Goal: Task Accomplishment & Management: Manage account settings

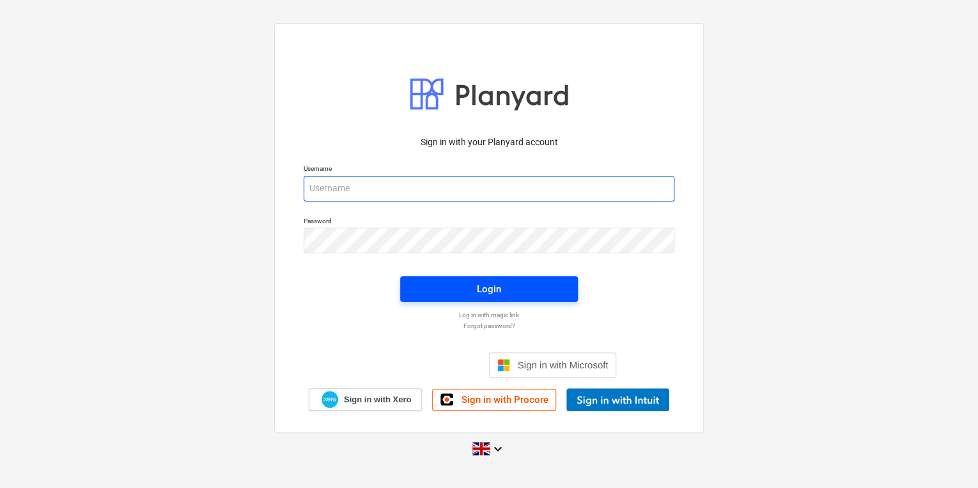
type input "[PERSON_NAME][EMAIL_ADDRESS][PERSON_NAME][DOMAIN_NAME]"
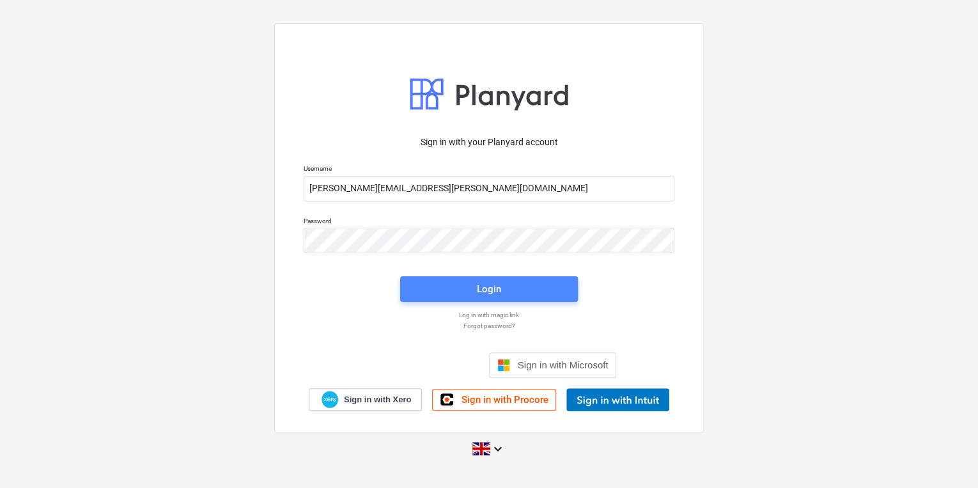
click at [433, 284] on span "Login" at bounding box center [488, 289] width 147 height 17
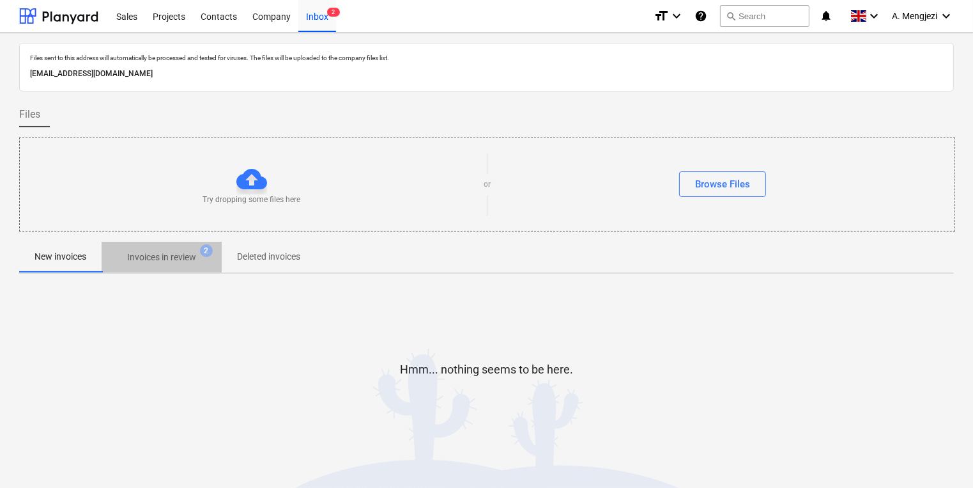
click at [210, 248] on span "2" at bounding box center [206, 250] width 13 height 13
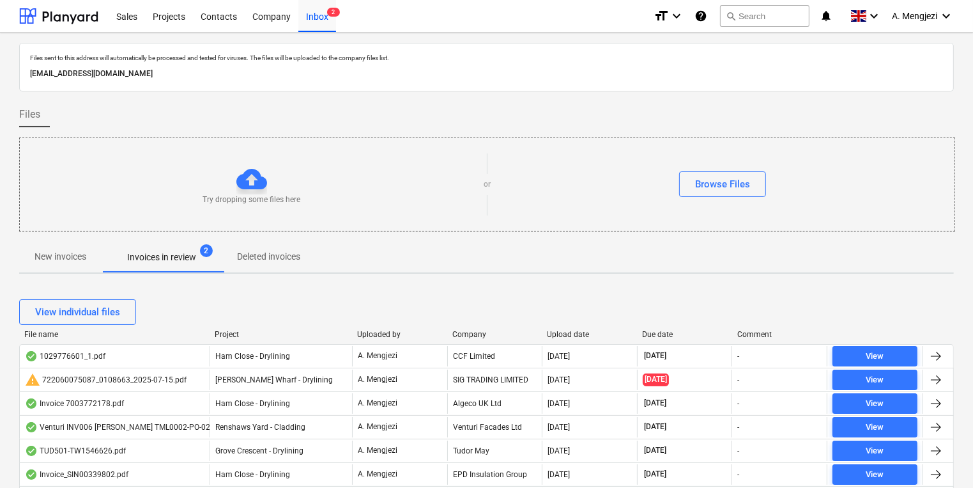
click at [231, 339] on div "File name Project Uploaded by Company Upload date Due date Comment" at bounding box center [486, 337] width 935 height 14
click at [227, 335] on div "Project" at bounding box center [281, 334] width 132 height 9
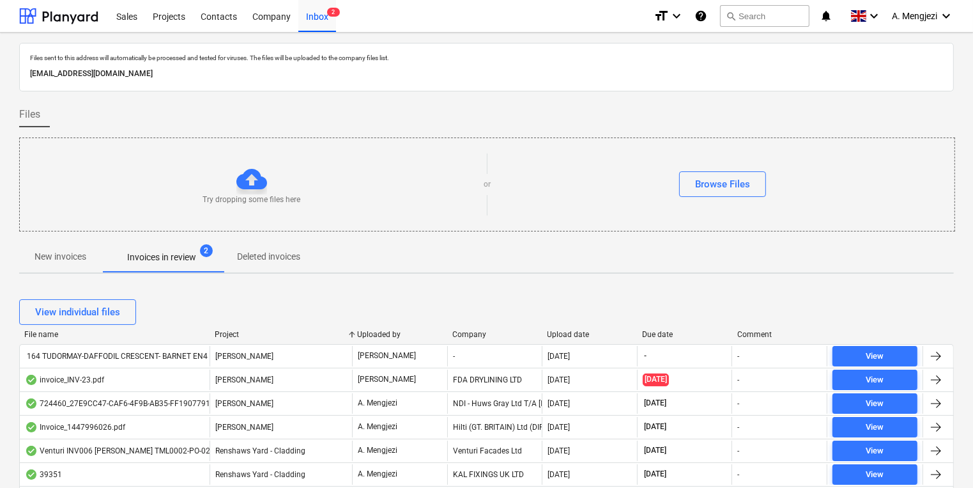
click at [75, 256] on p "New invoices" at bounding box center [61, 256] width 52 height 13
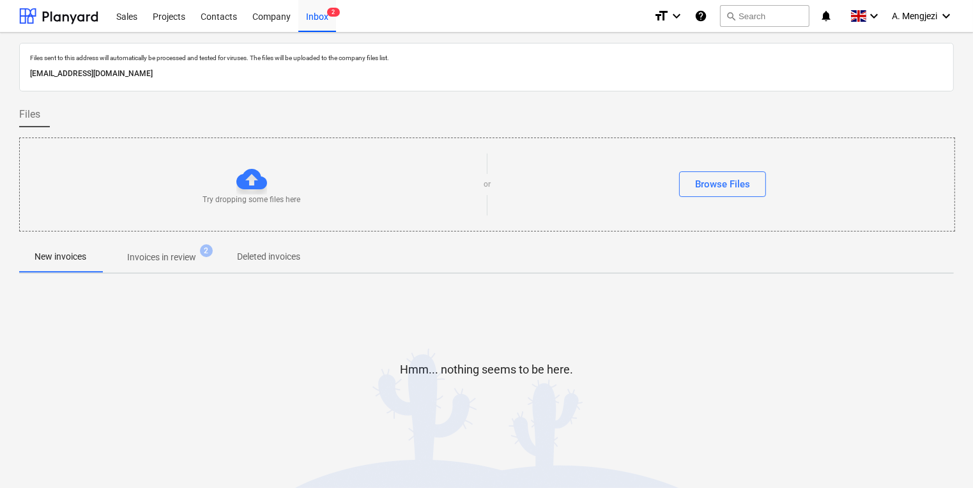
click at [159, 380] on div at bounding box center [486, 390] width 935 height 26
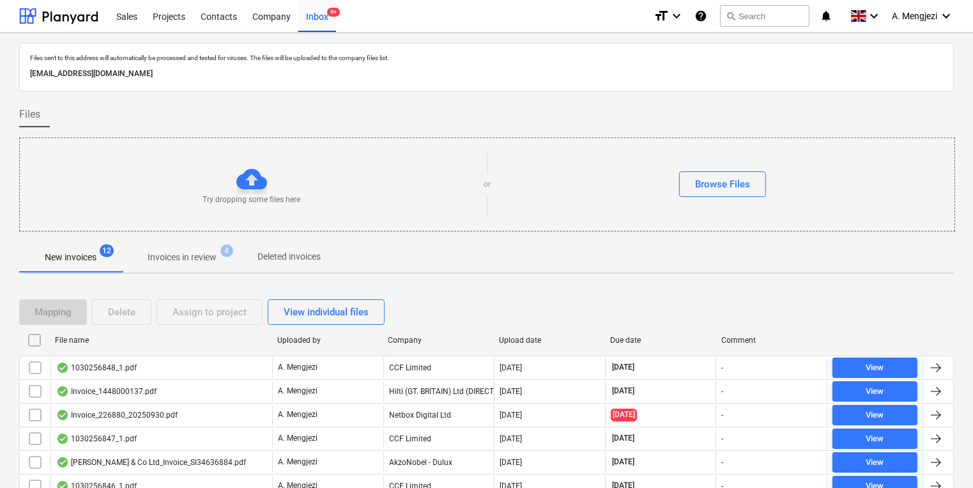
click at [826, 254] on div "New invoices 12 Invoices in review 4 Deleted invoices" at bounding box center [486, 257] width 935 height 31
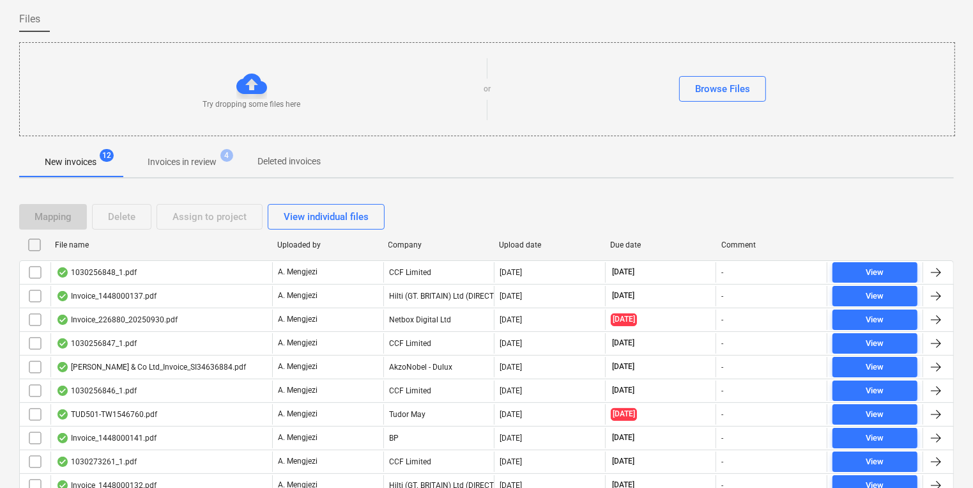
scroll to position [195, 0]
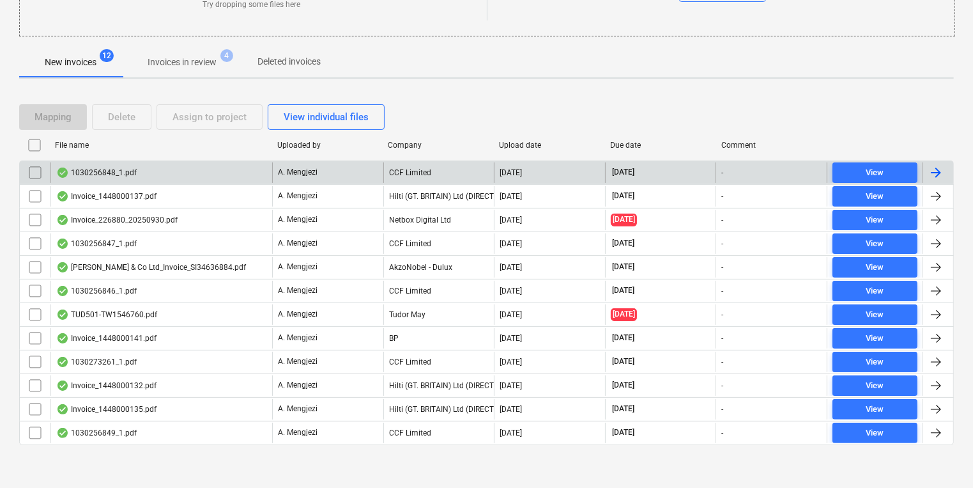
click at [238, 169] on div "1030256848_1.pdf" at bounding box center [161, 172] width 222 height 20
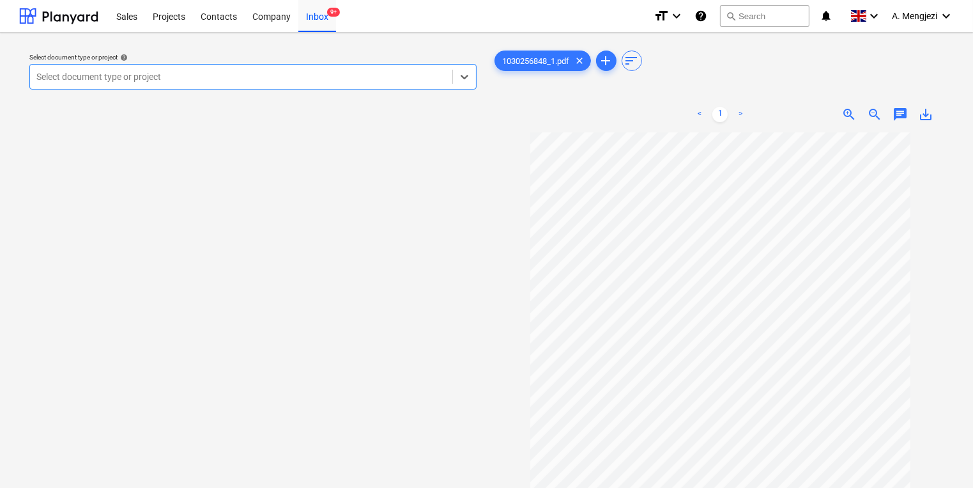
click at [320, 64] on div "Select document type or project" at bounding box center [252, 77] width 447 height 26
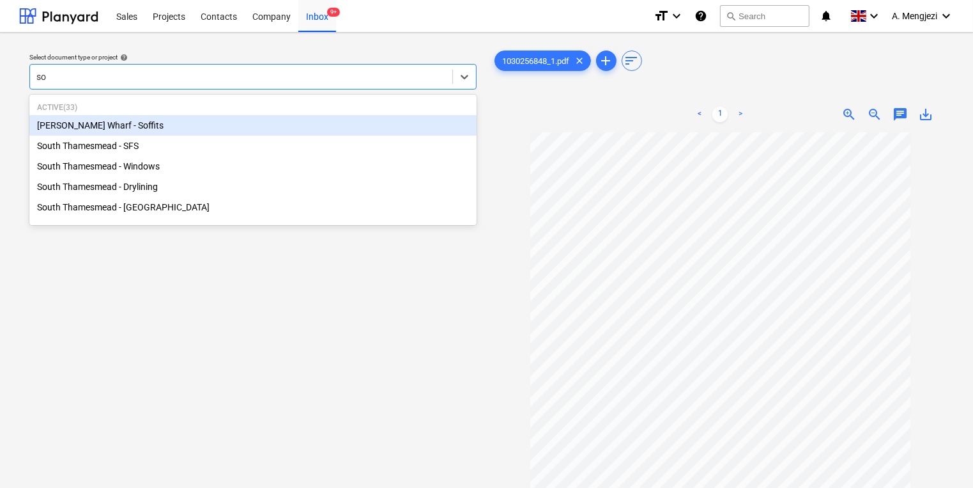
type input "sou"
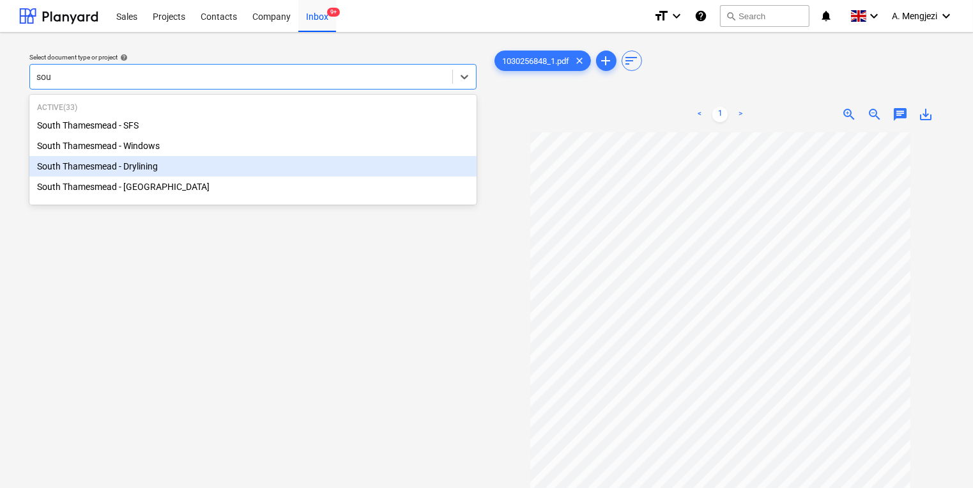
click at [279, 167] on div "South Thamesmead - Drylining" at bounding box center [252, 166] width 447 height 20
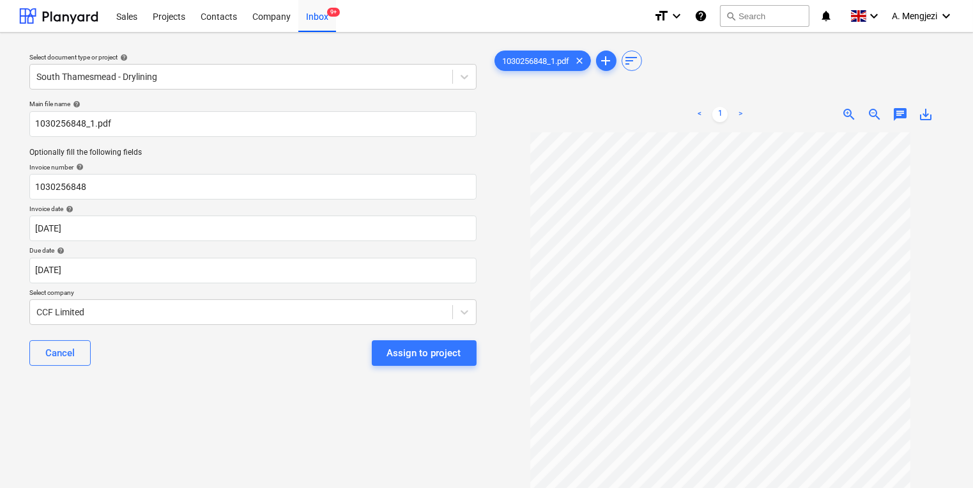
click at [484, 349] on div "Select document type or project help South Thamesmead - Drylining Main file nam…" at bounding box center [253, 316] width 468 height 546
click at [447, 349] on div "Assign to project" at bounding box center [424, 352] width 74 height 17
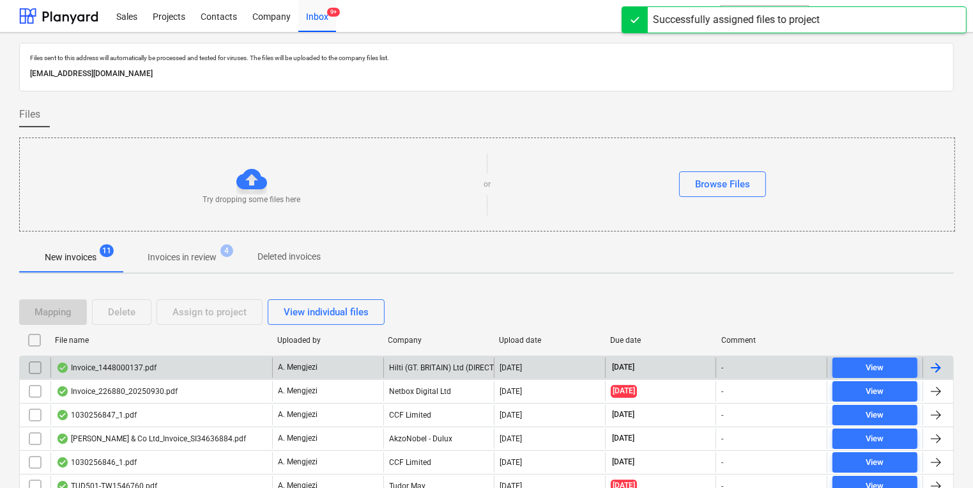
click at [429, 370] on div "Hilti (GT. BRITAIN) Ltd (DIRECT DEBIT)" at bounding box center [438, 367] width 111 height 20
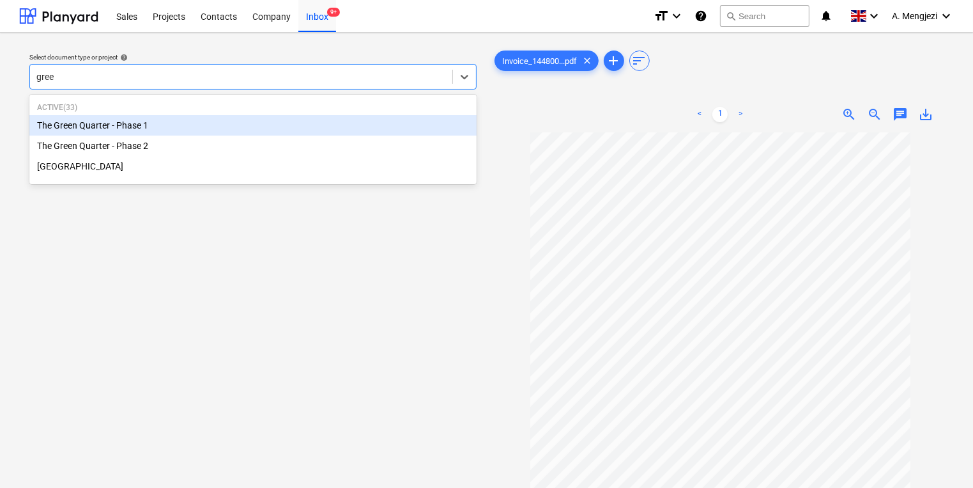
type input "green"
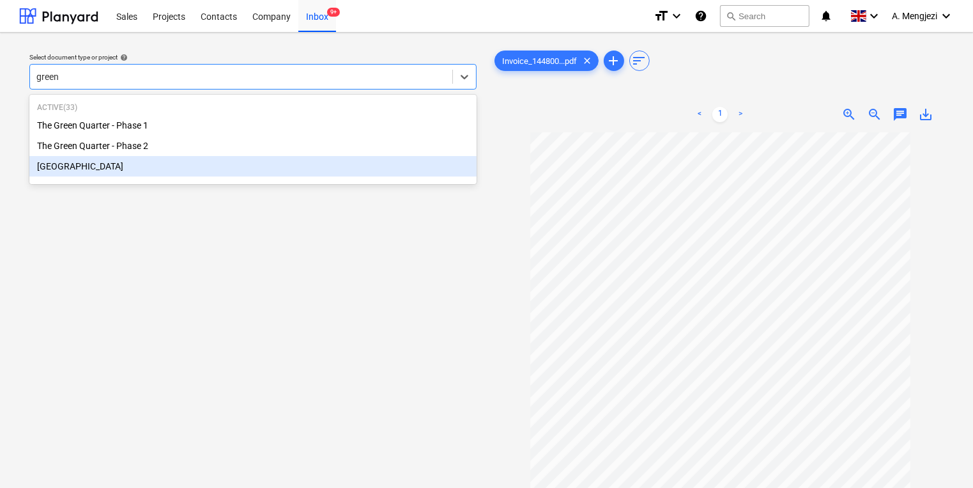
click at [118, 157] on div "[GEOGRAPHIC_DATA]" at bounding box center [252, 166] width 447 height 20
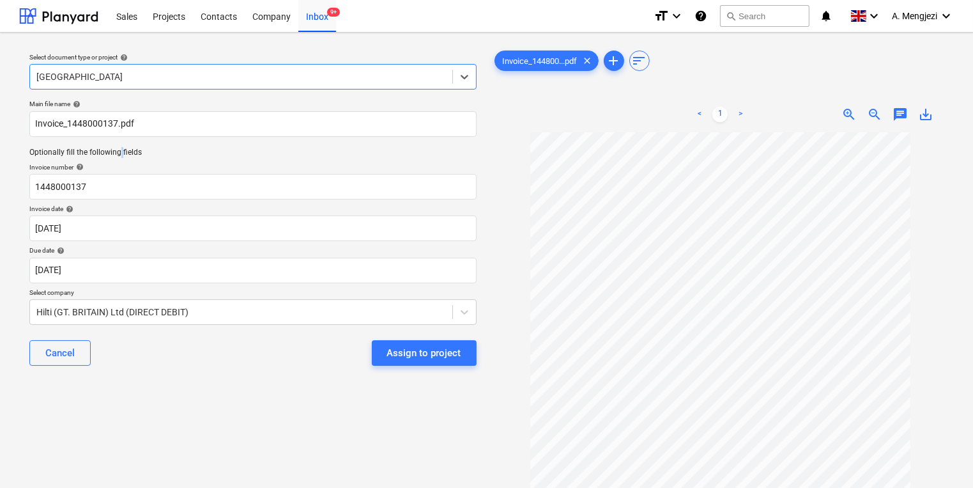
click at [118, 157] on p "Optionally fill the following fields" at bounding box center [252, 152] width 447 height 11
click at [105, 76] on div at bounding box center [241, 76] width 410 height 13
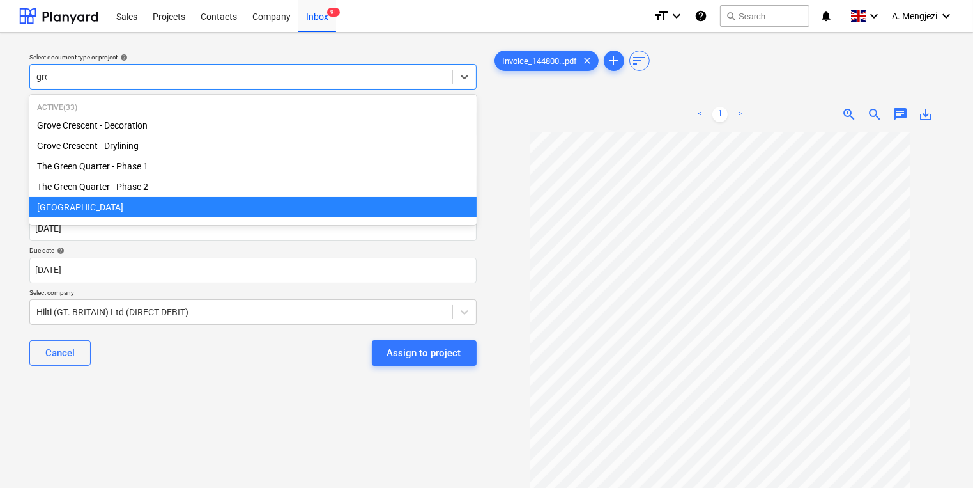
type input "gree"
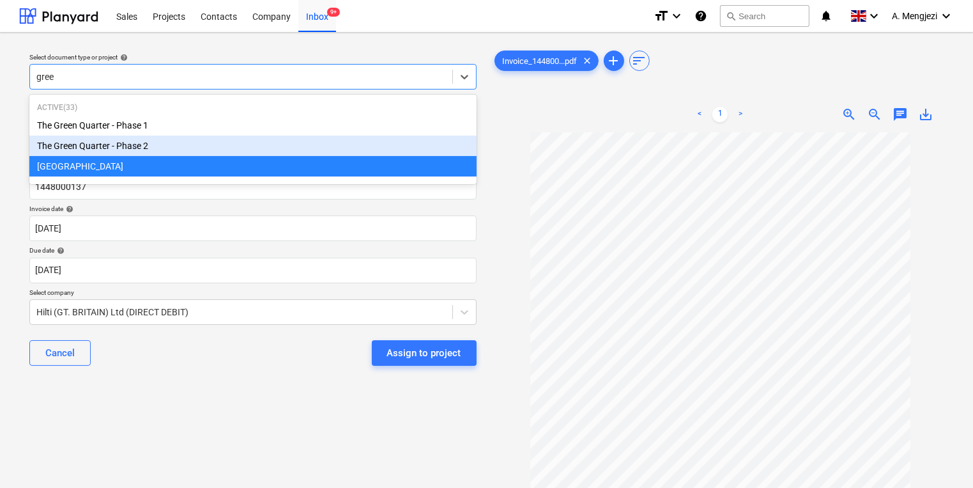
click at [119, 138] on div "The Green Quarter - Phase 2" at bounding box center [252, 145] width 447 height 20
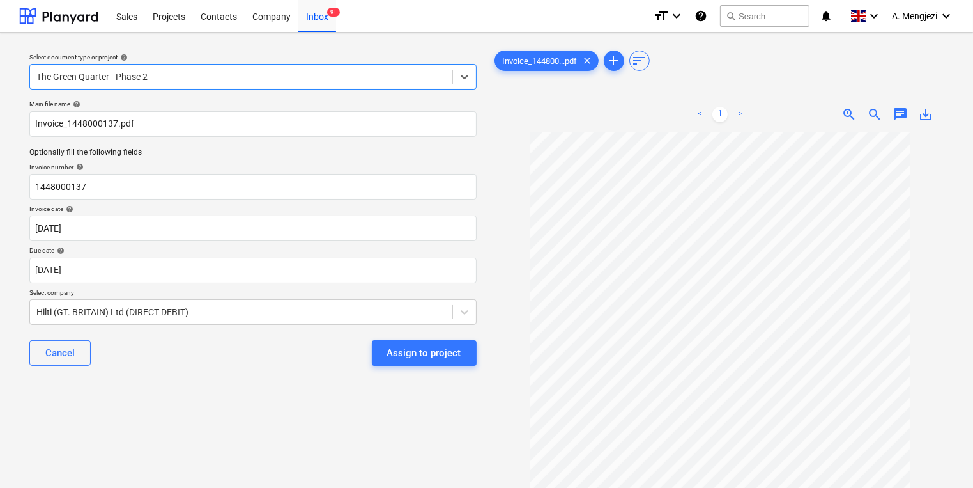
click at [407, 368] on div "Cancel Assign to project" at bounding box center [252, 353] width 447 height 46
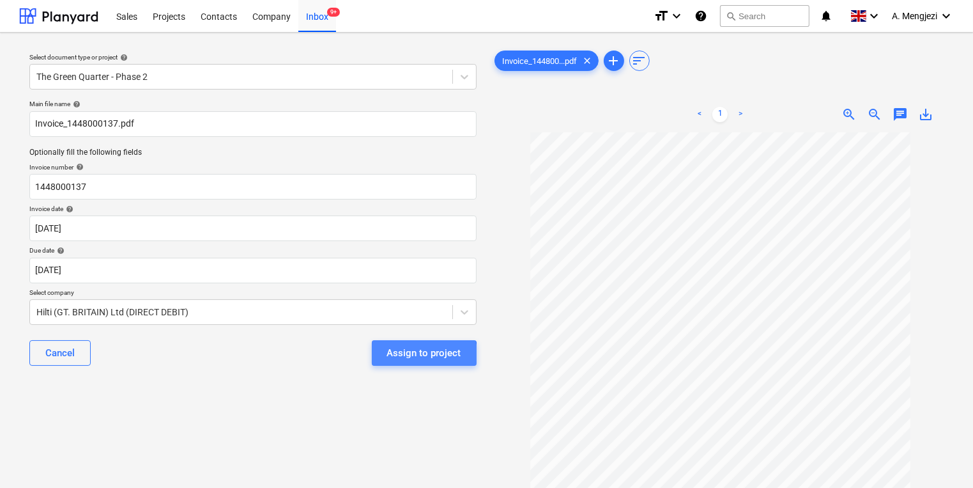
click at [404, 358] on div "Assign to project" at bounding box center [424, 352] width 74 height 17
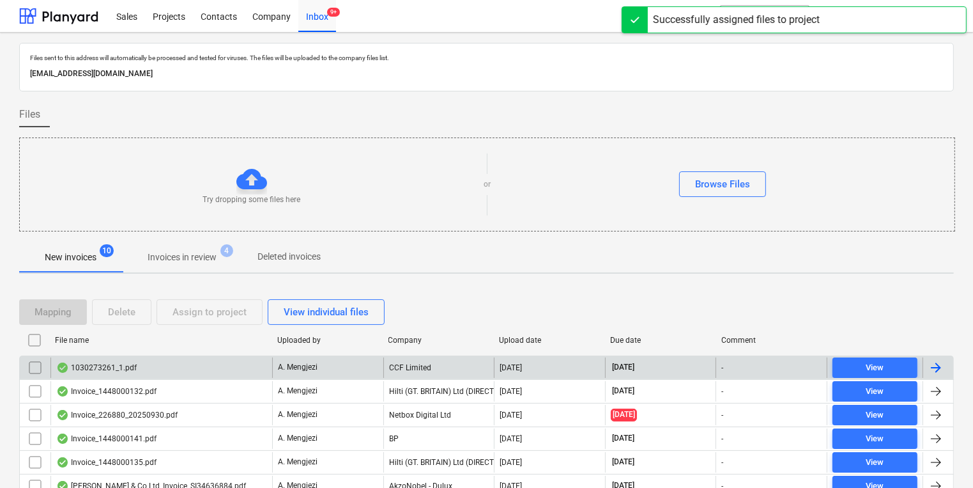
click at [399, 364] on div "CCF Limited" at bounding box center [438, 367] width 111 height 20
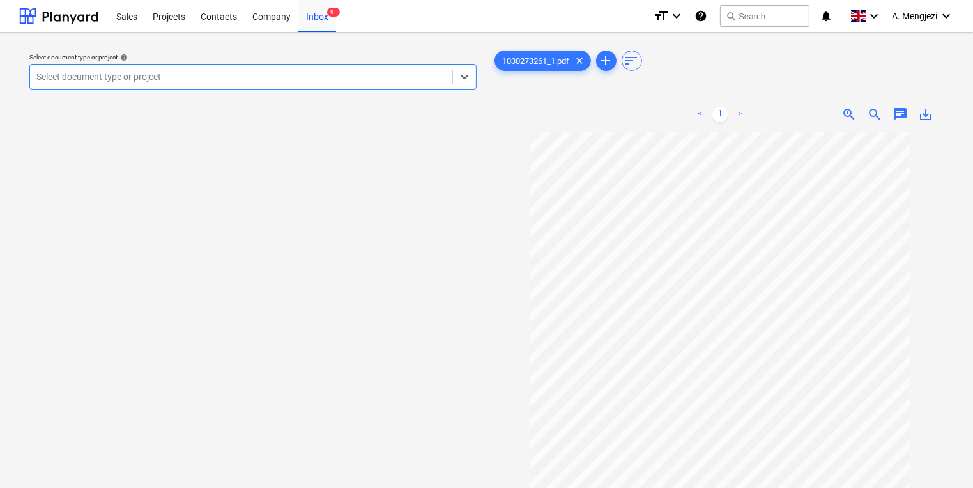
click at [265, 82] on div at bounding box center [241, 76] width 410 height 13
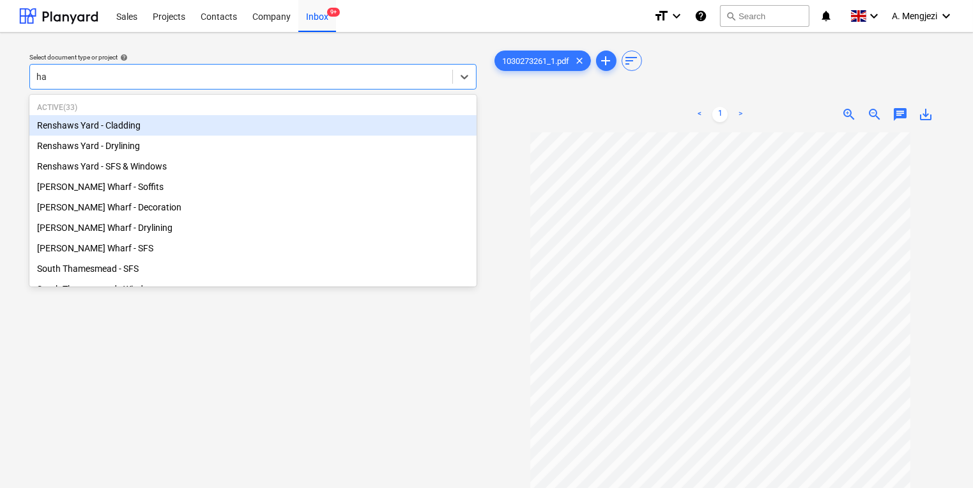
type input "ham"
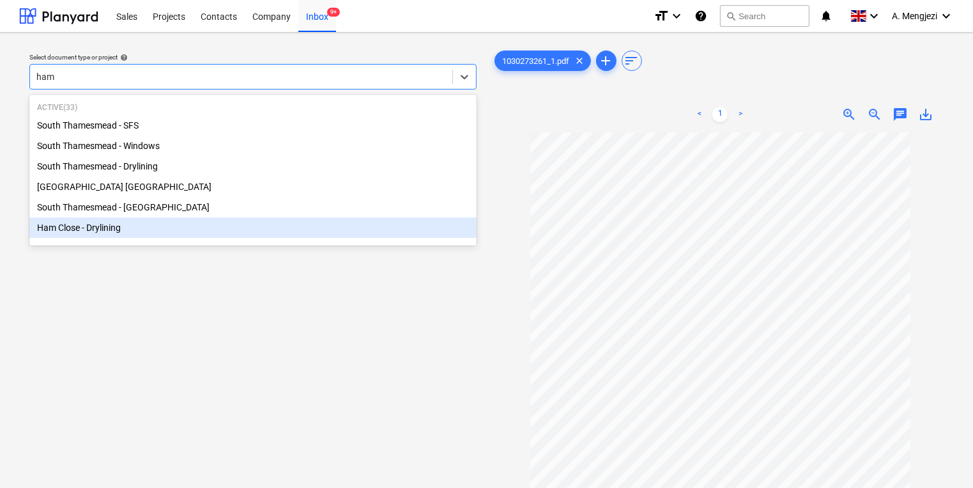
click at [202, 220] on div "Ham Close - Drylining" at bounding box center [252, 227] width 447 height 20
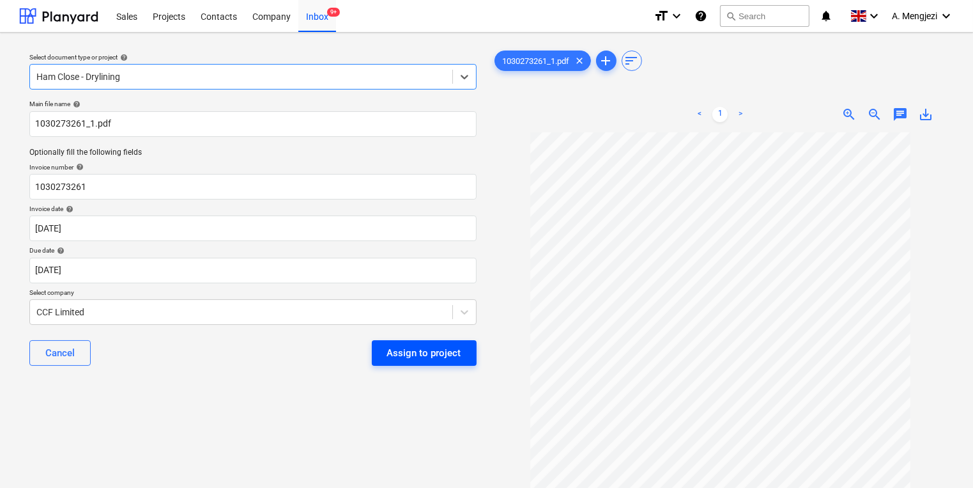
click at [385, 350] on button "Assign to project" at bounding box center [424, 353] width 105 height 26
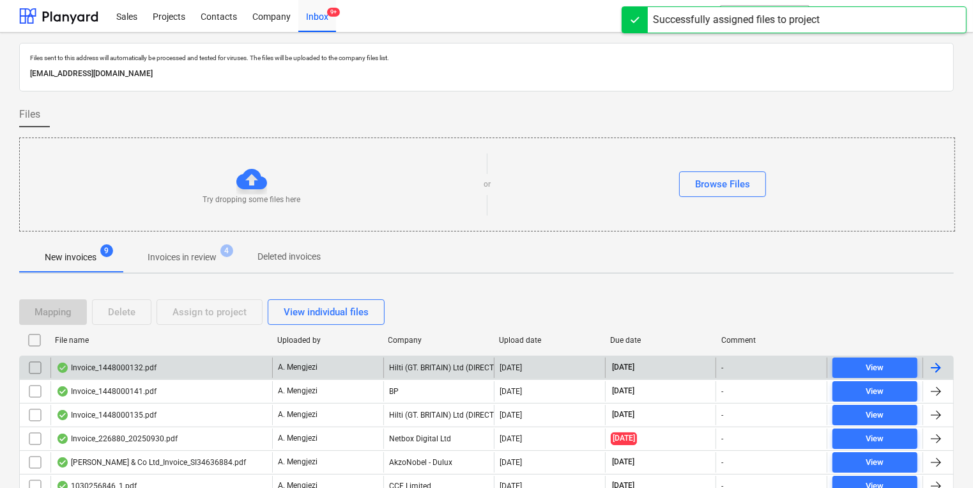
click at [332, 371] on div "A. Mengjezi" at bounding box center [327, 367] width 111 height 20
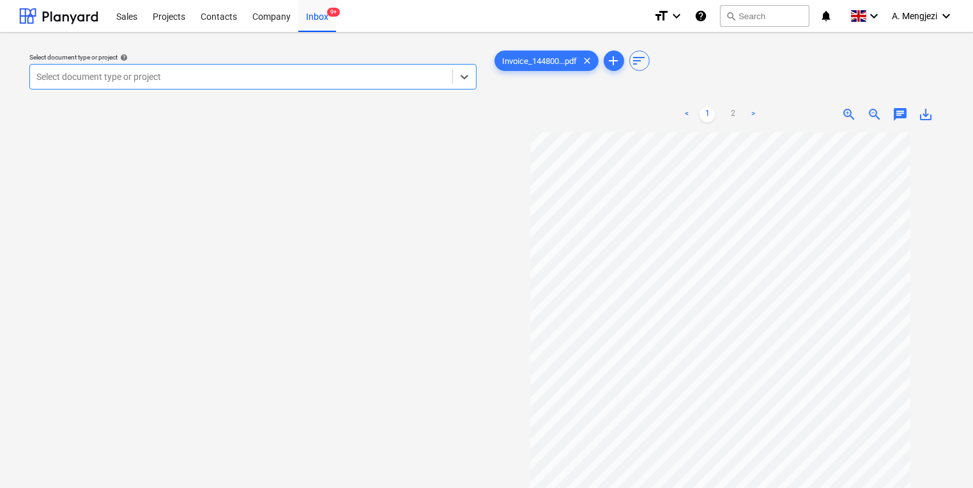
click at [233, 72] on div at bounding box center [241, 76] width 410 height 13
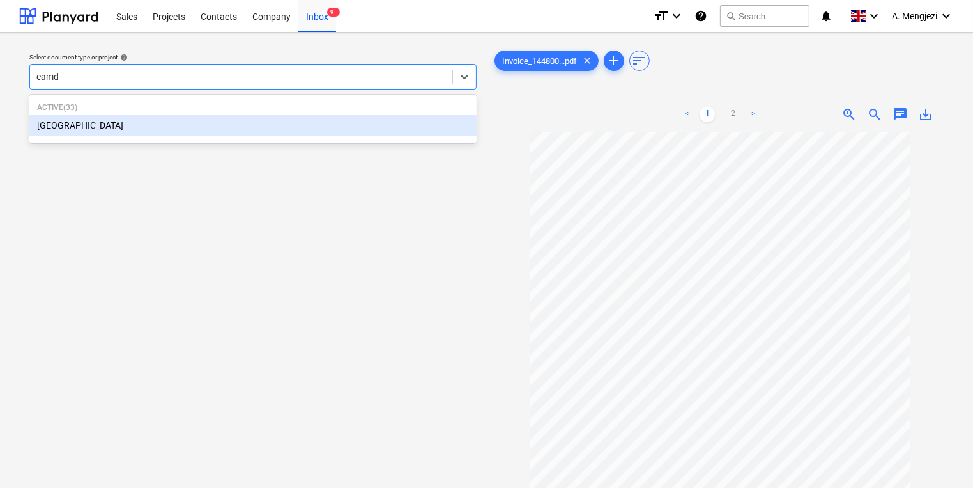
type input "camde"
click at [217, 136] on div "Active ( 33 ) [GEOGRAPHIC_DATA]" at bounding box center [252, 118] width 447 height 43
click at [215, 126] on div "[GEOGRAPHIC_DATA]" at bounding box center [252, 125] width 447 height 20
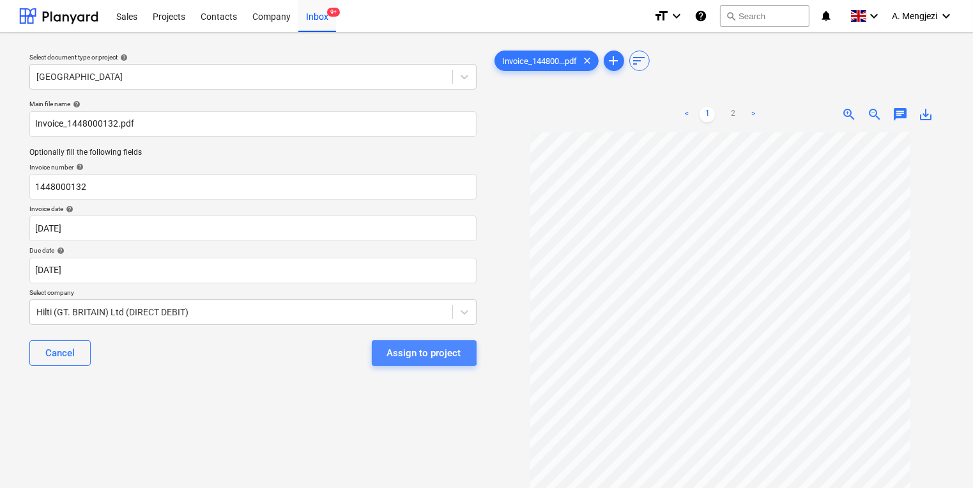
click at [383, 343] on button "Assign to project" at bounding box center [424, 353] width 105 height 26
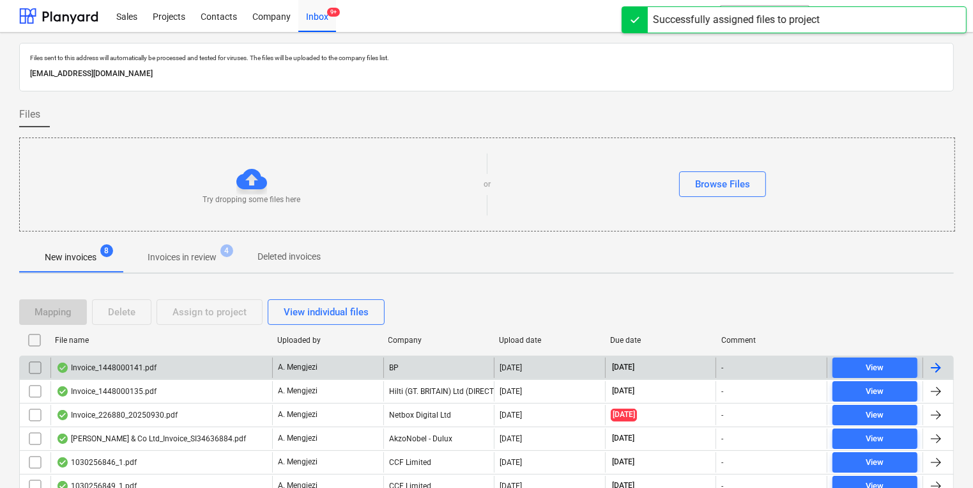
click at [395, 373] on div "BP" at bounding box center [438, 367] width 111 height 20
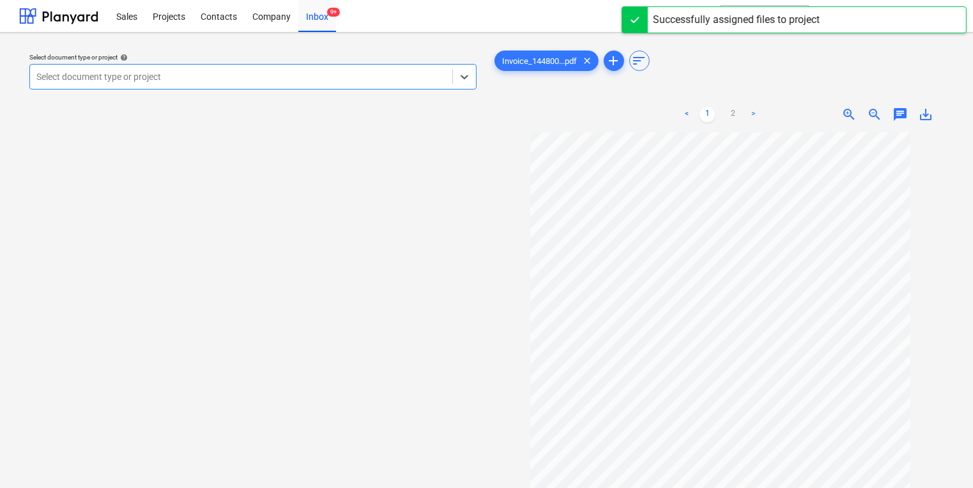
click at [266, 69] on div "Select document type or project" at bounding box center [241, 77] width 422 height 18
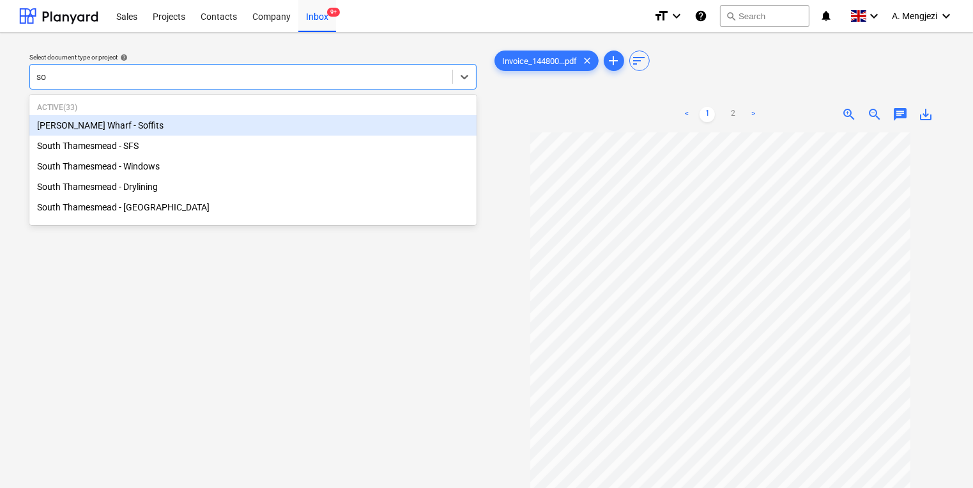
type input "sou"
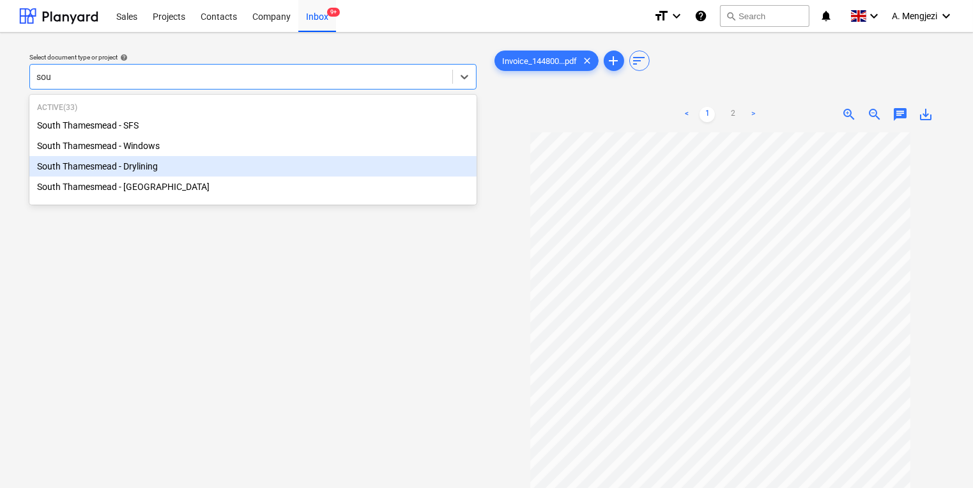
click at [270, 164] on div "South Thamesmead - Drylining" at bounding box center [252, 166] width 447 height 20
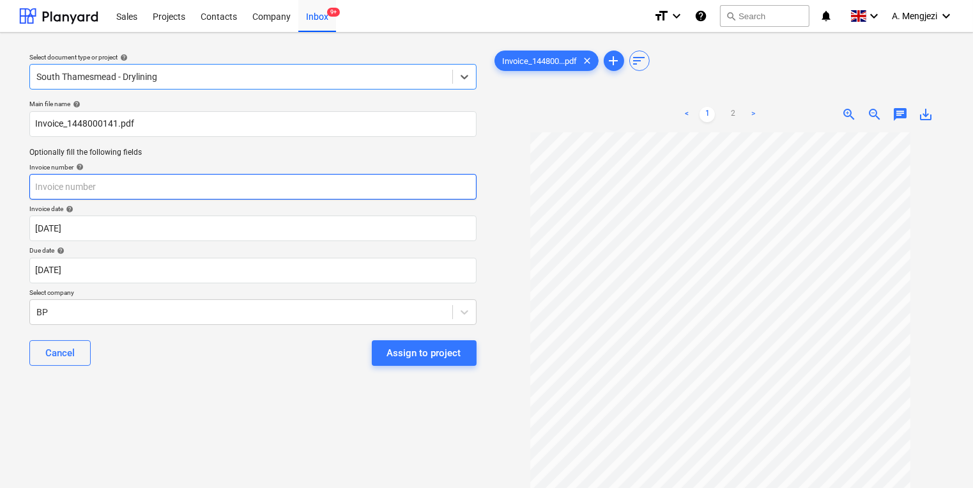
click at [274, 193] on input "text" at bounding box center [252, 187] width 447 height 26
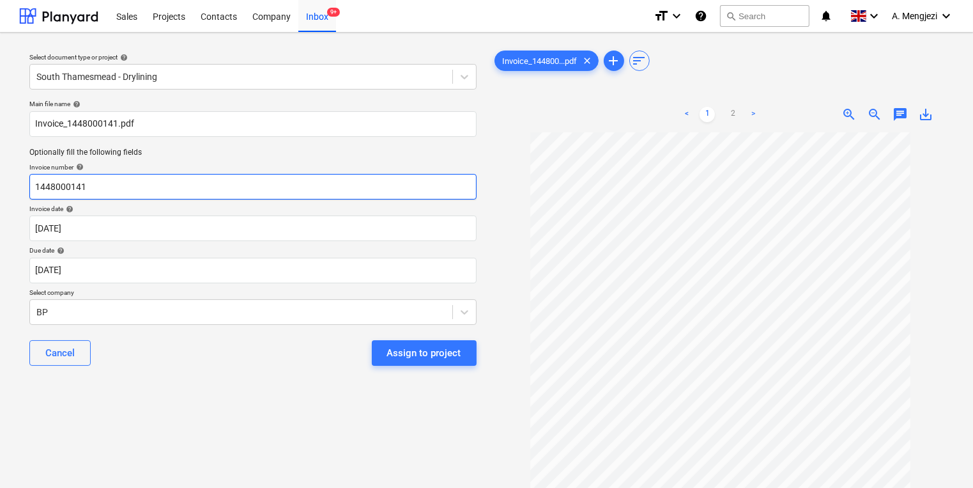
type input "1448000141"
click at [288, 404] on div "Select document type or project help South Thamesmead - Drylining Main file nam…" at bounding box center [253, 316] width 468 height 546
click at [419, 325] on div "Main file name help Invoice_1448000141.pdf Optionally fill the following fields…" at bounding box center [253, 238] width 458 height 286
click at [414, 311] on body "Sales Projects Contacts Company Inbox 9+ format_size keyboard_arrow_down help s…" at bounding box center [486, 244] width 973 height 488
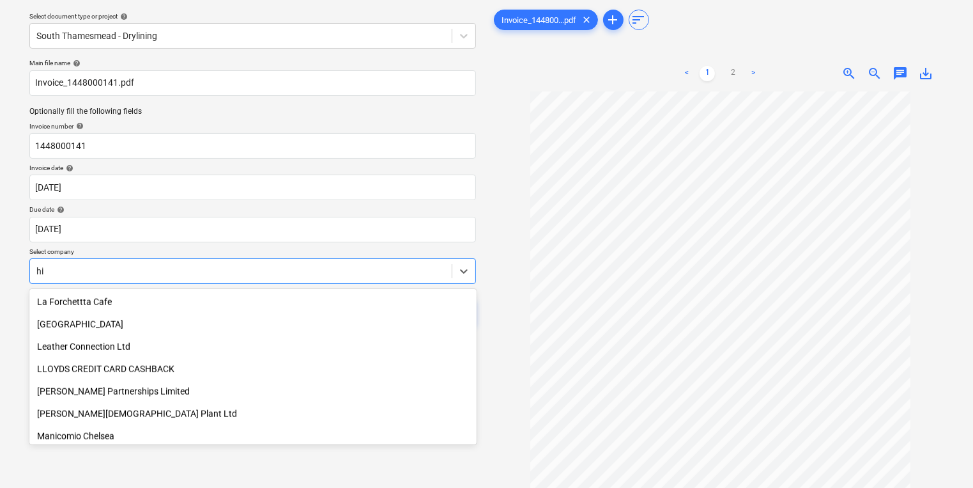
scroll to position [540, 0]
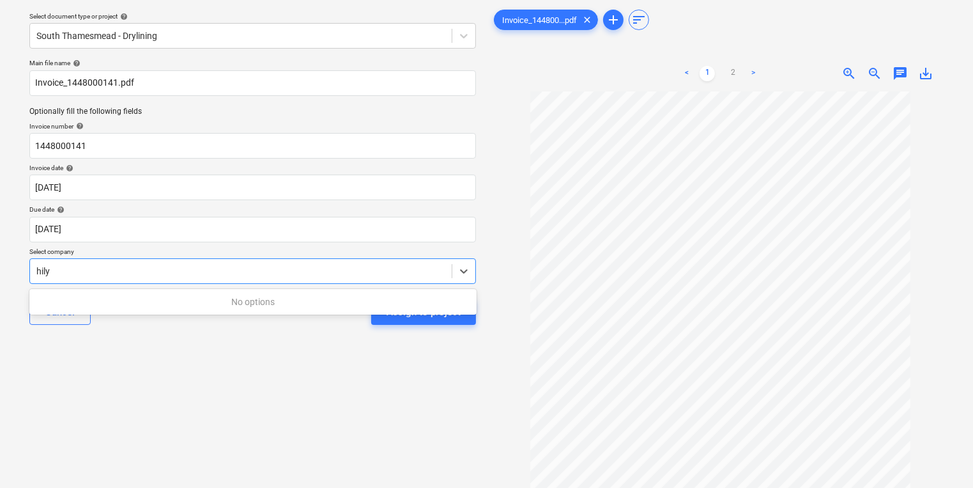
type input "hil"
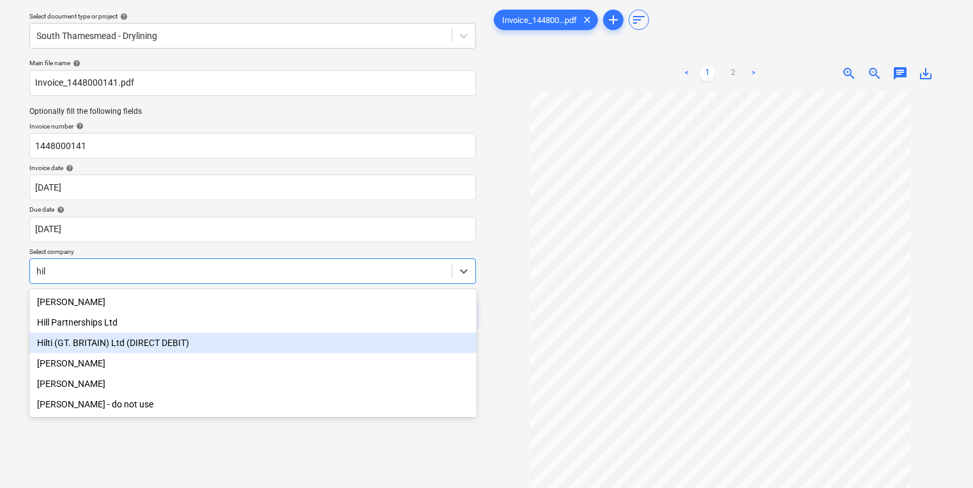
click at [317, 348] on div "Hilti (GT. BRITAIN) Ltd (DIRECT DEBIT)" at bounding box center [252, 342] width 447 height 20
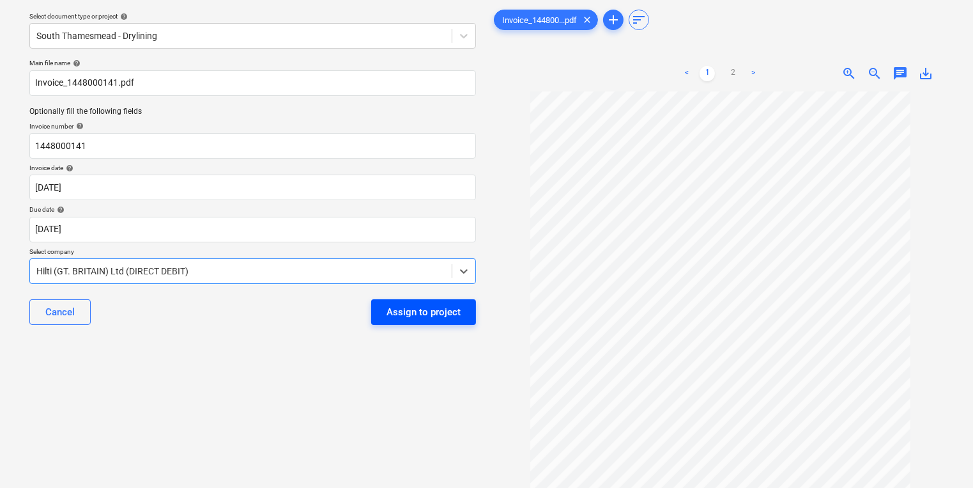
click at [409, 323] on div "Cancel Assign to project" at bounding box center [252, 312] width 447 height 46
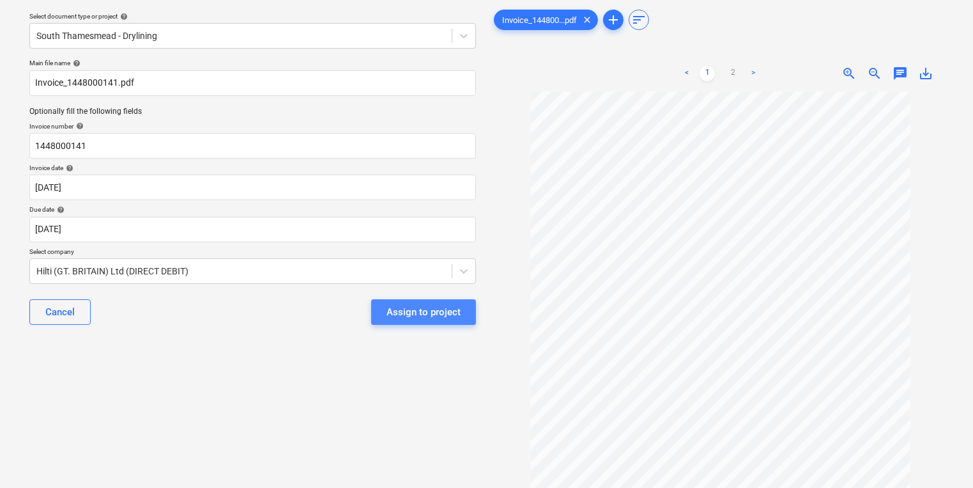
click at [408, 319] on div "Assign to project" at bounding box center [424, 312] width 74 height 17
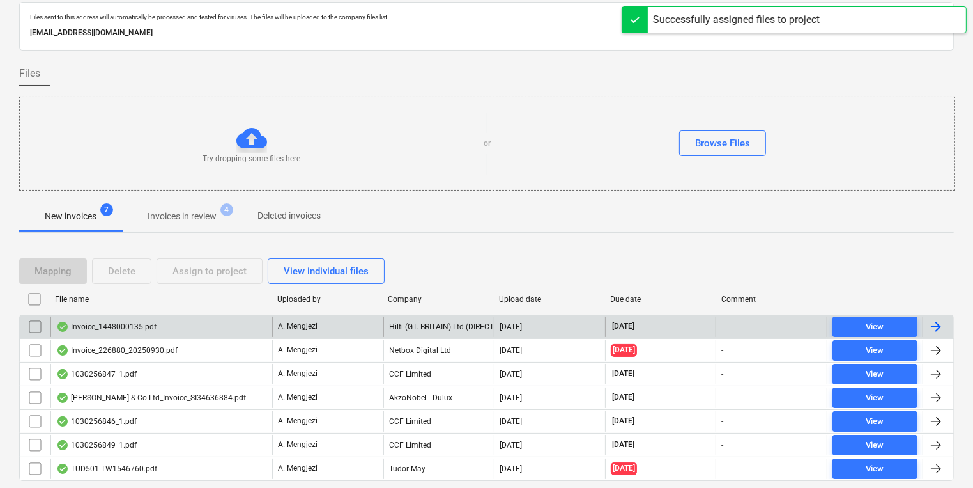
click at [331, 332] on div "A. Mengjezi" at bounding box center [327, 326] width 111 height 20
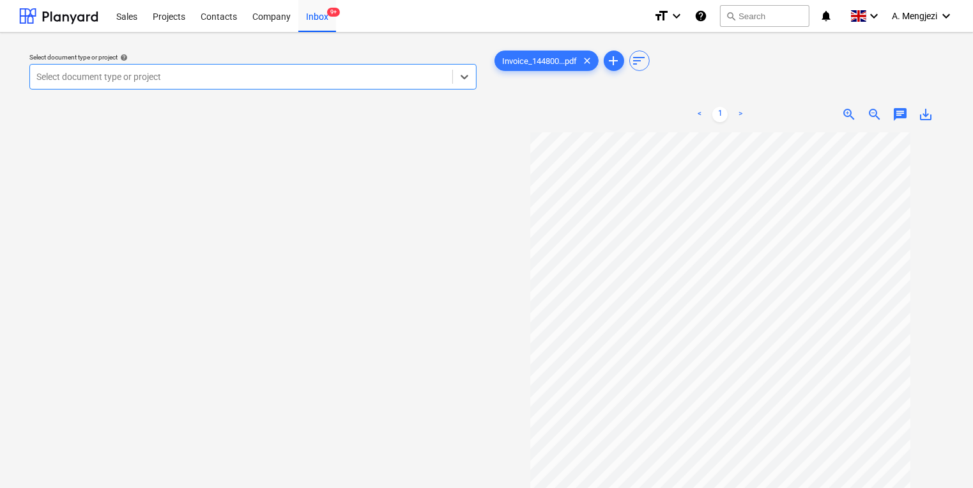
click at [312, 75] on div at bounding box center [241, 76] width 410 height 13
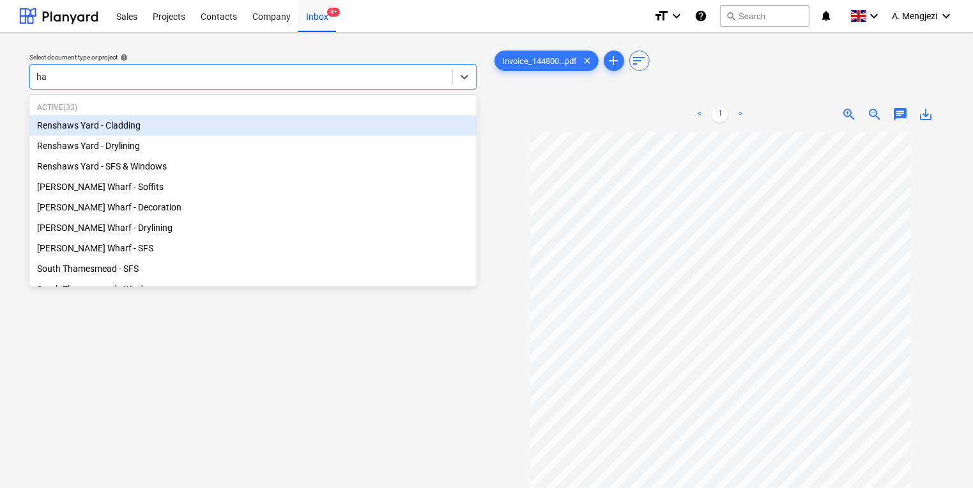
type input "ham"
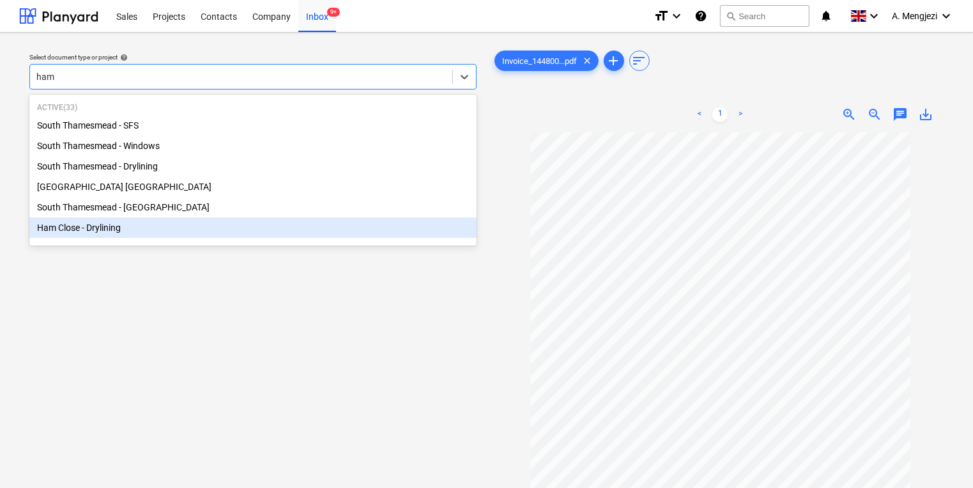
click at [228, 238] on div "Ham Close - Drylining" at bounding box center [252, 227] width 447 height 20
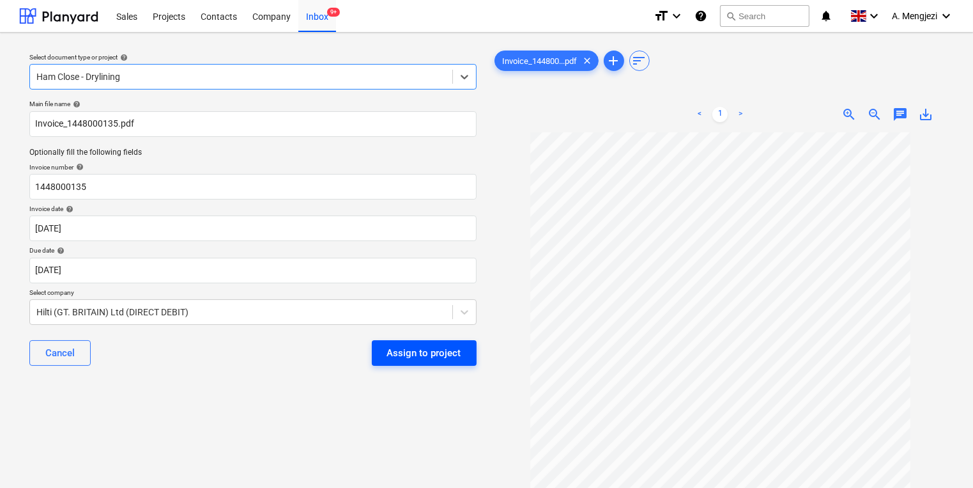
click at [435, 350] on div "Assign to project" at bounding box center [424, 352] width 74 height 17
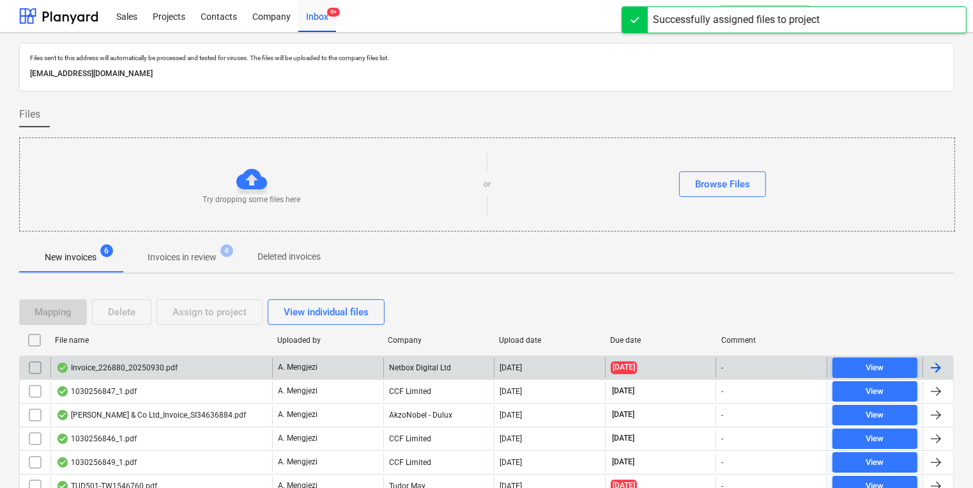
click at [392, 371] on div "Netbox Digital Ltd" at bounding box center [438, 367] width 111 height 20
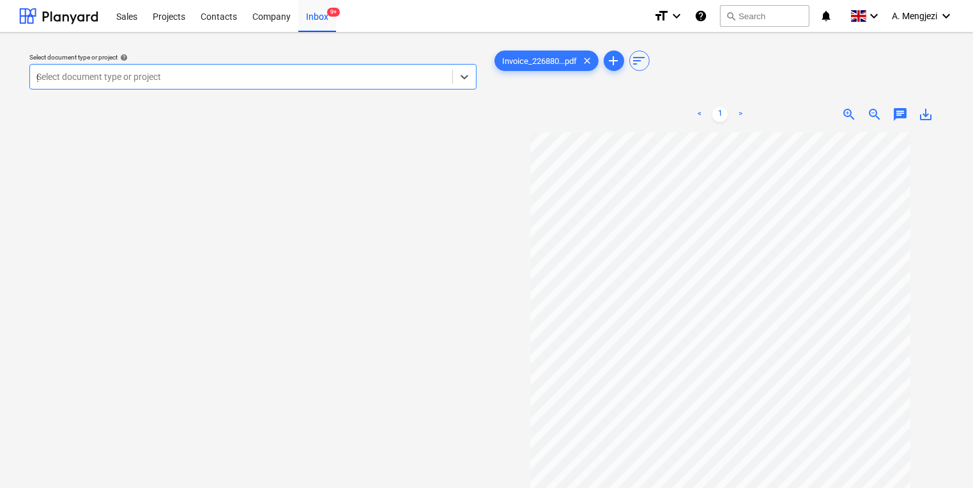
type input "gr"
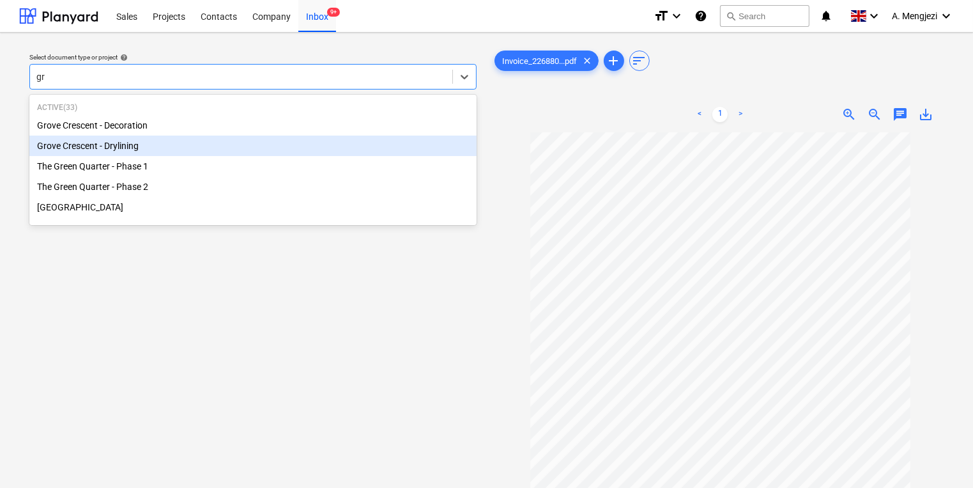
click at [164, 139] on div "Grove Crescent - Drylining" at bounding box center [252, 145] width 447 height 20
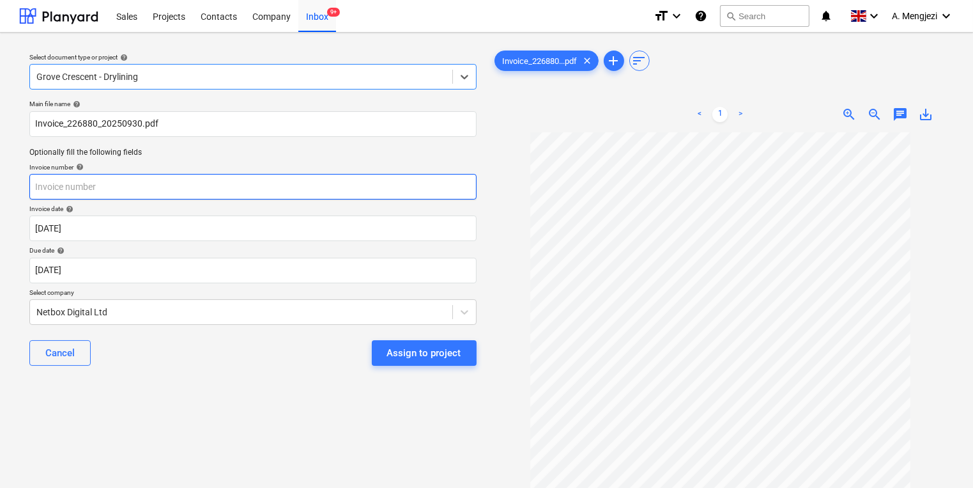
click at [181, 194] on input "text" at bounding box center [252, 187] width 447 height 26
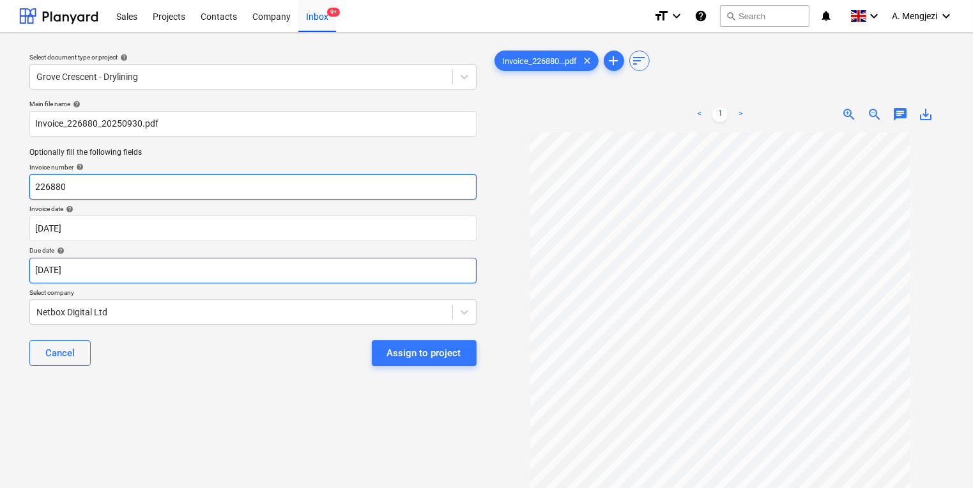
type input "226880"
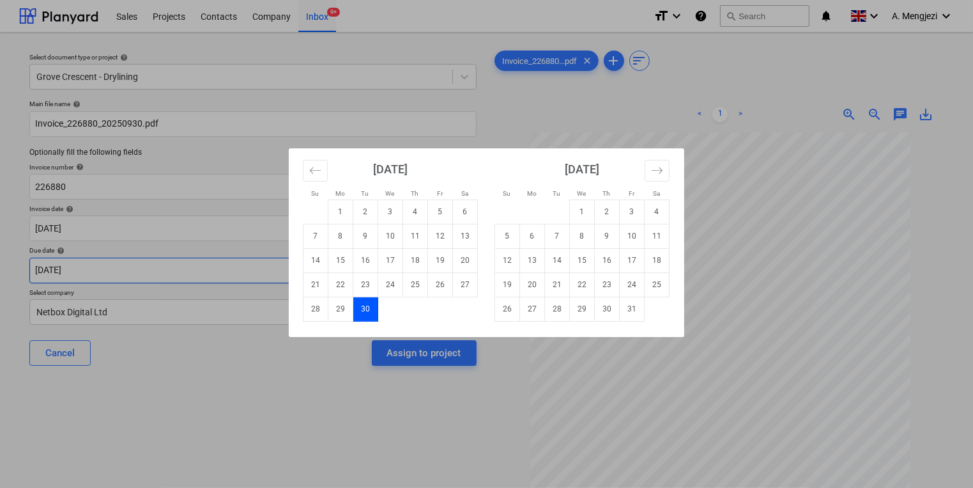
click at [405, 271] on body "Sales Projects Contacts Company Inbox 9+ format_size keyboard_arrow_down help s…" at bounding box center [486, 244] width 973 height 488
click at [629, 320] on td "31" at bounding box center [632, 308] width 25 height 24
type input "[DATE]"
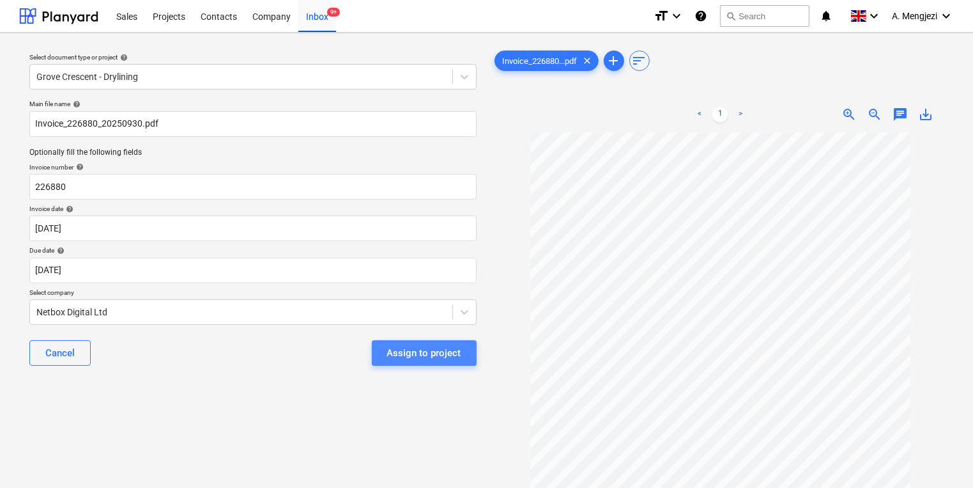
click at [430, 349] on div "Assign to project" at bounding box center [424, 352] width 74 height 17
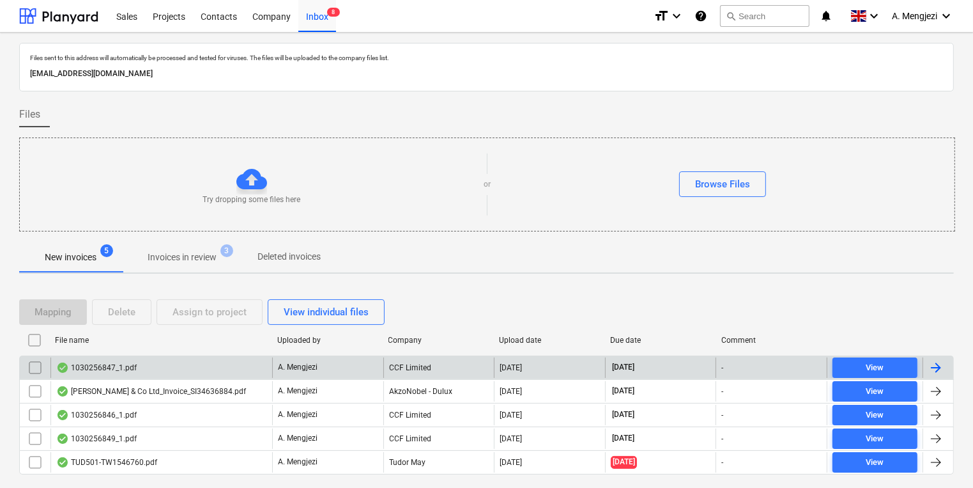
click at [345, 367] on div "A. Mengjezi" at bounding box center [327, 367] width 111 height 20
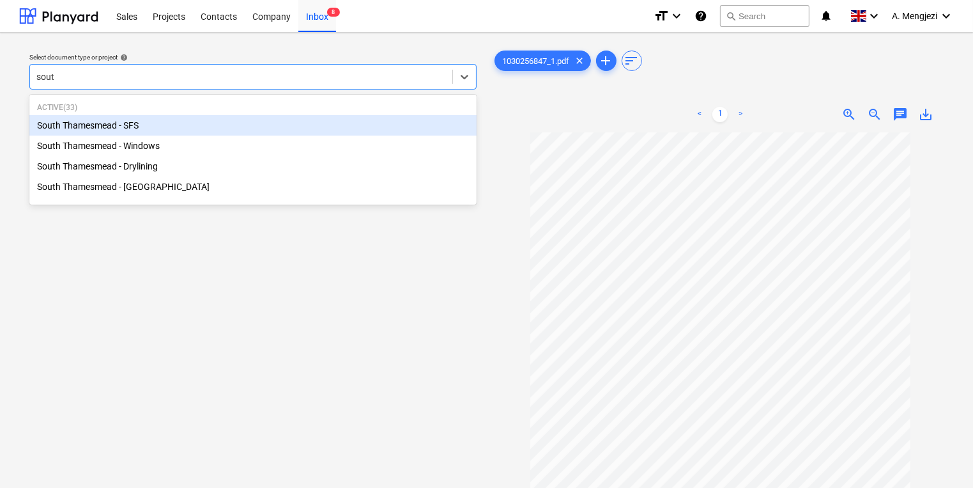
type input "south"
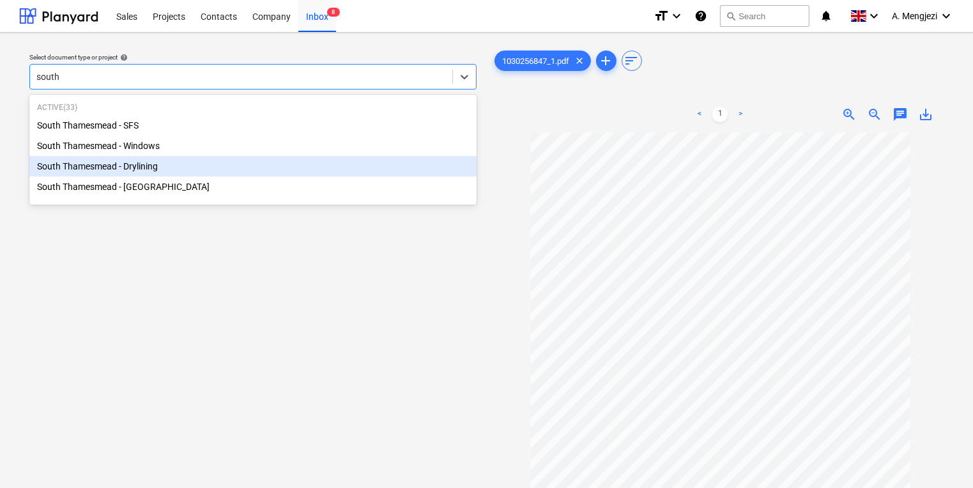
click at [144, 173] on div "South Thamesmead - Drylining" at bounding box center [252, 166] width 447 height 20
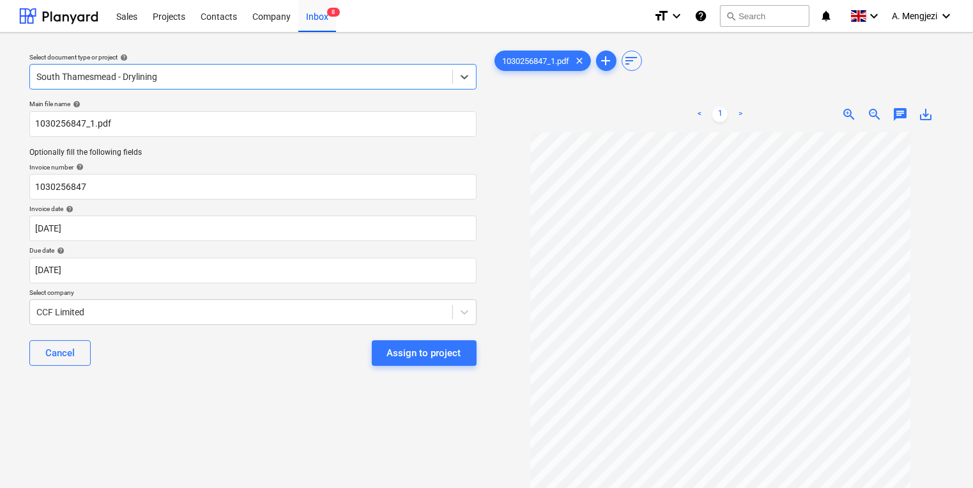
click at [453, 356] on div "Assign to project" at bounding box center [424, 352] width 74 height 17
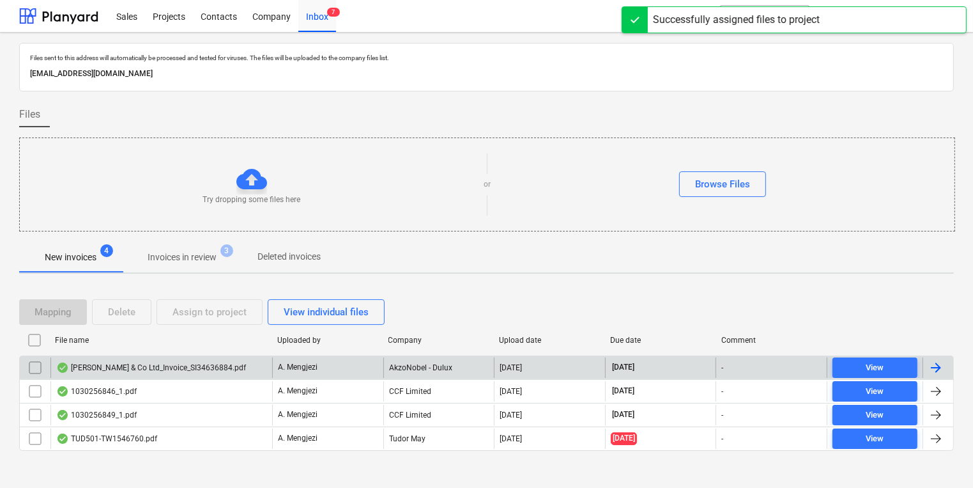
click at [389, 359] on div "AkzoNobel - Dulux" at bounding box center [438, 367] width 111 height 20
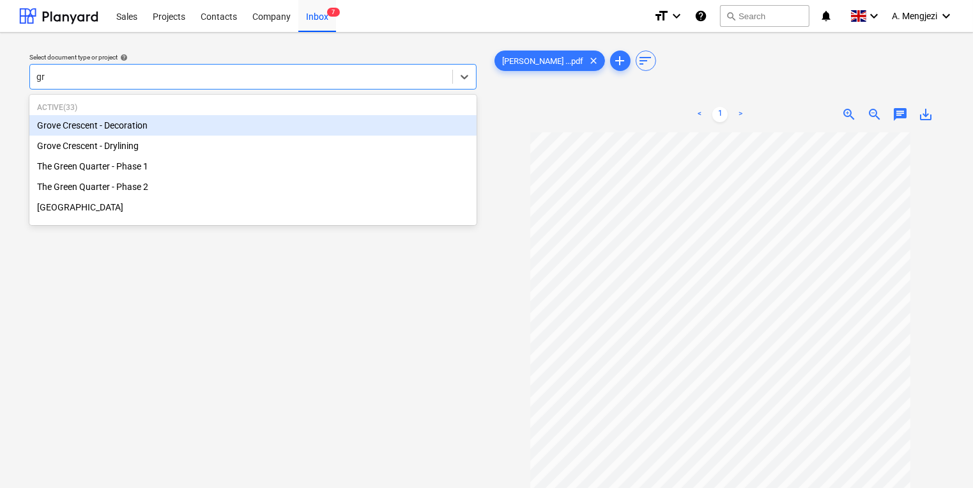
type input "gro"
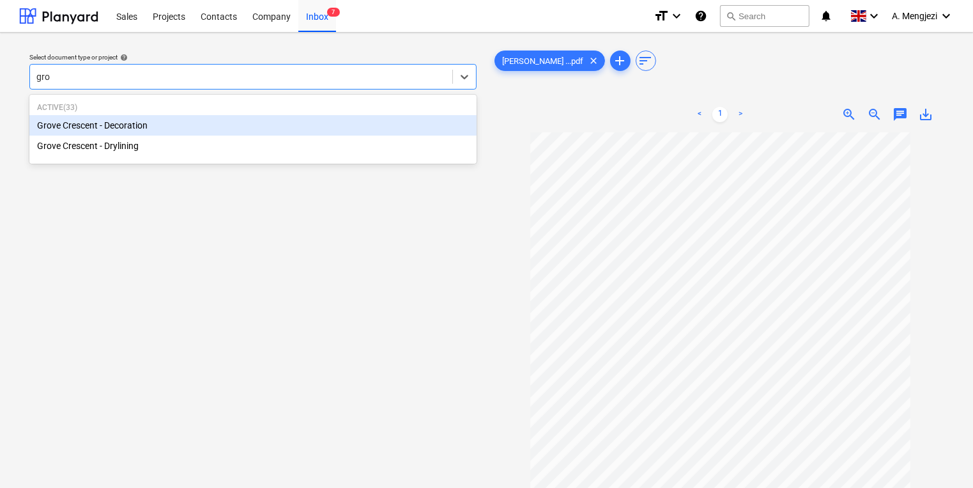
click at [68, 128] on div "Grove Crescent - Decoration" at bounding box center [252, 125] width 447 height 20
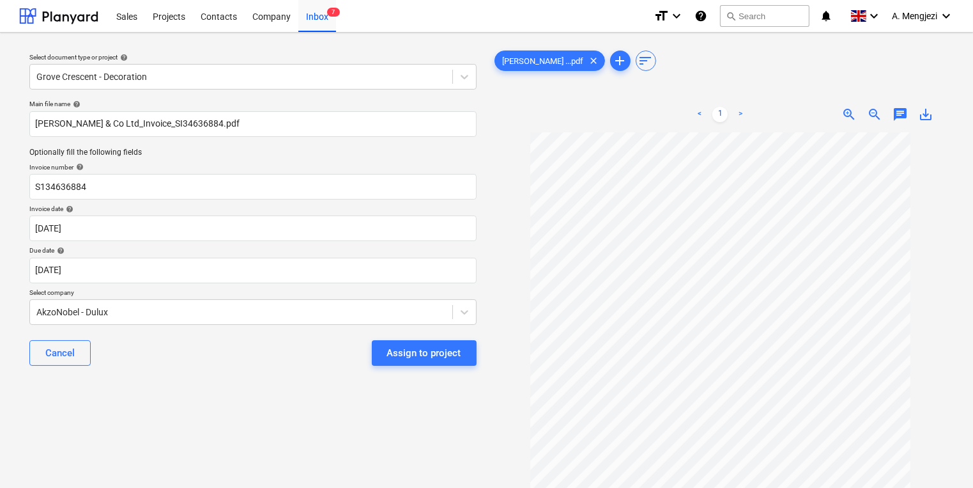
click at [249, 390] on div "Select document type or project help Grove Crescent - Decoration Main file name…" at bounding box center [253, 316] width 468 height 546
click at [463, 360] on button "Assign to project" at bounding box center [424, 353] width 105 height 26
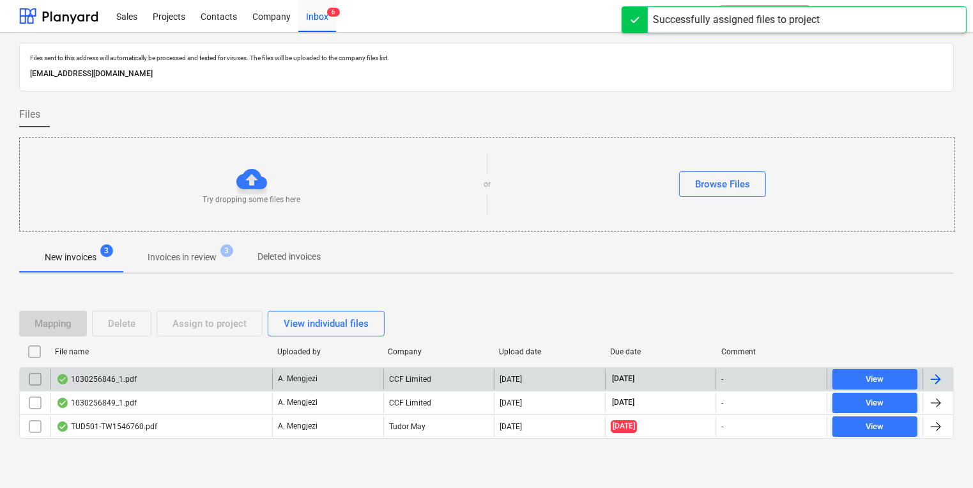
click at [426, 381] on div "CCF Limited" at bounding box center [438, 379] width 111 height 20
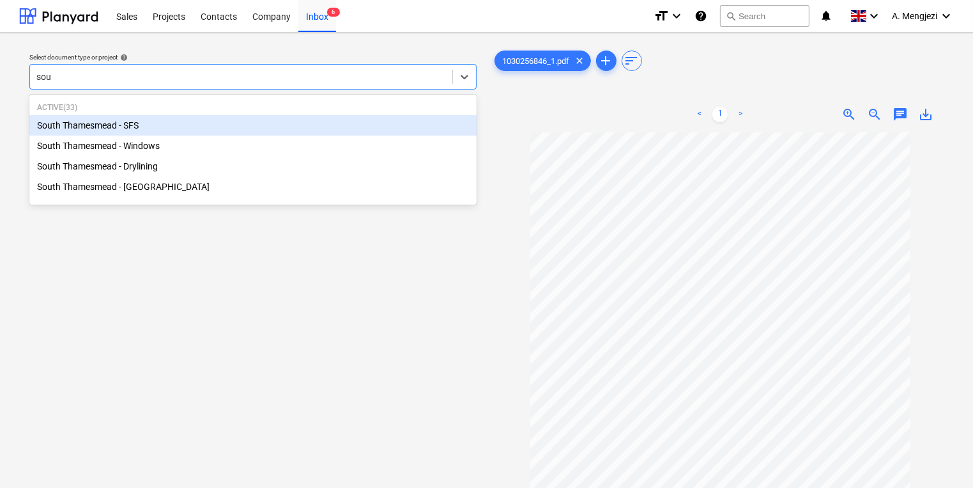
type input "sout"
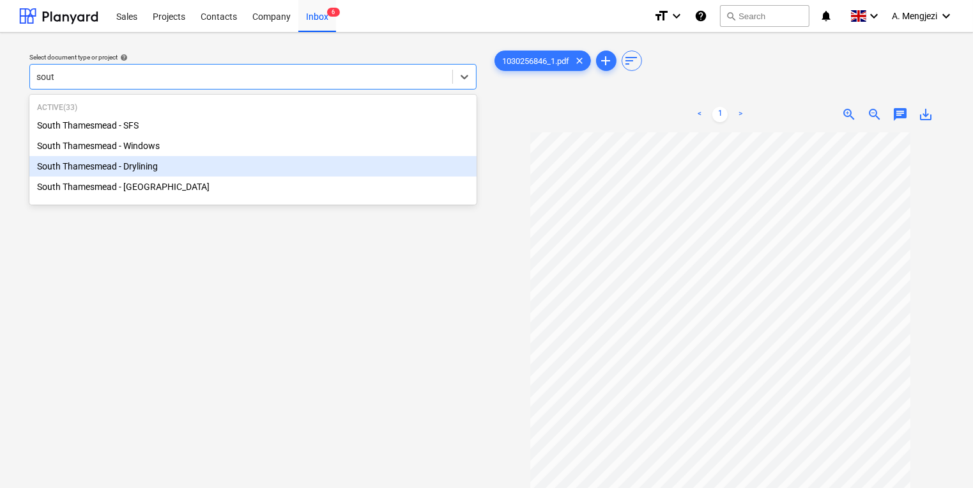
click at [236, 158] on div "South Thamesmead - Drylining" at bounding box center [252, 166] width 447 height 20
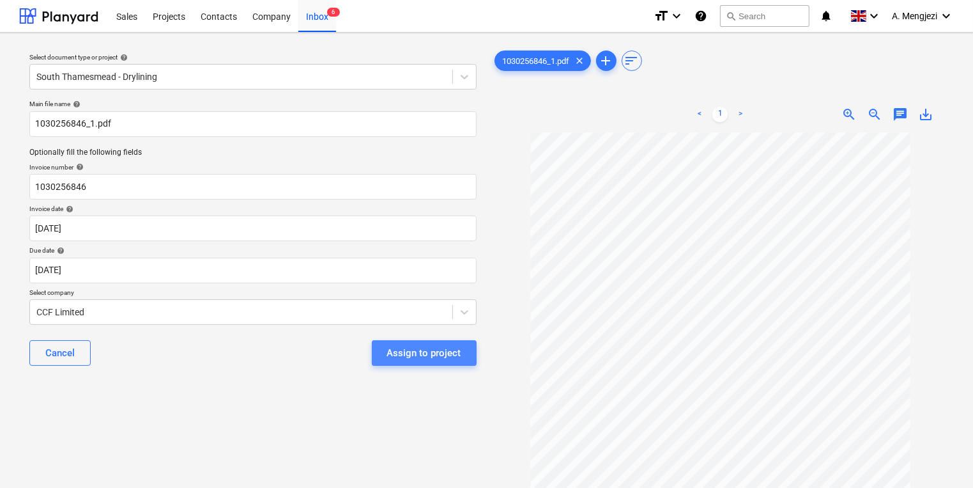
click at [456, 350] on div "Assign to project" at bounding box center [424, 352] width 74 height 17
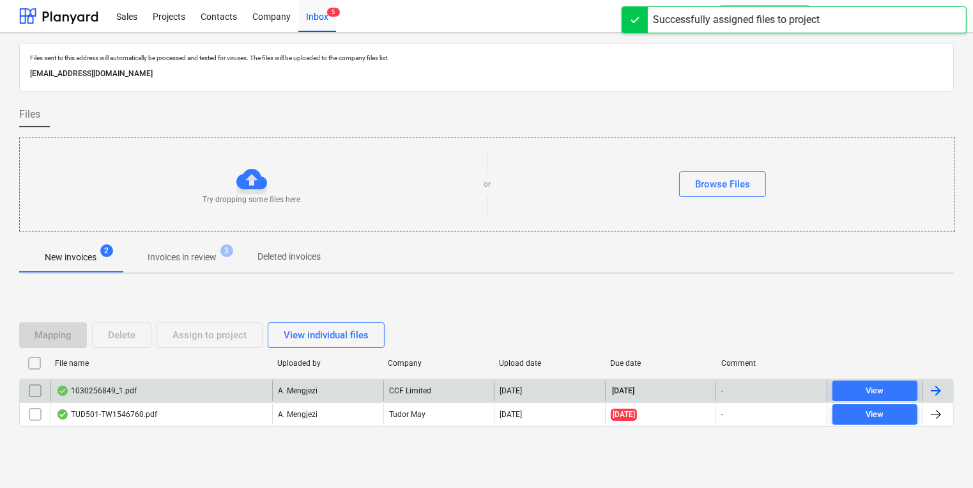
click at [356, 399] on div "A. Mengjezi" at bounding box center [327, 390] width 111 height 20
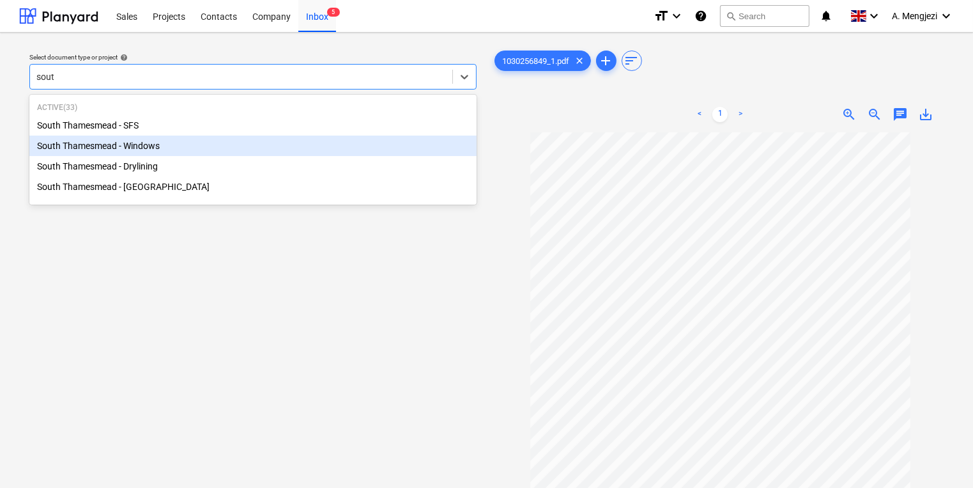
type input "south"
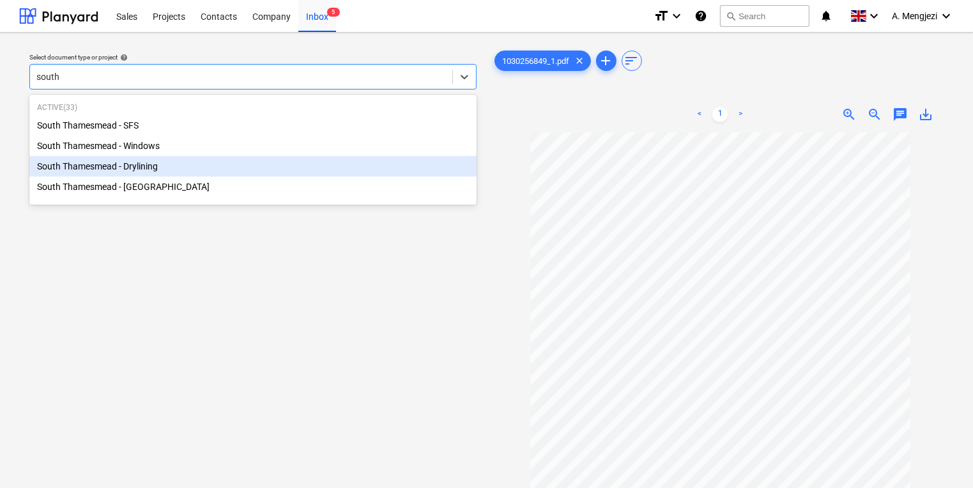
click at [299, 164] on div "South Thamesmead - Drylining" at bounding box center [252, 166] width 447 height 20
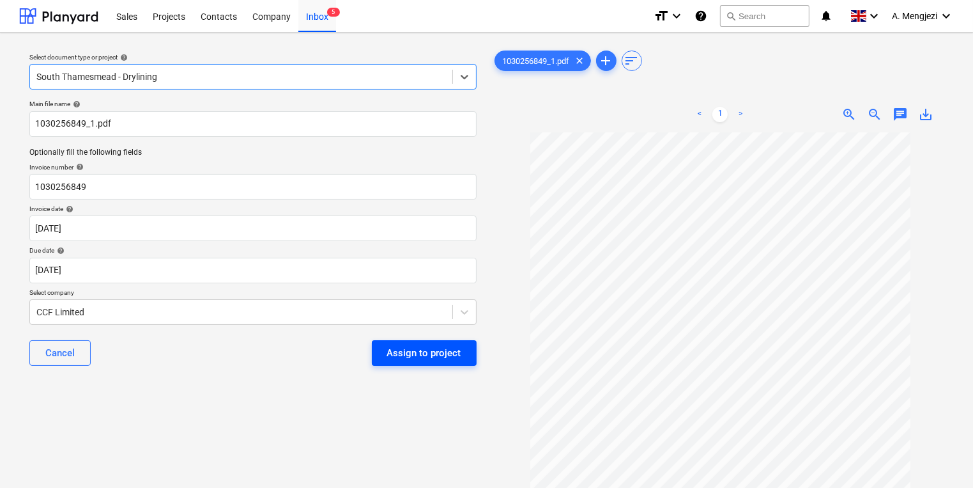
click at [409, 348] on div "Assign to project" at bounding box center [424, 352] width 74 height 17
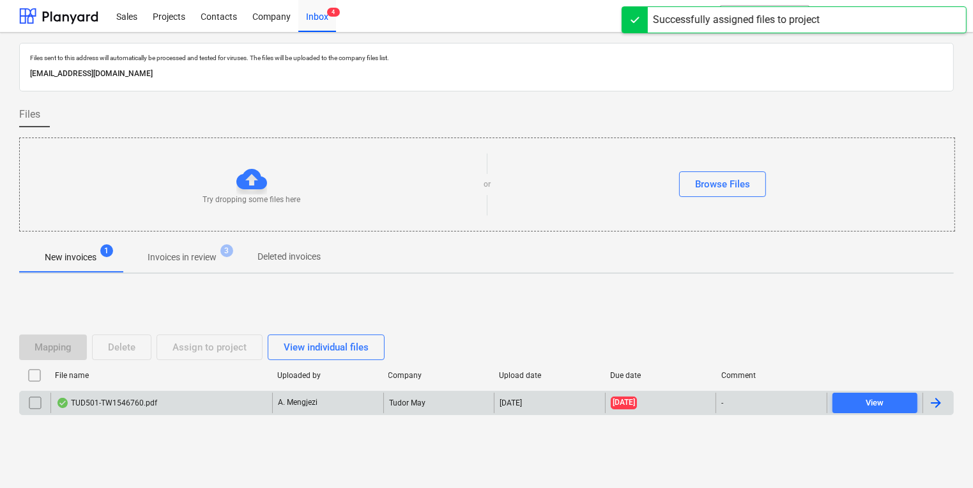
click at [389, 406] on div "Tudor May" at bounding box center [438, 402] width 111 height 20
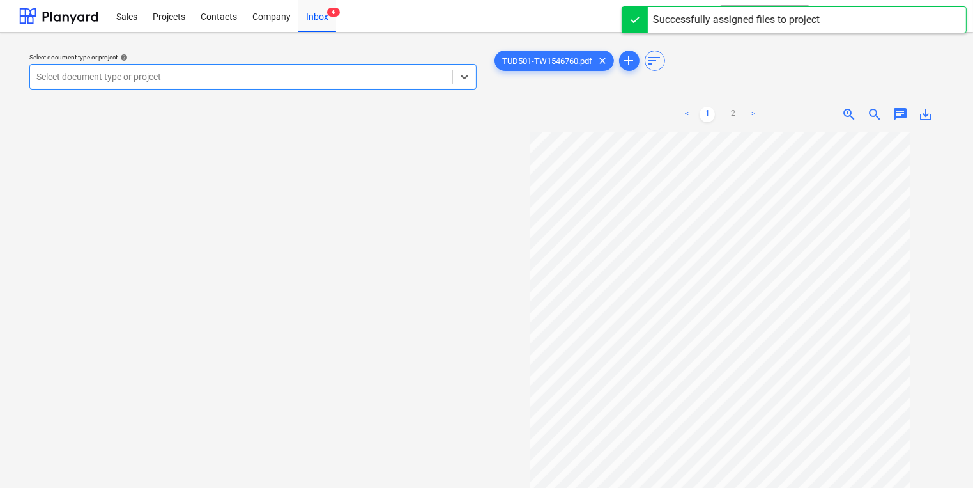
click at [345, 74] on div at bounding box center [241, 76] width 410 height 13
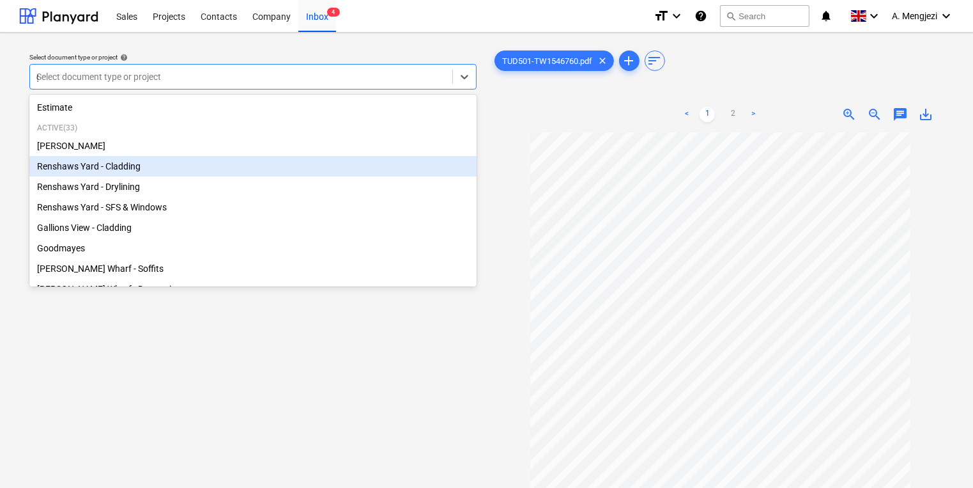
type input "gr"
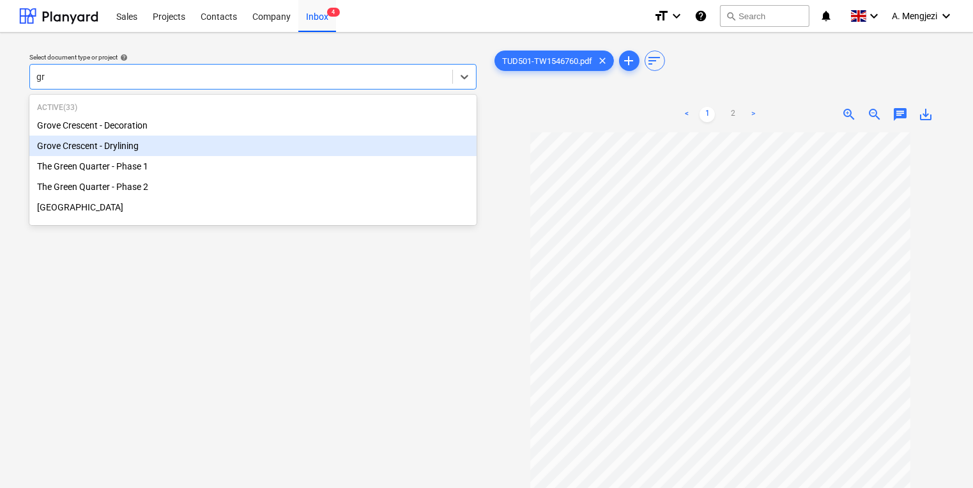
click at [192, 150] on div "Grove Crescent - Drylining" at bounding box center [252, 145] width 447 height 20
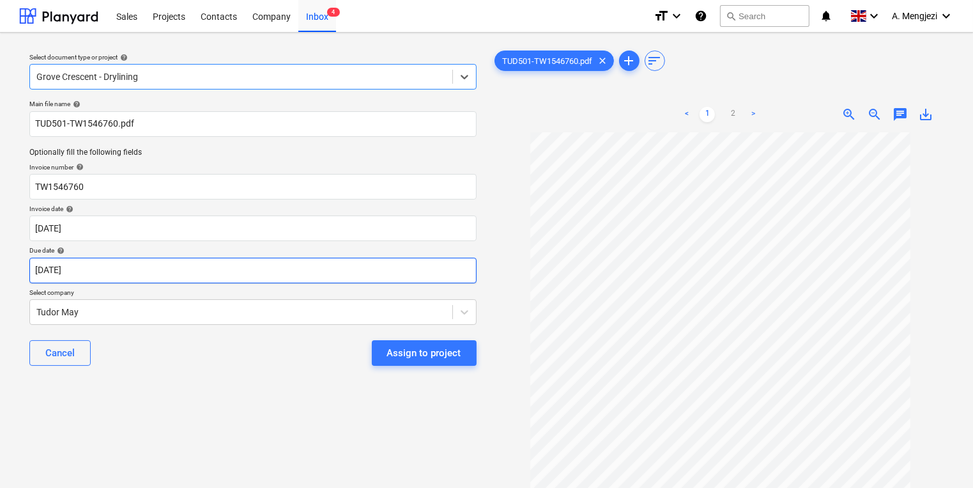
click at [412, 275] on body "Sales Projects Contacts Company Inbox 4 format_size keyboard_arrow_down help se…" at bounding box center [486, 244] width 973 height 488
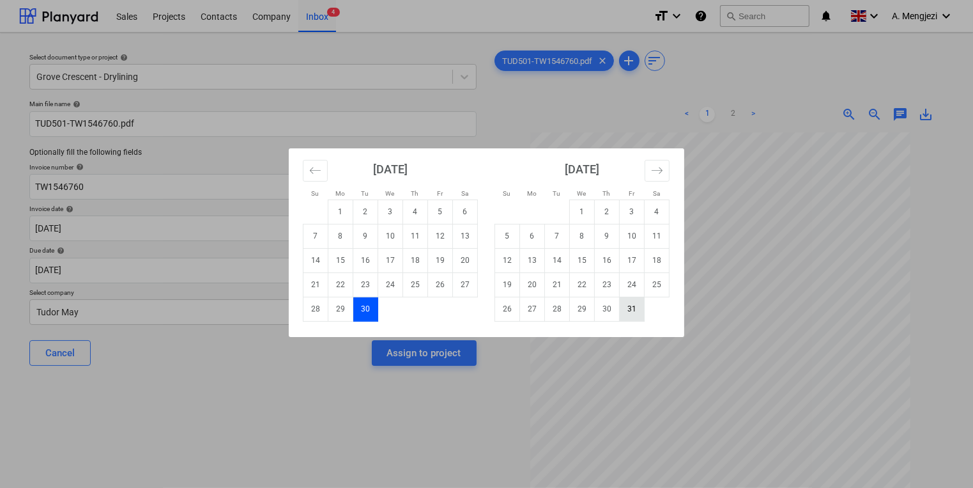
click at [638, 307] on td "31" at bounding box center [632, 308] width 25 height 24
type input "[DATE]"
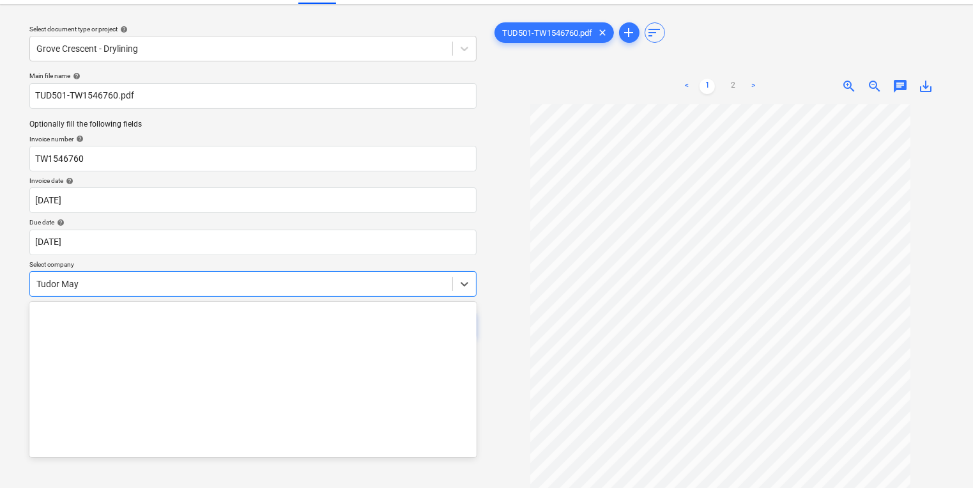
click at [355, 324] on body "Sales Projects Contacts Company Inbox 4 format_size keyboard_arrow_down help se…" at bounding box center [486, 216] width 973 height 488
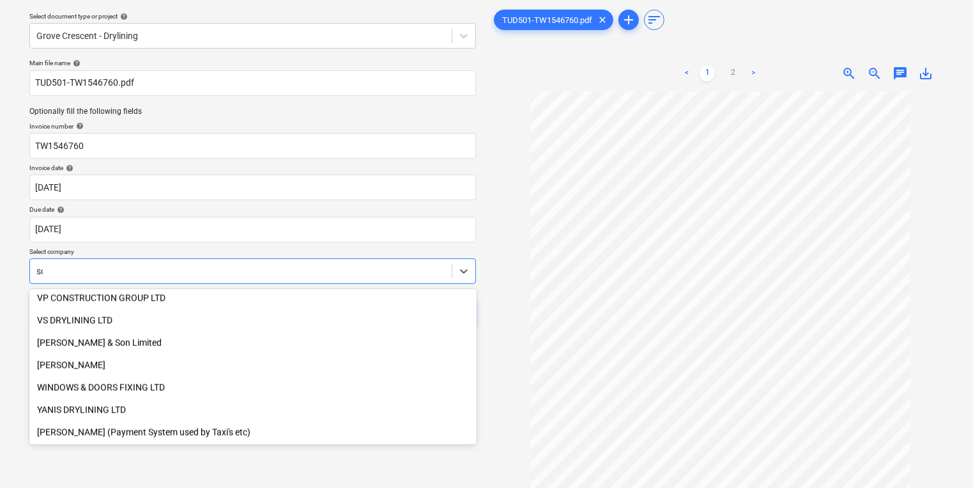
scroll to position [562, 0]
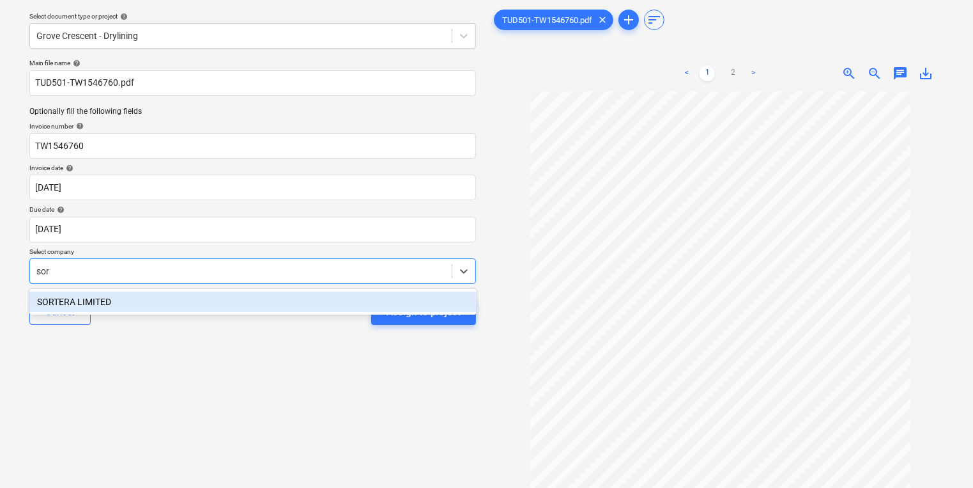
type input "sort"
click at [235, 306] on div "SORTERA LIMITED" at bounding box center [252, 301] width 447 height 20
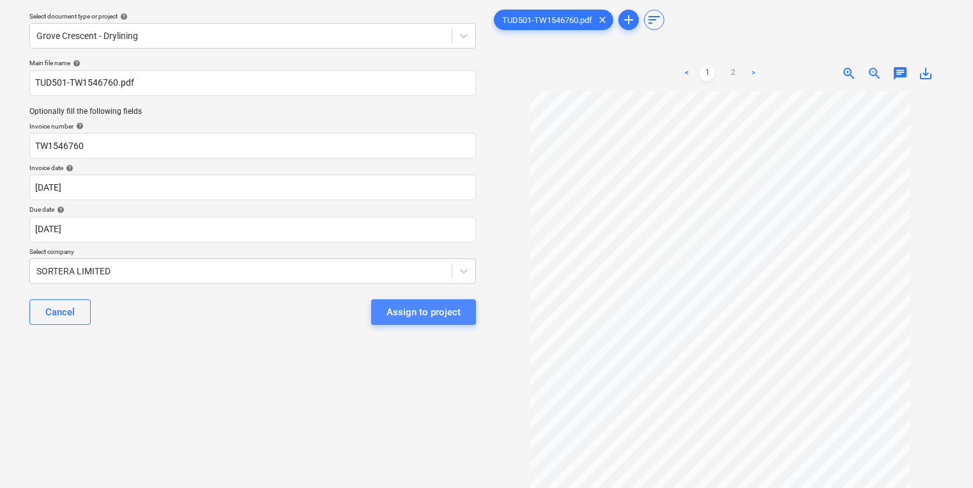
click at [422, 311] on div "Assign to project" at bounding box center [424, 312] width 74 height 17
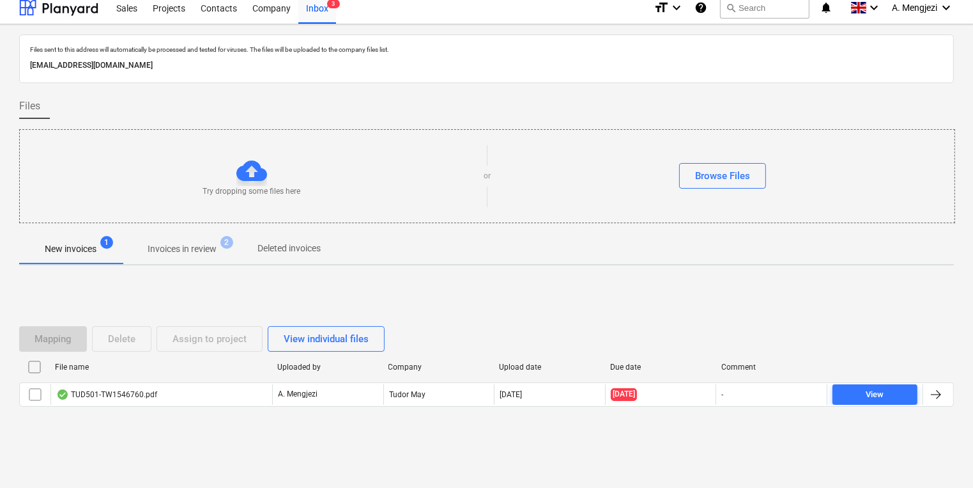
scroll to position [7, 0]
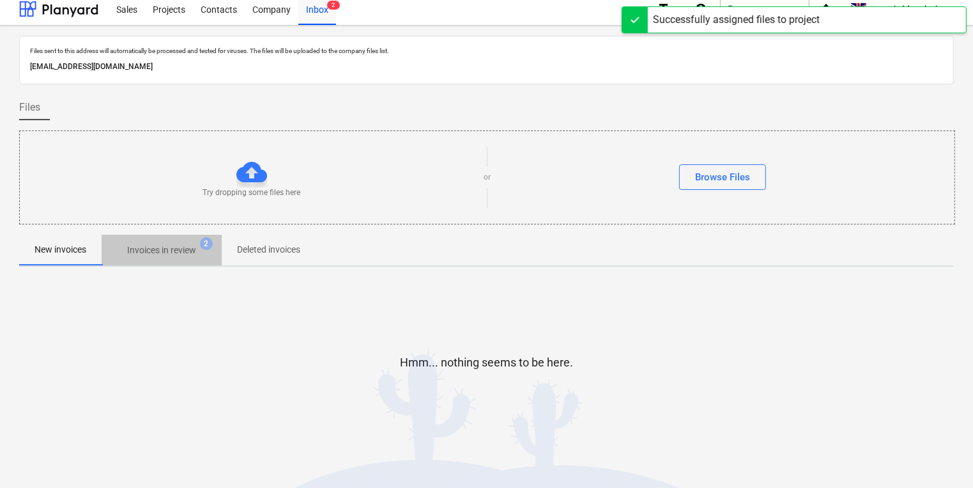
click at [189, 258] on span "Invoices in review 2" at bounding box center [162, 249] width 120 height 23
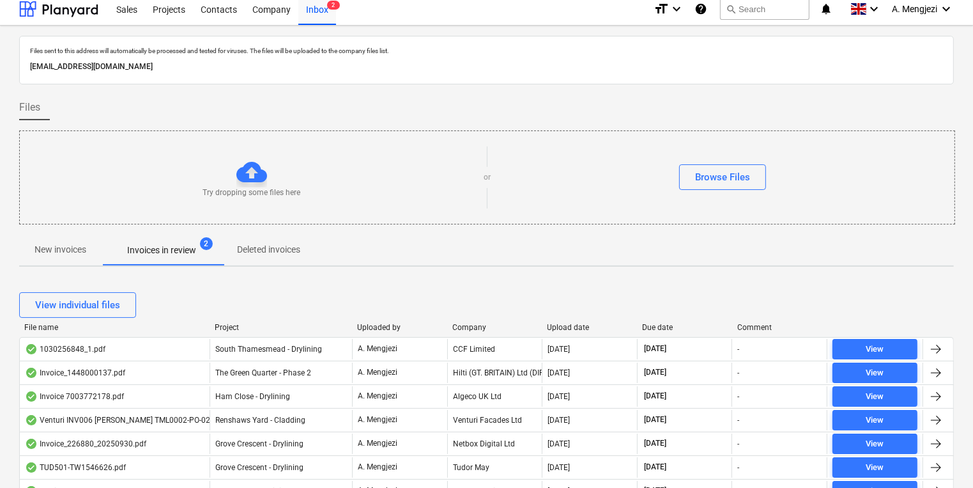
click at [739, 299] on div "View individual files" at bounding box center [486, 305] width 935 height 26
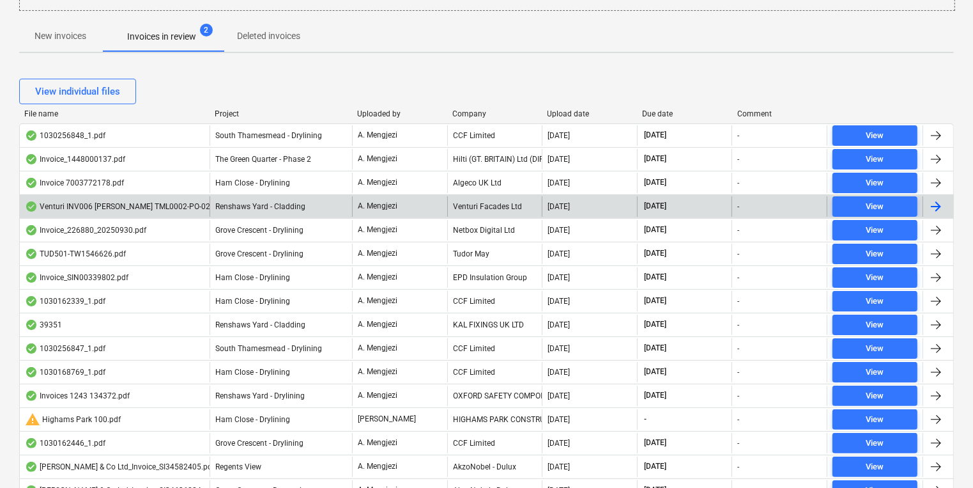
scroll to position [314, 0]
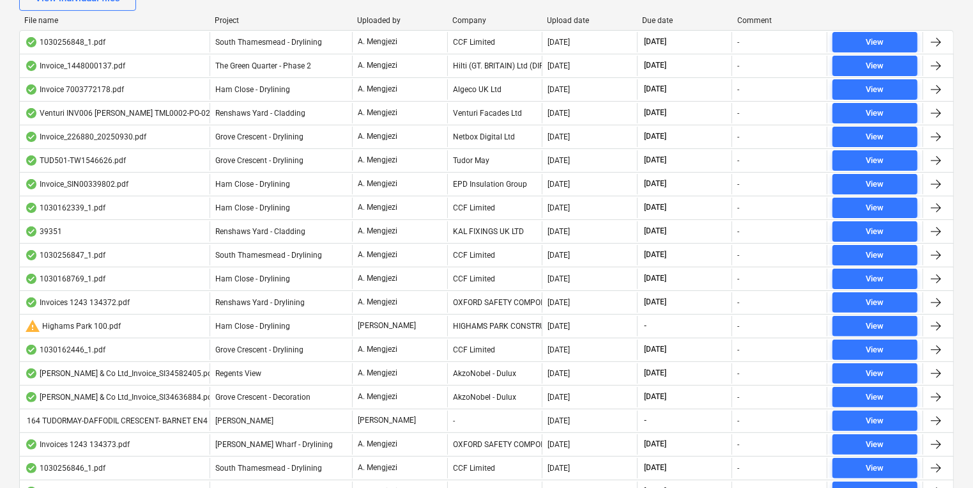
click at [571, 22] on div "Upload date" at bounding box center [590, 20] width 85 height 9
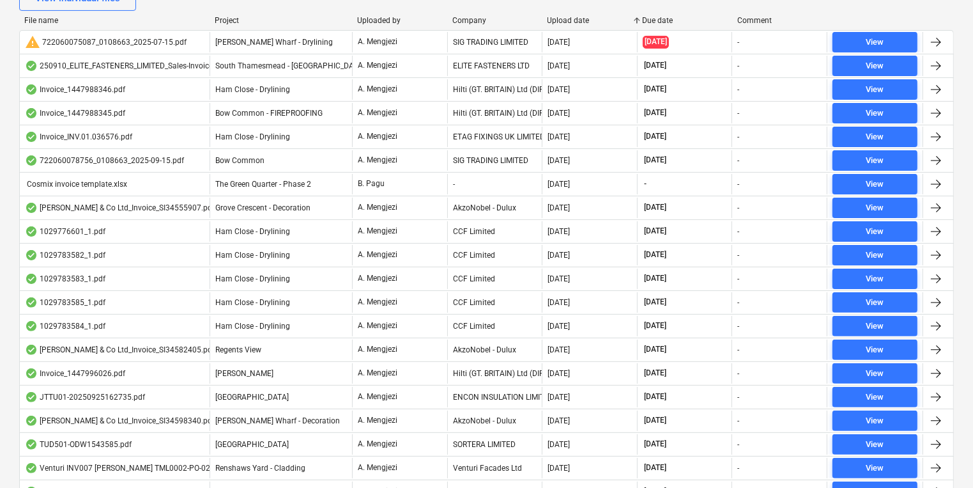
click at [573, 22] on div "Upload date" at bounding box center [590, 20] width 85 height 9
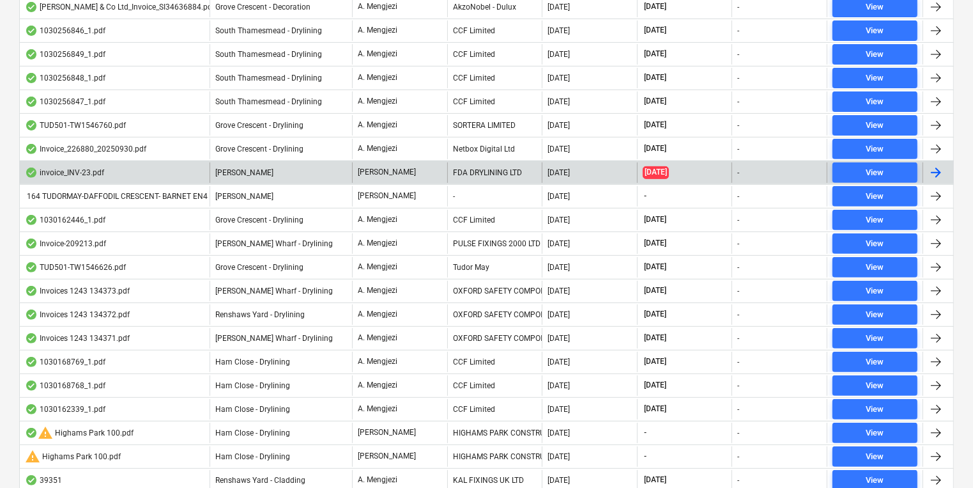
scroll to position [416, 0]
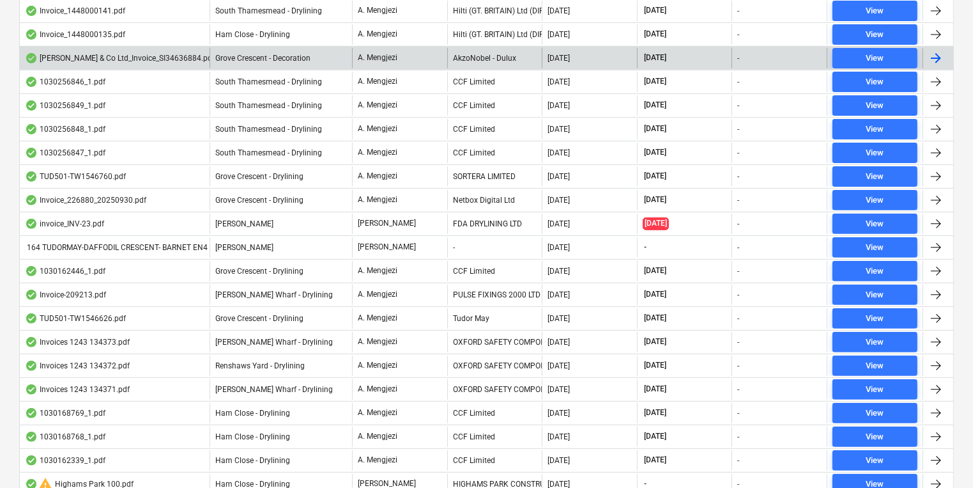
click at [460, 60] on div "AkzoNobel - Dulux" at bounding box center [494, 58] width 95 height 20
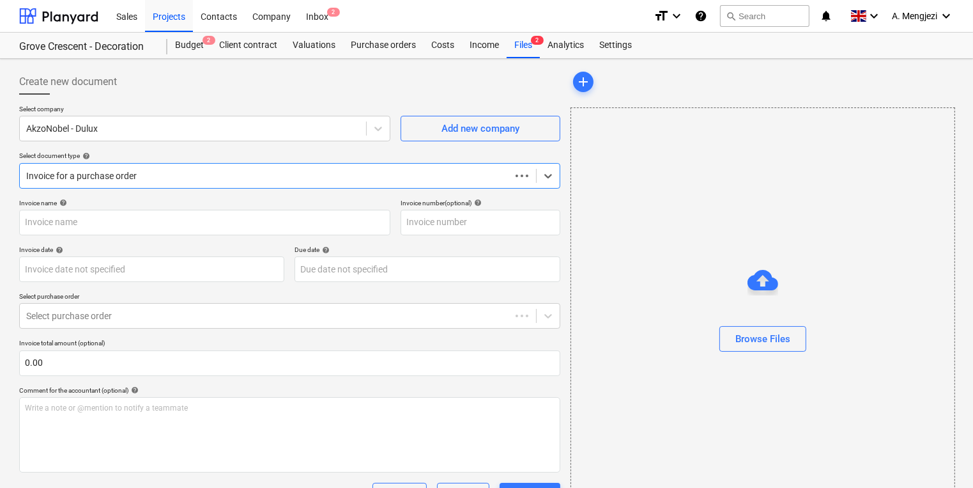
type input "S134636884"
type input "[DATE]"
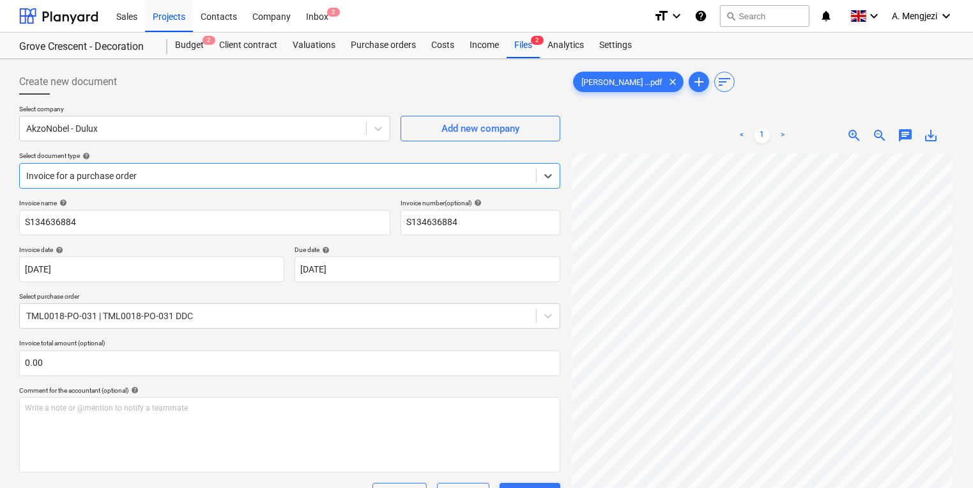
scroll to position [51, 0]
click at [328, 20] on div "Inbox 2" at bounding box center [317, 15] width 38 height 33
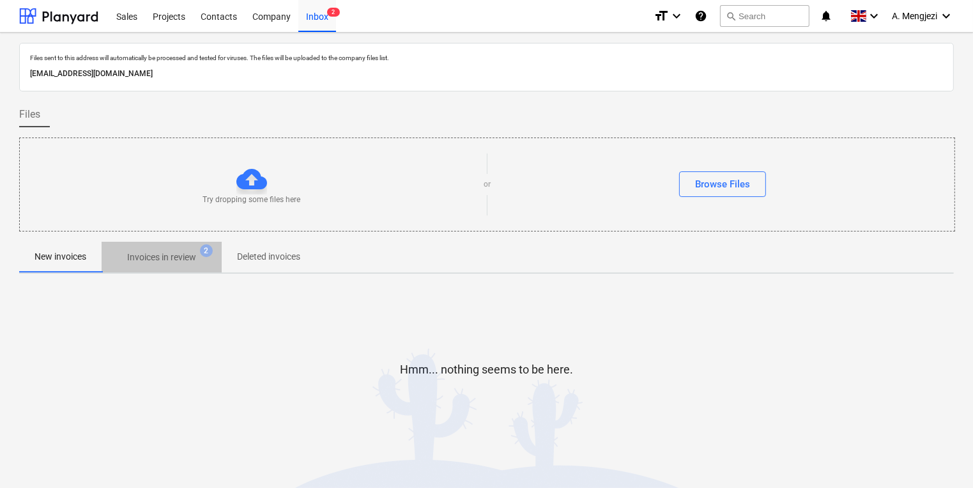
click at [199, 271] on button "Invoices in review 2" at bounding box center [162, 257] width 120 height 31
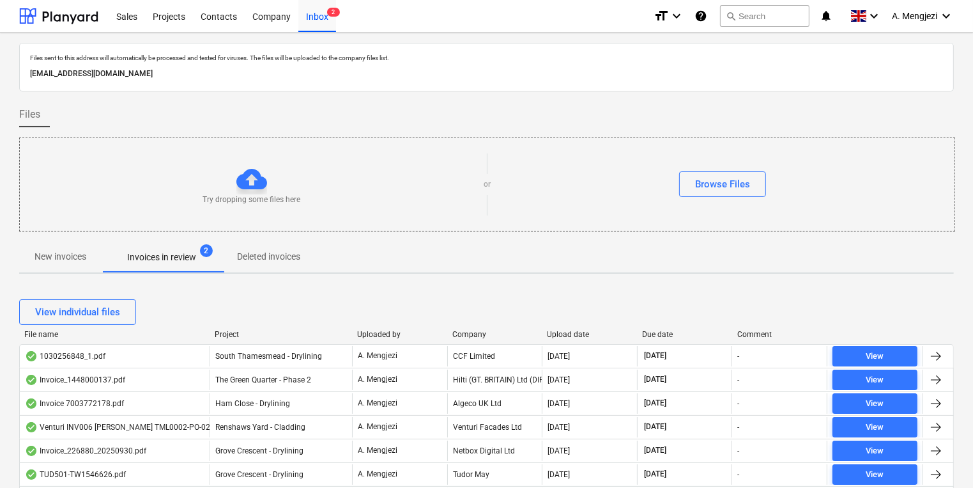
click at [561, 325] on div "View individual files" at bounding box center [486, 312] width 935 height 36
click at [569, 336] on div "Upload date" at bounding box center [590, 334] width 85 height 9
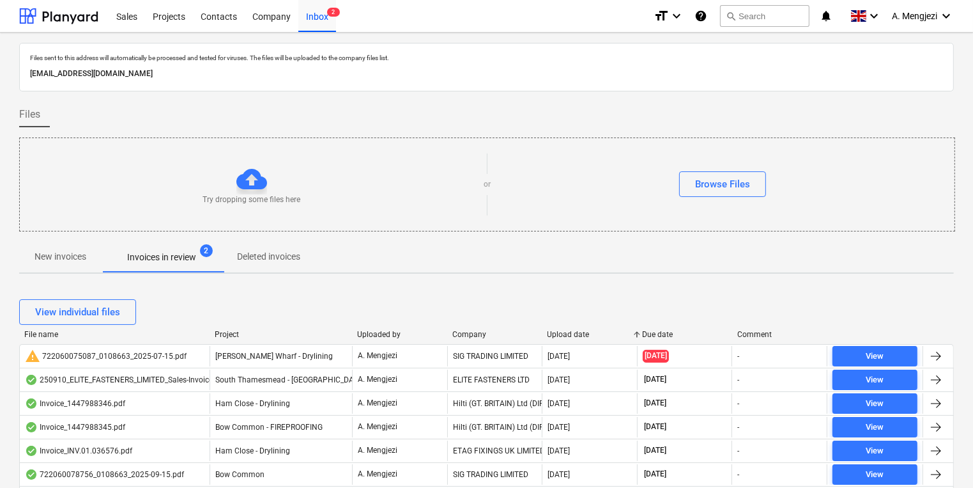
click at [569, 336] on div "Upload date" at bounding box center [590, 334] width 85 height 9
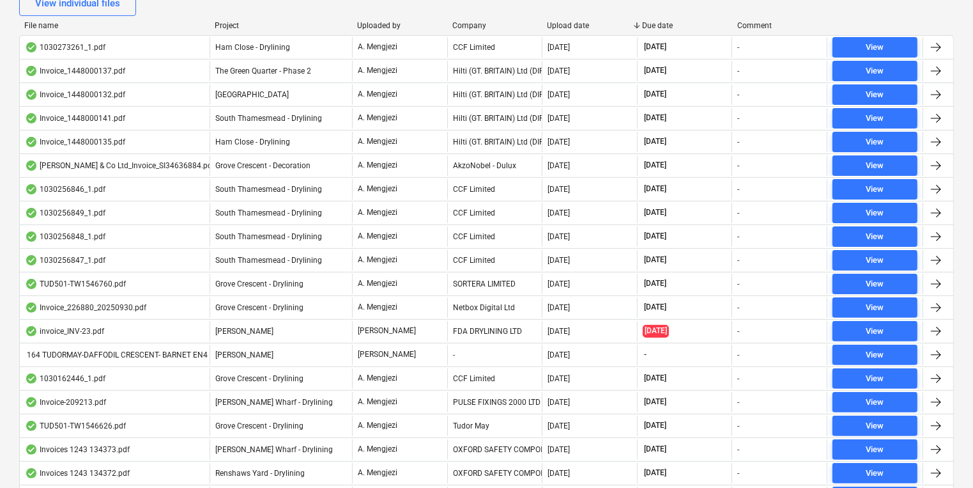
scroll to position [358, 0]
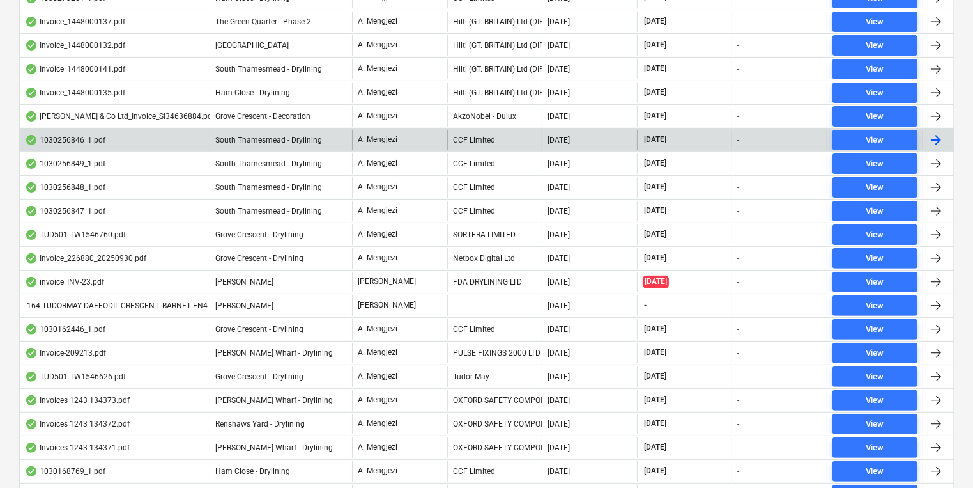
click at [465, 138] on div "CCF Limited" at bounding box center [494, 140] width 95 height 20
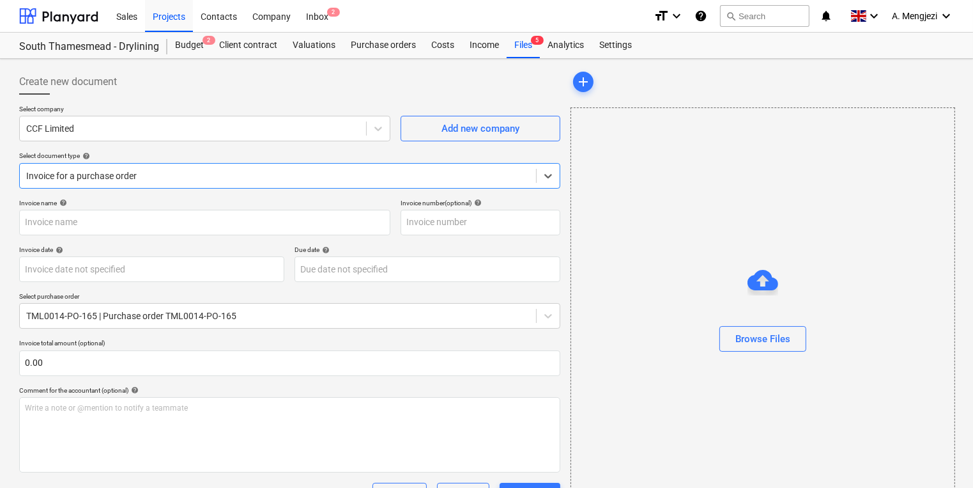
type input "1030256846"
type input "[DATE]"
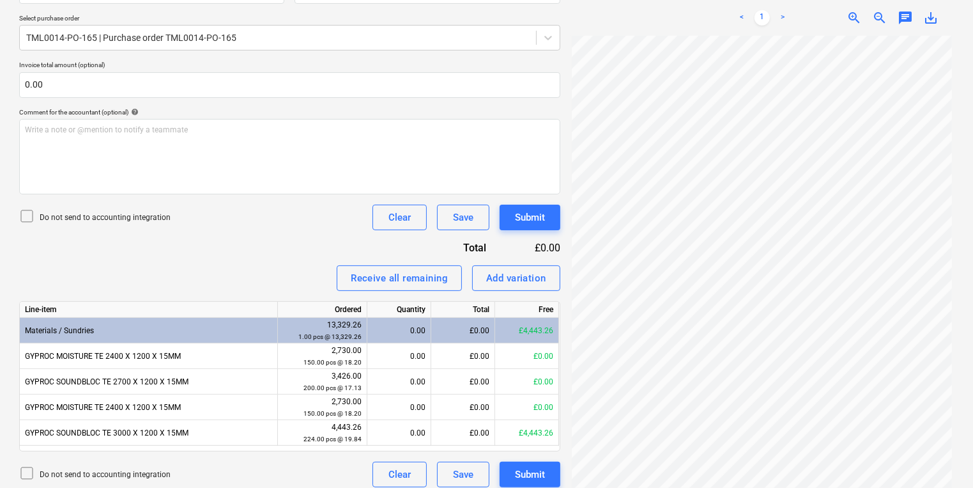
scroll to position [287, 0]
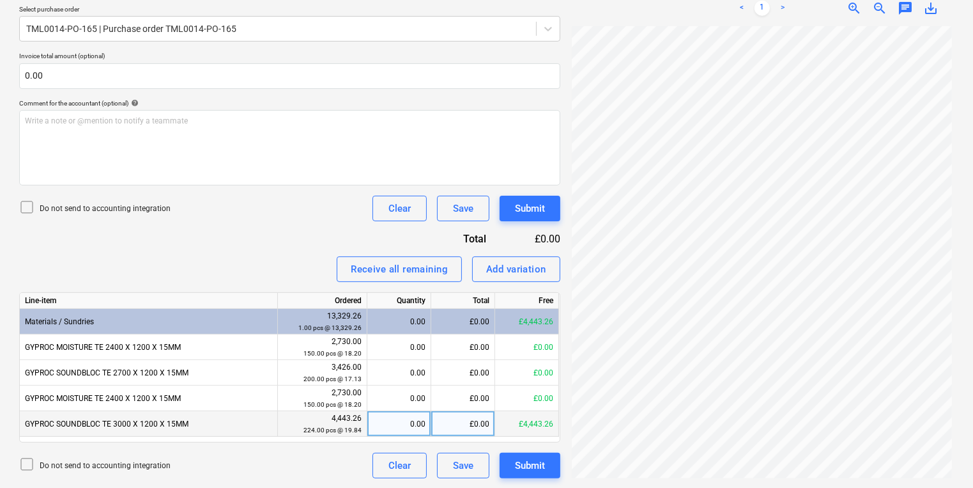
click at [388, 422] on div "0.00" at bounding box center [399, 424] width 53 height 26
type input "224"
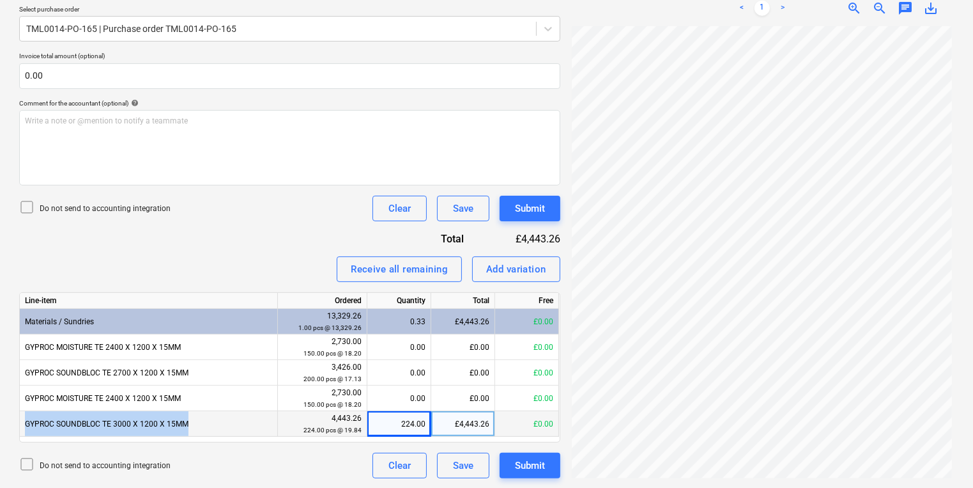
drag, startPoint x: 204, startPoint y: 428, endPoint x: 26, endPoint y: 413, distance: 179.5
click at [26, 413] on div "GYPROC SOUNDBLOC TE 3000 X 1200 X 15MM" at bounding box center [149, 424] width 258 height 26
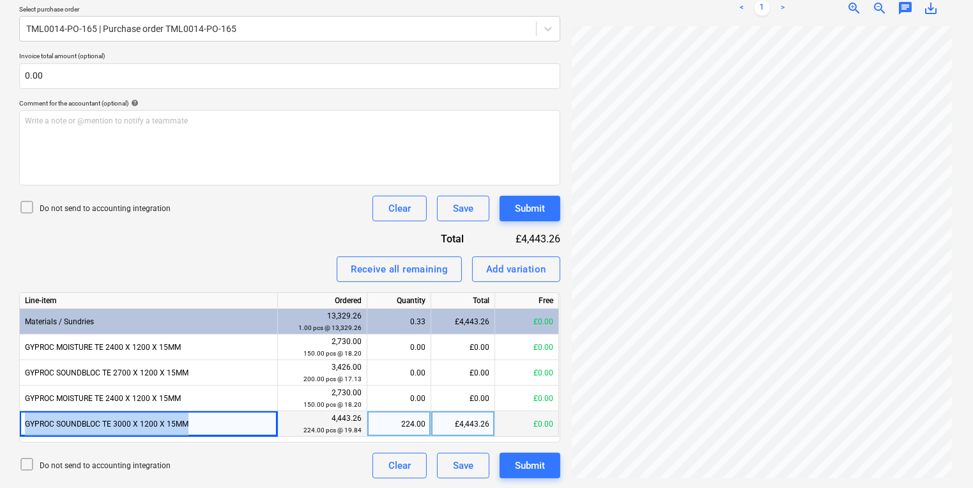
copy div "GYPROC SOUNDBLOC TE 3000 X 1200 X 15MM"
click at [490, 263] on div "Add variation" at bounding box center [516, 269] width 60 height 17
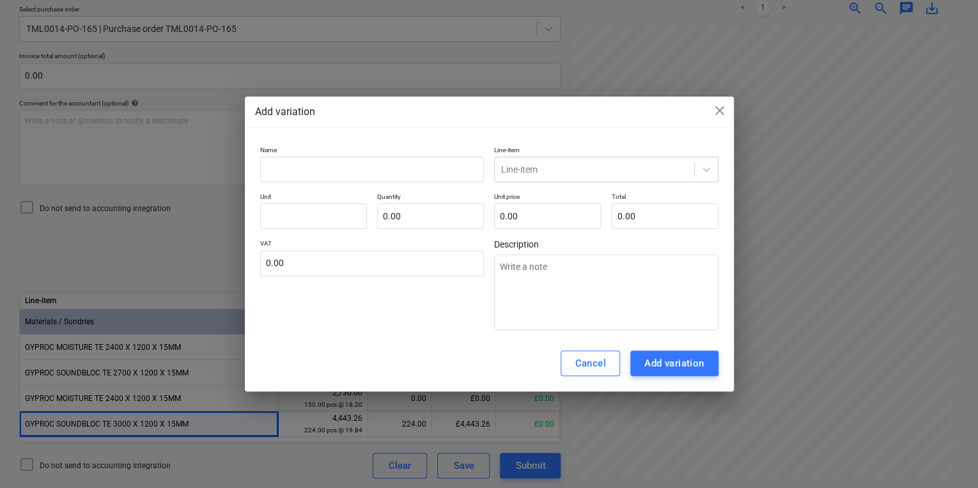
click at [373, 151] on p "Name" at bounding box center [372, 151] width 224 height 11
click at [373, 164] on input "text" at bounding box center [372, 170] width 224 height 26
paste input "GYPROC SOUNDBLOC TE 3000 X 1200 X 15MM"
type input "GYPROC SOUNDBLOC TE 3000 X 1200 X 15MM"
type textarea "x"
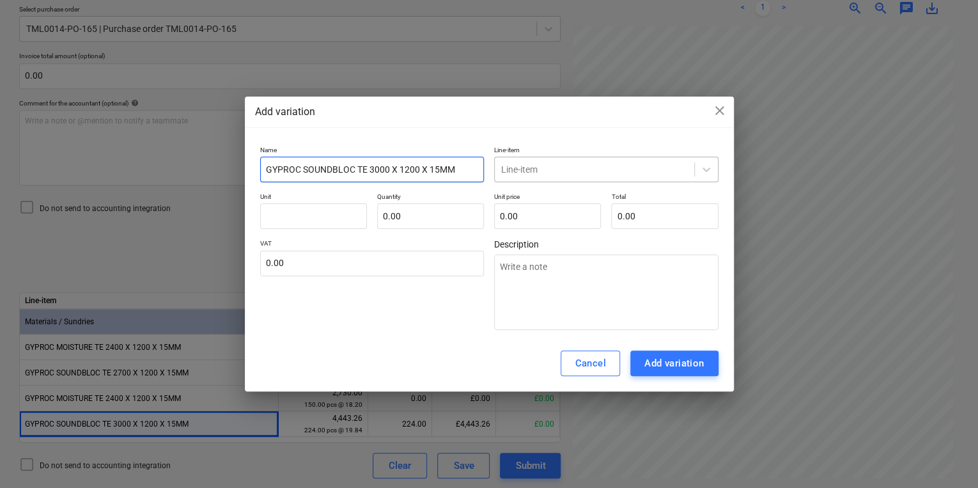
type input "GYPROC SOUNDBLOC TE 3000 X 1200 X 15MM"
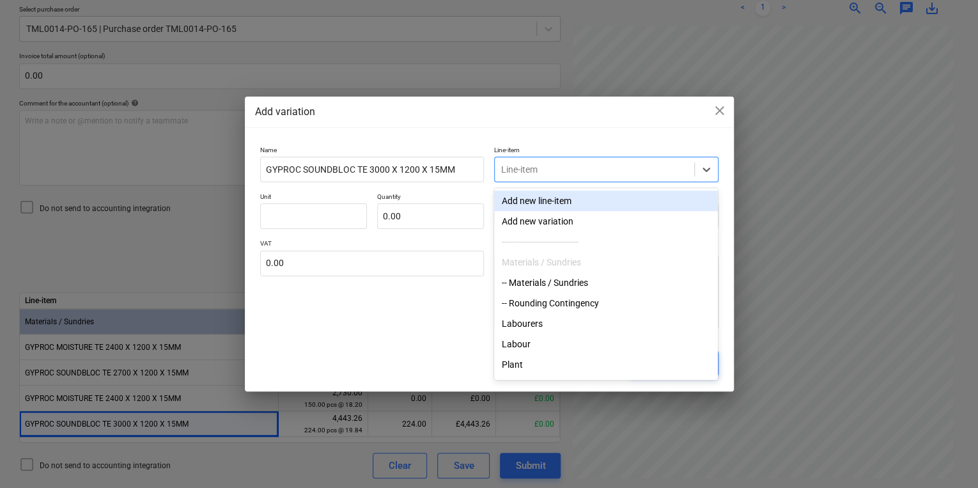
click at [596, 165] on div at bounding box center [594, 169] width 187 height 13
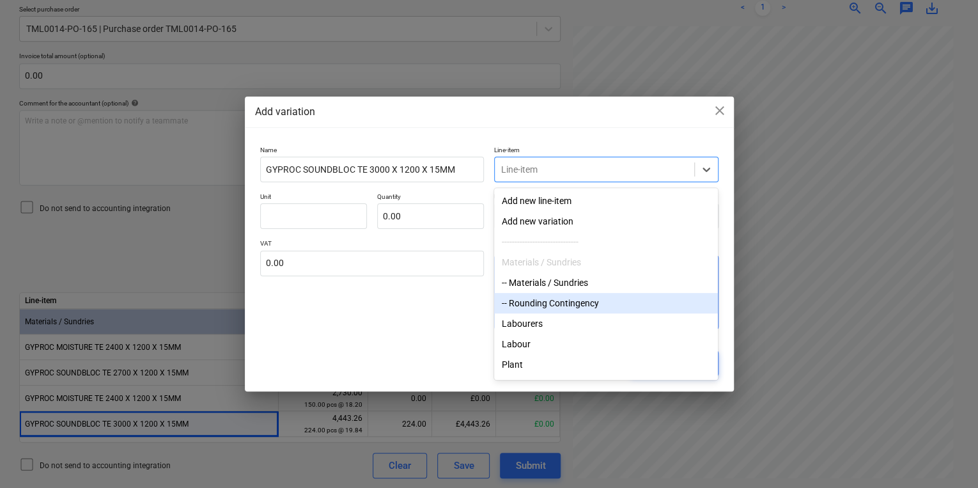
click at [553, 304] on div "-- Rounding Contingency" at bounding box center [606, 303] width 224 height 20
type textarea "x"
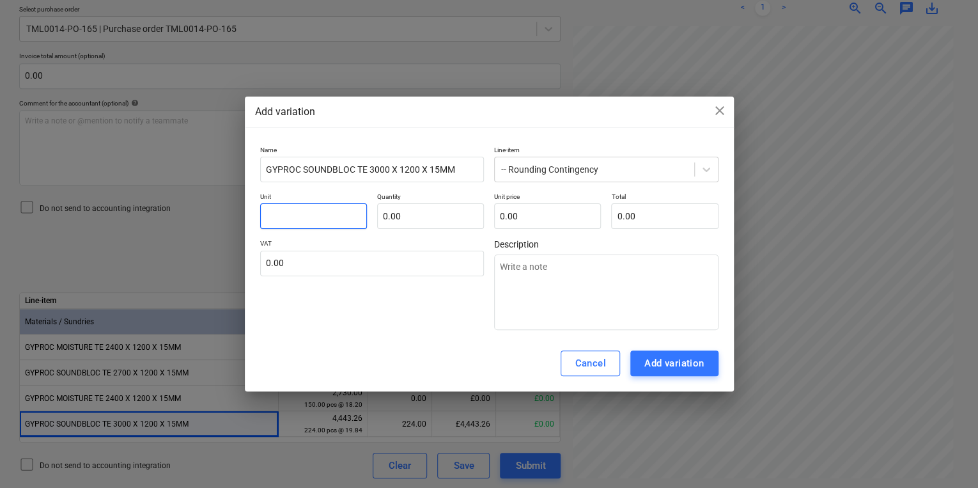
click at [337, 209] on input "text" at bounding box center [313, 216] width 107 height 26
type input "p"
type textarea "x"
type input "pc"
type textarea "x"
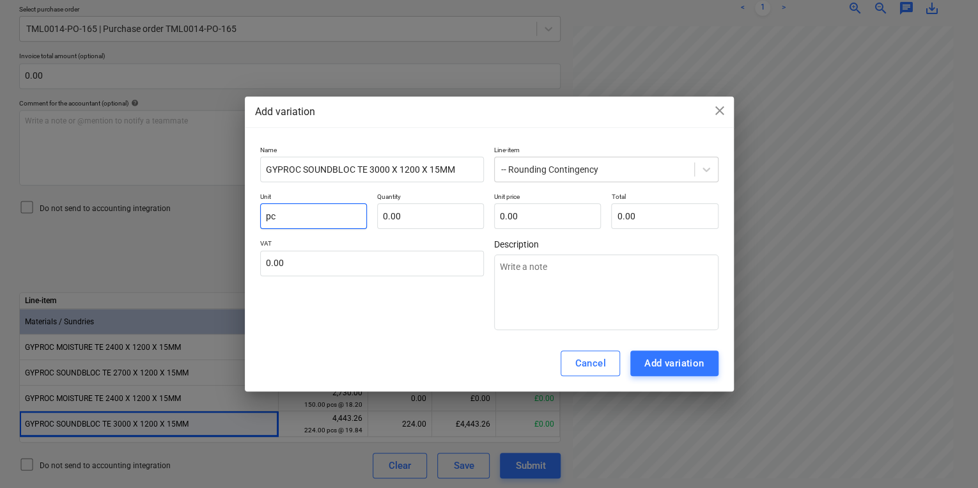
type input "pcs"
type textarea "x"
type input "pcs"
type input "-"
type textarea "x"
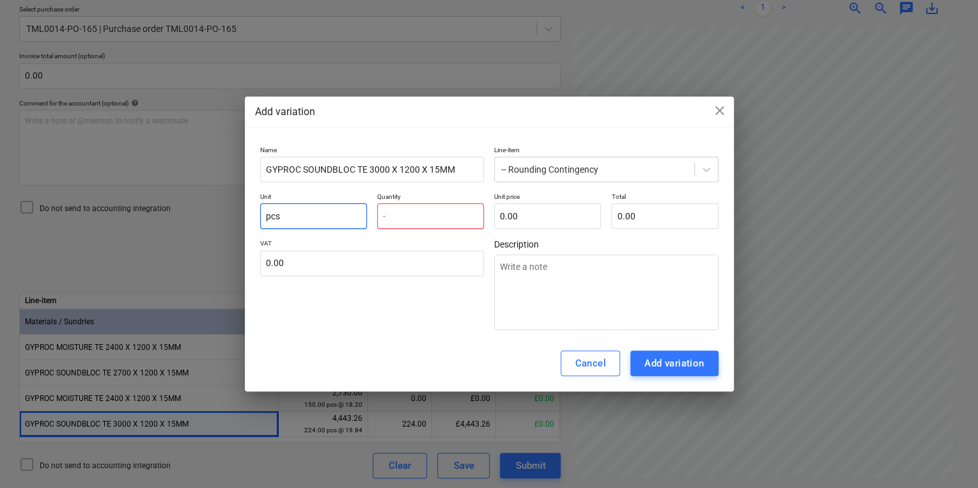
type input "-1"
type textarea "x"
type input "-1.00"
type input "1"
type textarea "x"
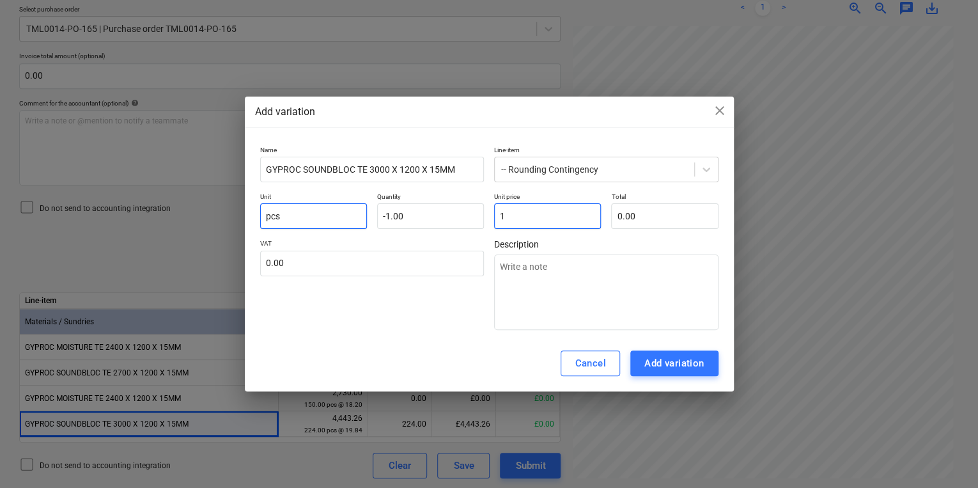
type input "-1.00"
type input "1."
type textarea "x"
type input "1.3"
type textarea "x"
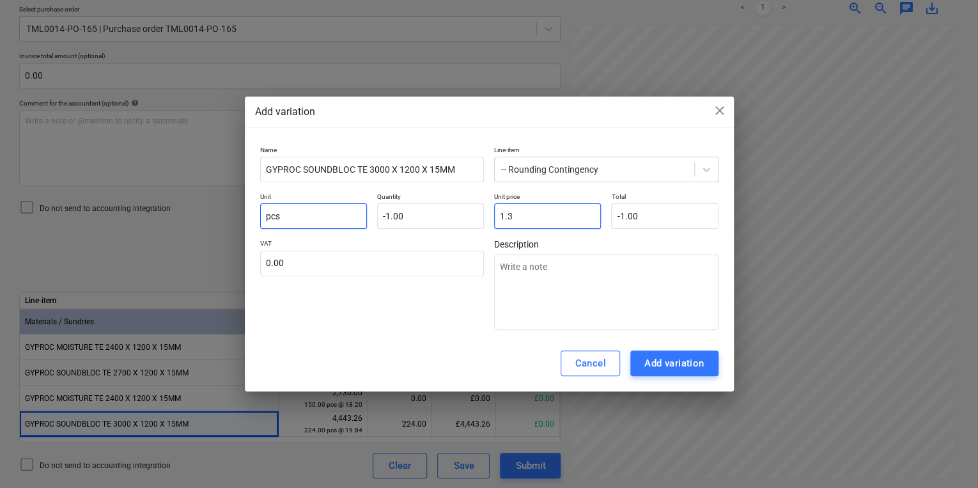
type input "-1.30"
type input "1.34"
type textarea "x"
type input "-1.34"
type input "1.34"
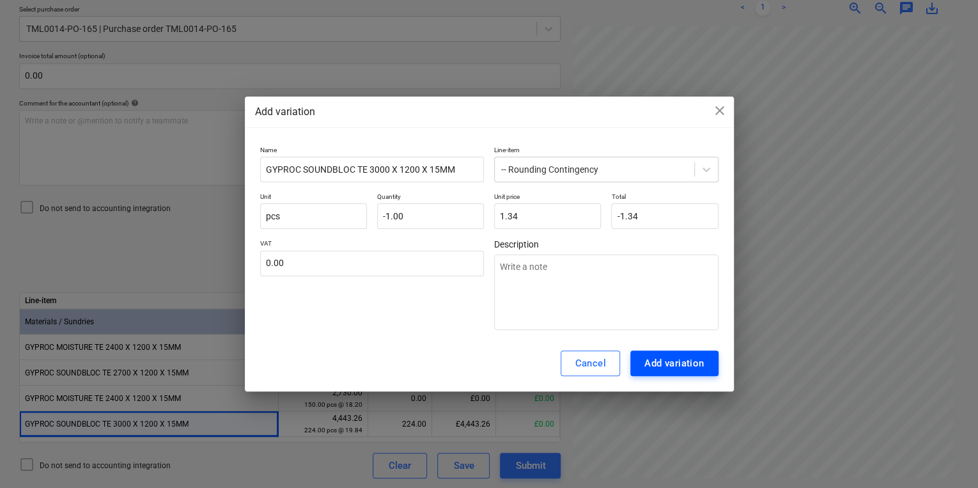
click at [716, 358] on button "Add variation" at bounding box center [674, 363] width 88 height 26
type textarea "x"
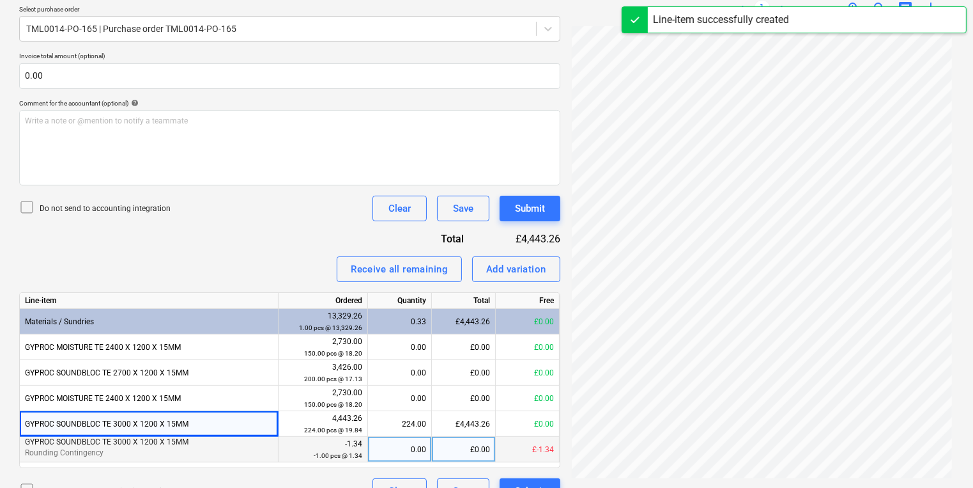
click at [418, 455] on div "0.00" at bounding box center [399, 449] width 53 height 26
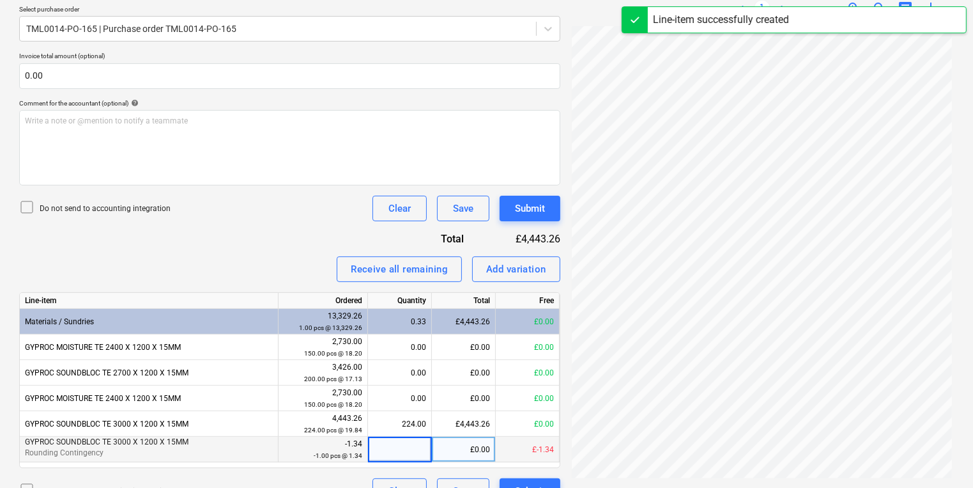
type input "1"
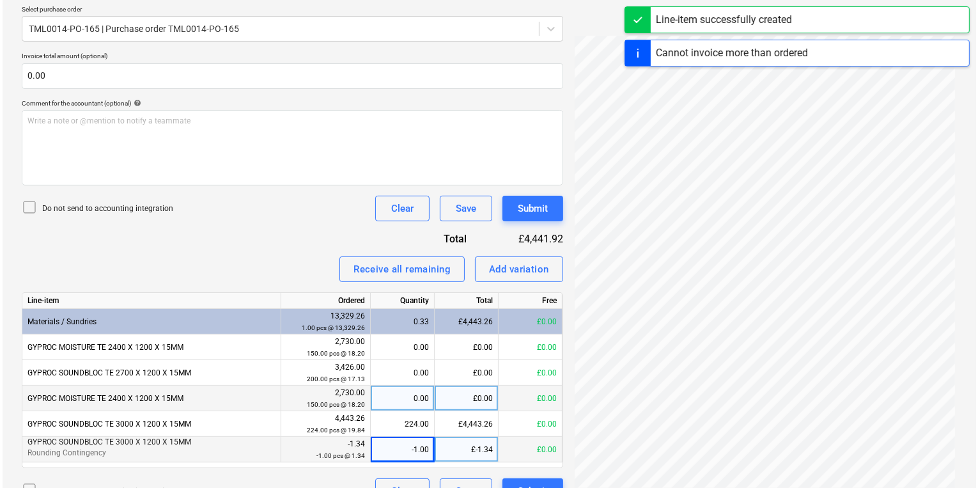
scroll to position [312, 0]
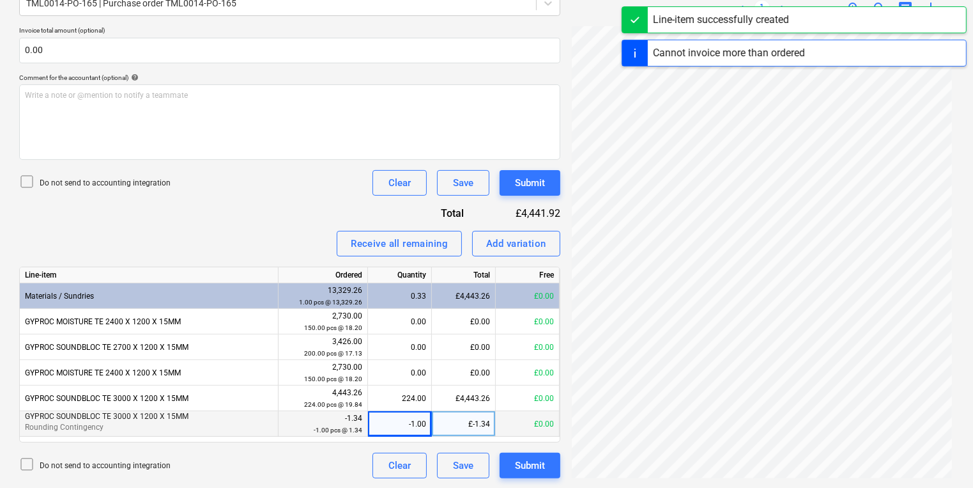
drag, startPoint x: 535, startPoint y: 450, endPoint x: 542, endPoint y: 449, distance: 6.5
click at [543, 450] on div "Invoice name help 1030256846 Invoice number (optional) help 1030256846 Invoice …" at bounding box center [289, 182] width 541 height 592
click at [541, 450] on div "Invoice name help 1030256846 Invoice number (optional) help 1030256846 Invoice …" at bounding box center [289, 182] width 541 height 592
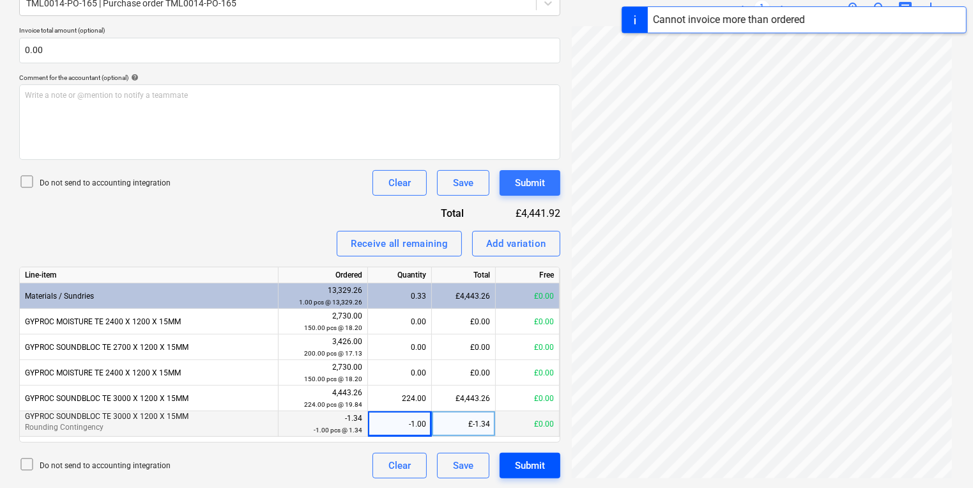
click at [541, 452] on button "Submit" at bounding box center [530, 465] width 61 height 26
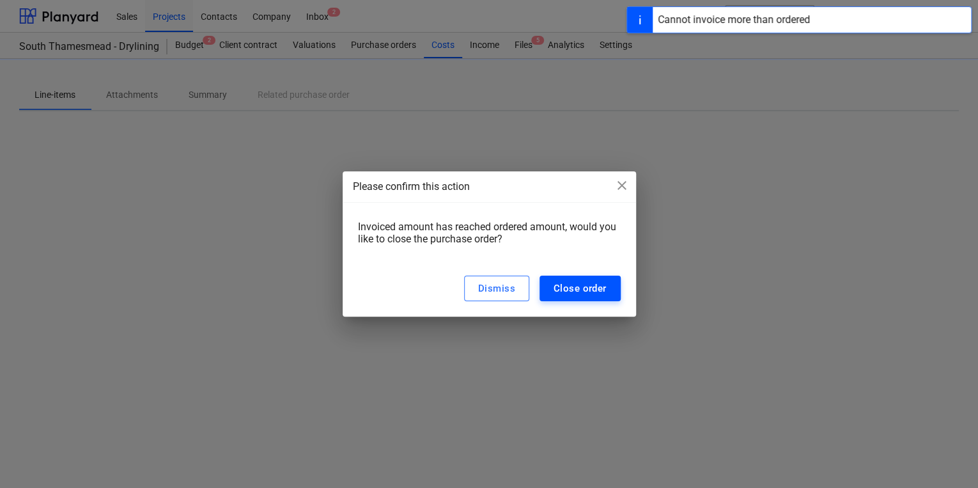
click at [601, 296] on button "Close order" at bounding box center [579, 288] width 81 height 26
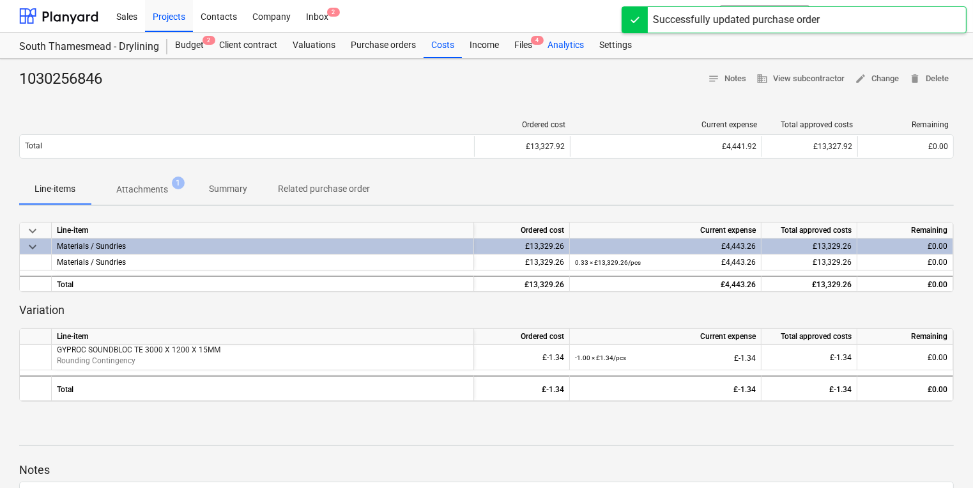
click at [540, 47] on div "Analytics" at bounding box center [566, 46] width 52 height 26
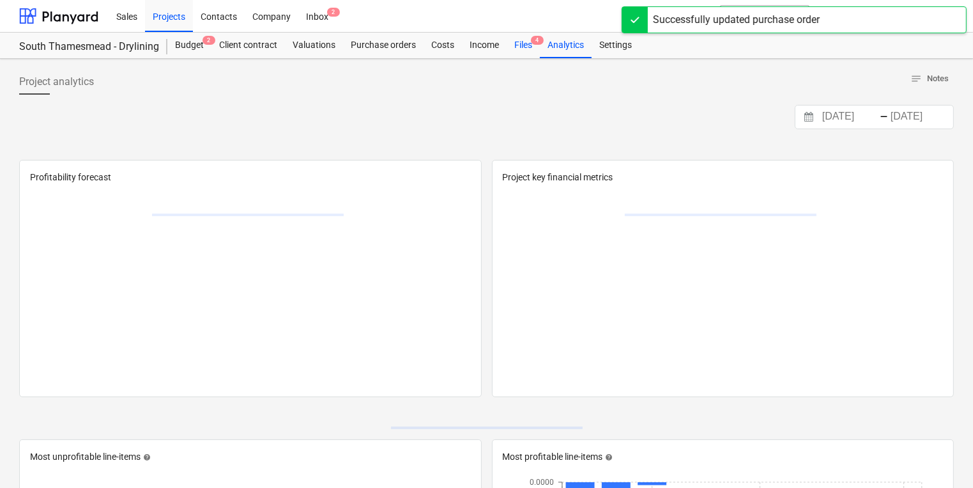
click at [532, 47] on div "Files 4" at bounding box center [523, 46] width 33 height 26
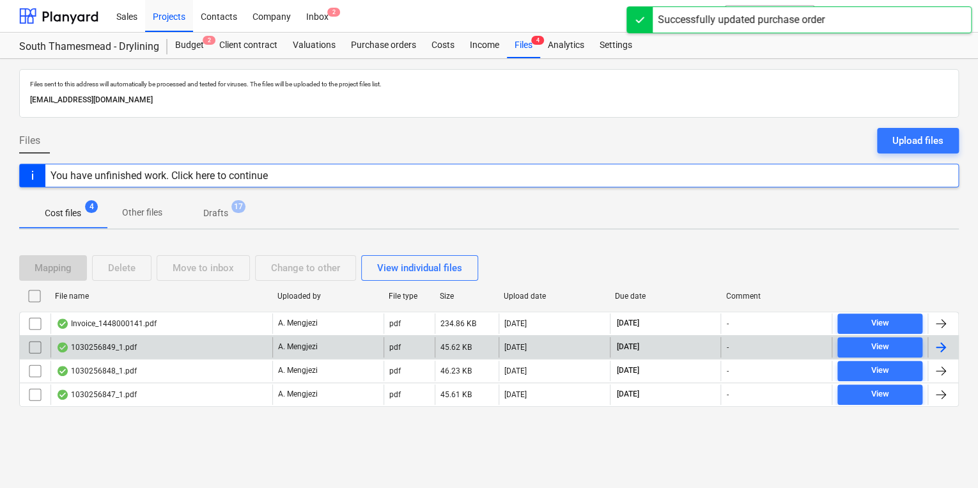
click at [335, 337] on div "A. Mengjezi" at bounding box center [327, 347] width 111 height 20
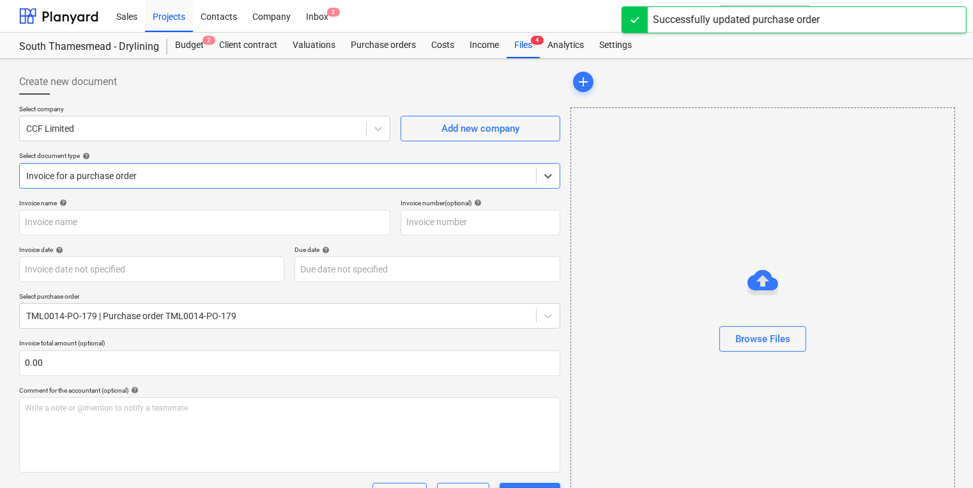
type input "1030256849"
type input "[DATE]"
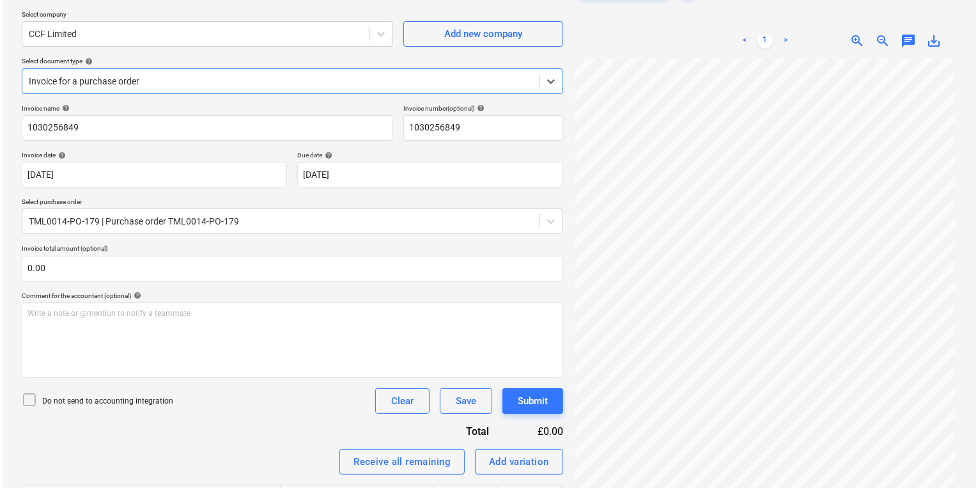
scroll to position [261, 0]
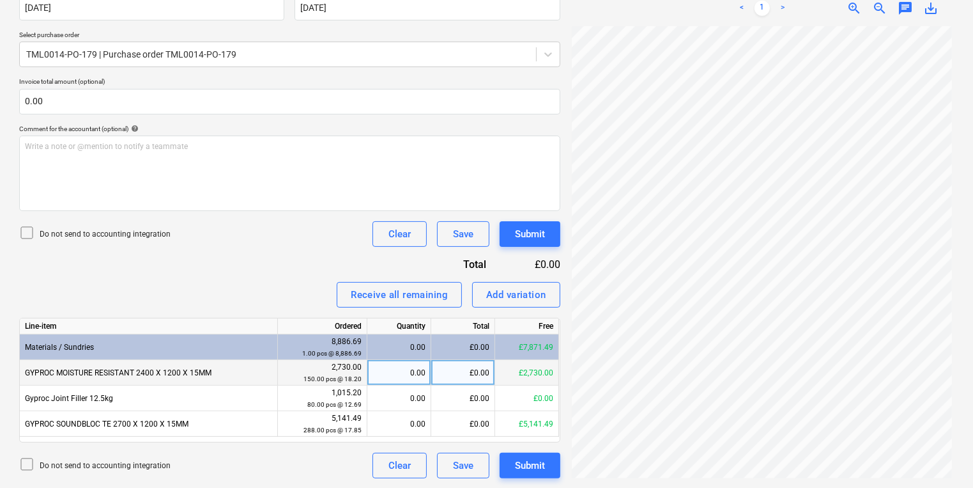
click at [404, 368] on div "0.00" at bounding box center [399, 373] width 53 height 26
type input "150"
click at [527, 465] on div "Submit" at bounding box center [530, 465] width 30 height 17
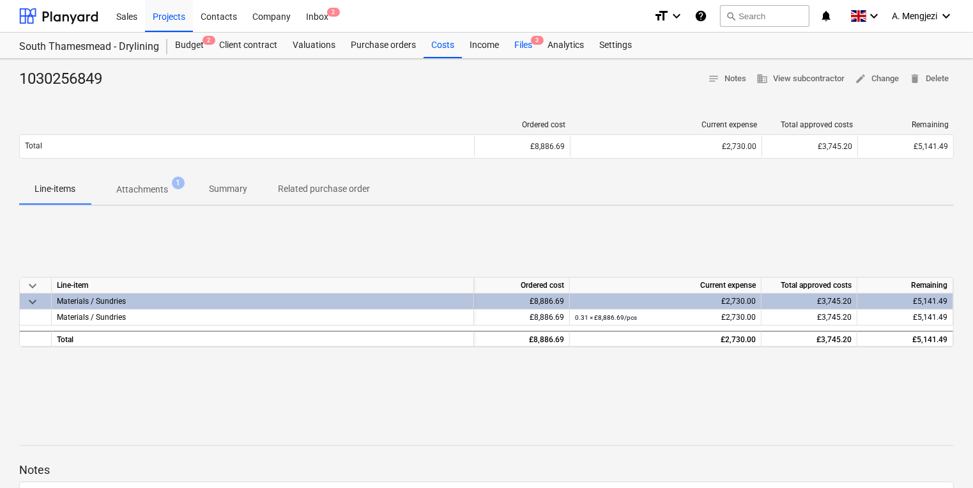
click at [535, 41] on span "3" at bounding box center [537, 40] width 13 height 9
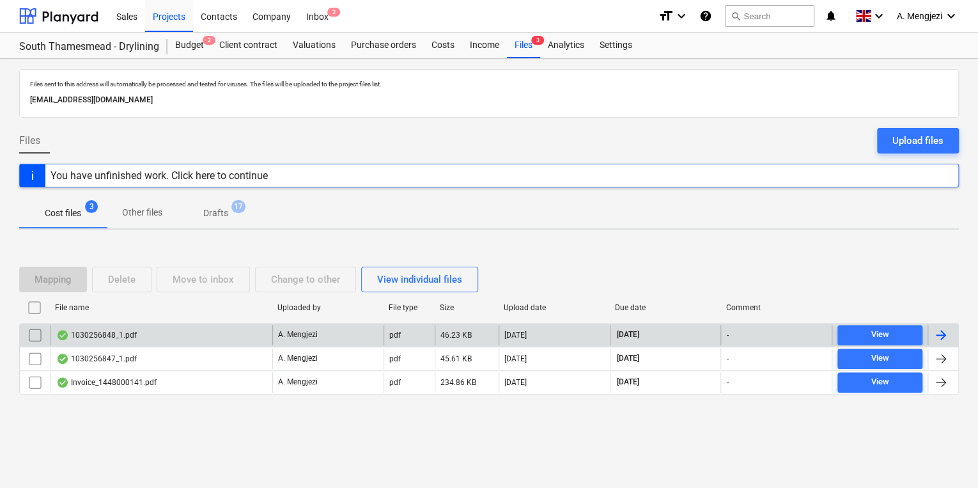
click at [172, 332] on div "1030256848_1.pdf" at bounding box center [161, 335] width 222 height 20
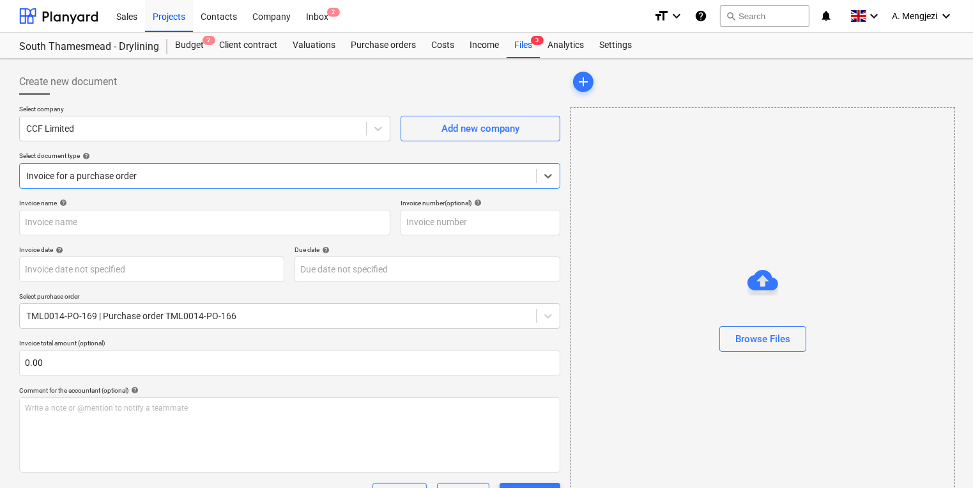
type input "1030256848"
type input "[DATE]"
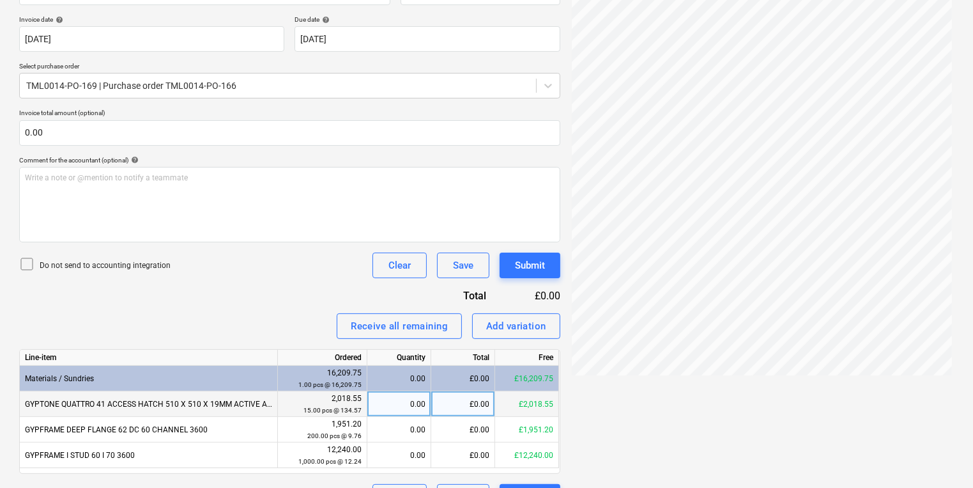
scroll to position [261, 0]
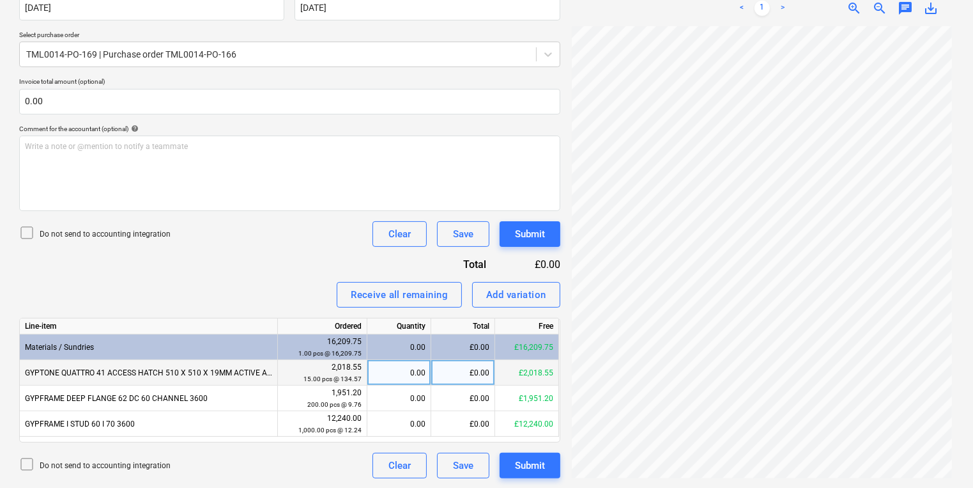
click at [368, 373] on div "0.00" at bounding box center [399, 373] width 64 height 26
type input "15"
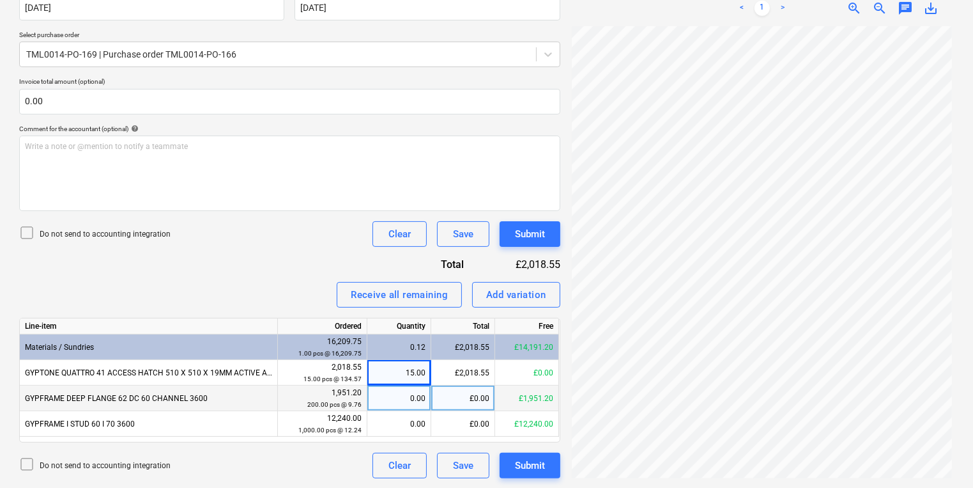
click at [399, 402] on div "0.00" at bounding box center [399, 398] width 53 height 26
type input "200"
click at [409, 438] on div "Line-item Ordered Quantity Total Free Materials / Sundries 16,209.75 1.00 pcs @…" at bounding box center [289, 380] width 541 height 125
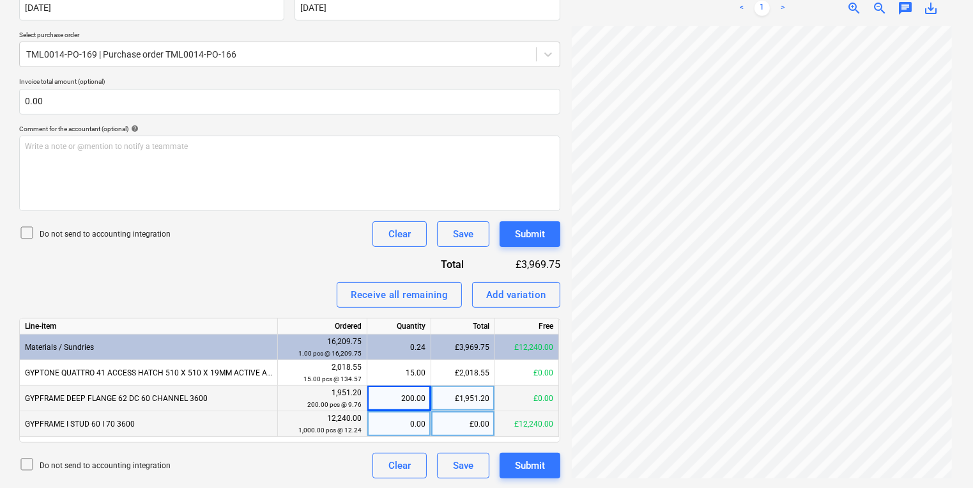
click at [403, 429] on div "0.00" at bounding box center [399, 424] width 53 height 26
type input "1000"
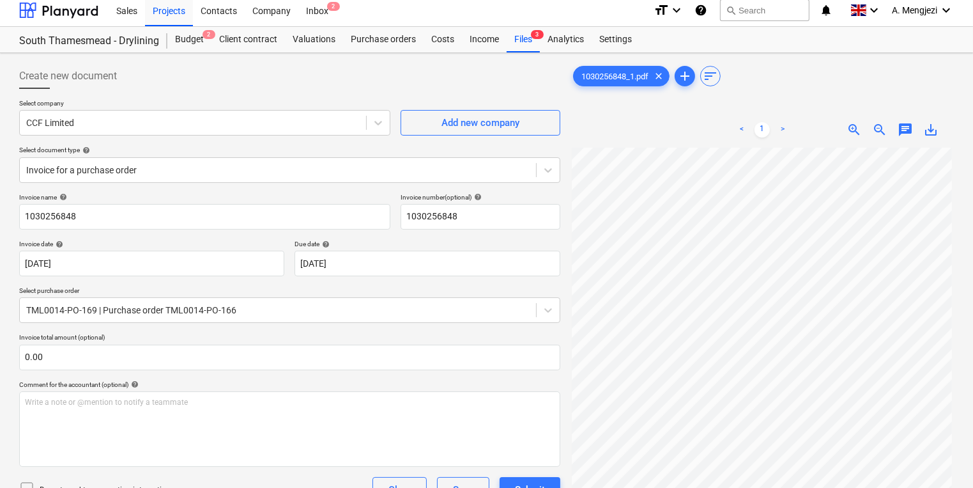
scroll to position [0, 0]
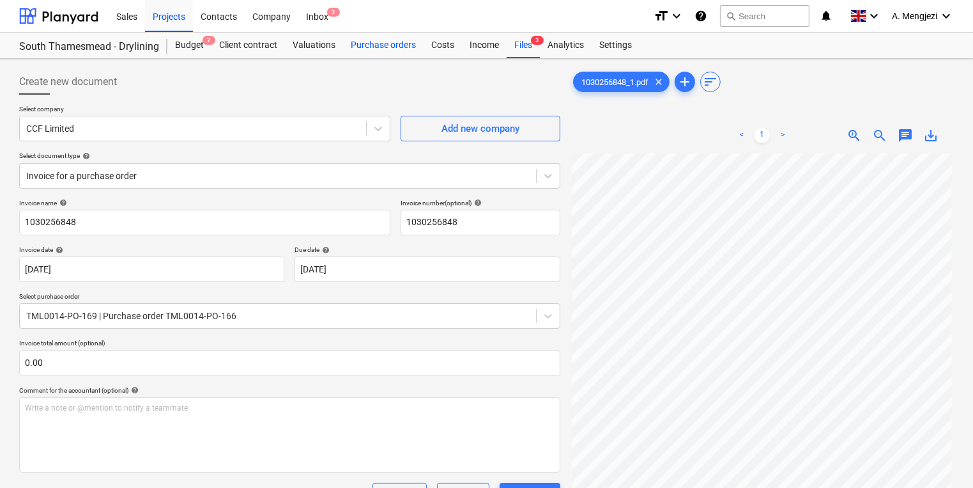
click at [387, 47] on div "Purchase orders" at bounding box center [383, 46] width 81 height 26
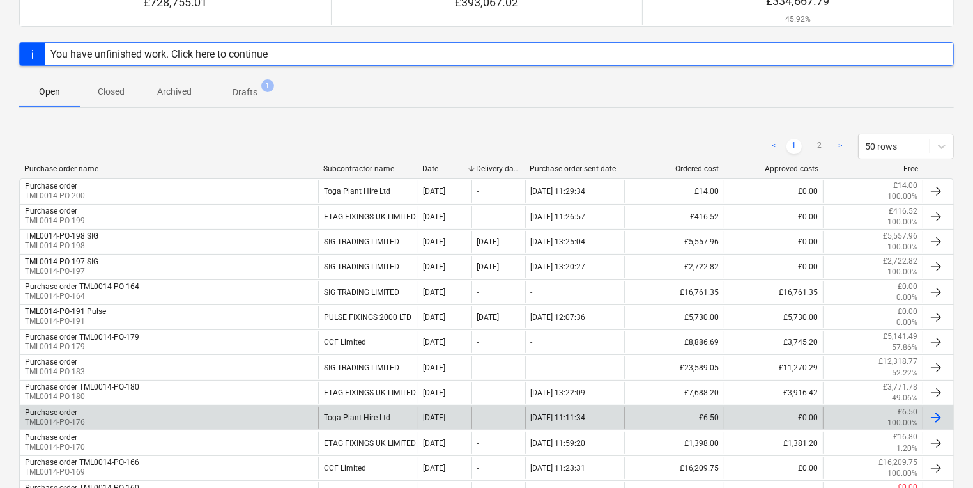
scroll to position [204, 0]
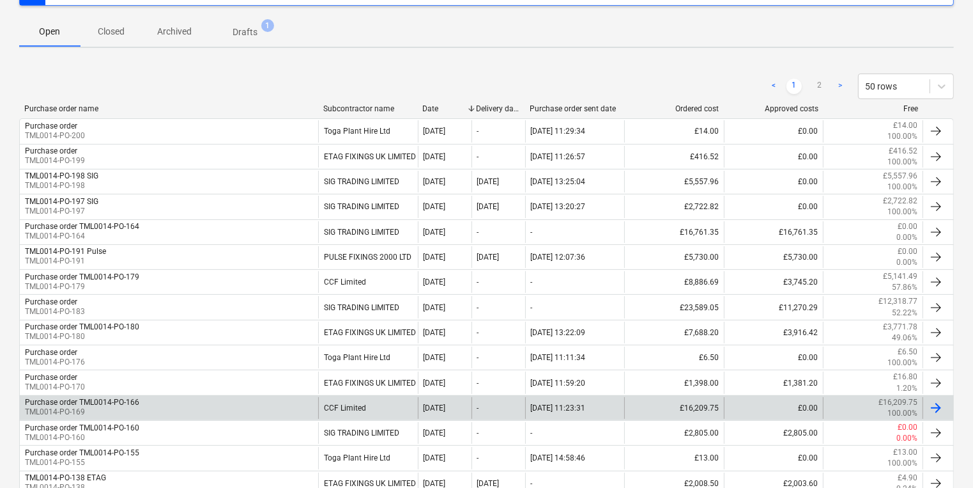
click at [355, 404] on div "CCF Limited" at bounding box center [368, 408] width 100 height 22
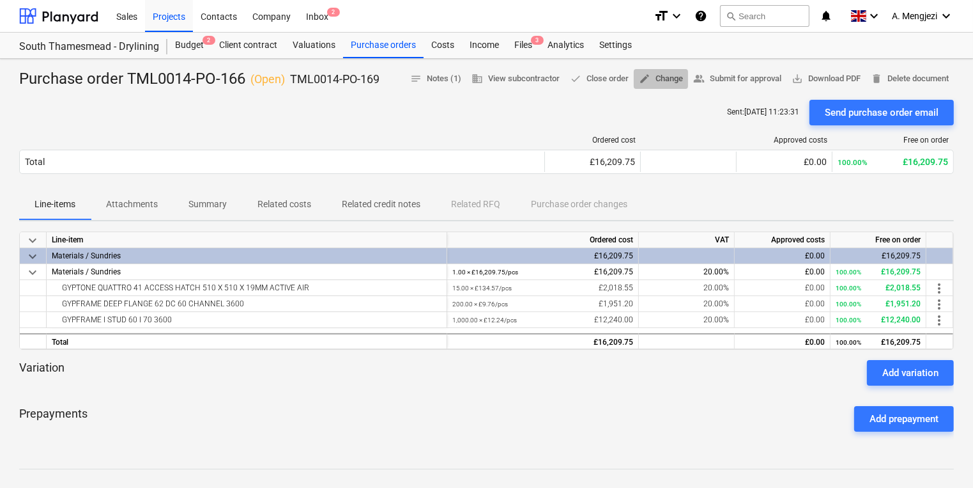
click at [647, 73] on span "edit Change" at bounding box center [661, 79] width 44 height 15
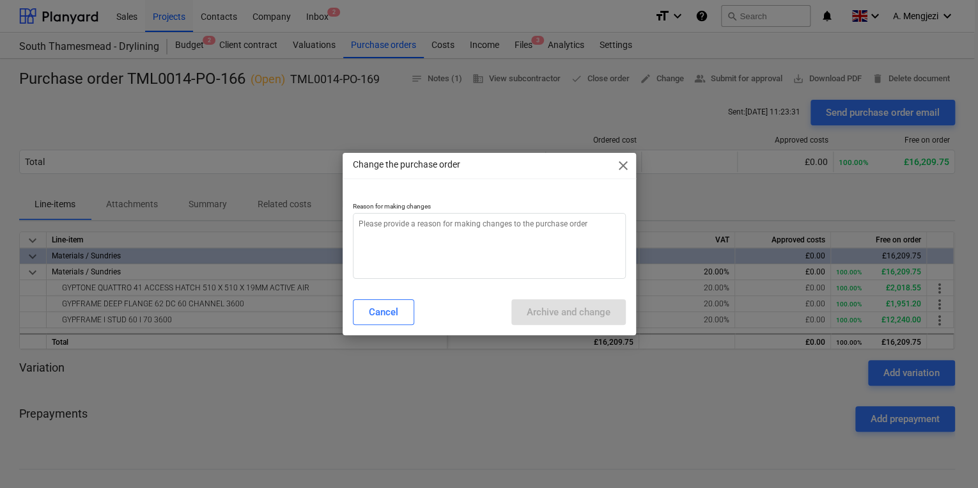
click at [544, 207] on p "Reason for making changes" at bounding box center [489, 207] width 273 height 11
click at [535, 241] on textarea at bounding box center [489, 246] width 273 height 66
type textarea "x"
type textarea "p"
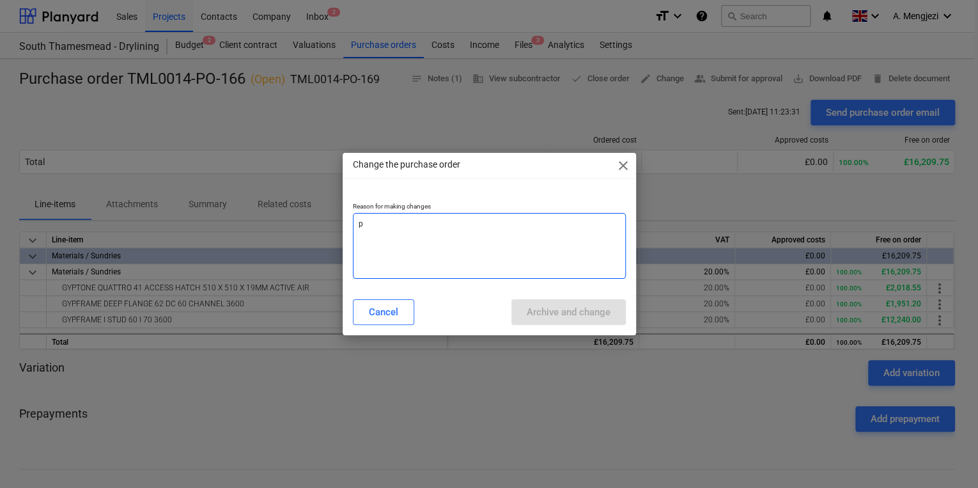
type textarea "x"
type textarea "pr"
type textarea "x"
type textarea "pri"
type textarea "x"
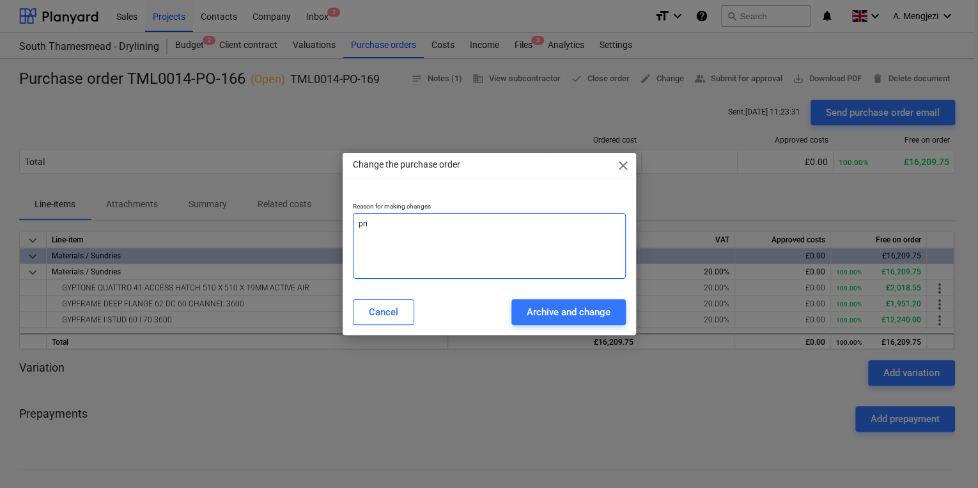
type textarea "pric"
type textarea "x"
type textarea "price"
type textarea "x"
type textarea "price e"
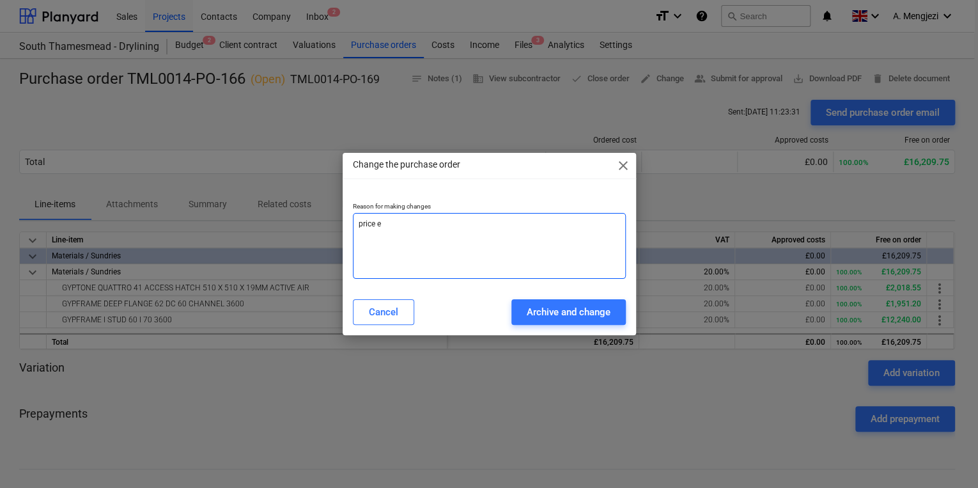
type textarea "x"
type textarea "price er"
type textarea "x"
type textarea "price err"
type textarea "x"
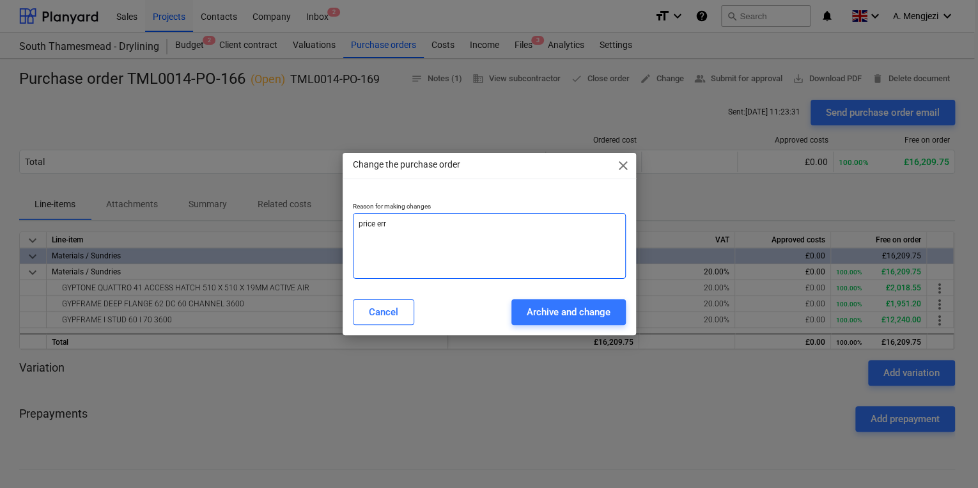
type textarea "price erro"
type textarea "x"
type textarea "price error"
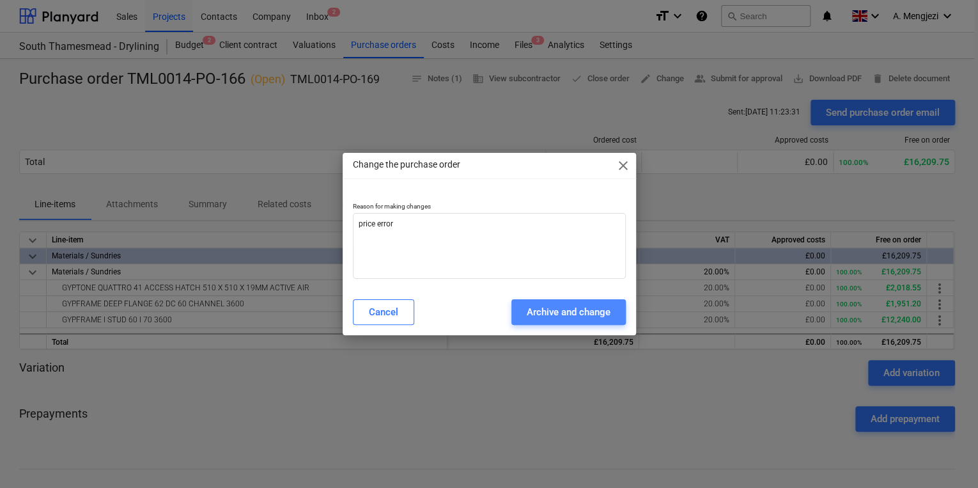
click at [553, 321] on button "Archive and change" at bounding box center [568, 312] width 114 height 26
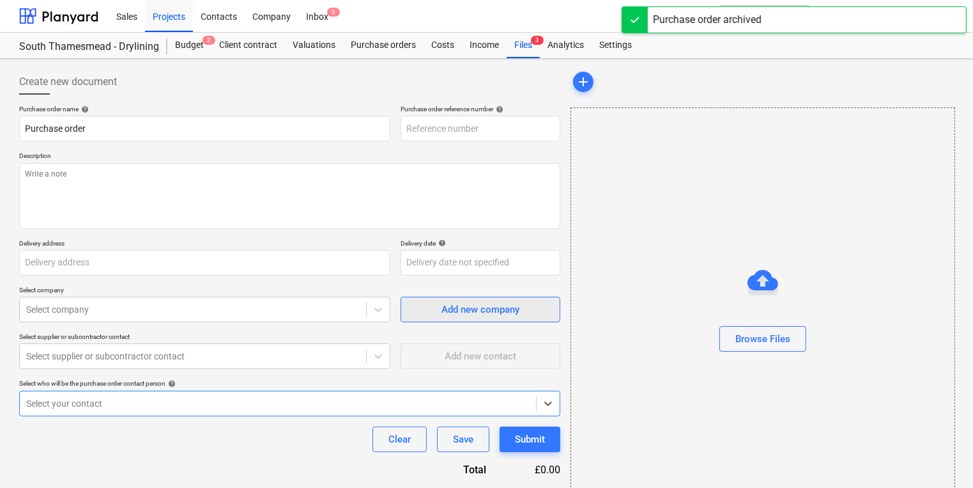
type textarea "x"
type input "TML0014-PO-202"
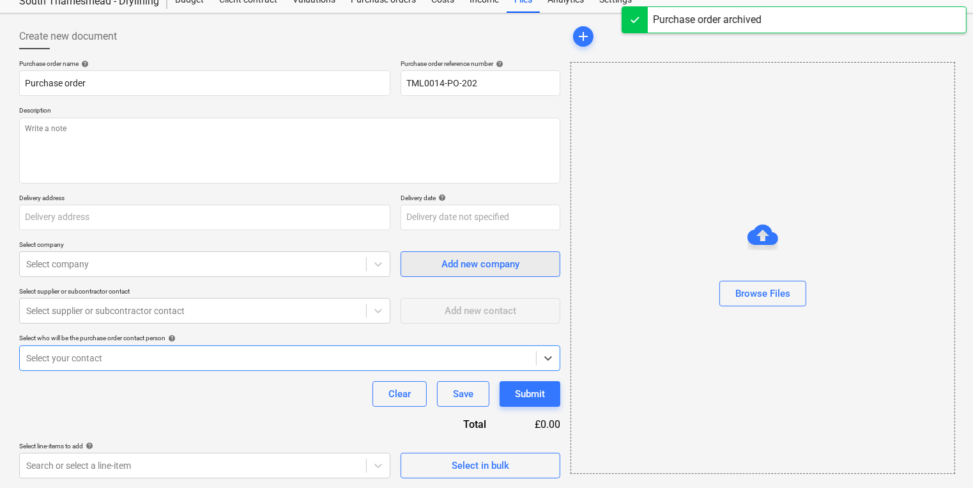
type textarea "x"
type input "Purchase order TML0014-PO-166"
type input "TML0014-PO-169"
type textarea "Morning, Please proceed with attached order. Site contact : Ionut [PHONE_NUMBER…"
type input "[PERSON_NAME] Partnerships, [STREET_ADDRESS]"
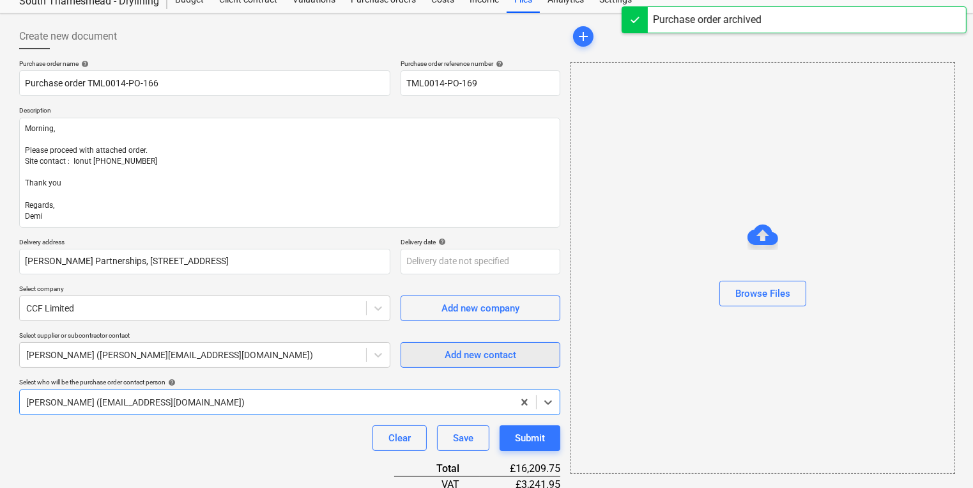
type textarea "x"
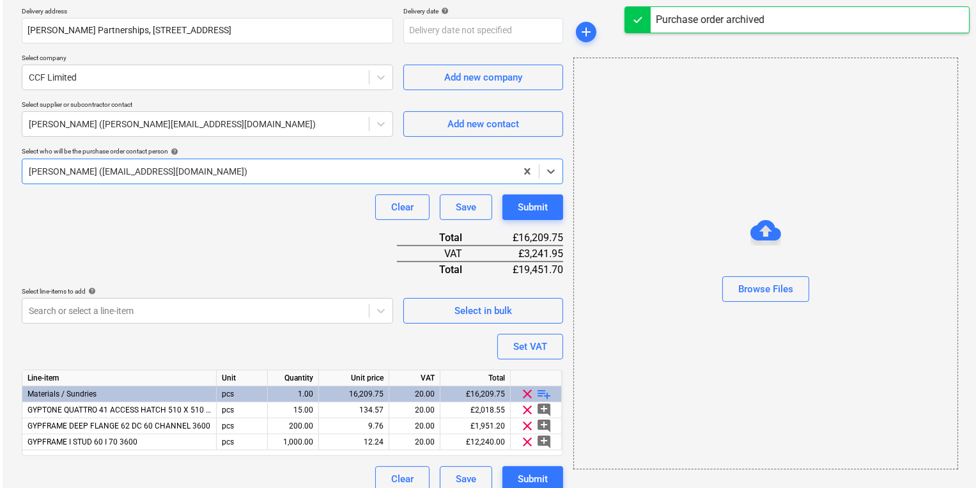
scroll to position [289, 0]
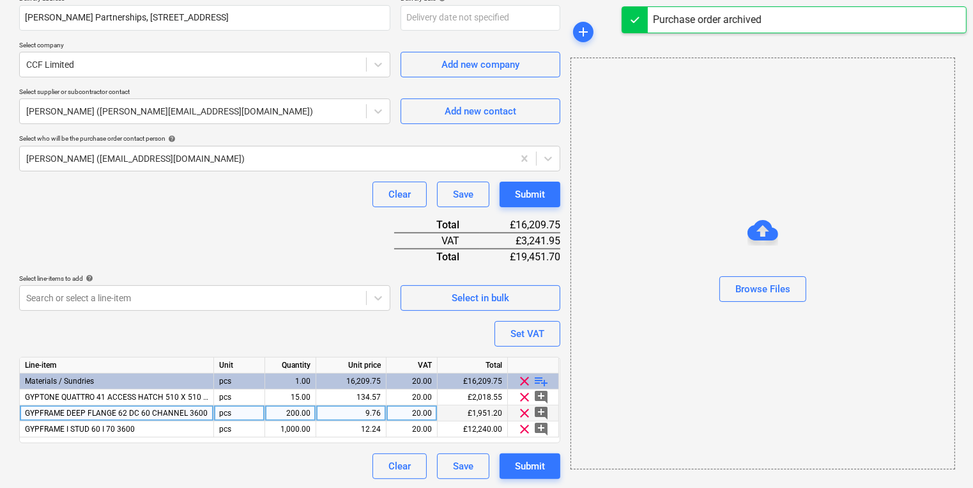
click at [370, 415] on div "9.76" at bounding box center [350, 413] width 59 height 16
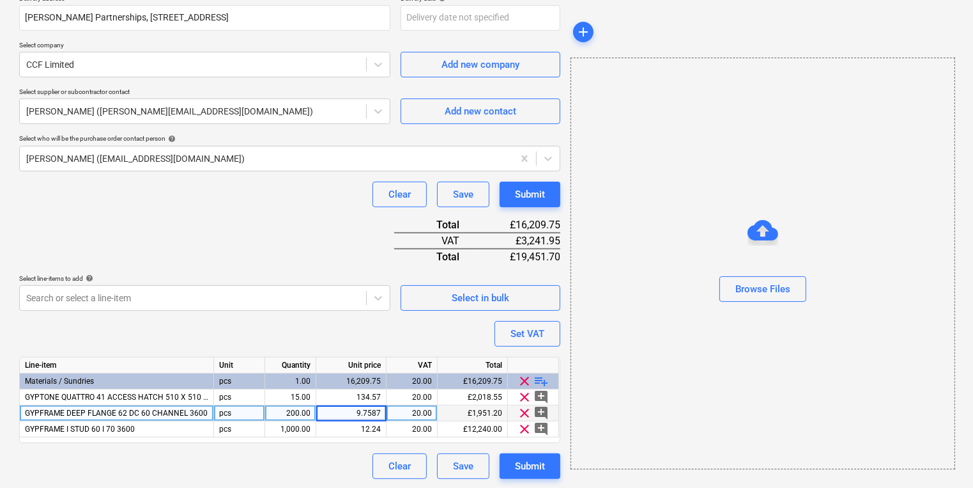
type input "9.75875"
type textarea "x"
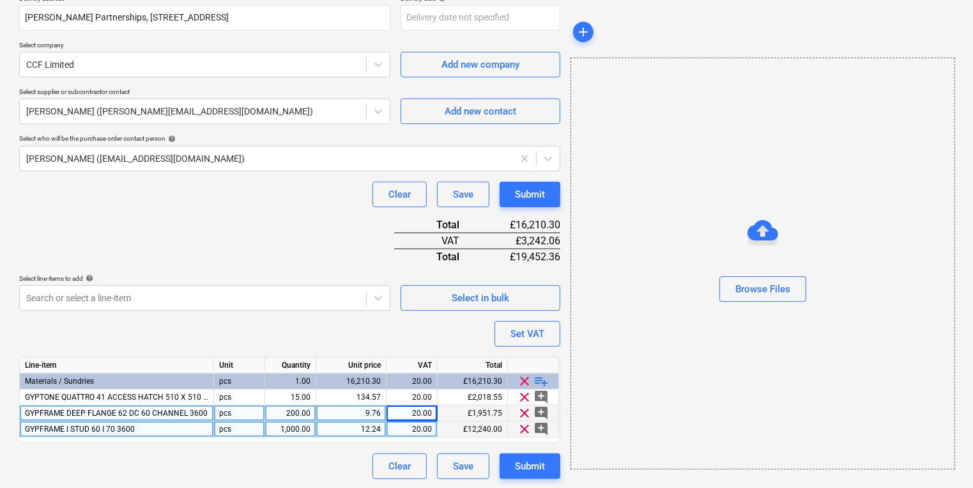
click at [371, 421] on div "12.24" at bounding box center [350, 429] width 59 height 16
type input "12.23902"
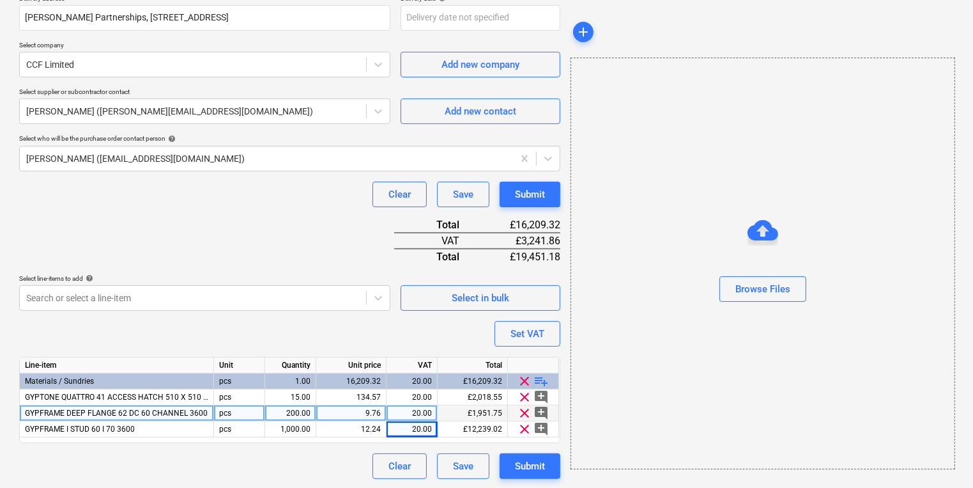
click at [612, 424] on div "Browse Files" at bounding box center [763, 264] width 385 height 412
click at [544, 474] on button "Submit" at bounding box center [530, 466] width 61 height 26
type textarea "x"
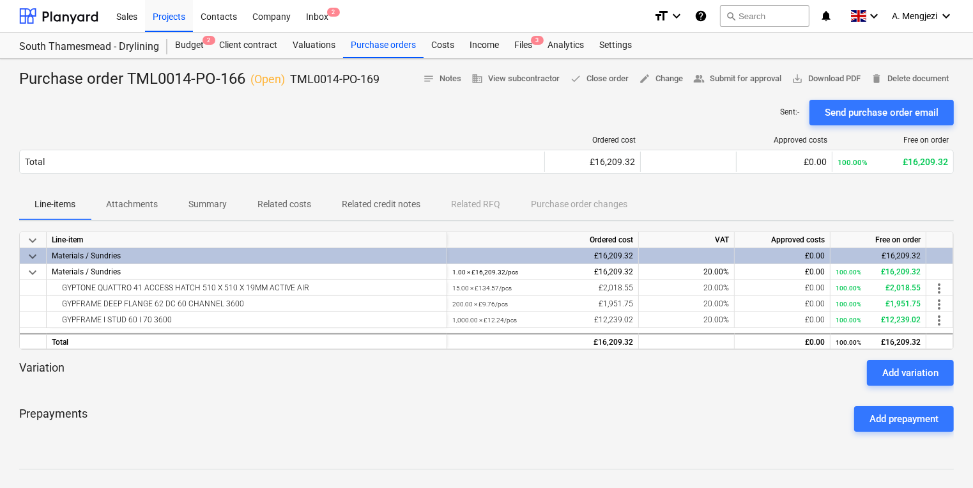
click at [758, 362] on div "Variation Add variation" at bounding box center [486, 373] width 935 height 26
click at [529, 41] on div "Files 3" at bounding box center [523, 46] width 33 height 26
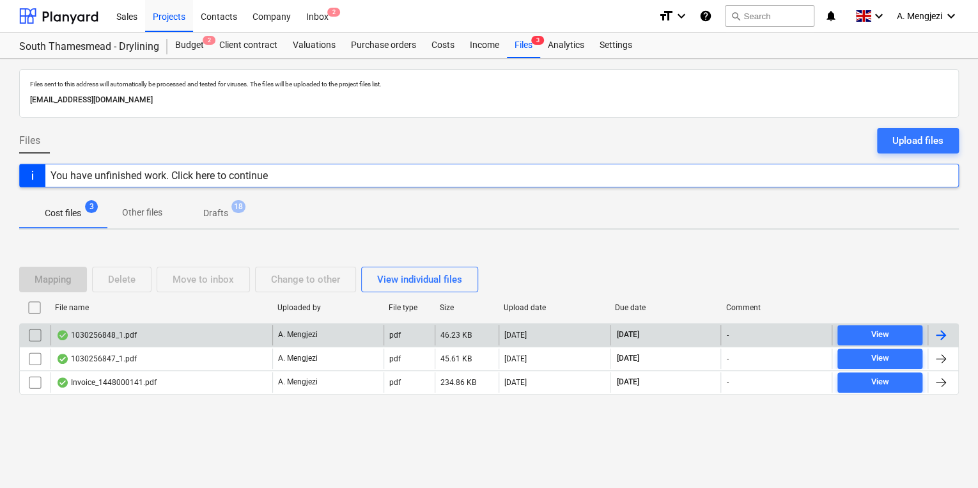
click at [355, 337] on div "A. Mengjezi" at bounding box center [327, 335] width 111 height 20
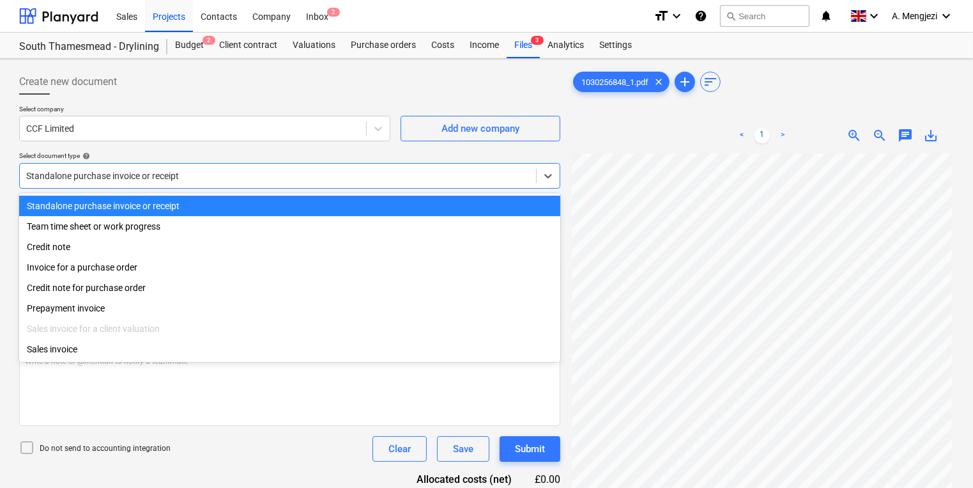
click at [346, 167] on div "Standalone purchase invoice or receipt" at bounding box center [278, 176] width 516 height 18
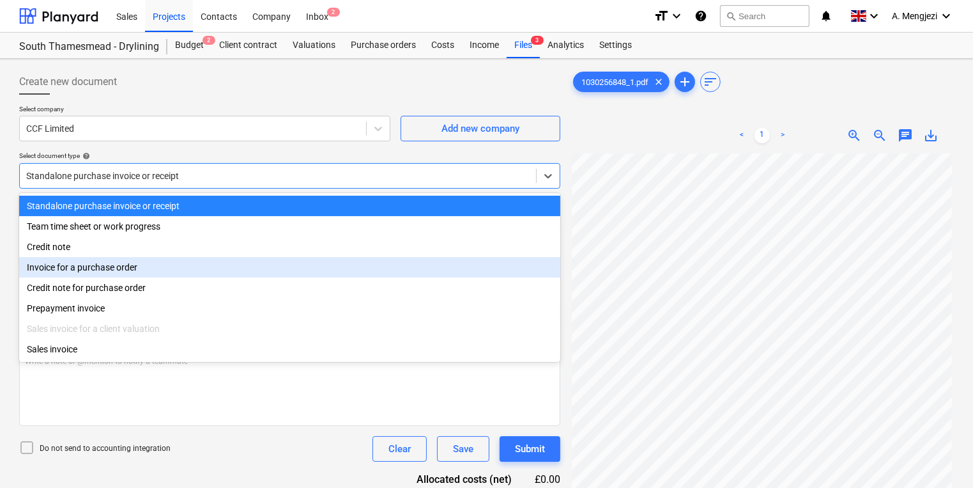
click at [339, 273] on div "Invoice for a purchase order" at bounding box center [289, 267] width 541 height 20
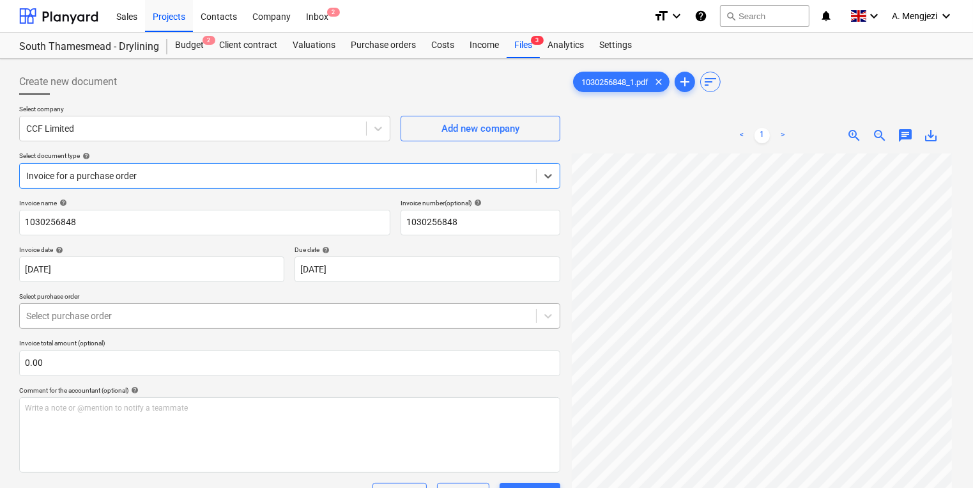
click at [348, 323] on body "Sales Projects Contacts Company Inbox 2 format_size keyboard_arrow_down help se…" at bounding box center [486, 244] width 973 height 488
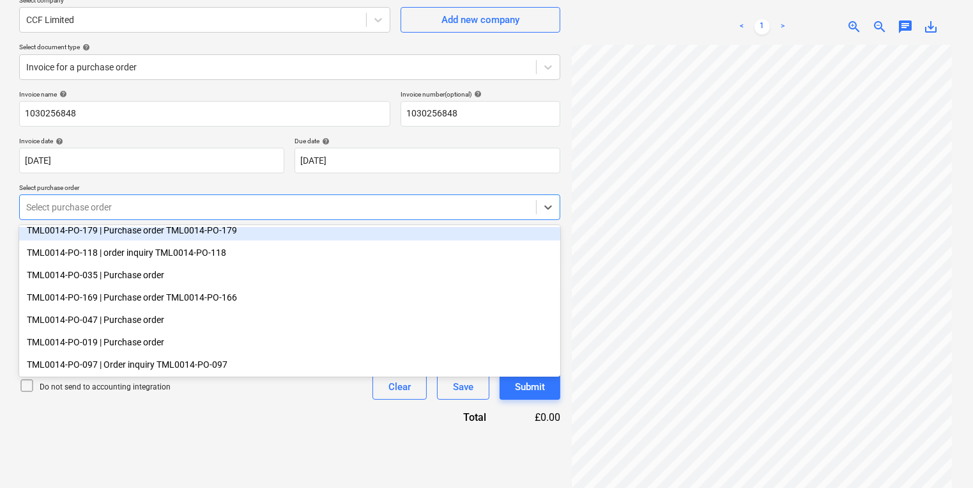
scroll to position [128, 0]
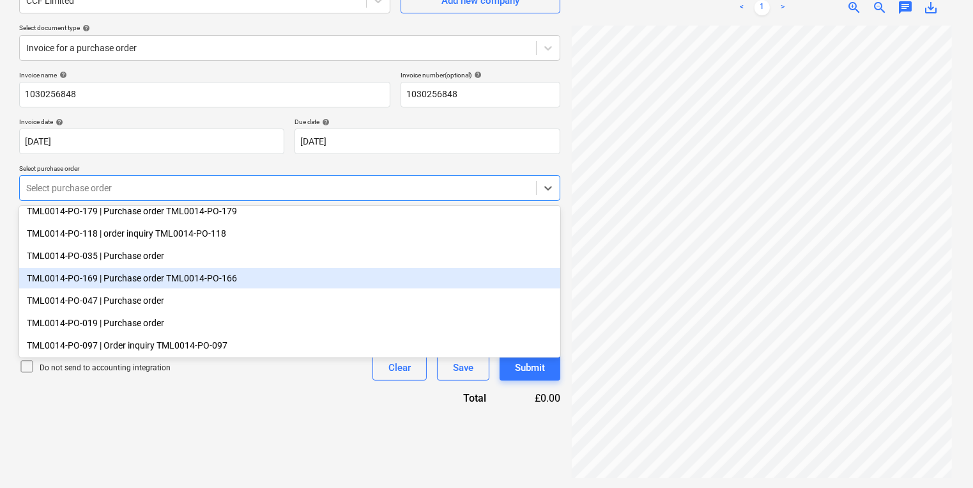
click at [297, 272] on div "TML0014-PO-169 | Purchase order TML0014-PO-166" at bounding box center [289, 278] width 541 height 20
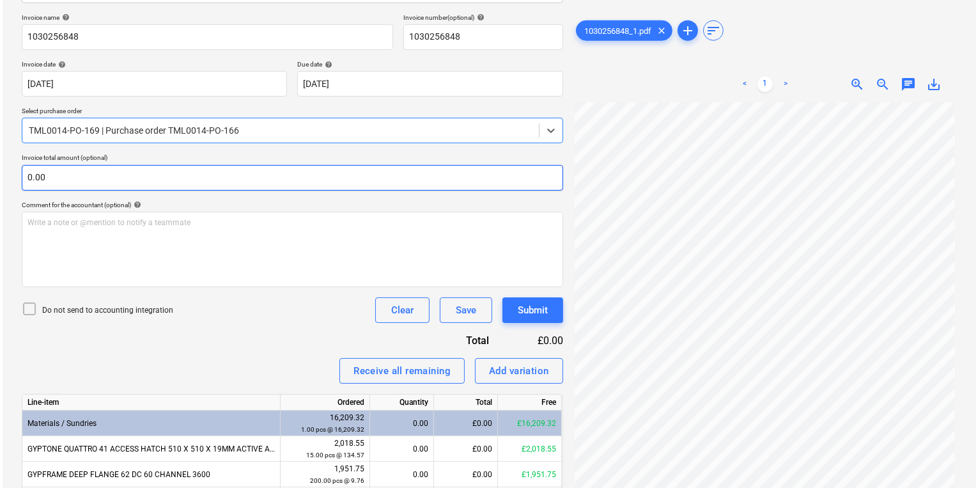
scroll to position [261, 0]
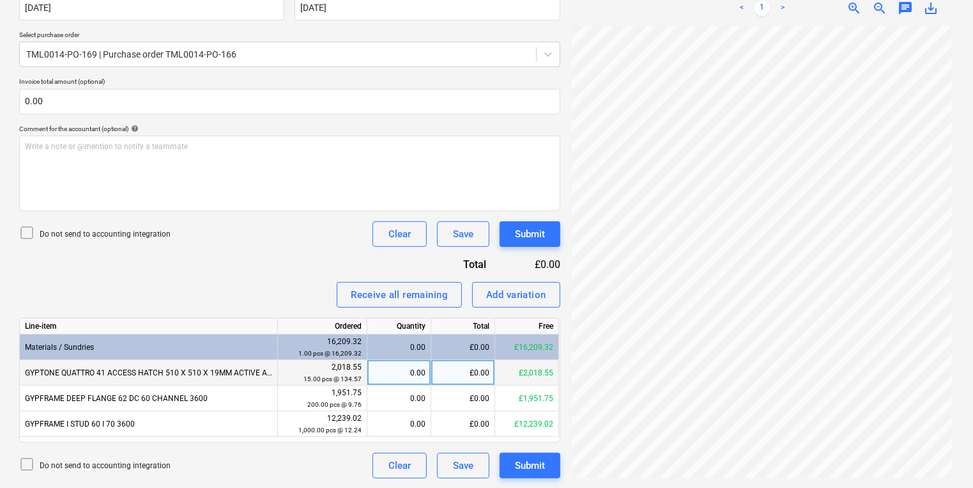
click at [373, 374] on div "0.00" at bounding box center [399, 373] width 53 height 26
type input "15"
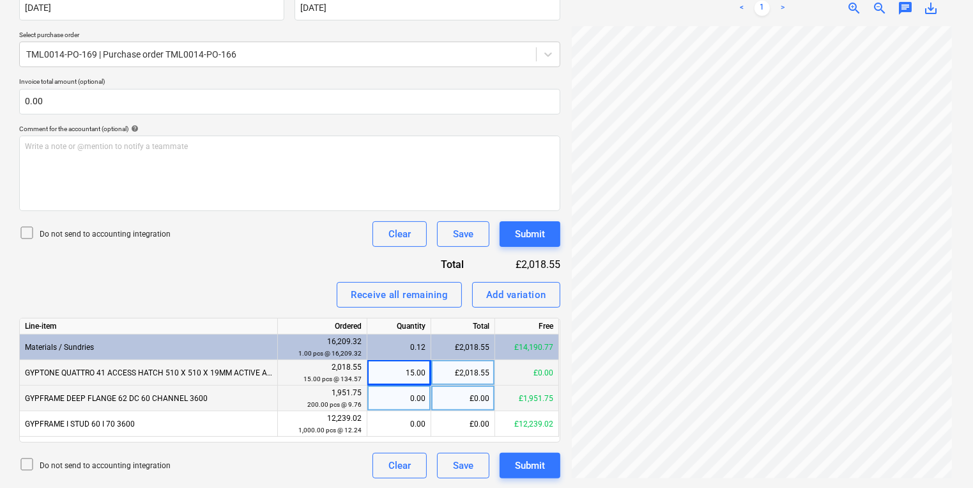
click at [387, 385] on div "0.00" at bounding box center [399, 398] width 53 height 26
type input "200"
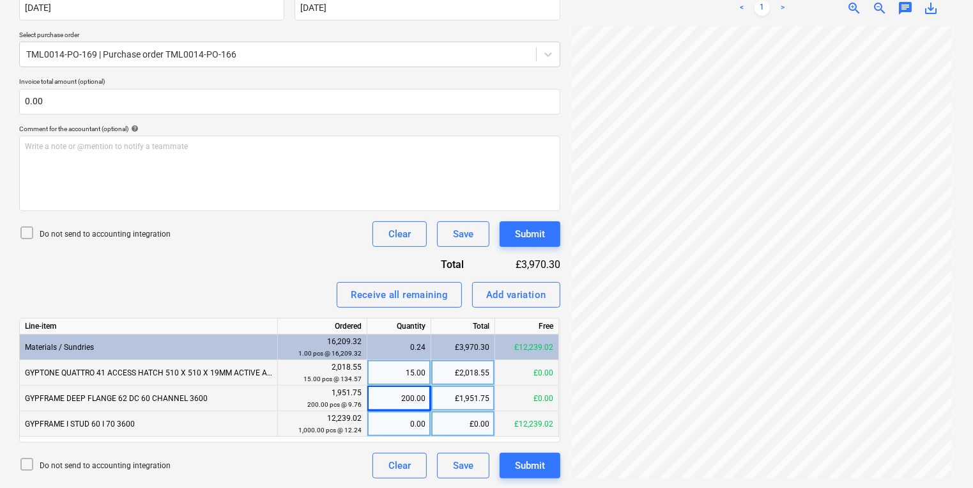
click at [404, 412] on div "0.00" at bounding box center [399, 424] width 53 height 26
type input "1000"
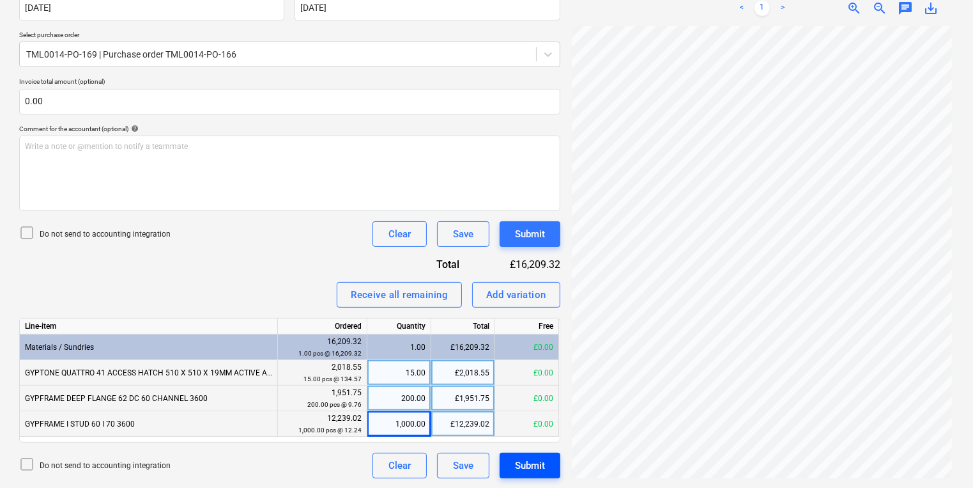
click at [546, 460] on button "Submit" at bounding box center [530, 465] width 61 height 26
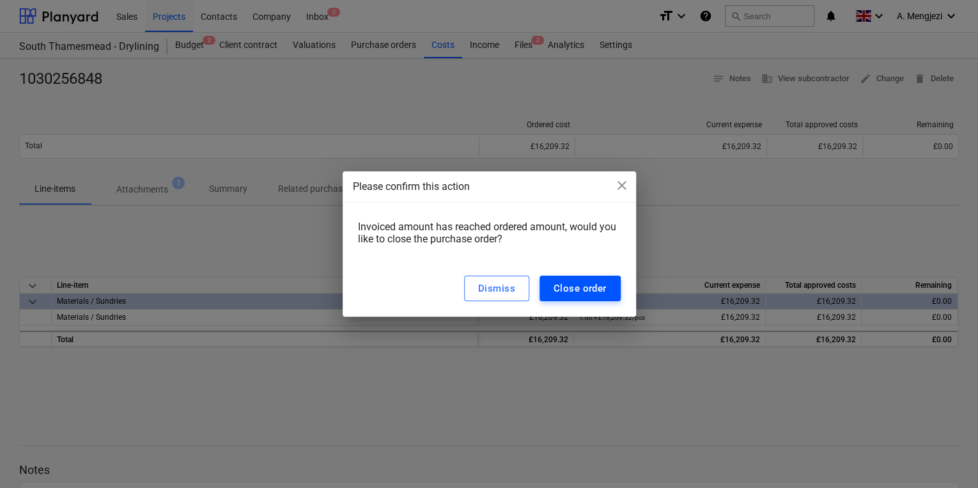
click at [571, 284] on div "Close order" at bounding box center [579, 288] width 53 height 17
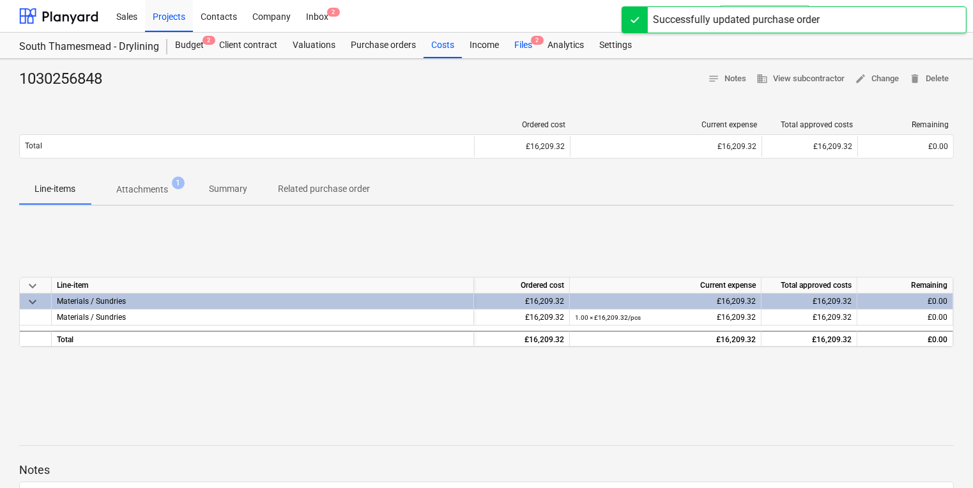
click at [524, 50] on div "Files 2" at bounding box center [523, 46] width 33 height 26
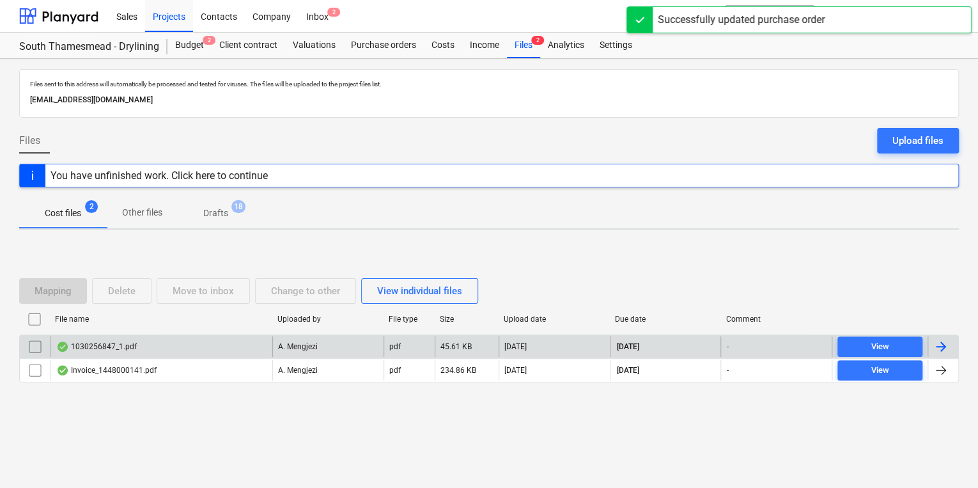
click at [166, 341] on div "1030256847_1.pdf" at bounding box center [161, 346] width 222 height 20
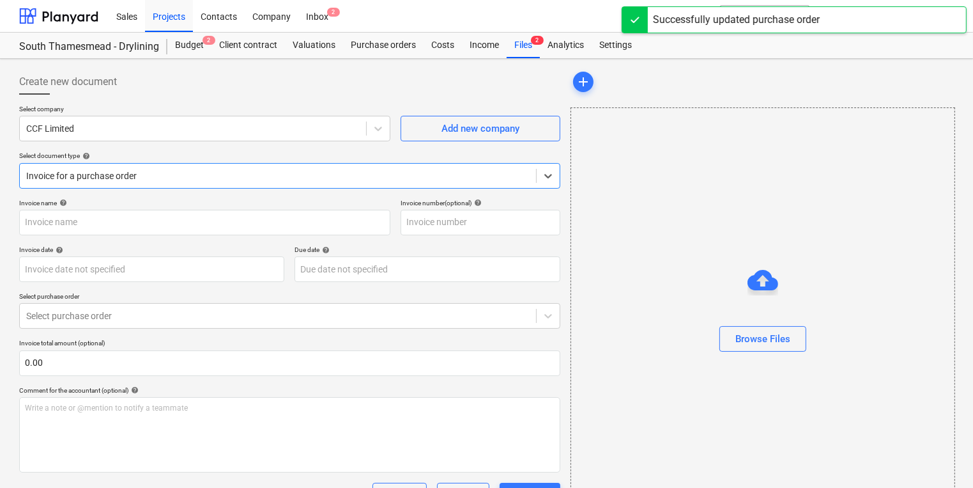
type input "1030256847"
type input "[DATE]"
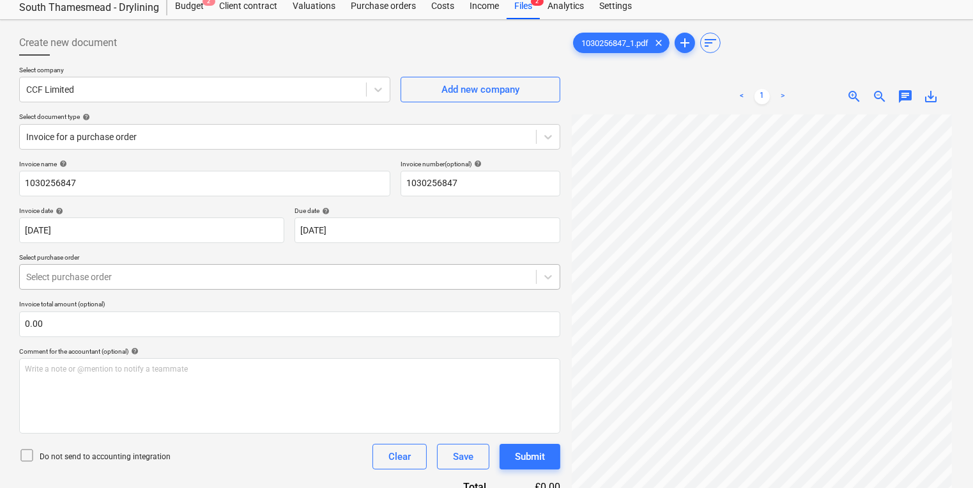
click at [297, 325] on body "Sales Projects Contacts Company Inbox 2 format_size keyboard_arrow_down help se…" at bounding box center [486, 205] width 973 height 488
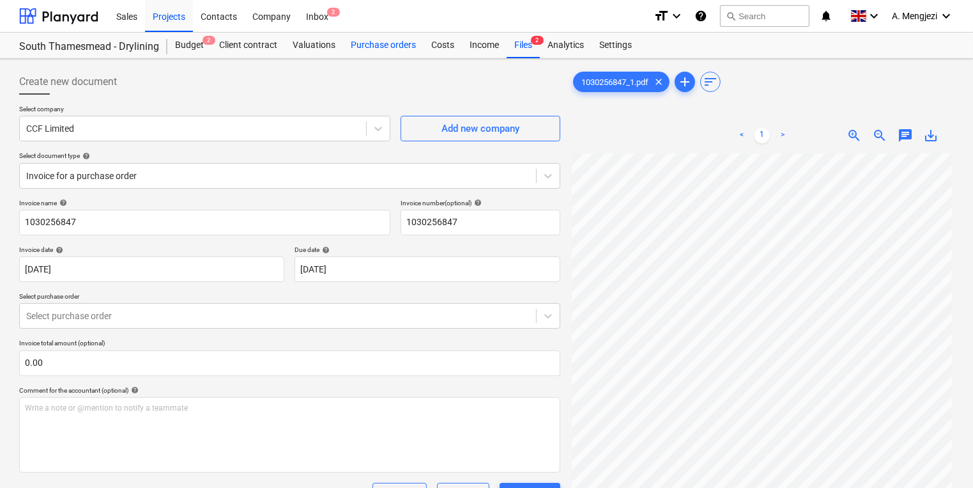
click at [364, 47] on div "Purchase orders" at bounding box center [383, 46] width 81 height 26
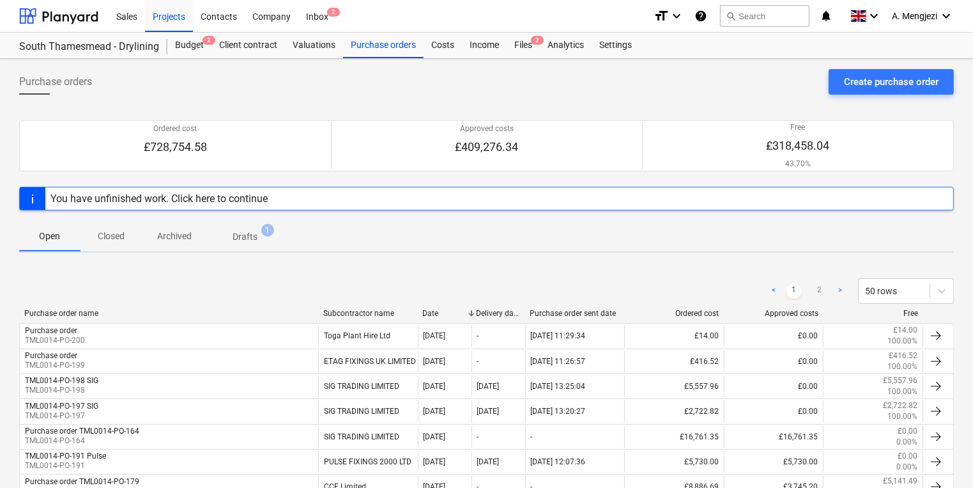
click at [119, 240] on p "Closed" at bounding box center [111, 235] width 31 height 13
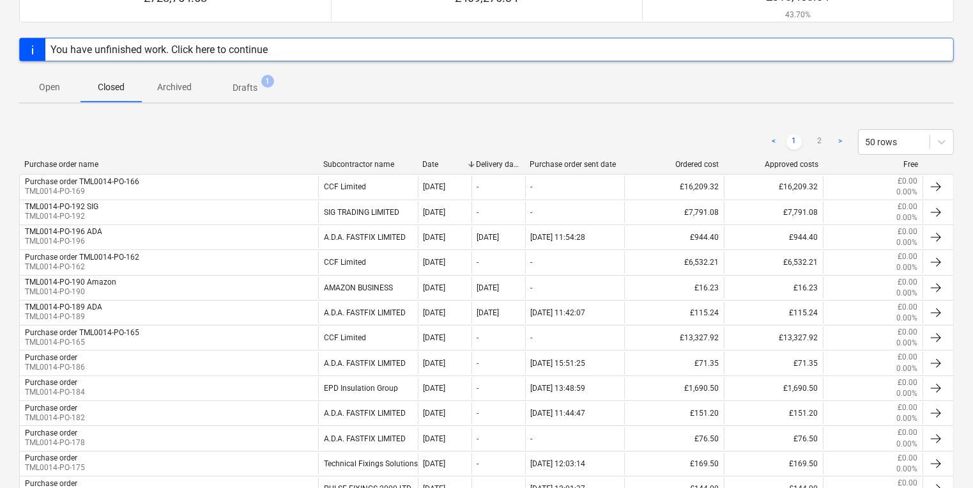
scroll to position [153, 0]
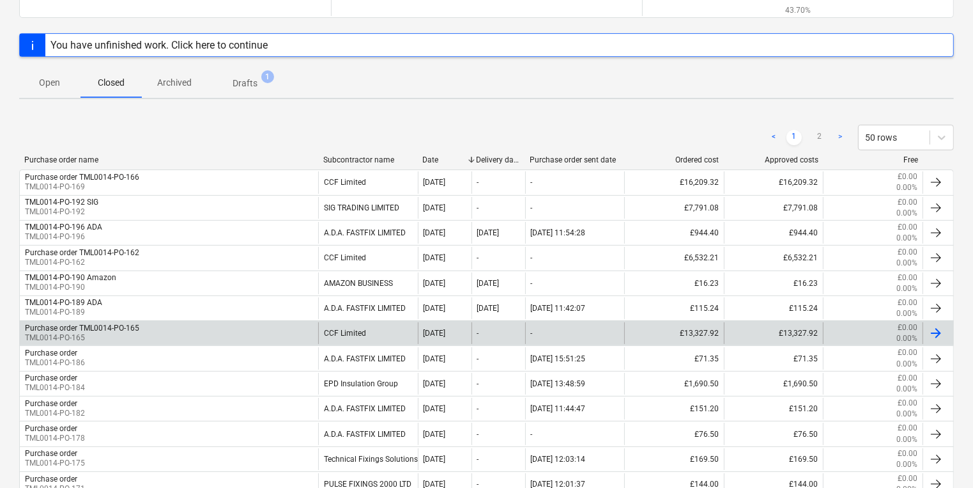
click at [155, 330] on div "Purchase order TML0014-PO-165 TML0014-PO-165" at bounding box center [169, 333] width 298 height 22
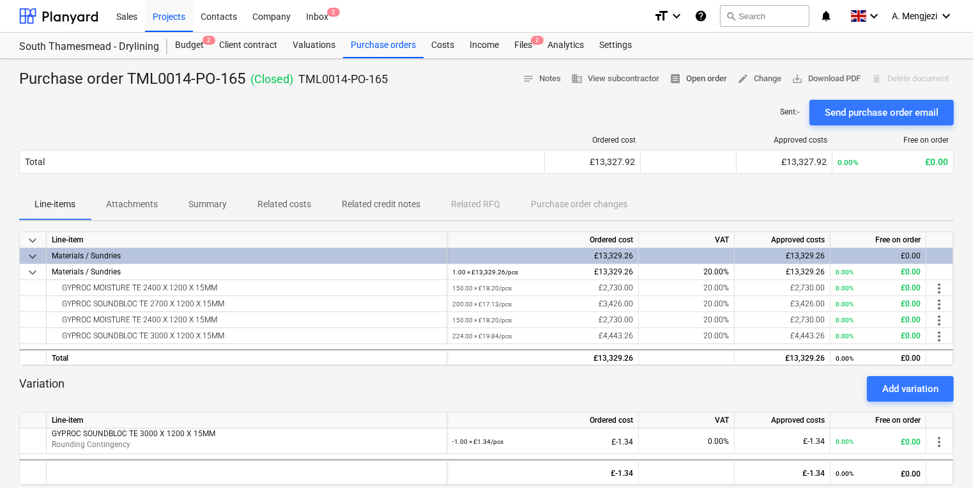
click at [712, 75] on span "receipt Open order" at bounding box center [699, 79] width 58 height 15
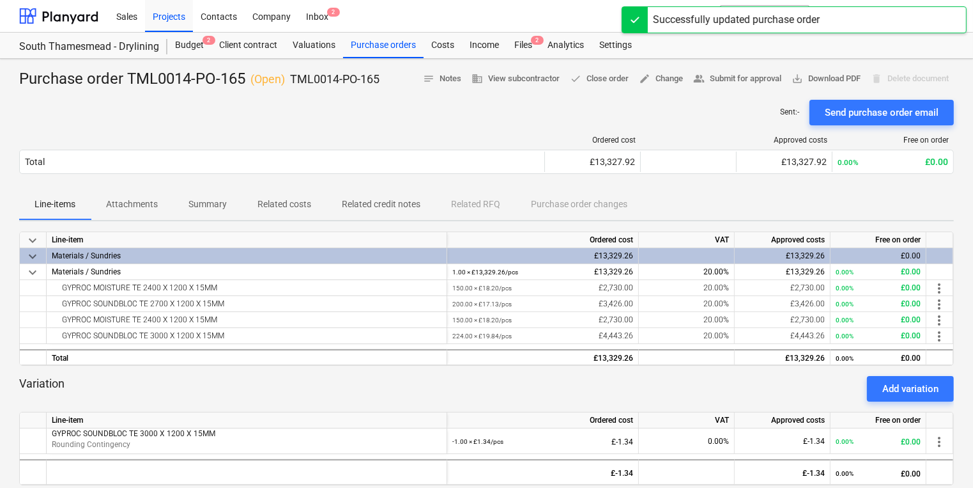
click at [545, 60] on div "Purchase order TML0014-PO-165 ( Open ) TML0014-PO-165 notes Notes business View…" at bounding box center [486, 390] width 973 height 662
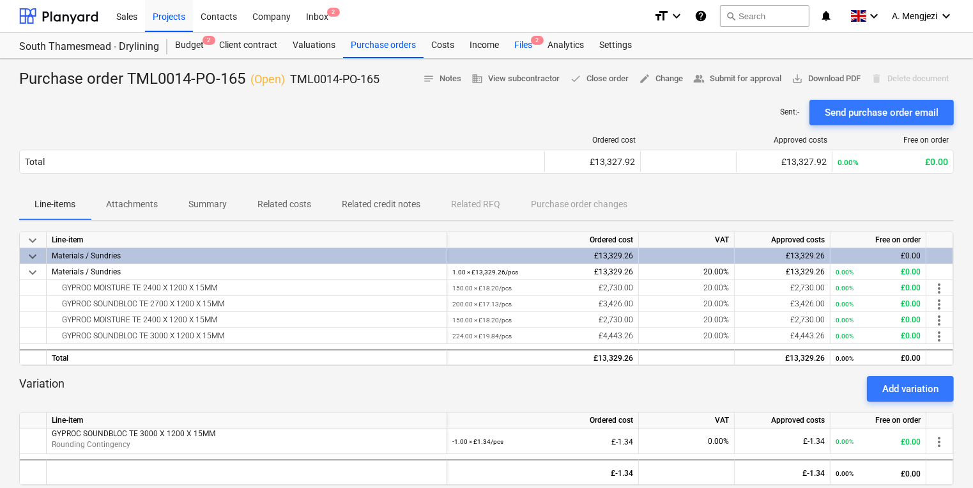
click at [528, 43] on div "Files 2" at bounding box center [523, 46] width 33 height 26
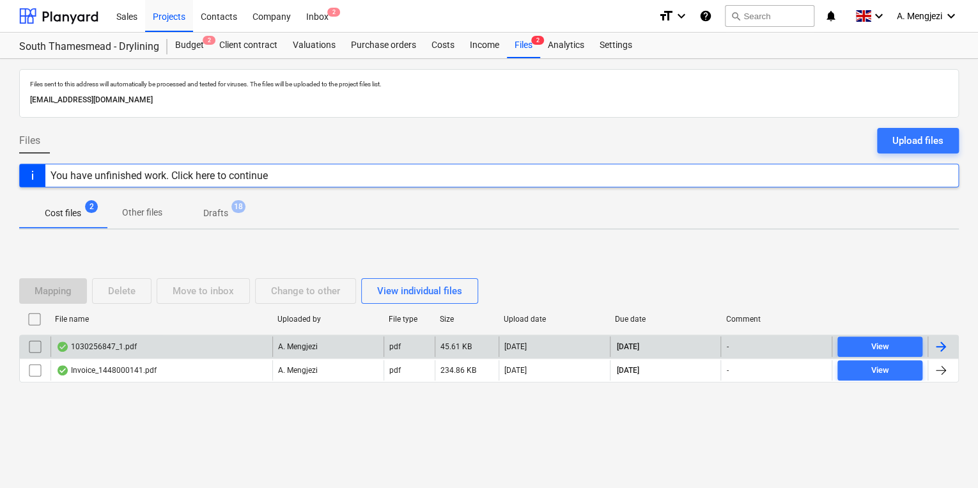
click at [202, 349] on div "1030256847_1.pdf" at bounding box center [161, 346] width 222 height 20
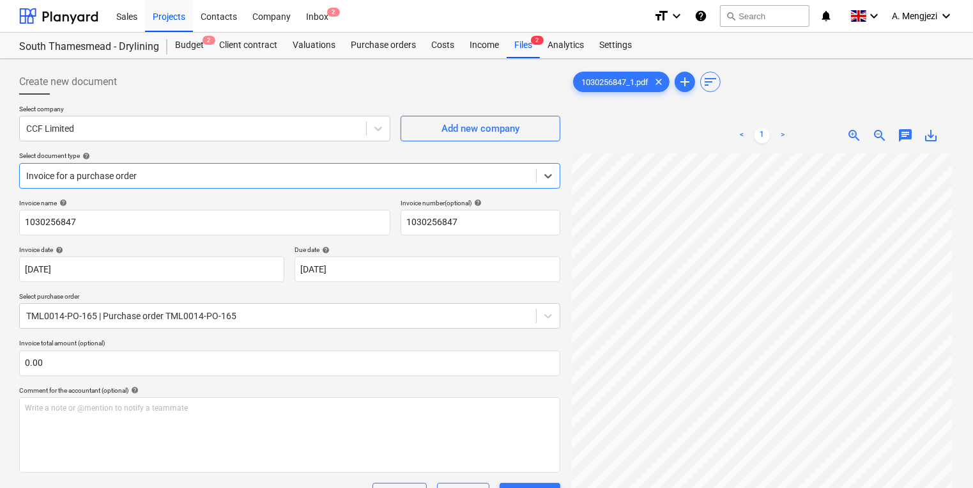
click at [376, 178] on div at bounding box center [278, 175] width 504 height 13
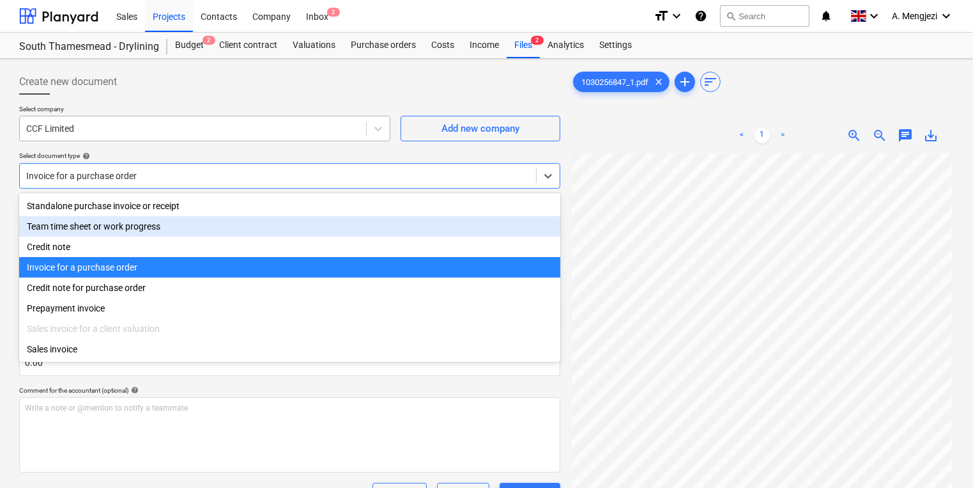
click at [360, 139] on div "CCF Limited" at bounding box center [204, 129] width 371 height 26
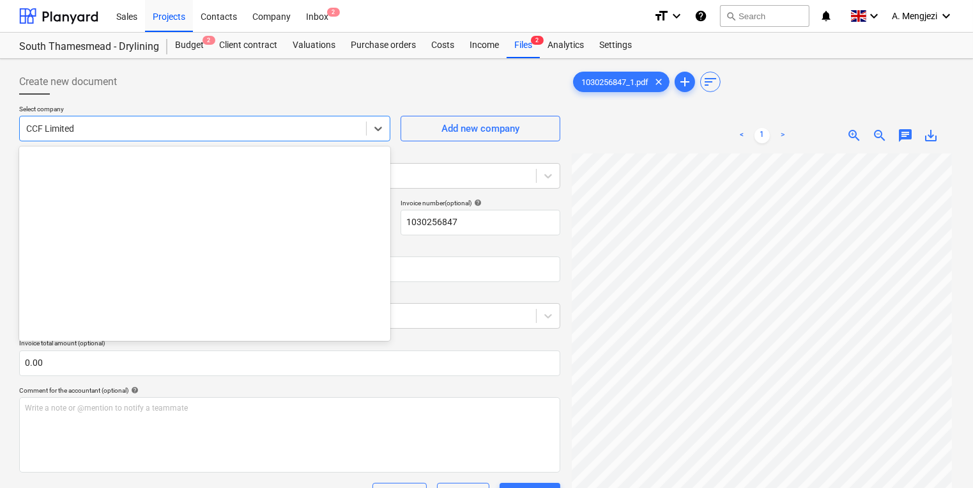
scroll to position [2035, 0]
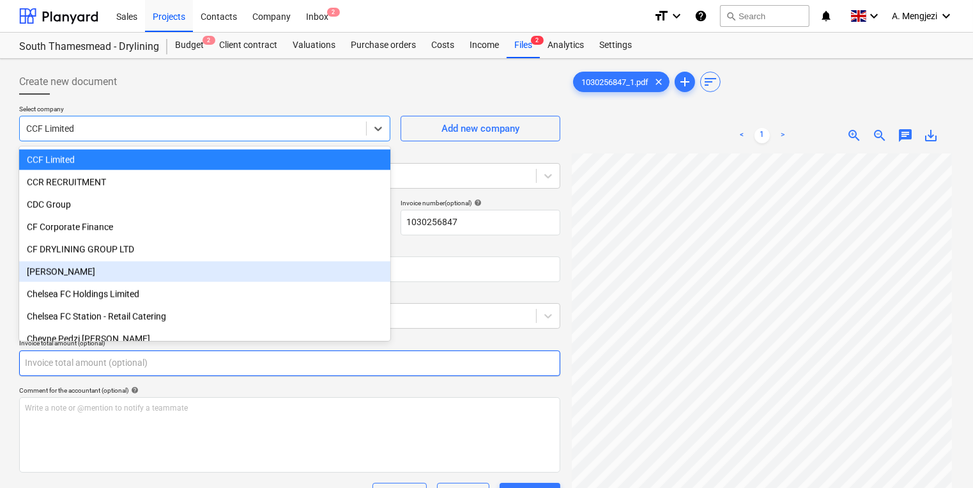
click at [499, 370] on input "text" at bounding box center [289, 363] width 541 height 26
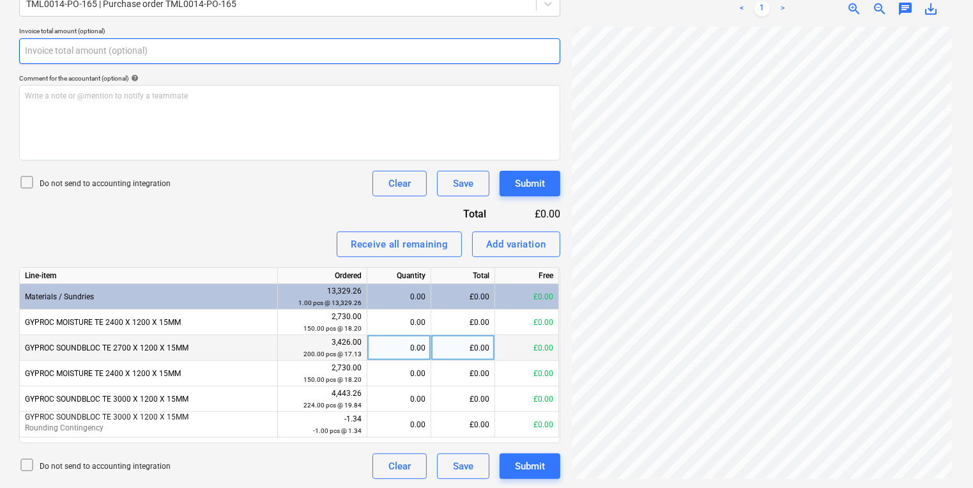
scroll to position [312, 0]
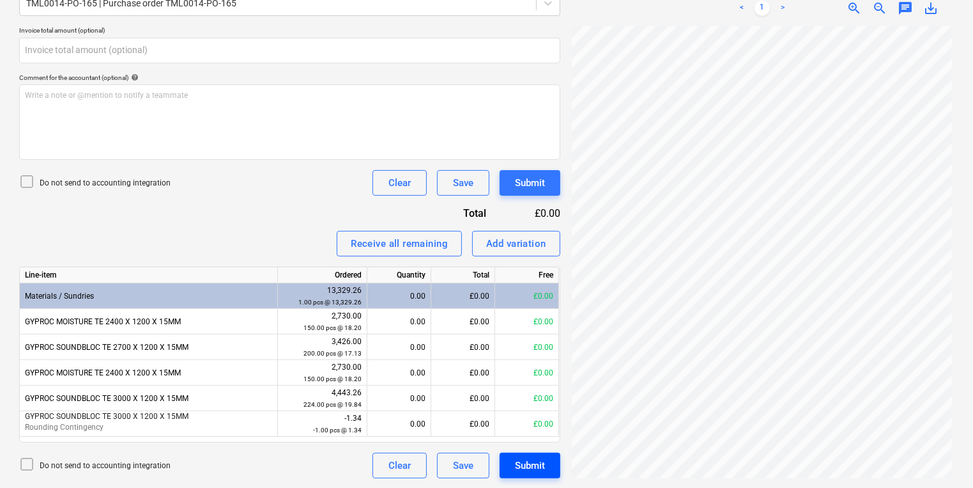
type input "0.00"
click at [539, 463] on div "Submit" at bounding box center [530, 465] width 30 height 17
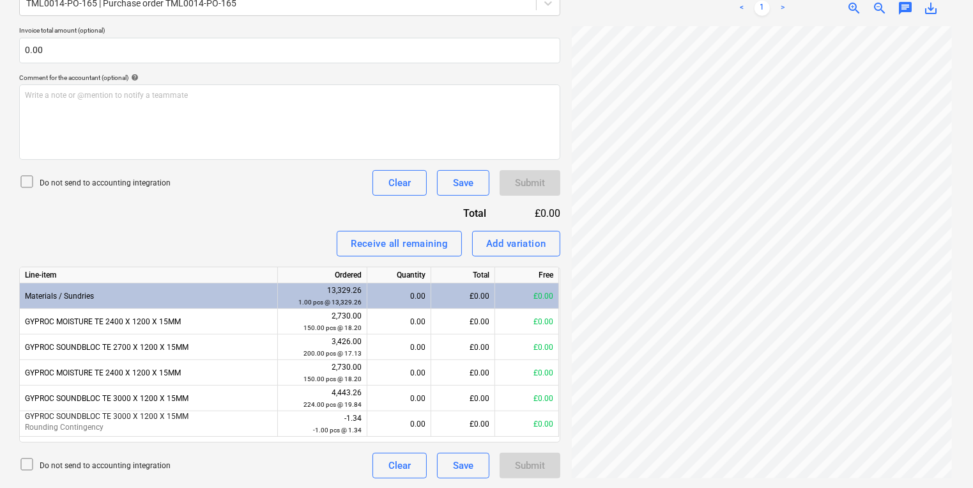
click at [535, 473] on div "Submit" at bounding box center [530, 465] width 61 height 26
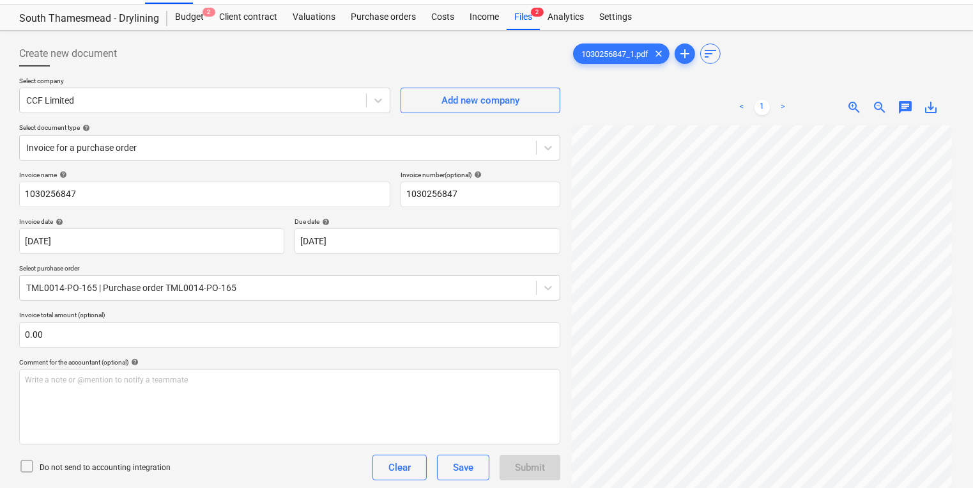
scroll to position [0, 0]
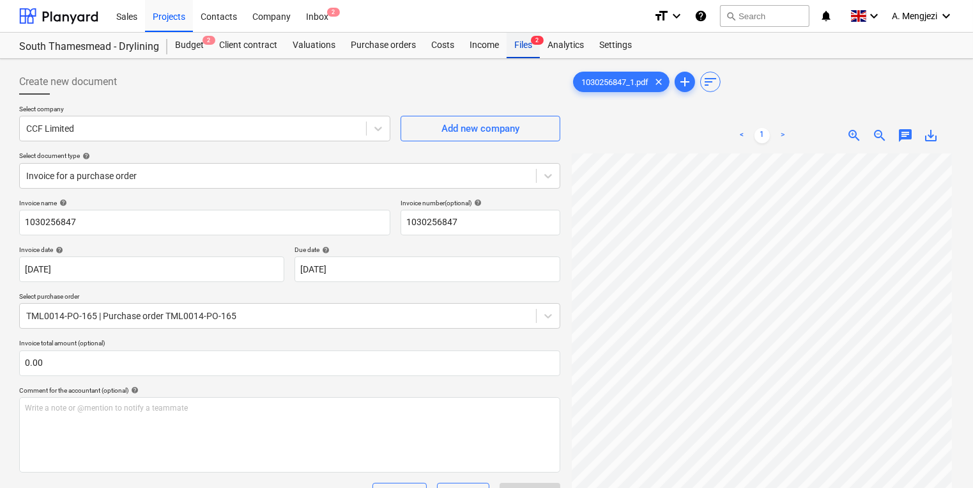
click at [528, 46] on div "Files 2" at bounding box center [523, 46] width 33 height 26
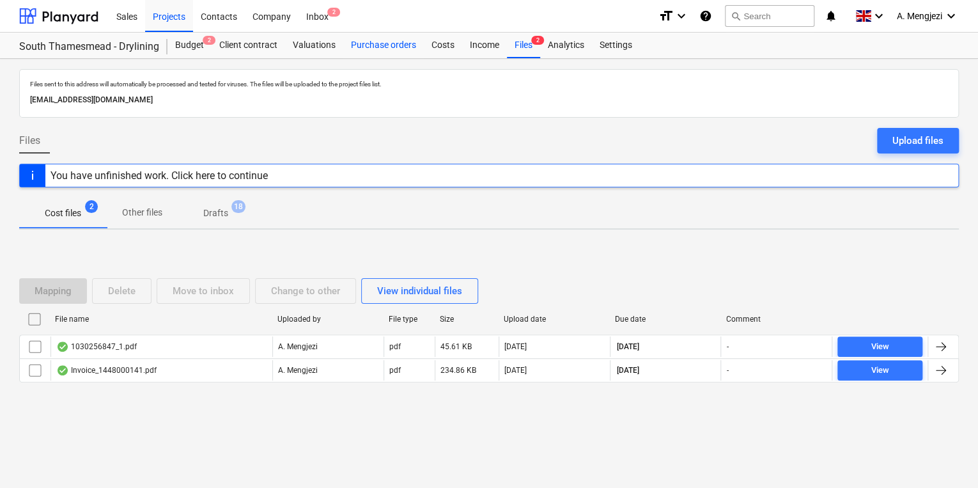
click at [411, 42] on div "Purchase orders" at bounding box center [383, 46] width 81 height 26
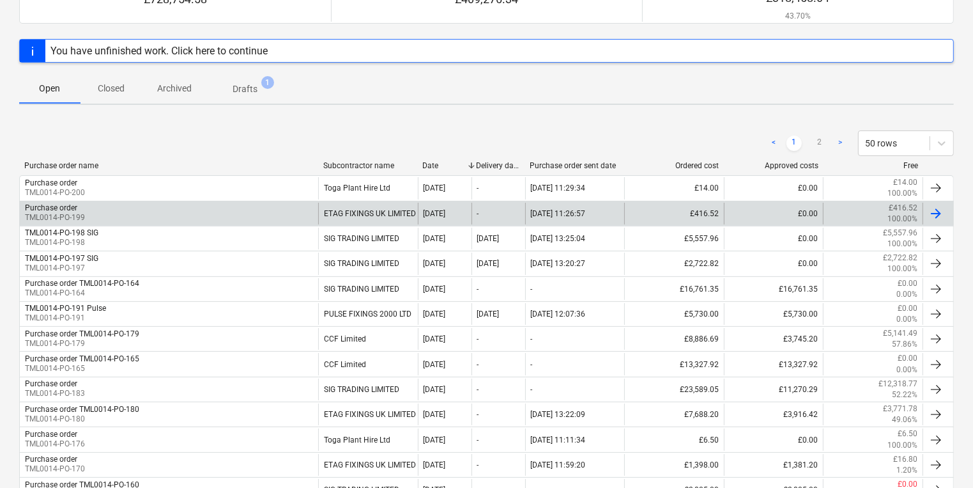
scroll to position [153, 0]
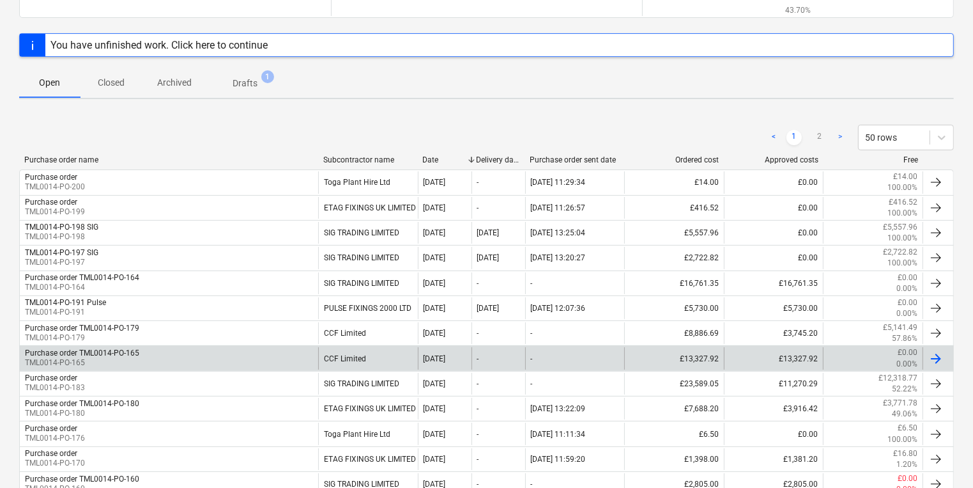
click at [185, 350] on div "Purchase order TML0014-PO-165 TML0014-PO-165" at bounding box center [169, 358] width 298 height 22
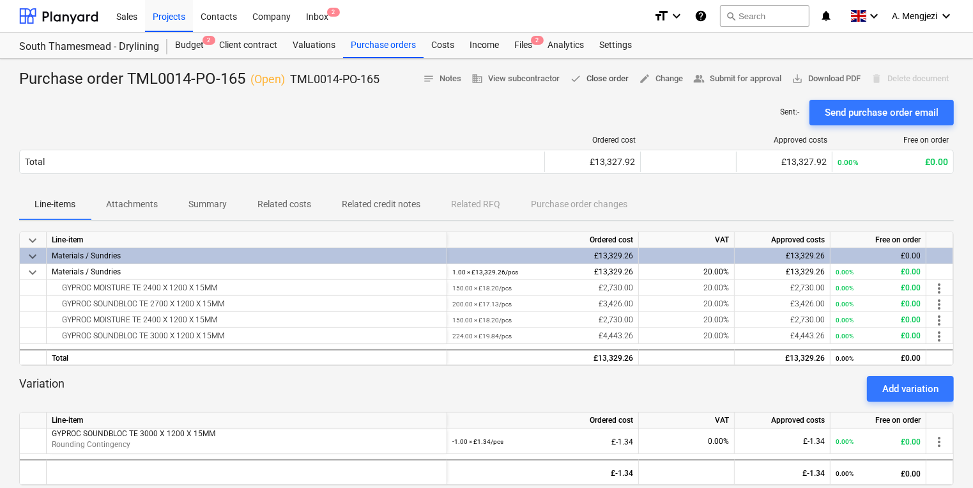
click at [611, 83] on span "done Close order" at bounding box center [599, 79] width 59 height 15
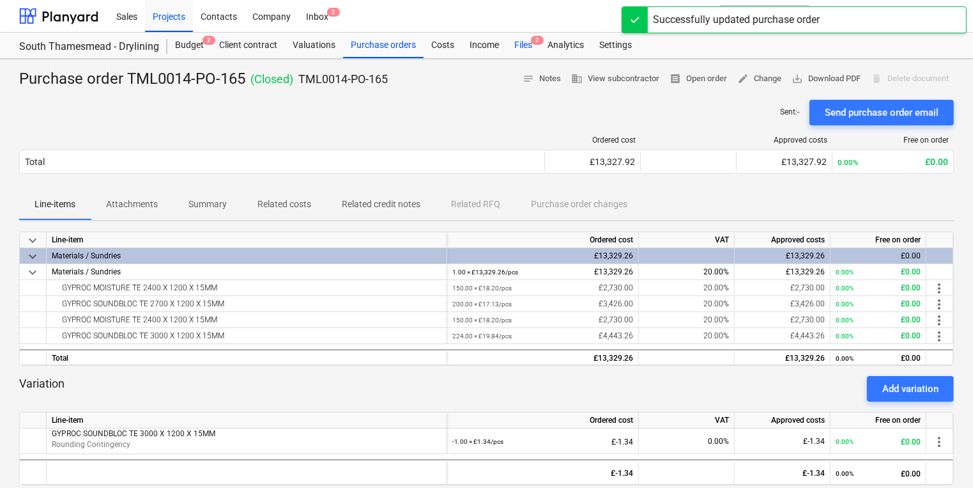
click at [524, 43] on div "Files 2" at bounding box center [523, 46] width 33 height 26
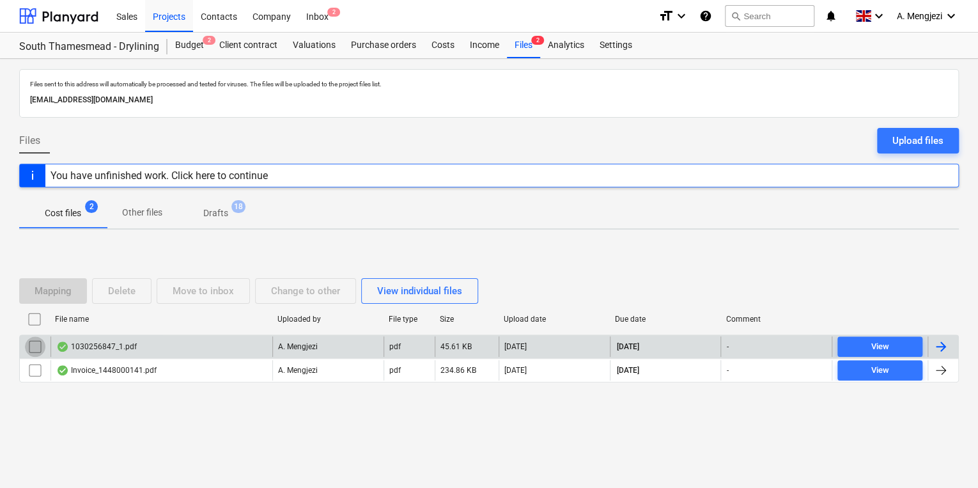
click at [33, 350] on input "checkbox" at bounding box center [35, 346] width 20 height 20
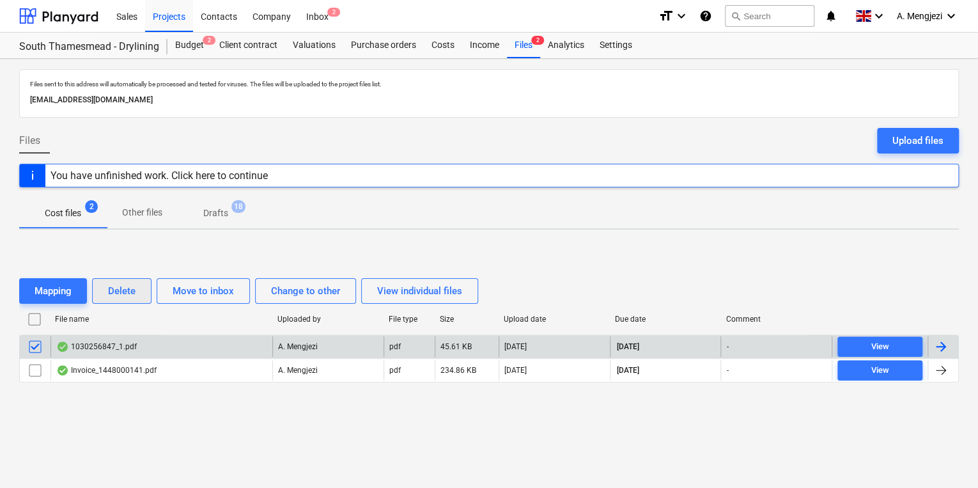
click at [112, 288] on div "Delete" at bounding box center [121, 290] width 27 height 17
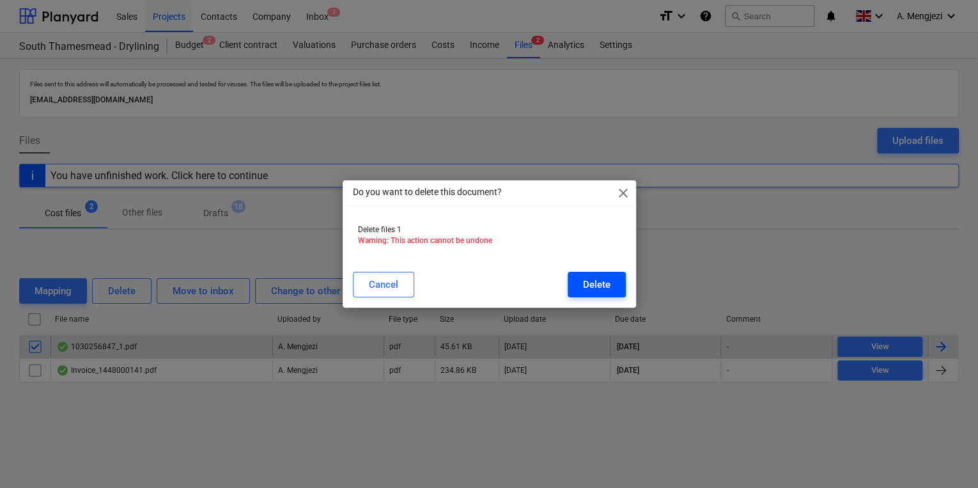
click at [598, 286] on div "Delete" at bounding box center [596, 284] width 27 height 17
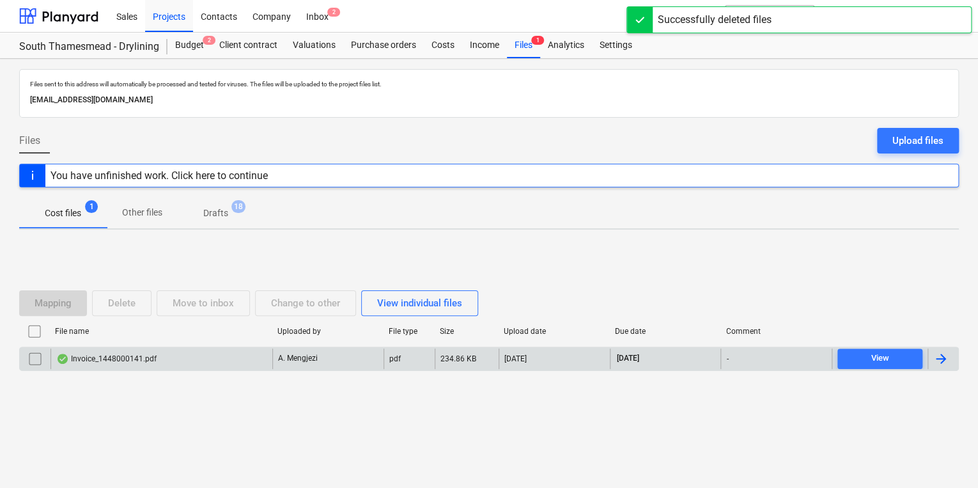
click at [124, 340] on div "File name Uploaded by File type Size Upload date Due date Comment" at bounding box center [488, 334] width 939 height 26
click at [128, 357] on div "Invoice_1448000141.pdf" at bounding box center [106, 358] width 100 height 10
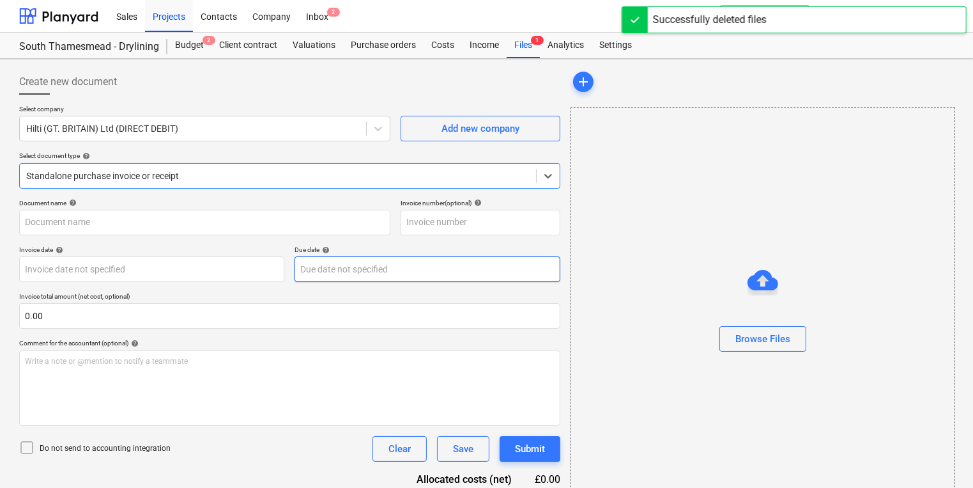
type input "1448000141"
type input "[DATE]"
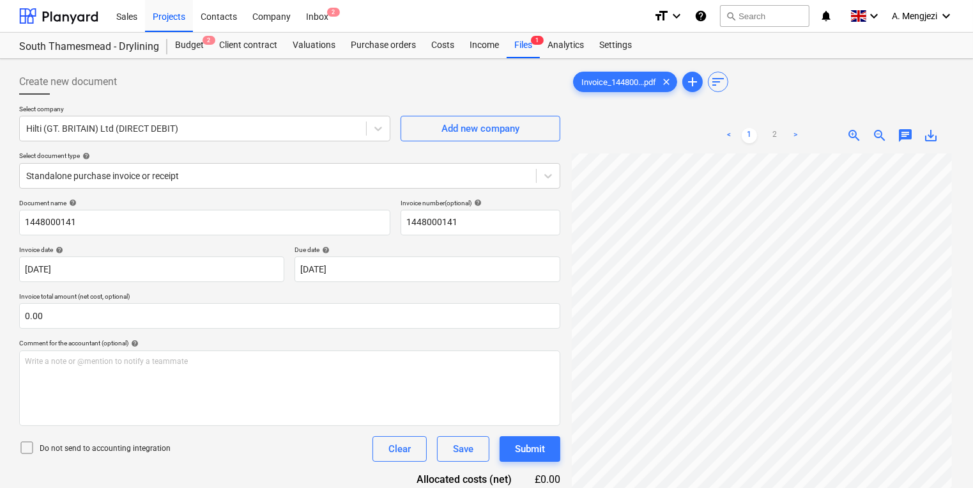
scroll to position [95, 3]
click at [314, 17] on div "Inbox 2" at bounding box center [317, 15] width 38 height 33
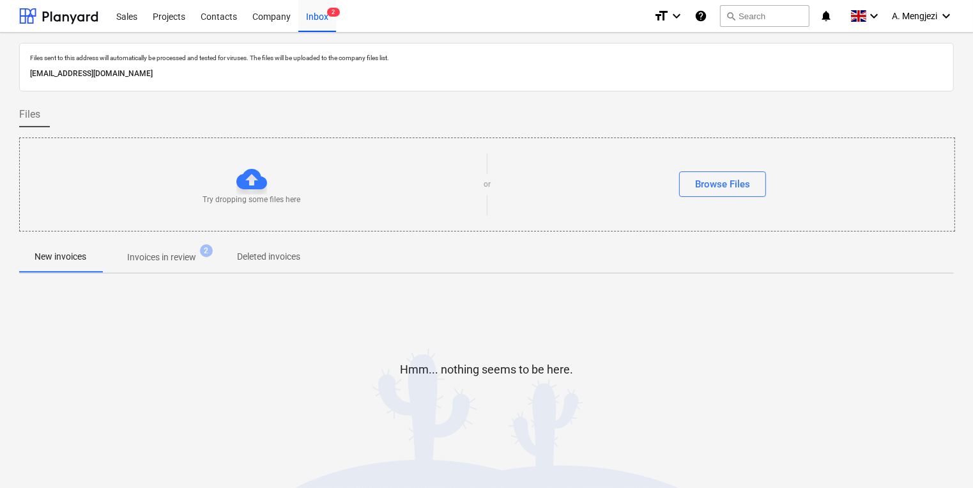
click at [185, 246] on span "Invoices in review 2" at bounding box center [162, 256] width 120 height 23
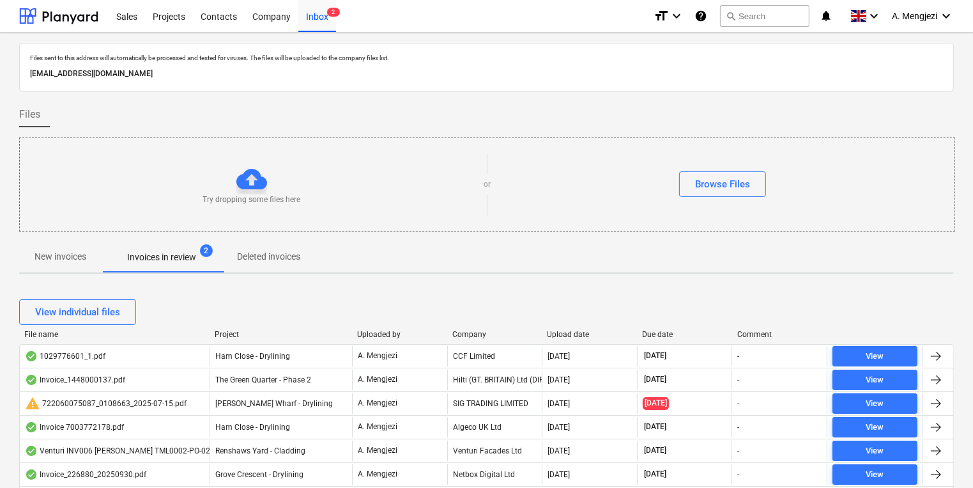
click at [571, 330] on div "Upload date" at bounding box center [590, 334] width 85 height 9
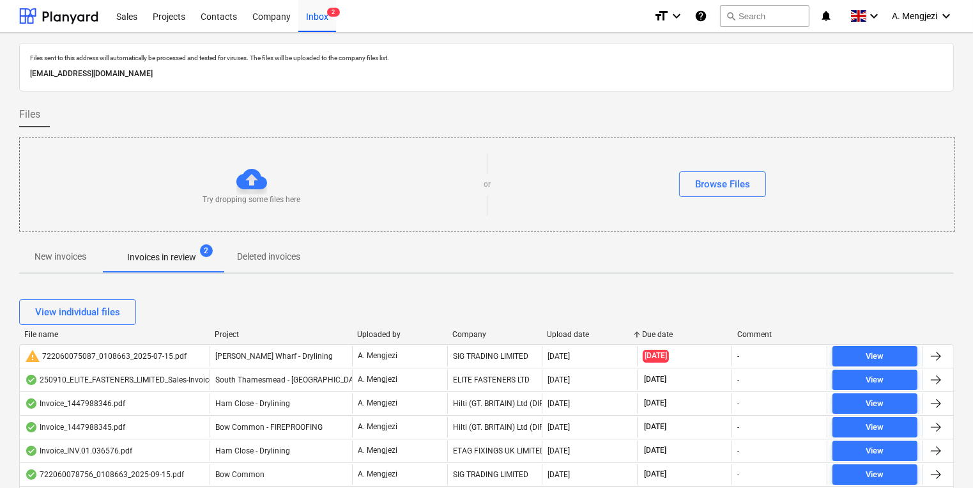
click at [571, 330] on div "Upload date" at bounding box center [590, 334] width 85 height 9
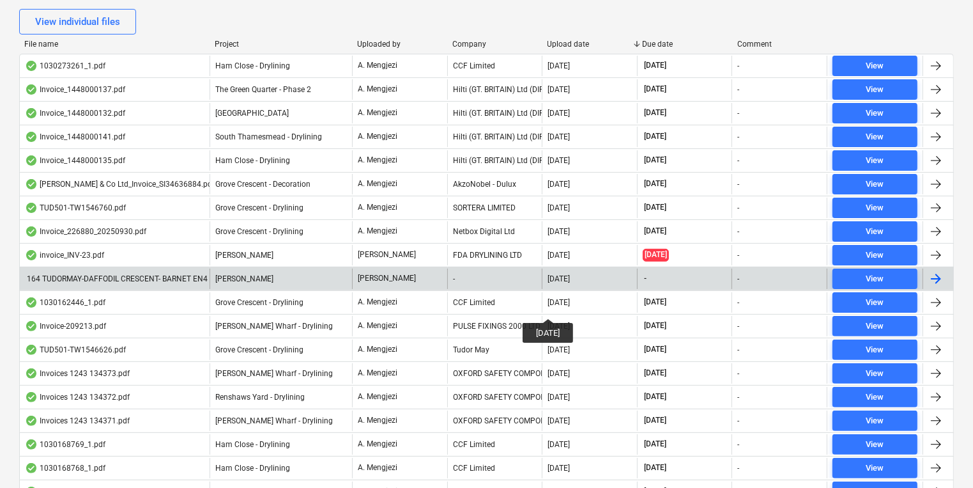
scroll to position [307, 0]
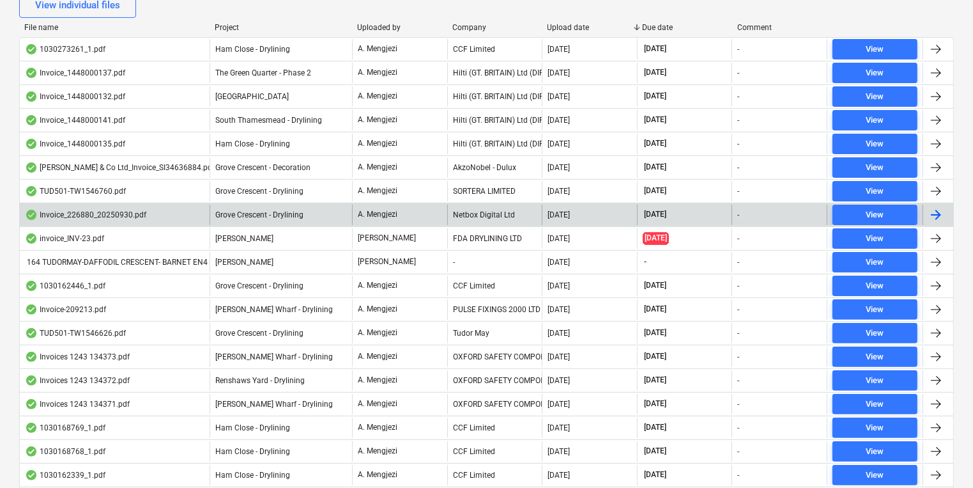
click at [579, 204] on div "[DATE]" at bounding box center [589, 214] width 95 height 20
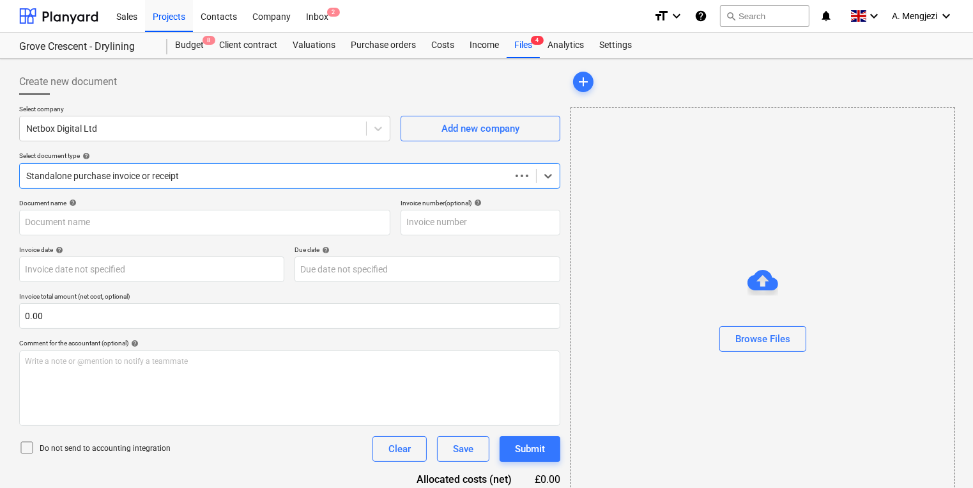
type input "226880"
type input "[DATE]"
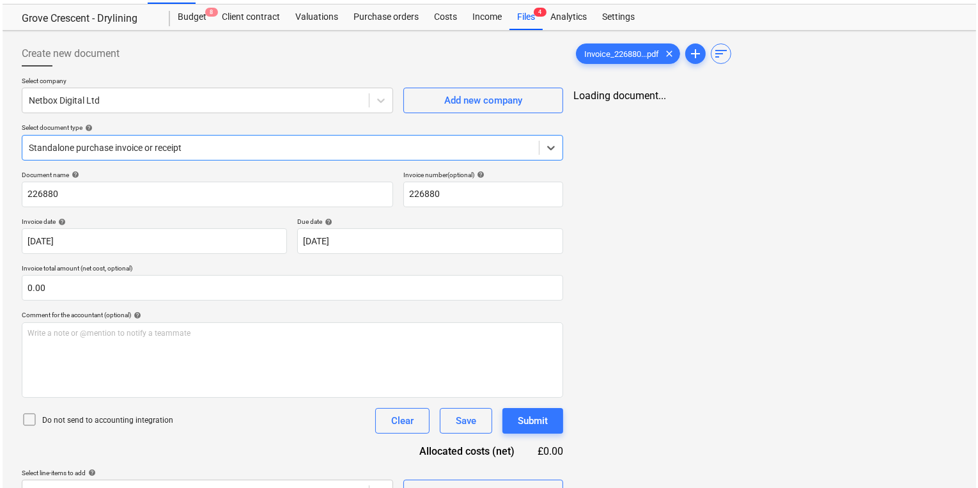
scroll to position [55, 0]
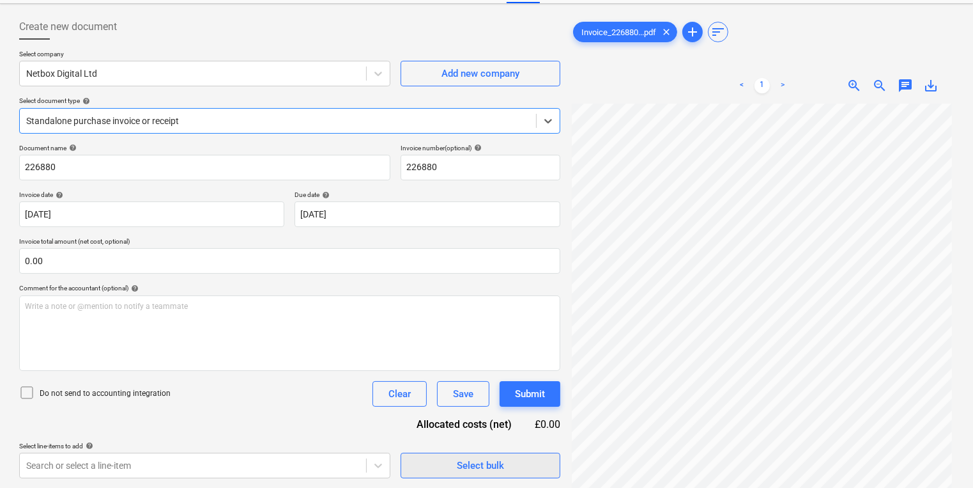
click at [460, 458] on div "Select bulk" at bounding box center [480, 465] width 47 height 17
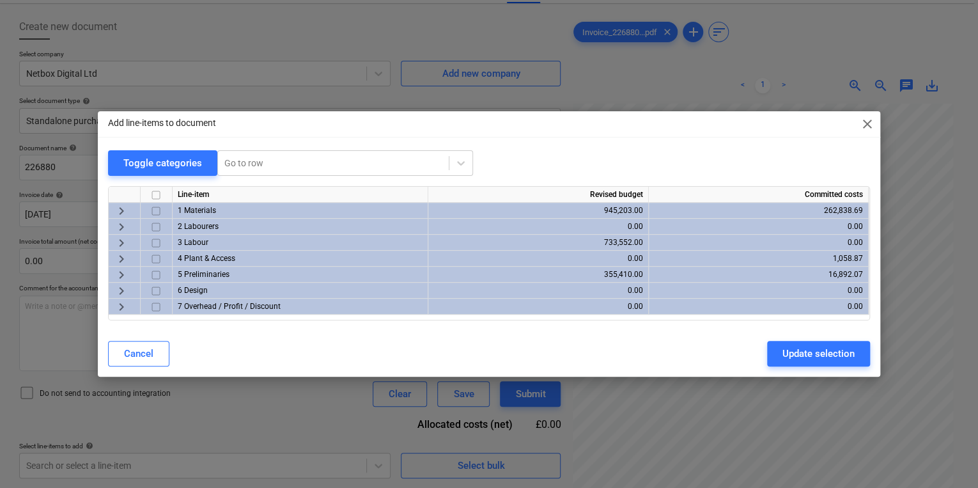
click at [119, 277] on span "keyboard_arrow_right" at bounding box center [121, 274] width 15 height 15
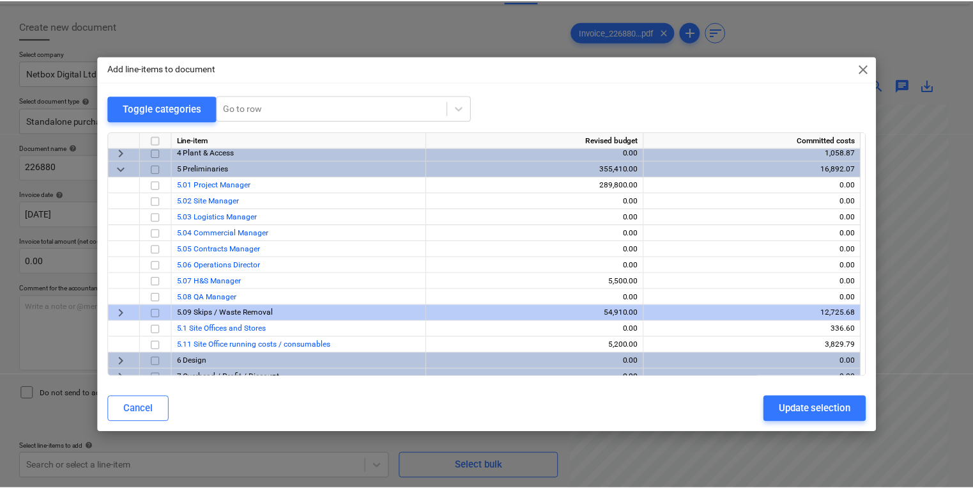
scroll to position [61, 0]
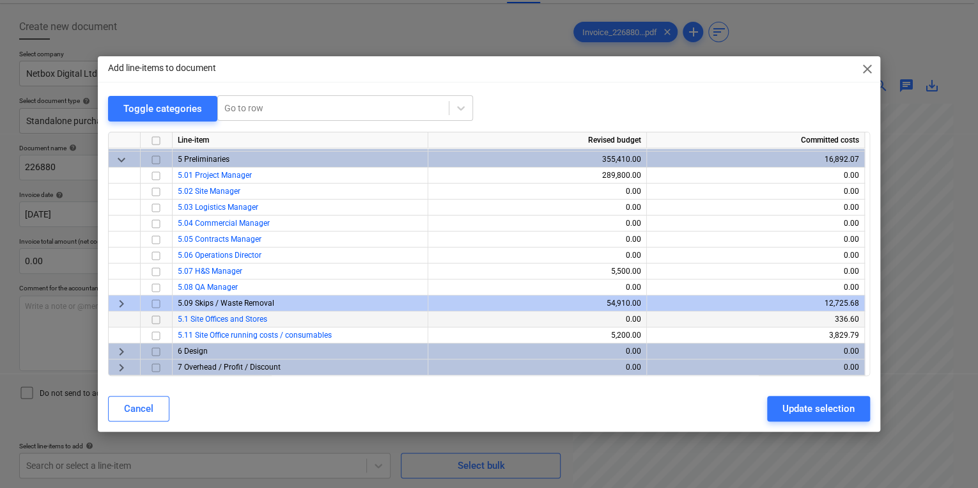
click at [155, 318] on input "checkbox" at bounding box center [155, 318] width 15 height 15
click at [156, 332] on input "checkbox" at bounding box center [155, 334] width 15 height 15
click at [155, 315] on input "checkbox" at bounding box center [155, 318] width 15 height 15
click at [851, 411] on div "Update selection" at bounding box center [818, 408] width 72 height 17
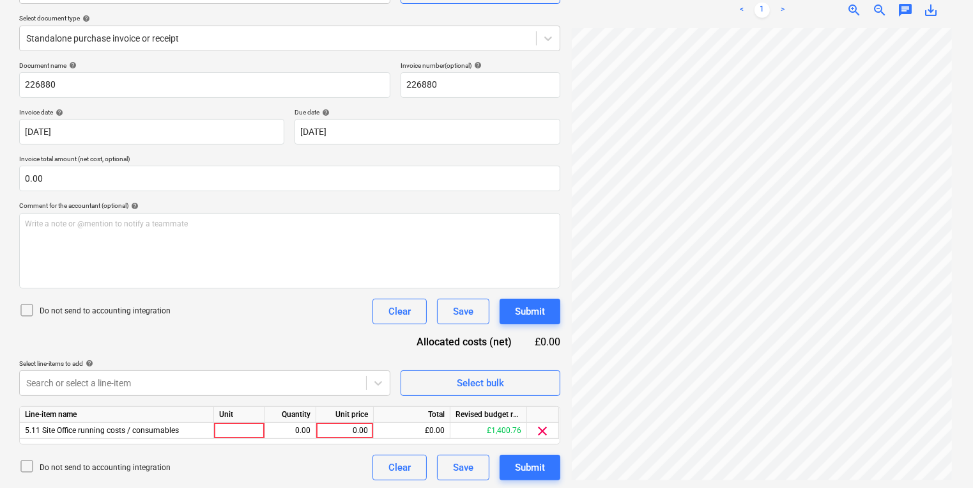
scroll to position [139, 0]
click at [246, 424] on div at bounding box center [239, 428] width 51 height 16
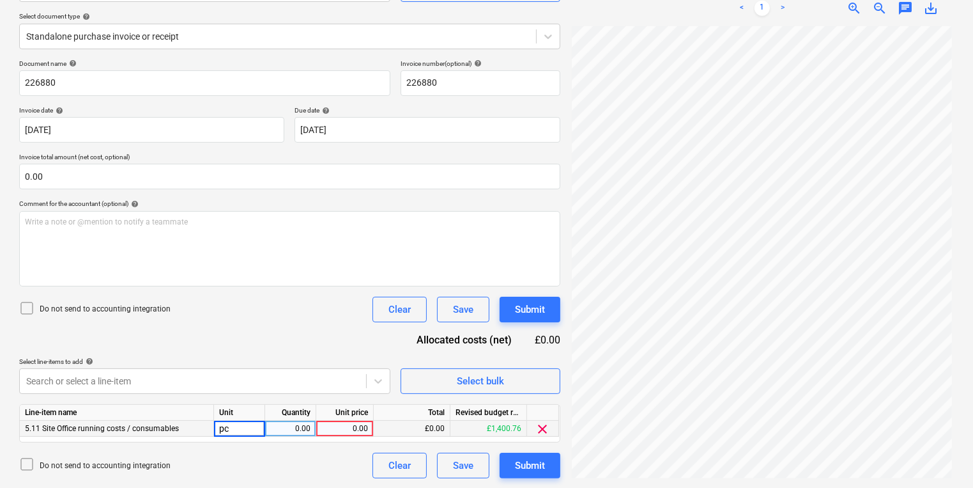
type input "pcs"
click at [346, 415] on div "Unit price" at bounding box center [345, 412] width 58 height 16
click at [355, 426] on div "0.00" at bounding box center [344, 428] width 47 height 16
type input "125"
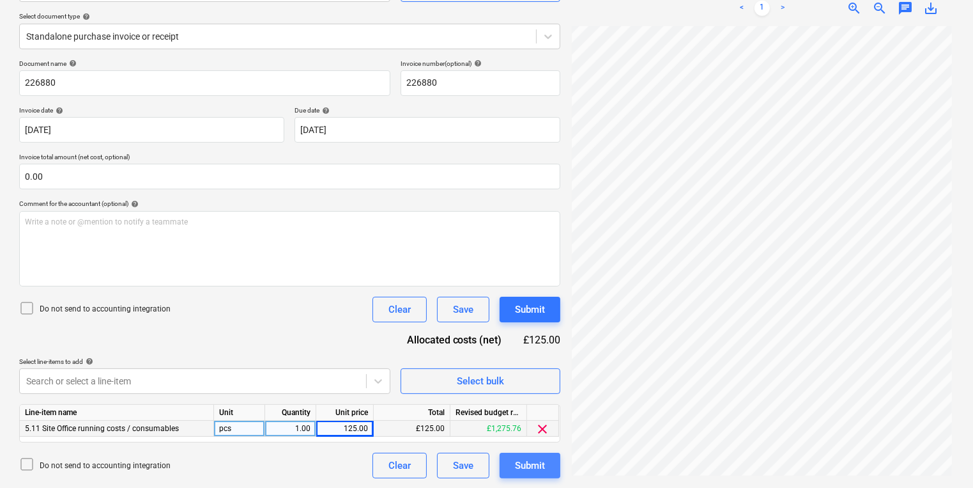
click at [543, 473] on div "Submit" at bounding box center [530, 465] width 30 height 17
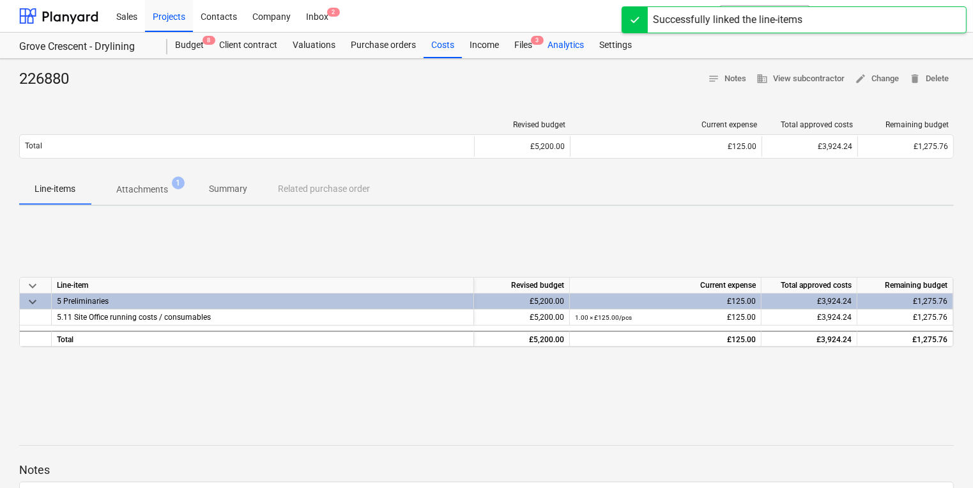
click at [540, 53] on div "Analytics" at bounding box center [566, 46] width 52 height 26
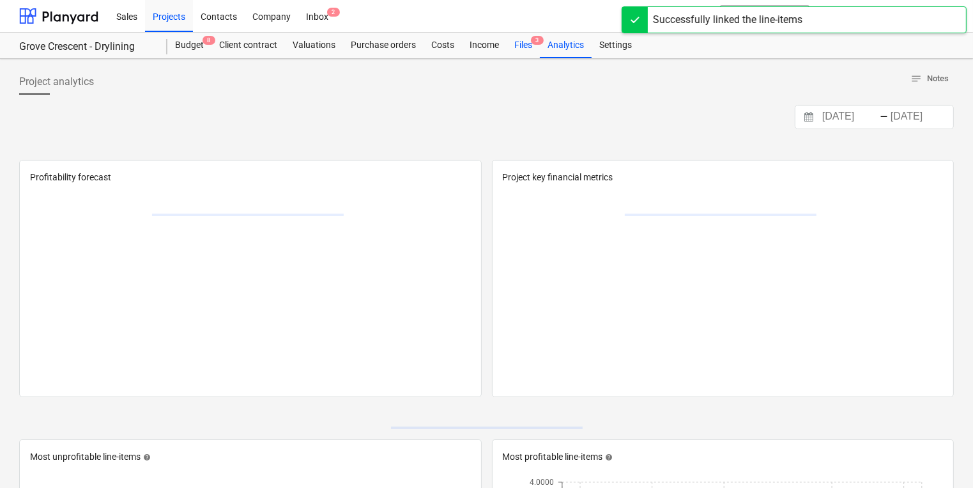
click at [530, 51] on div "Files 3" at bounding box center [523, 46] width 33 height 26
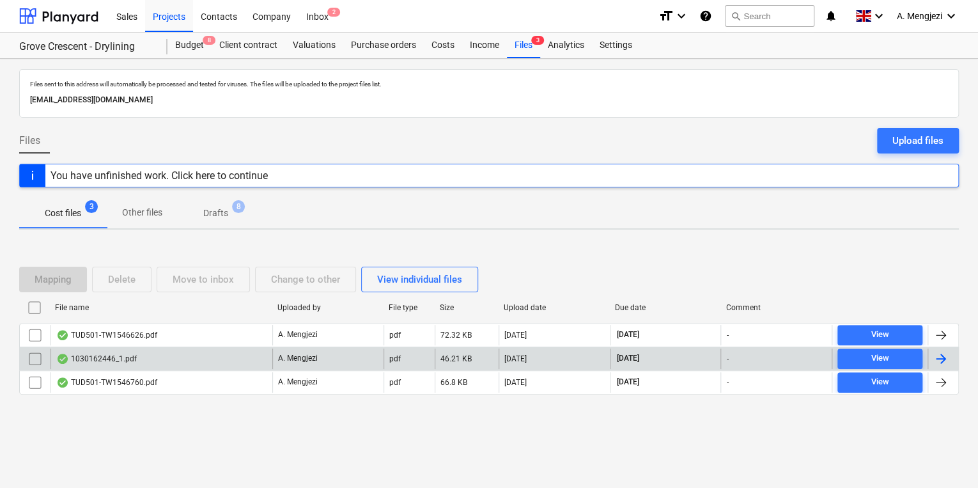
click at [171, 362] on div "1030162446_1.pdf" at bounding box center [161, 358] width 222 height 20
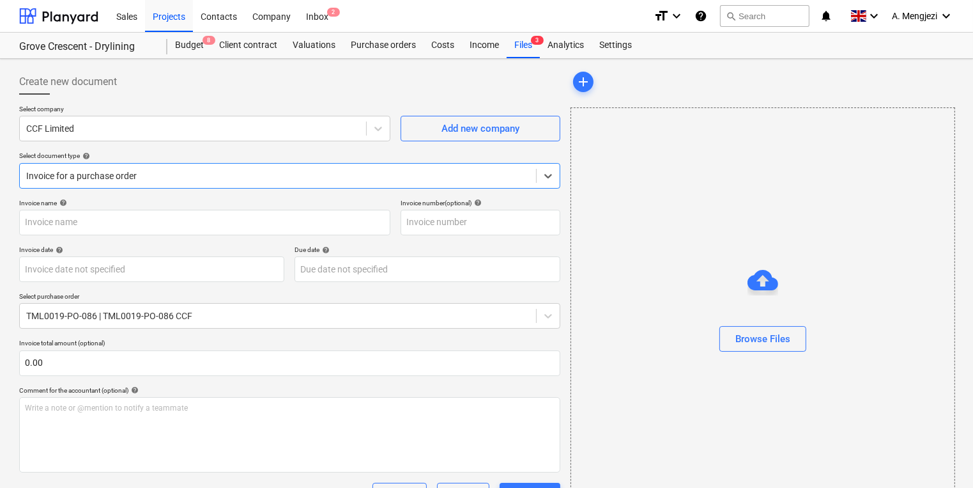
type input "1030162446"
type input "[DATE]"
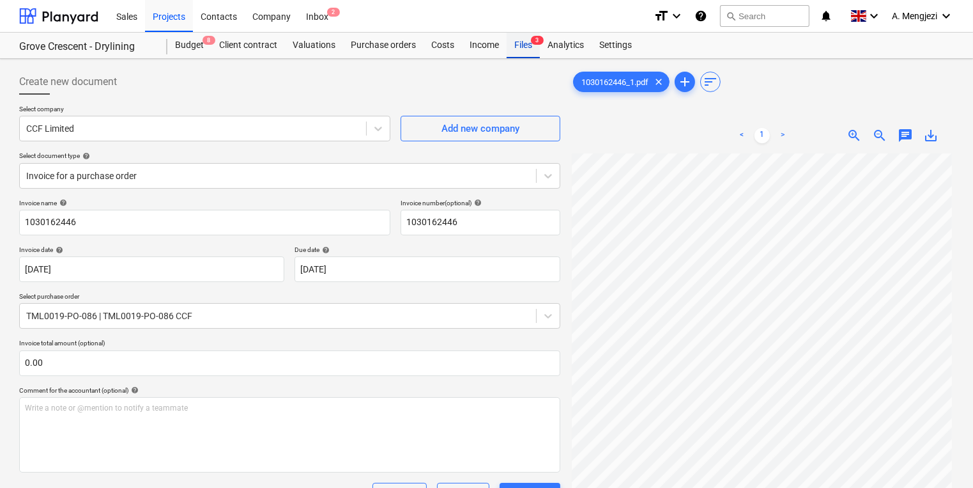
click at [532, 43] on span "3" at bounding box center [537, 40] width 13 height 9
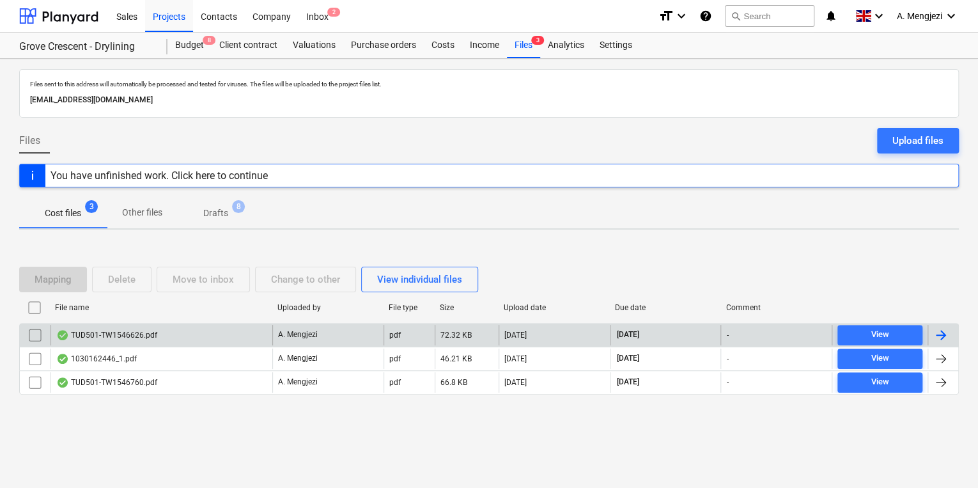
click at [239, 343] on div "TUD501-TW1546626.pdf" at bounding box center [161, 335] width 222 height 20
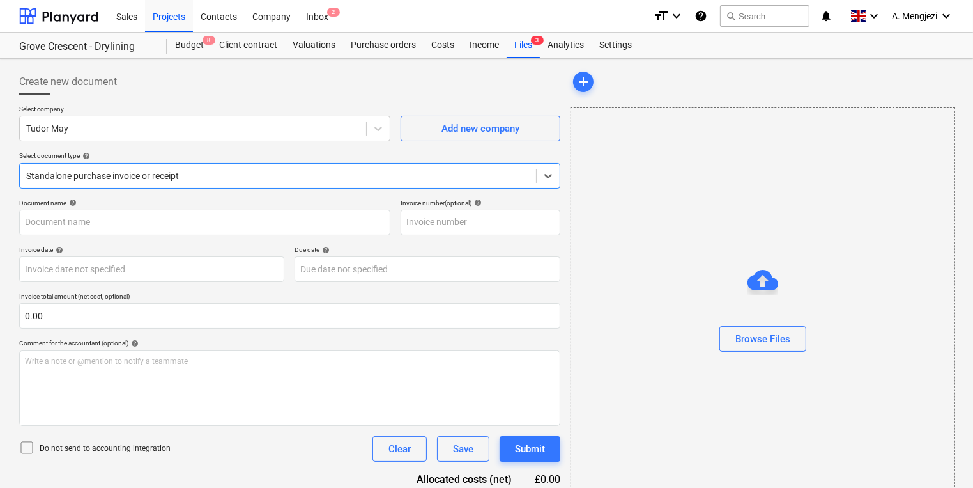
type input "TW1546626"
type input "[DATE]"
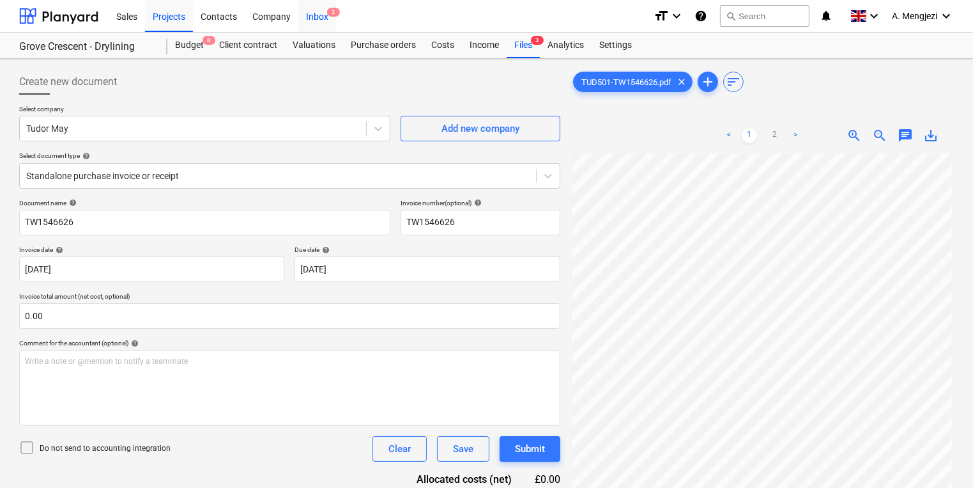
click at [331, 22] on div "Inbox 2" at bounding box center [317, 15] width 38 height 33
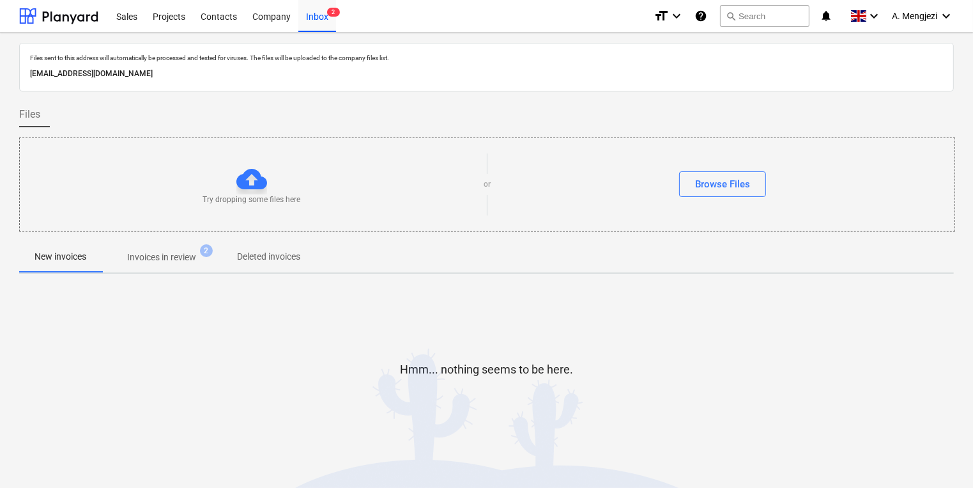
click at [194, 258] on p "Invoices in review" at bounding box center [161, 256] width 69 height 13
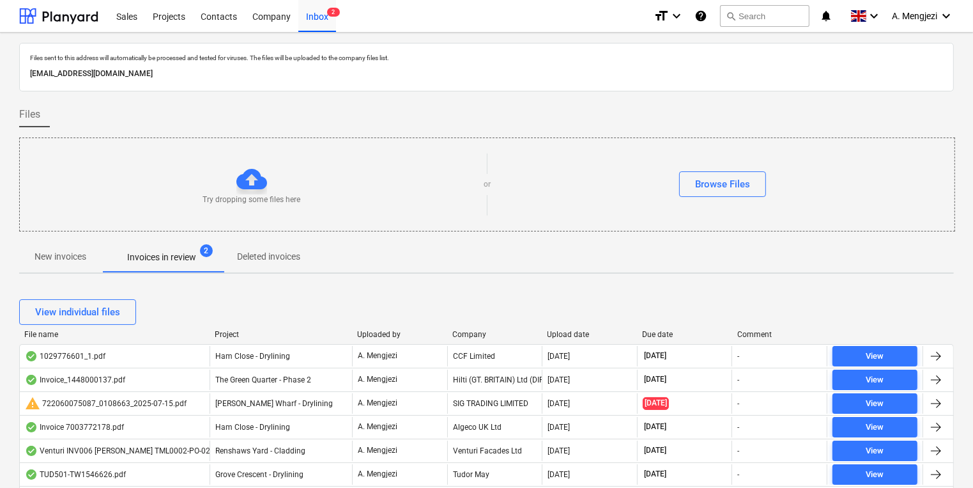
click at [577, 324] on div "View individual files" at bounding box center [486, 312] width 935 height 36
click at [577, 334] on div "Upload date" at bounding box center [590, 334] width 85 height 9
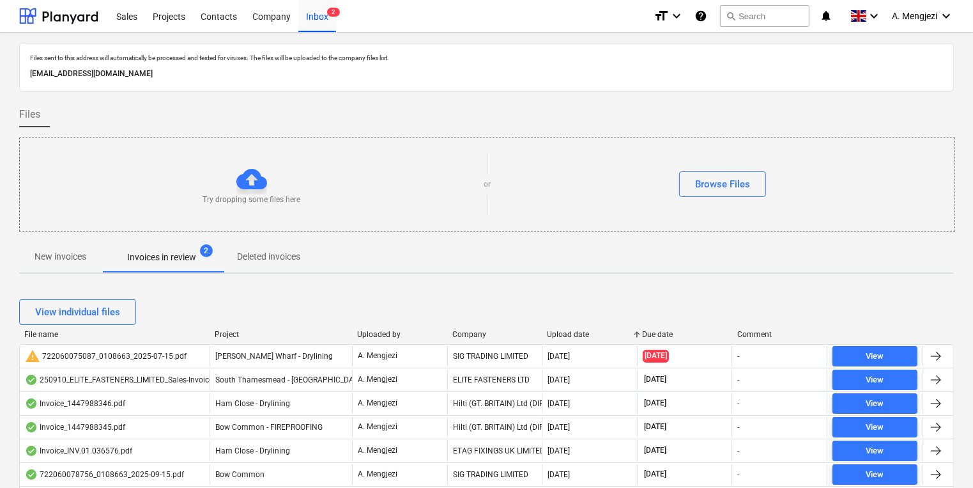
click at [577, 334] on div "Upload date" at bounding box center [590, 334] width 85 height 9
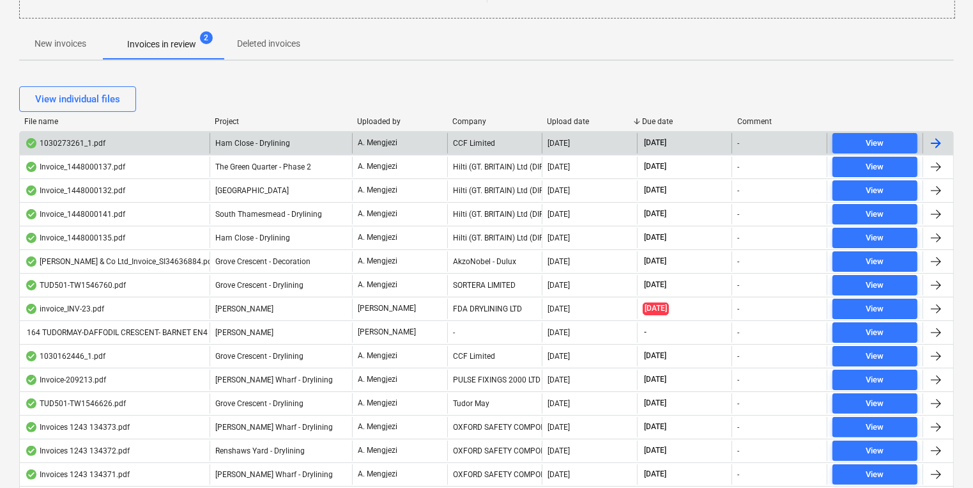
scroll to position [204, 0]
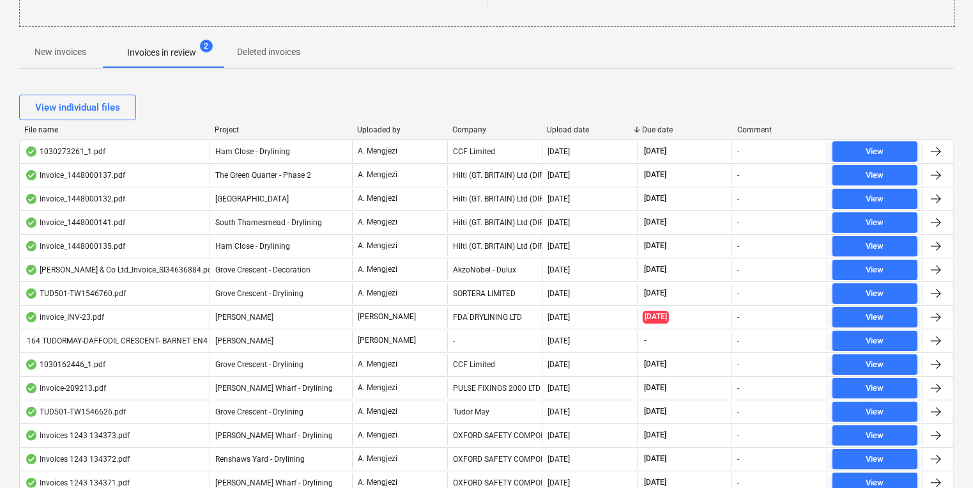
click at [231, 128] on div "Project" at bounding box center [281, 129] width 132 height 9
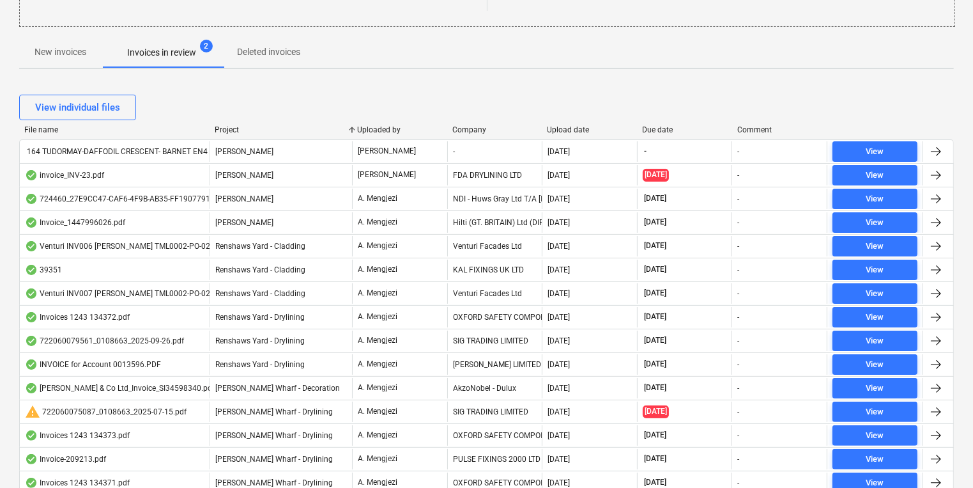
click at [609, 100] on div "View individual files" at bounding box center [486, 108] width 935 height 26
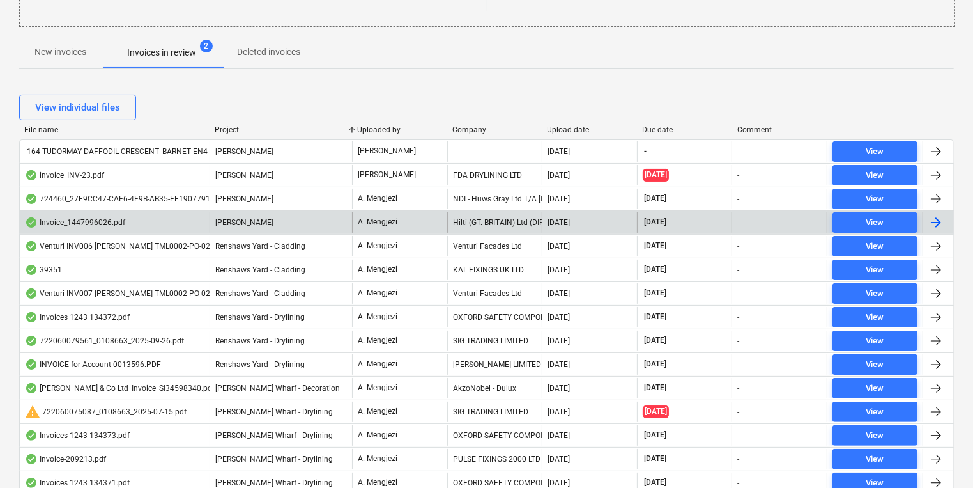
click at [181, 213] on div "Invoice_1447996026.pdf" at bounding box center [115, 222] width 190 height 20
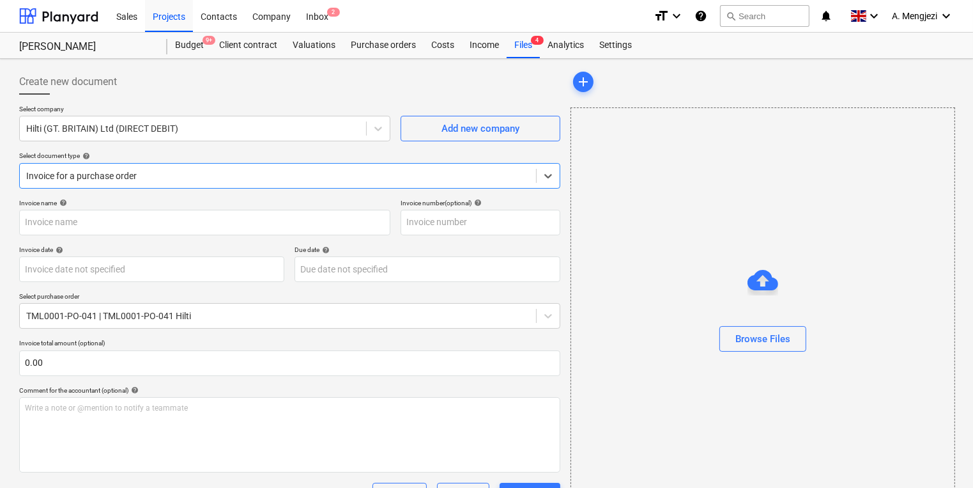
type input "1447996026"
type input "[DATE]"
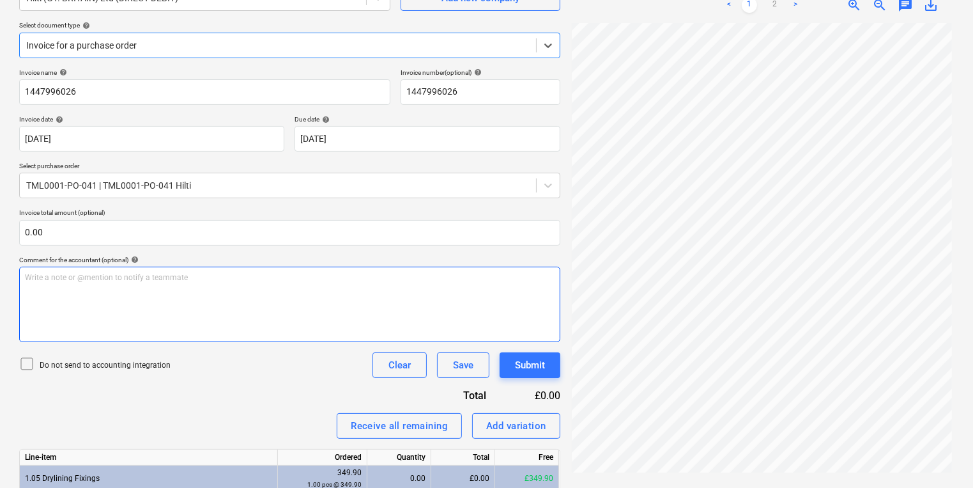
scroll to position [236, 0]
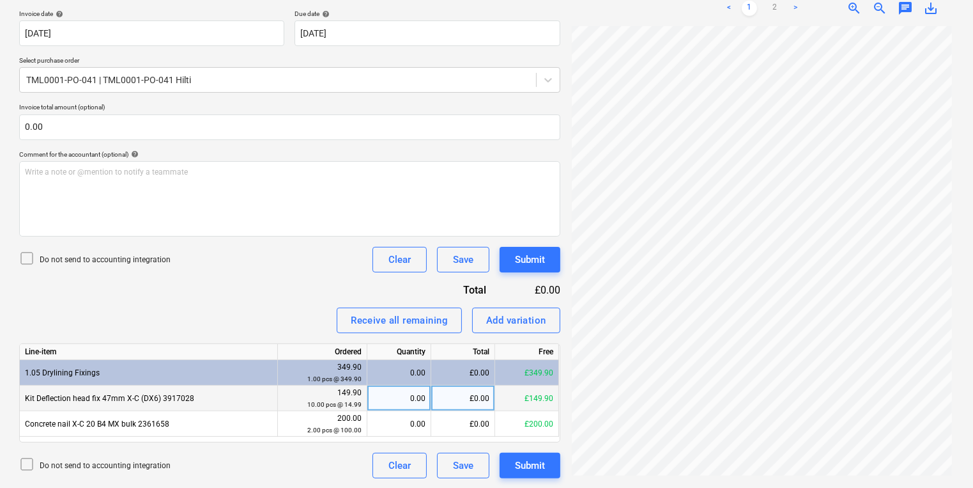
click at [422, 391] on div "0.00" at bounding box center [399, 398] width 53 height 26
type input "10"
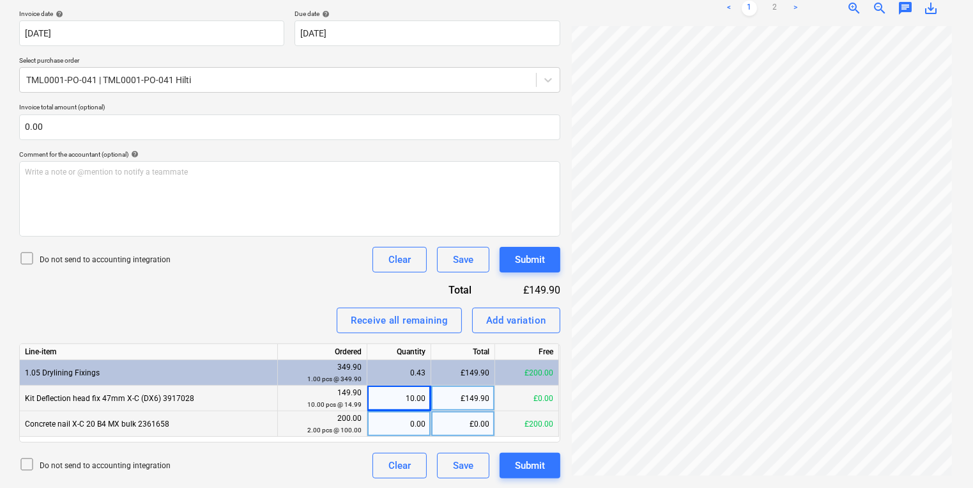
click at [401, 430] on div "0.00" at bounding box center [399, 424] width 53 height 26
type input "2"
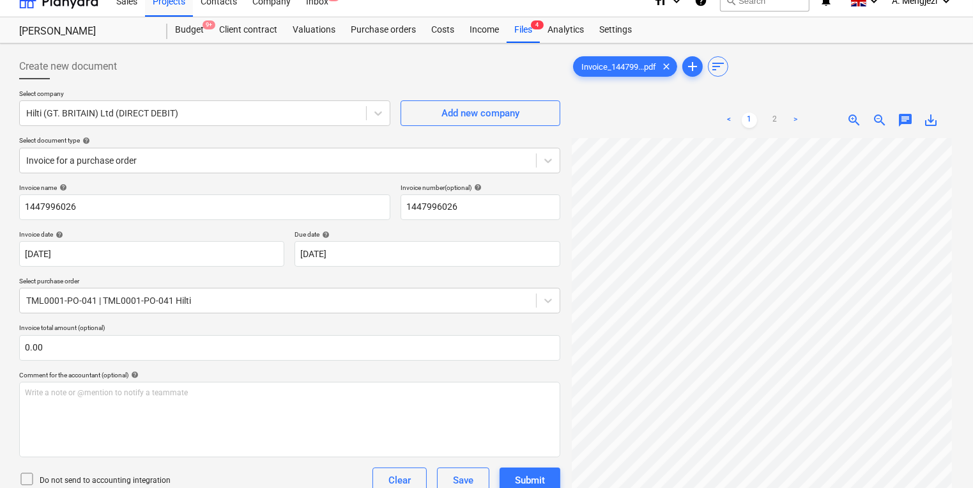
scroll to position [0, 0]
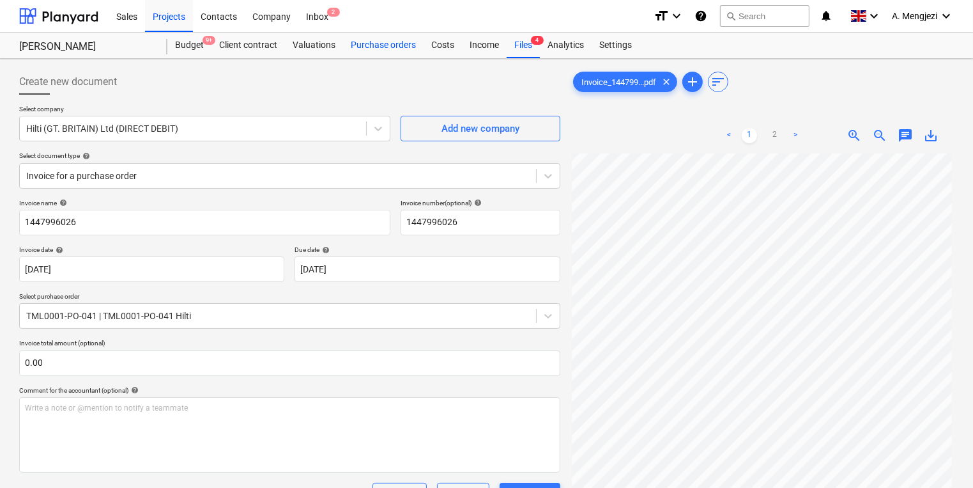
click at [381, 41] on div "Purchase orders" at bounding box center [383, 46] width 81 height 26
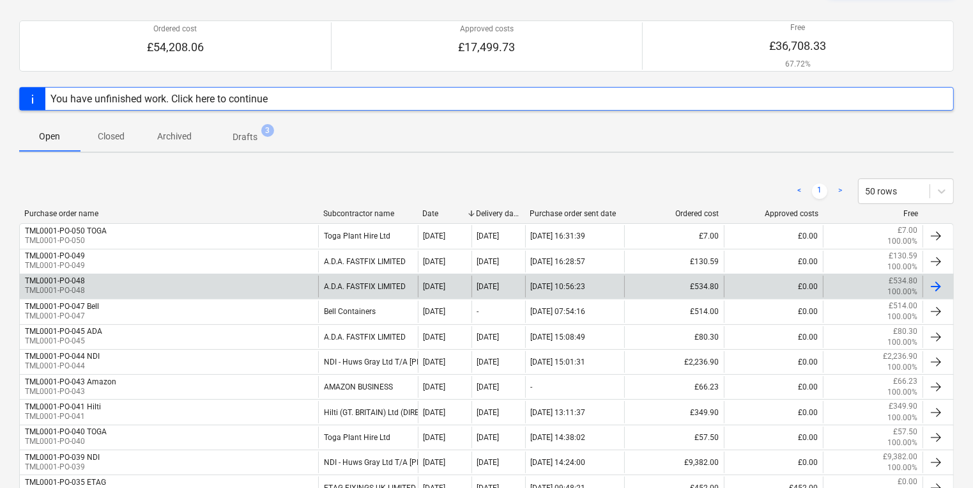
scroll to position [102, 0]
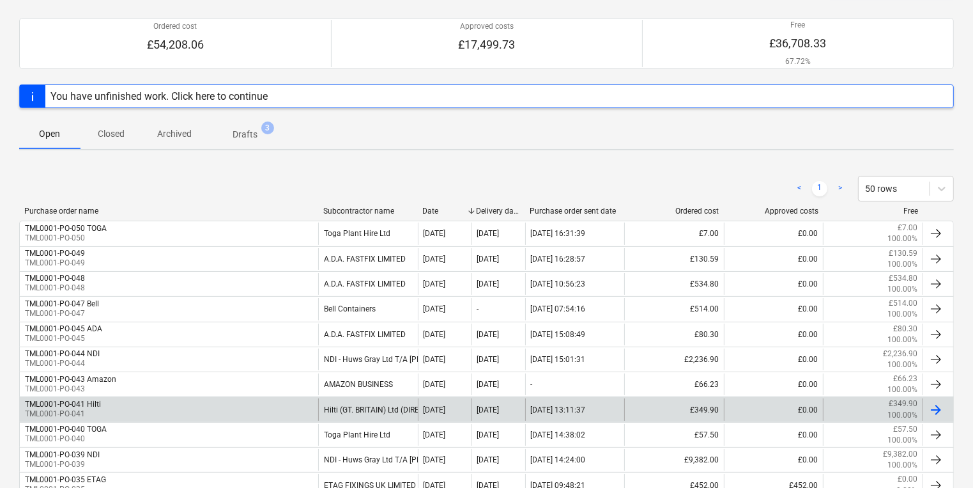
click at [122, 400] on div "TML0001-PO-041 Hilti TML0001-PO-041" at bounding box center [169, 409] width 298 height 22
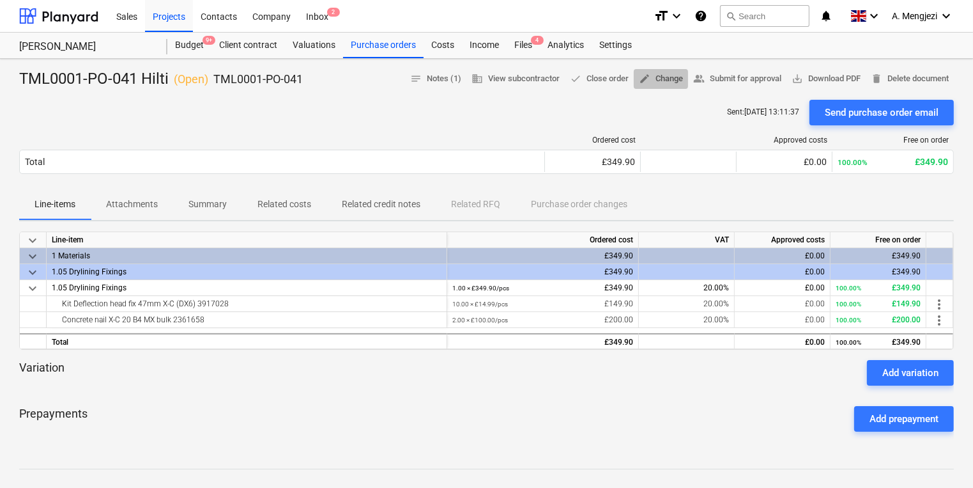
click at [641, 82] on span "edit" at bounding box center [645, 79] width 12 height 12
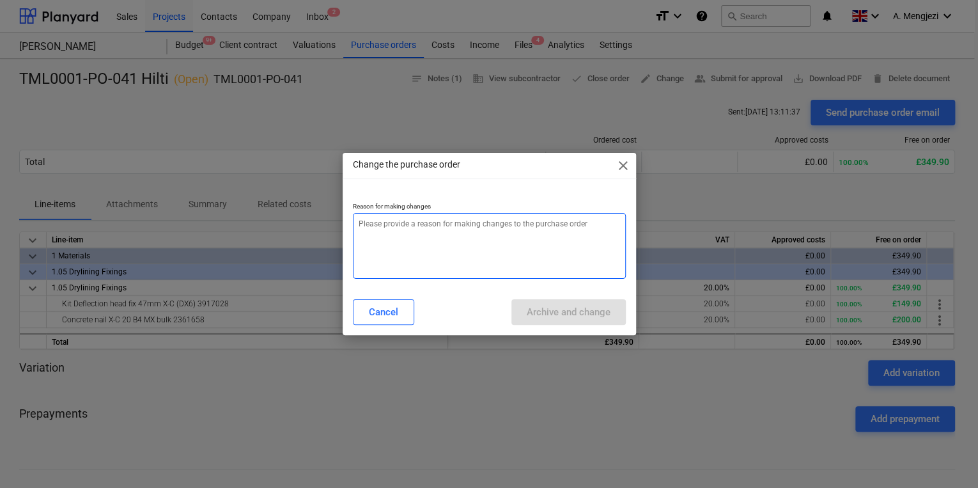
click at [532, 246] on textarea at bounding box center [489, 246] width 273 height 66
type textarea "x"
type textarea "p"
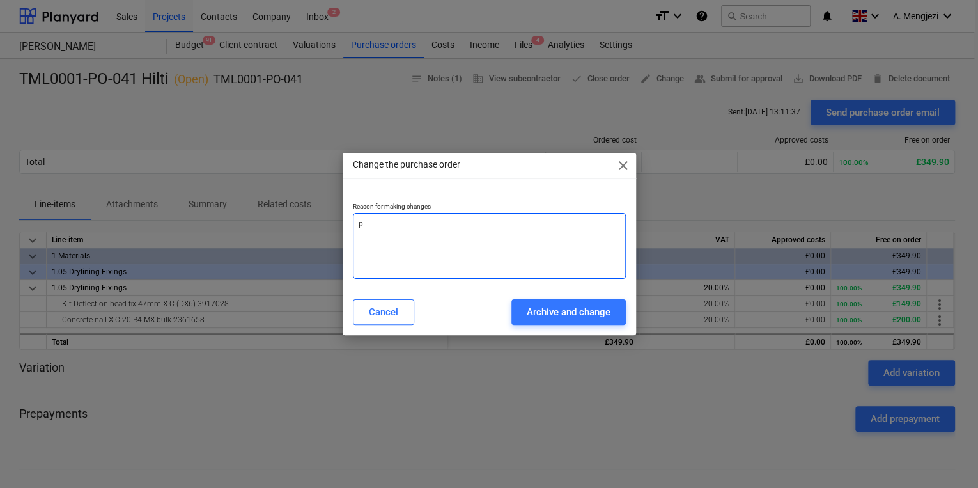
type textarea "x"
type textarea "pi"
type textarea "x"
type textarea "p"
type textarea "x"
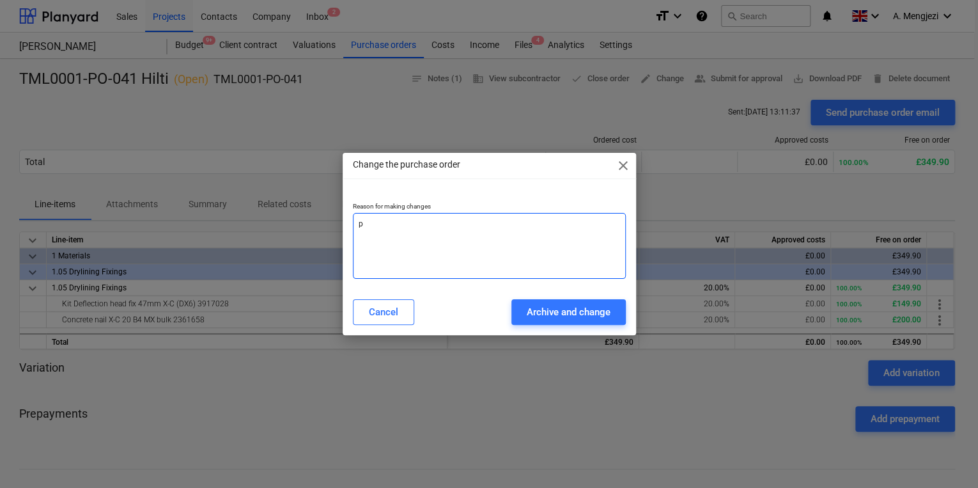
type textarea "pr"
type textarea "x"
type textarea "pro"
type textarea "x"
type textarea "proc"
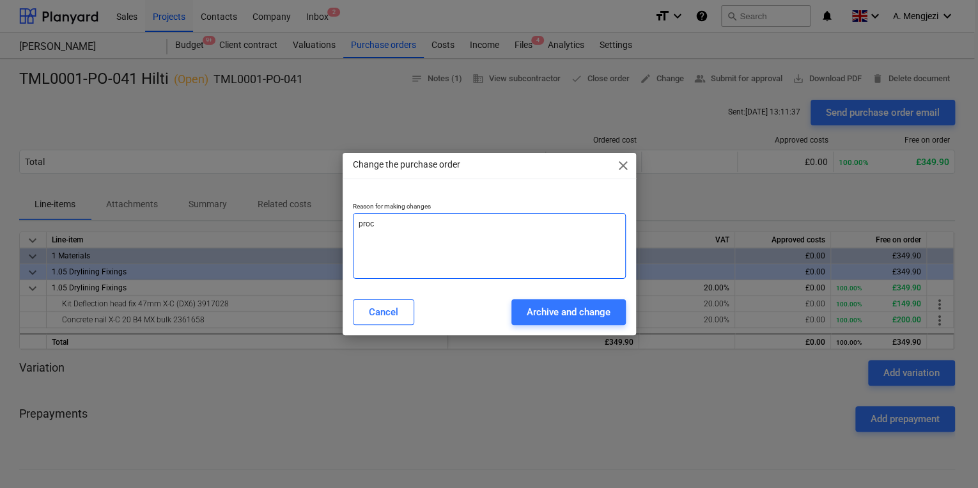
type textarea "x"
type textarea "pro"
type textarea "x"
type textarea "pr"
type textarea "x"
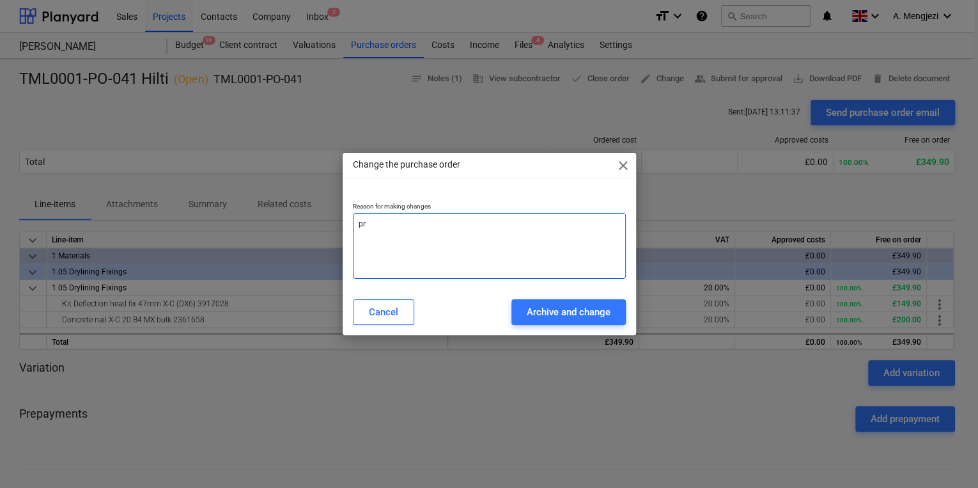
type textarea "pri"
type textarea "x"
type textarea "pric"
type textarea "x"
type textarea "price"
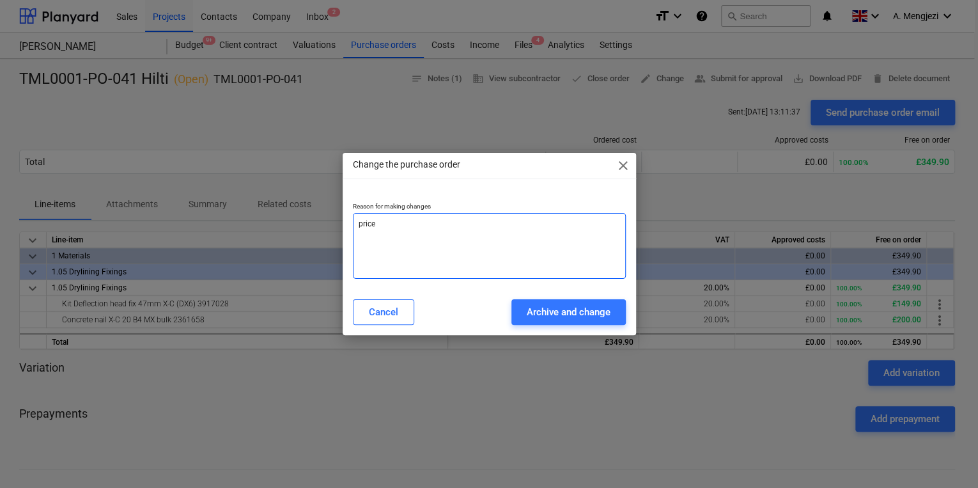
type textarea "x"
type textarea "price"
type textarea "x"
type textarea "price c"
type textarea "x"
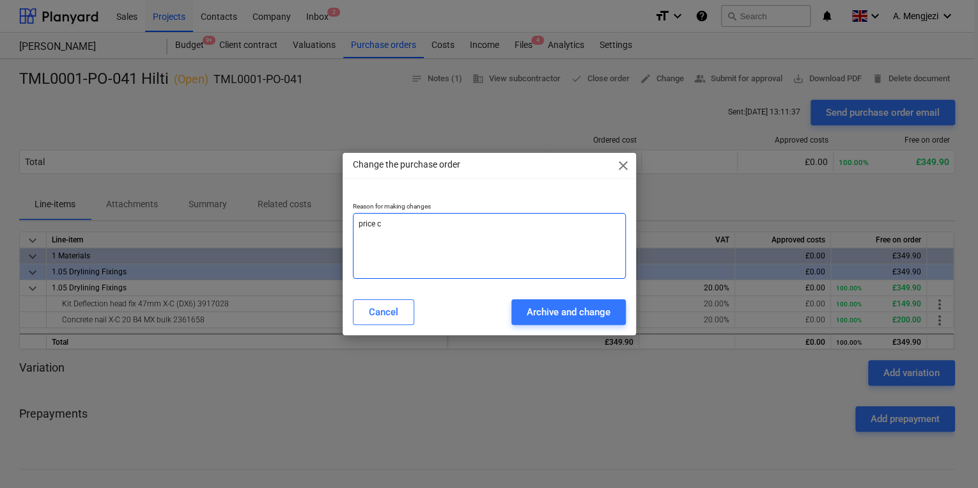
type textarea "price ch"
type textarea "x"
type textarea "price cha"
type textarea "x"
type textarea "price chan"
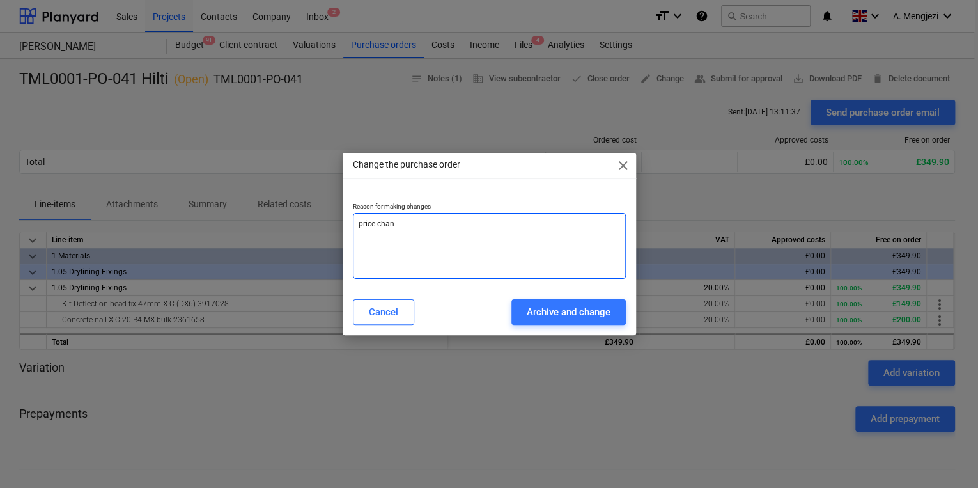
type textarea "x"
type textarea "[PERSON_NAME]"
type textarea "x"
type textarea "price change"
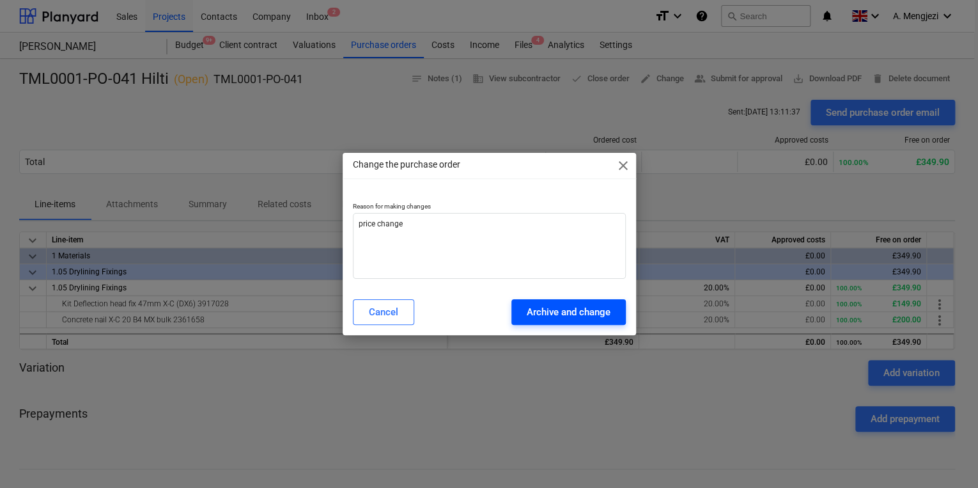
click at [572, 308] on div "Archive and change" at bounding box center [569, 312] width 84 height 17
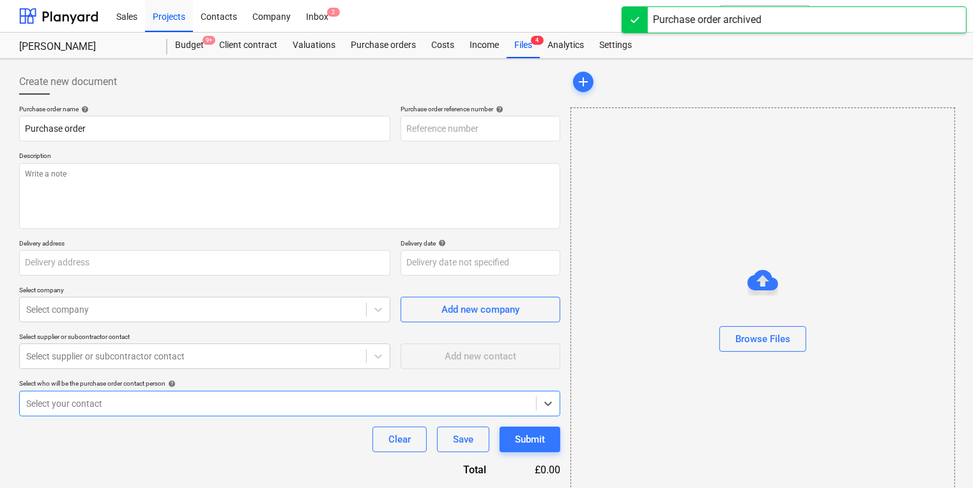
type textarea "x"
type input "TML0001-PO-051"
type textarea "x"
type input "TML0001-PO-041 Hilti"
type input "TML0001-PO-041"
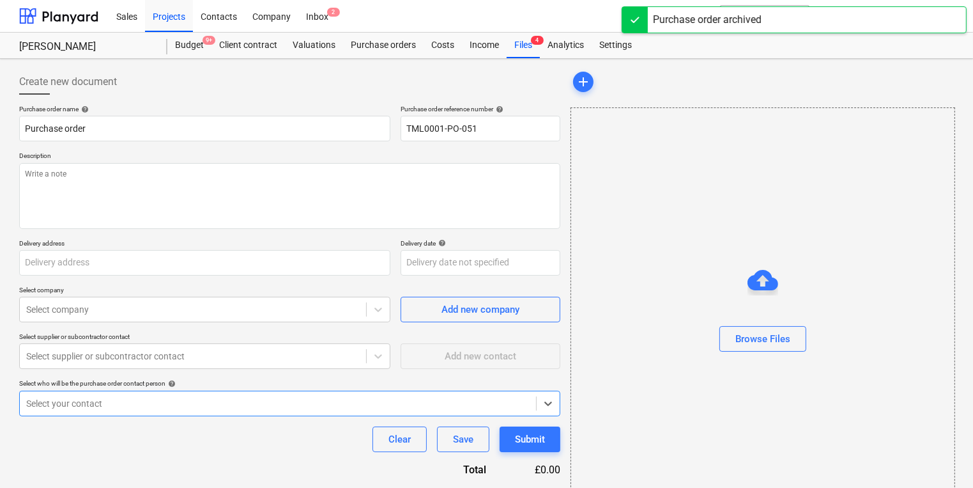
type textarea "Site contact [PERSON_NAME] [PHONE_NUMBER]"
type input "Berkeley Homes (NE London) Ltd, [STREET_ADDRESS][PERSON_NAME]"
type input "[DATE]"
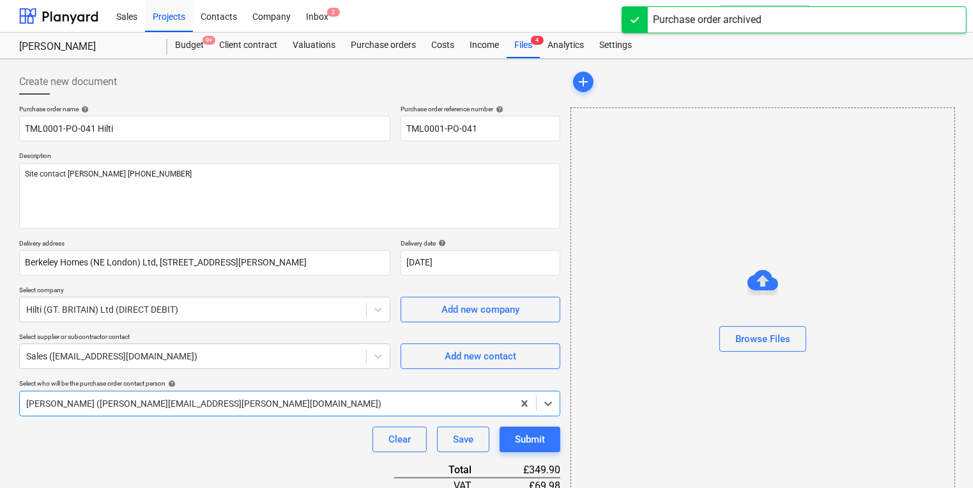
type textarea "x"
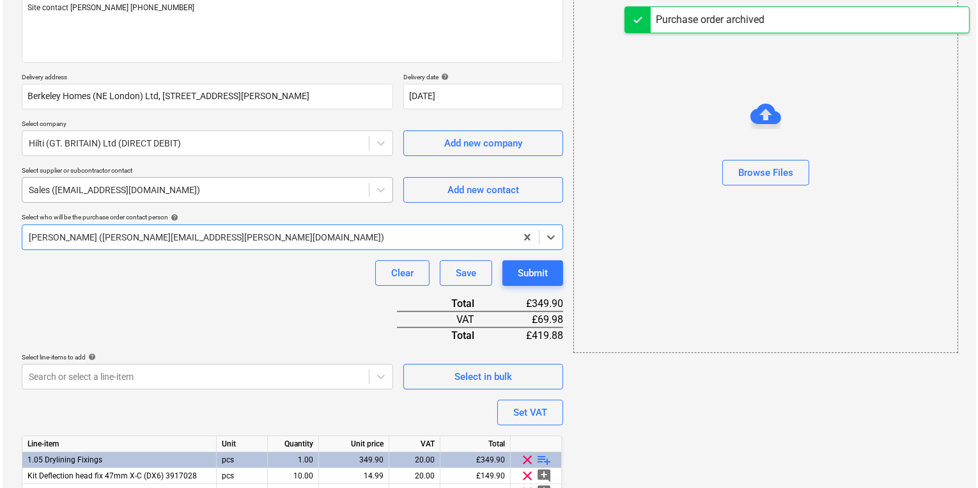
scroll to position [229, 0]
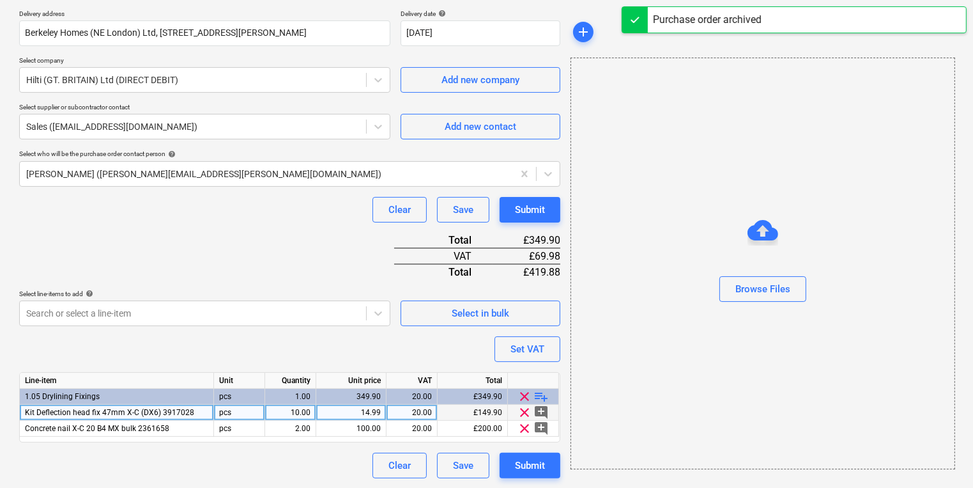
click at [354, 419] on div "14.99" at bounding box center [350, 412] width 59 height 16
type input "15.60"
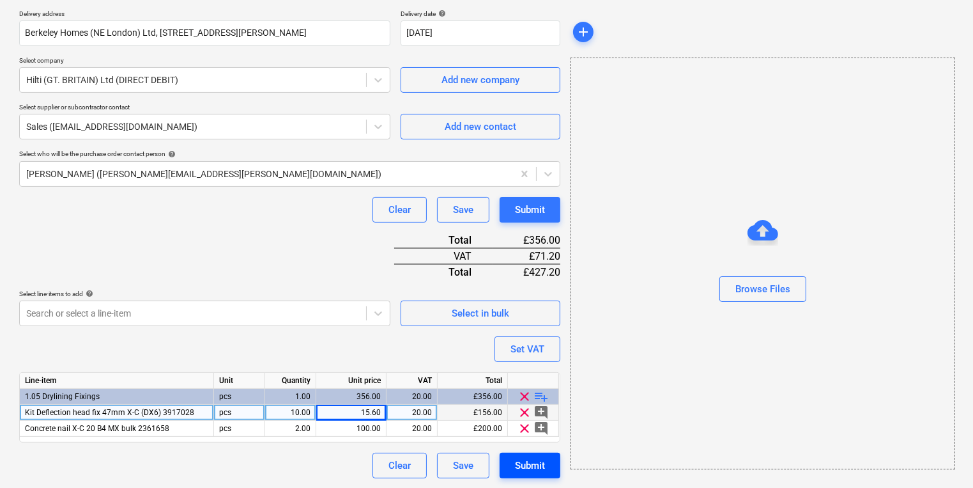
click at [509, 466] on button "Submit" at bounding box center [530, 465] width 61 height 26
type textarea "x"
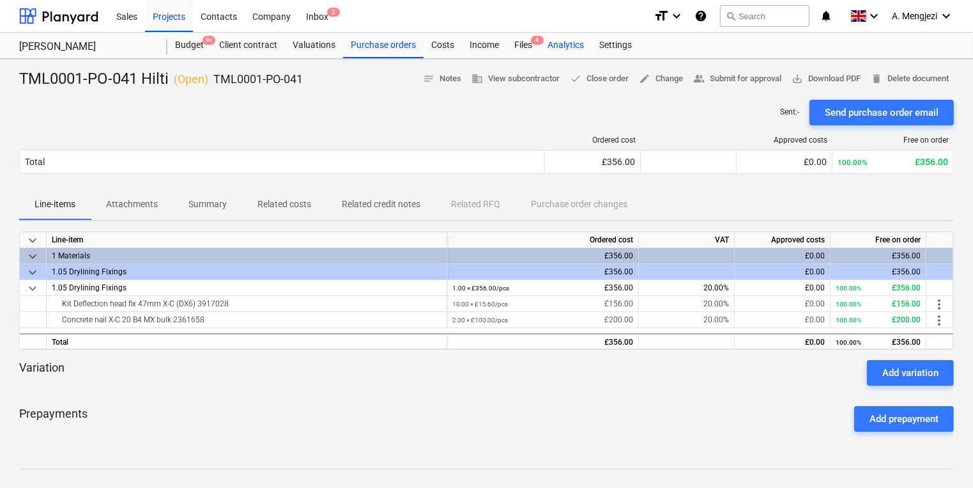
click at [542, 47] on div "Analytics" at bounding box center [566, 46] width 52 height 26
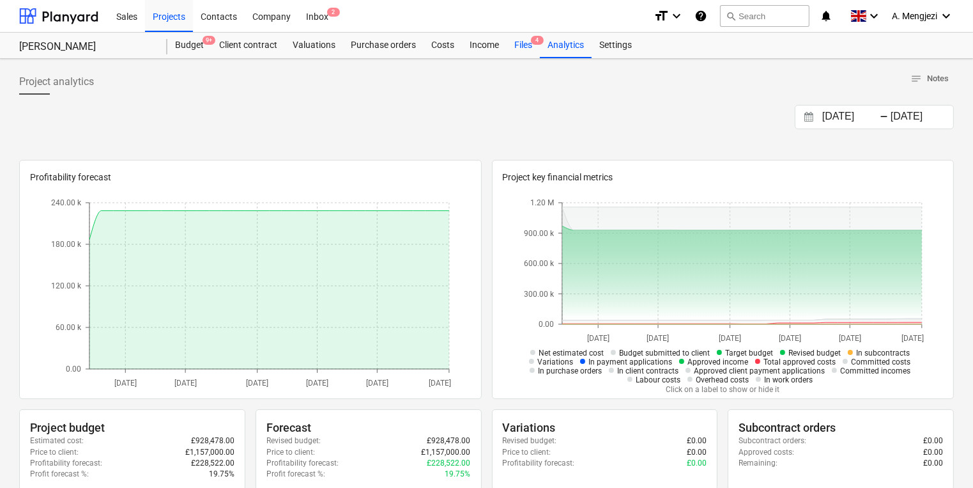
click at [513, 48] on div "Files 4" at bounding box center [523, 46] width 33 height 26
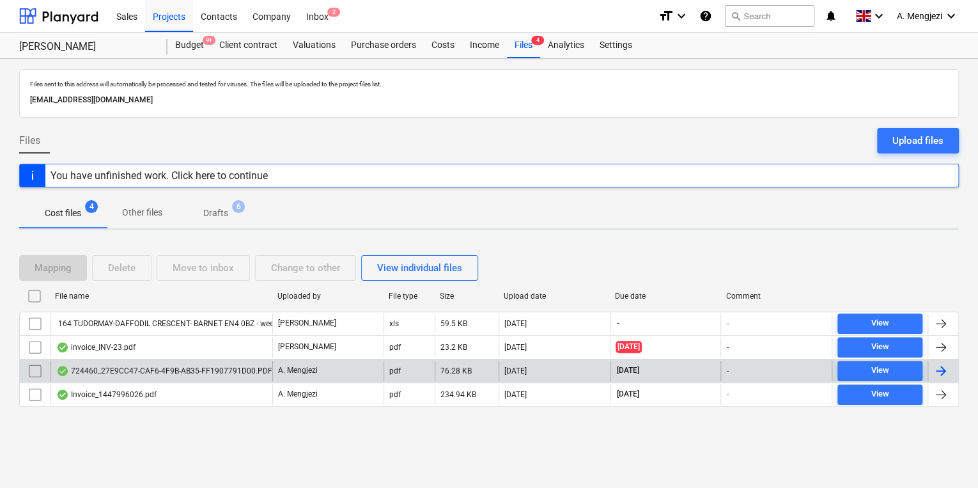
click at [161, 371] on div "724460_27E9CC47-CAF6-4F9B-AB35-FF1907791D00.PDF" at bounding box center [164, 371] width 216 height 10
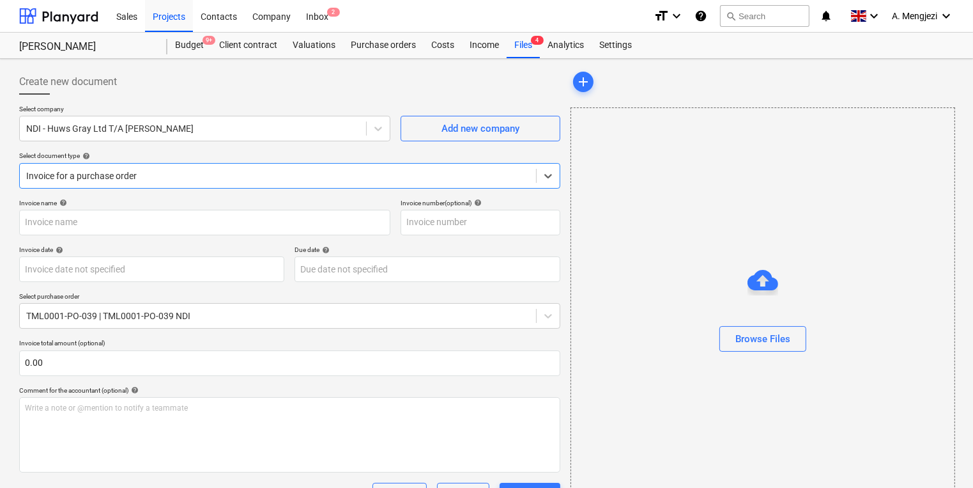
type input "724460"
type input "[DATE]"
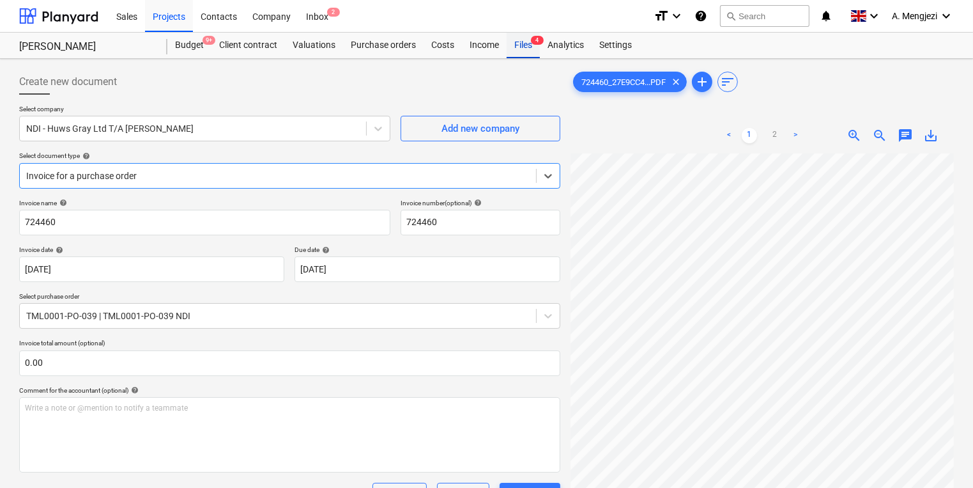
click at [536, 51] on div "Files 4" at bounding box center [523, 46] width 33 height 26
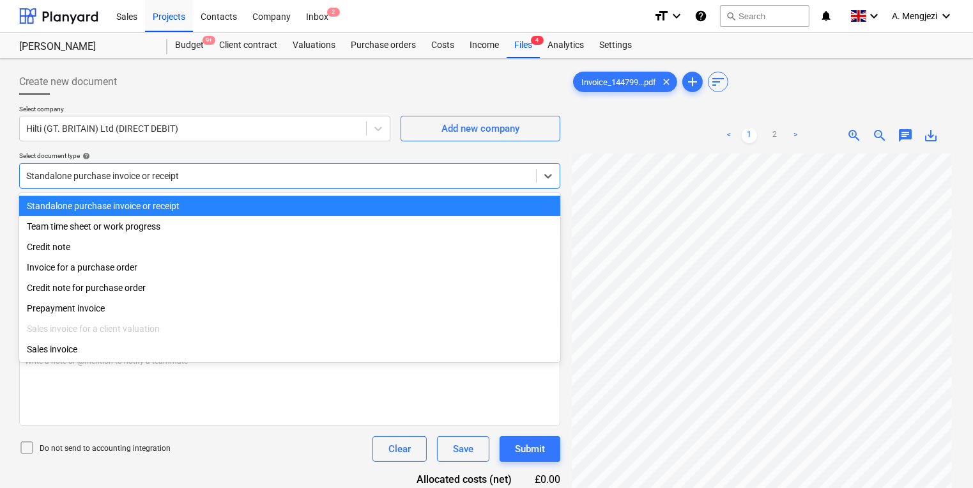
click at [278, 167] on div "Standalone purchase invoice or receipt" at bounding box center [278, 176] width 516 height 18
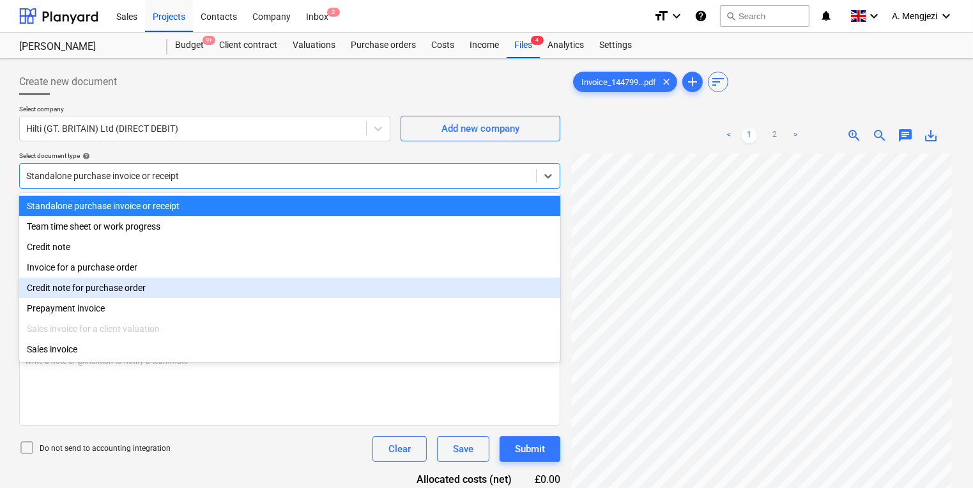
click at [245, 280] on div "Credit note for purchase order" at bounding box center [289, 287] width 541 height 20
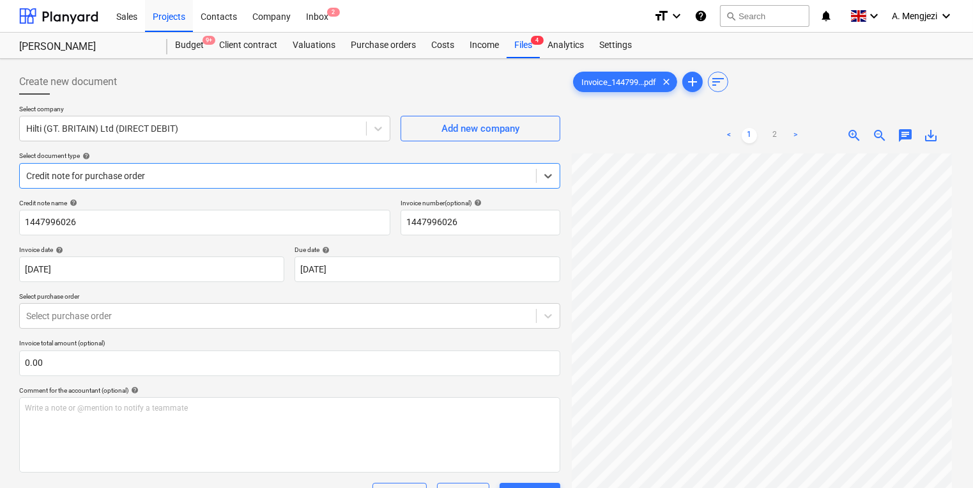
click at [248, 178] on div at bounding box center [278, 175] width 504 height 13
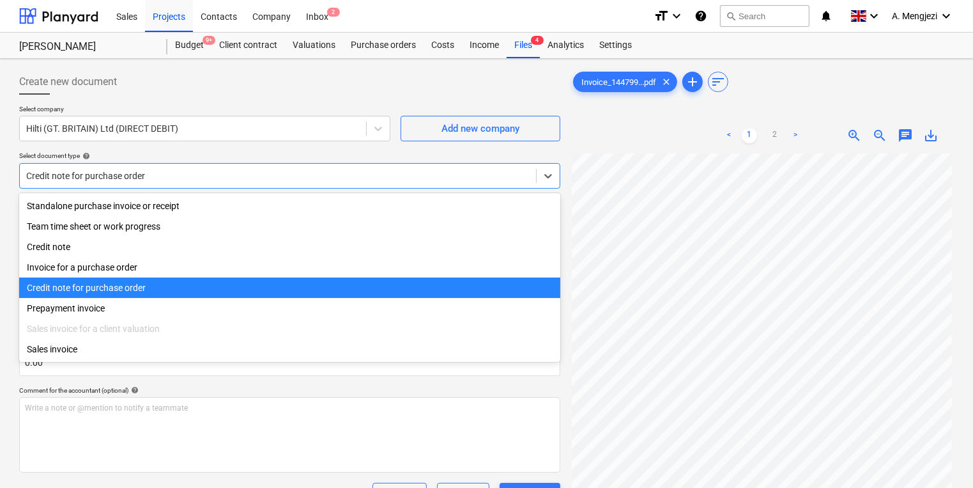
click at [237, 270] on div "Invoice for a purchase order" at bounding box center [289, 267] width 541 height 20
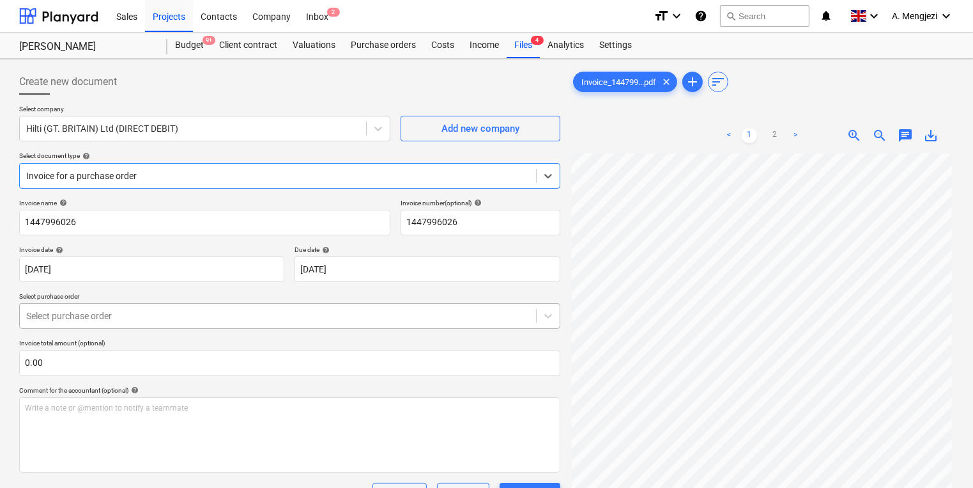
click at [240, 322] on div "Select purchase order" at bounding box center [278, 316] width 516 height 18
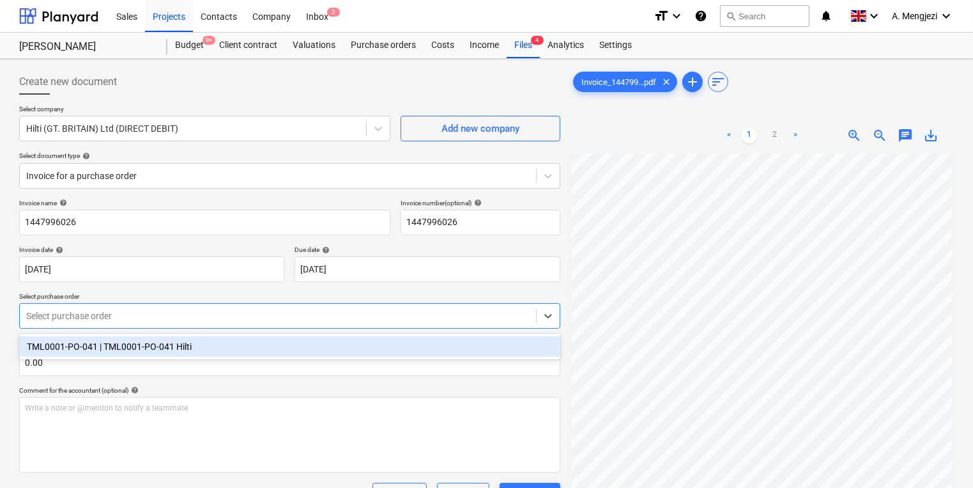
click at [247, 334] on div "TML0001-PO-041 | TML0001-PO-041 Hilti" at bounding box center [289, 347] width 541 height 26
click at [251, 348] on div "TML0001-PO-041 | TML0001-PO-041 Hilti" at bounding box center [289, 346] width 541 height 20
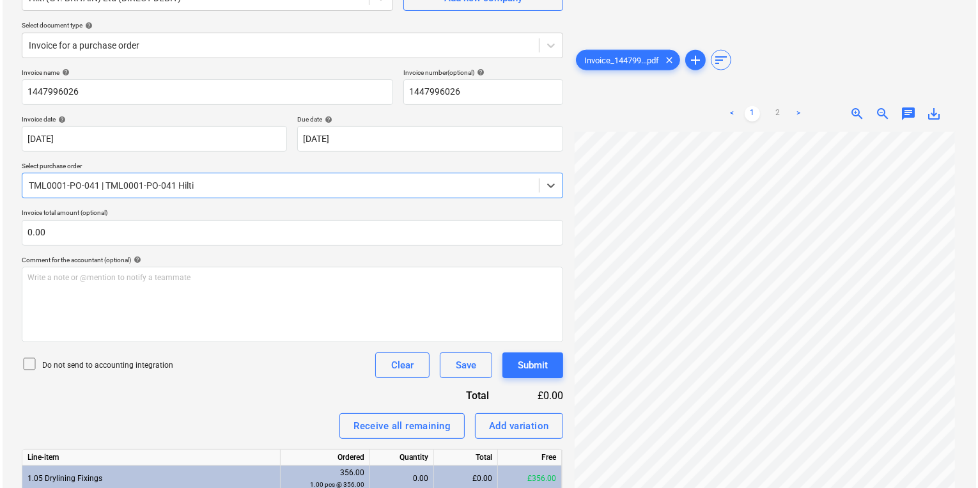
scroll to position [236, 0]
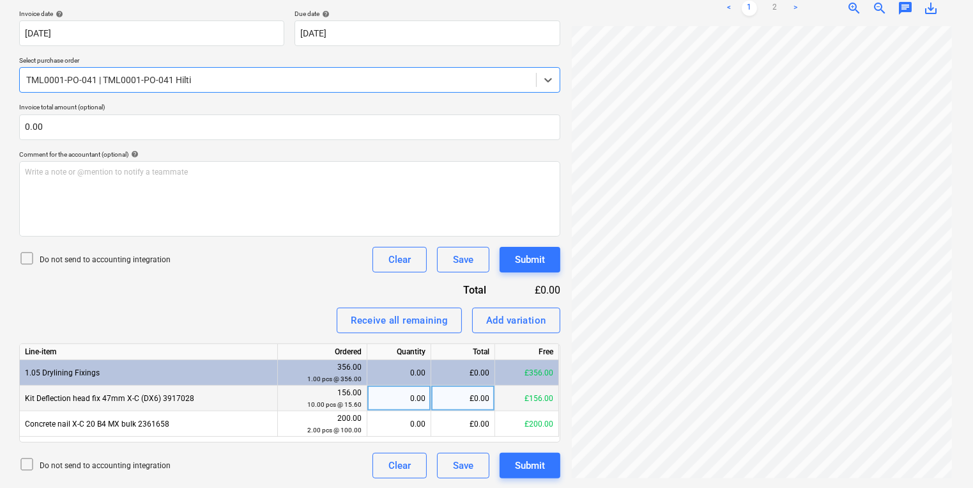
click at [444, 399] on div "£0.00" at bounding box center [463, 398] width 64 height 26
click at [429, 393] on div "0.00" at bounding box center [399, 398] width 64 height 26
click at [424, 436] on div "Line-item Ordered Quantity Total Free 1.05 Drylining Fixings 356.00 1.00 pcs @ …" at bounding box center [289, 392] width 541 height 99
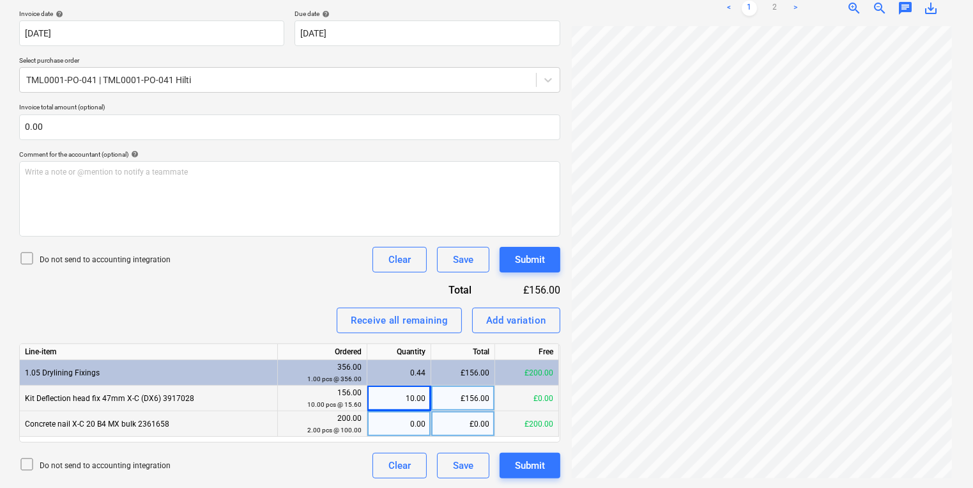
click at [416, 419] on div "0.00" at bounding box center [399, 424] width 53 height 26
click at [534, 463] on div "Submit" at bounding box center [530, 465] width 30 height 17
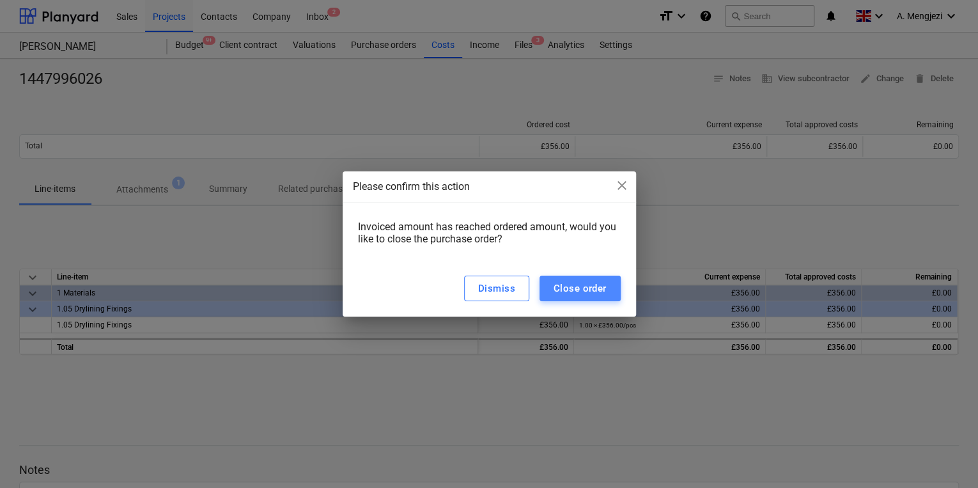
click at [562, 287] on div "Close order" at bounding box center [579, 288] width 53 height 17
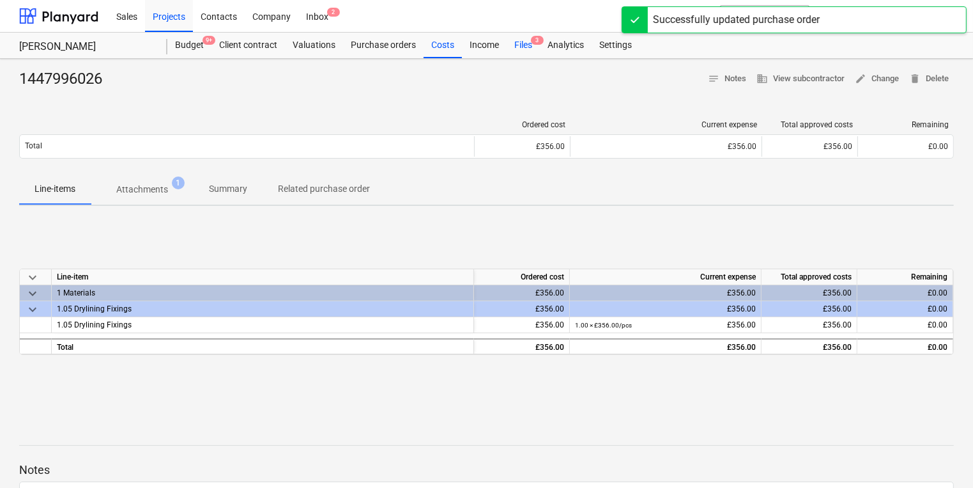
click at [535, 43] on span "3" at bounding box center [537, 40] width 13 height 9
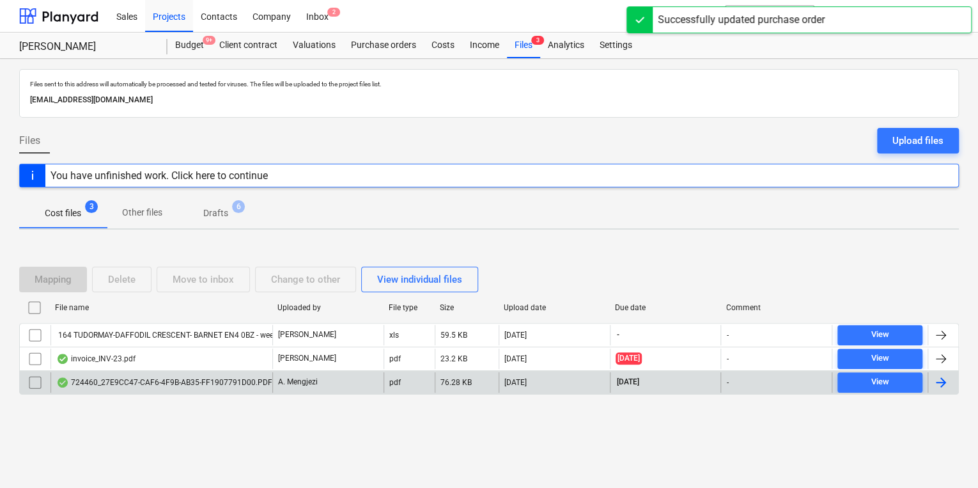
click at [212, 380] on div "724460_27E9CC47-CAF6-4F9B-AB35-FF1907791D00.PDF" at bounding box center [164, 382] width 216 height 10
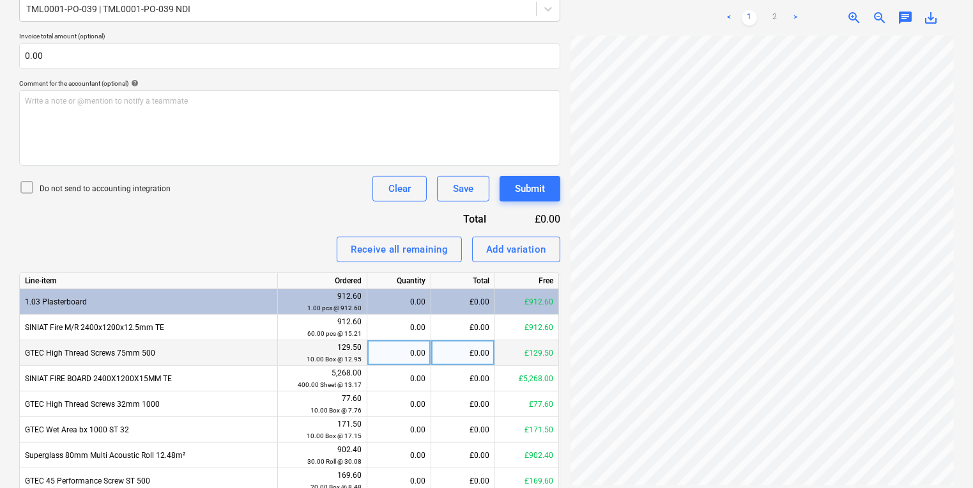
scroll to position [517, 0]
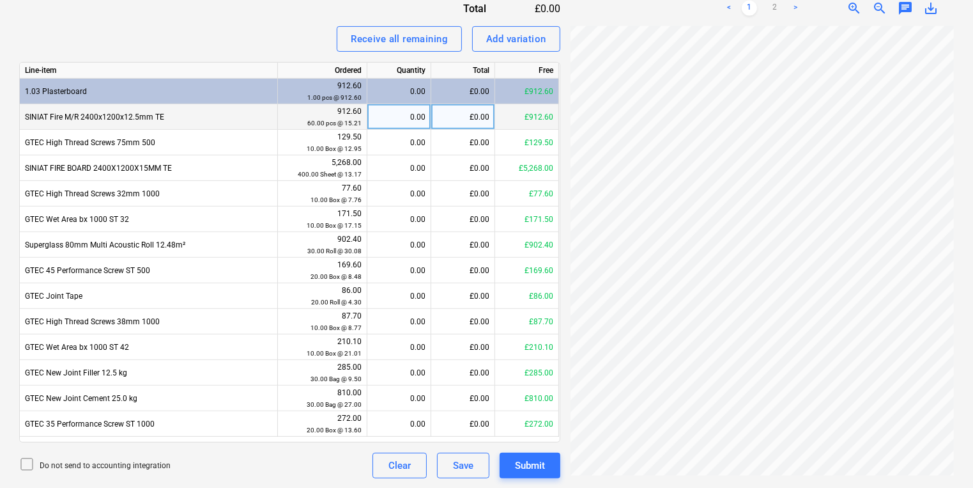
click at [422, 125] on div "0.00" at bounding box center [399, 117] width 53 height 26
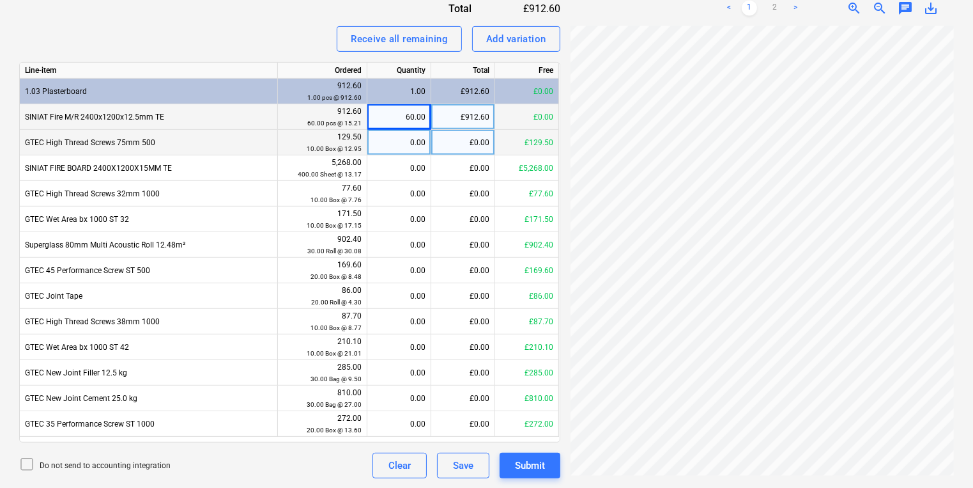
click at [398, 147] on div "0.00" at bounding box center [399, 143] width 53 height 26
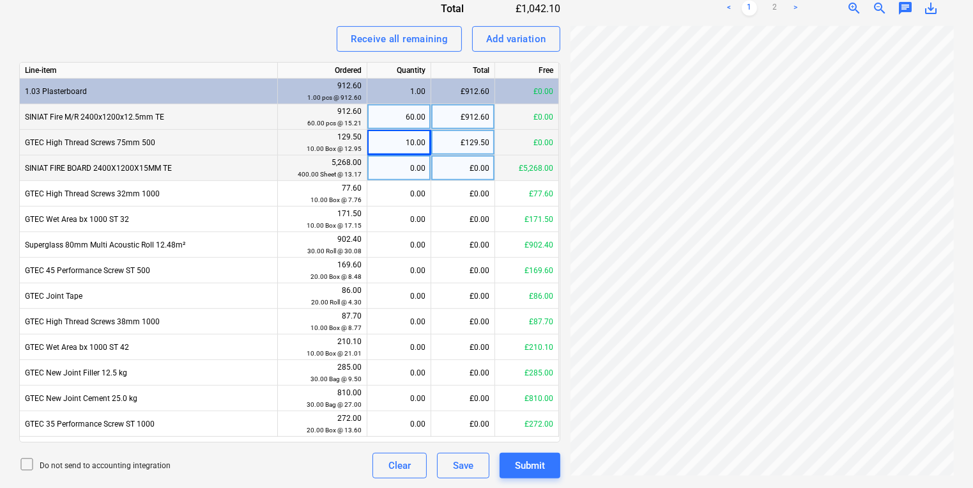
click at [422, 175] on div "0.00" at bounding box center [399, 168] width 53 height 26
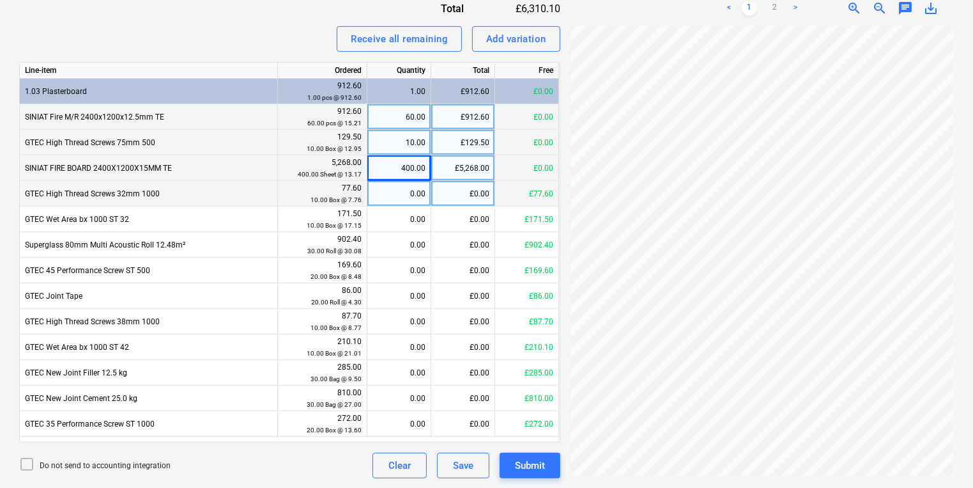
click at [420, 203] on div "0.00" at bounding box center [399, 194] width 53 height 26
click at [403, 200] on input ".10" at bounding box center [398, 193] width 63 height 25
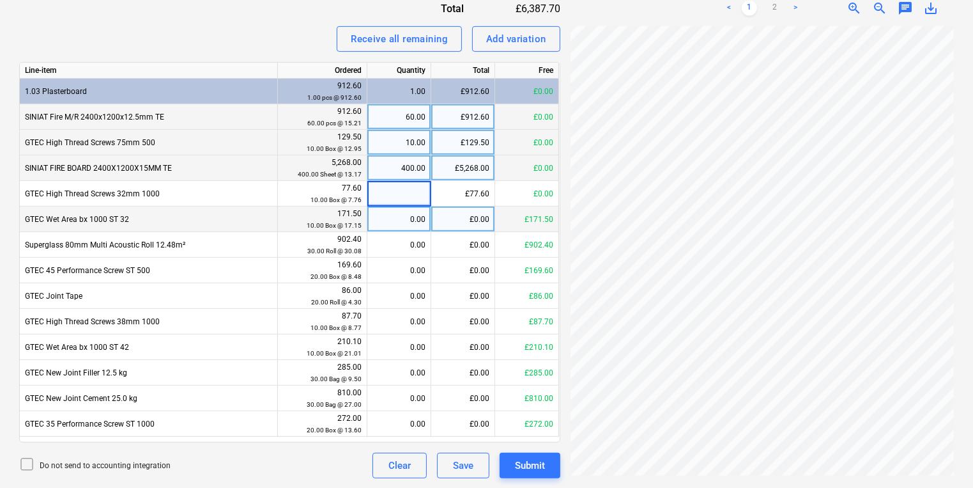
click at [407, 212] on div "0.00" at bounding box center [399, 219] width 53 height 26
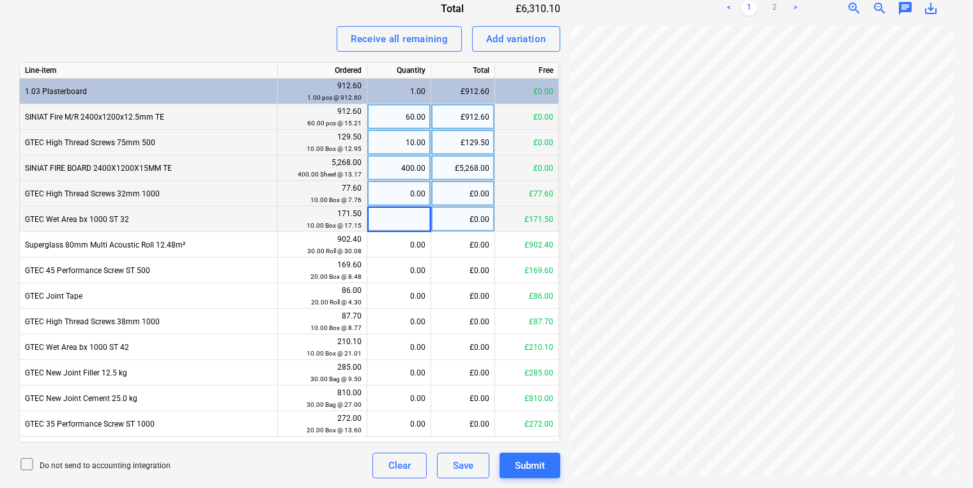
click at [387, 192] on div "0.00" at bounding box center [399, 194] width 53 height 26
click at [389, 213] on div "0.00" at bounding box center [399, 219] width 53 height 26
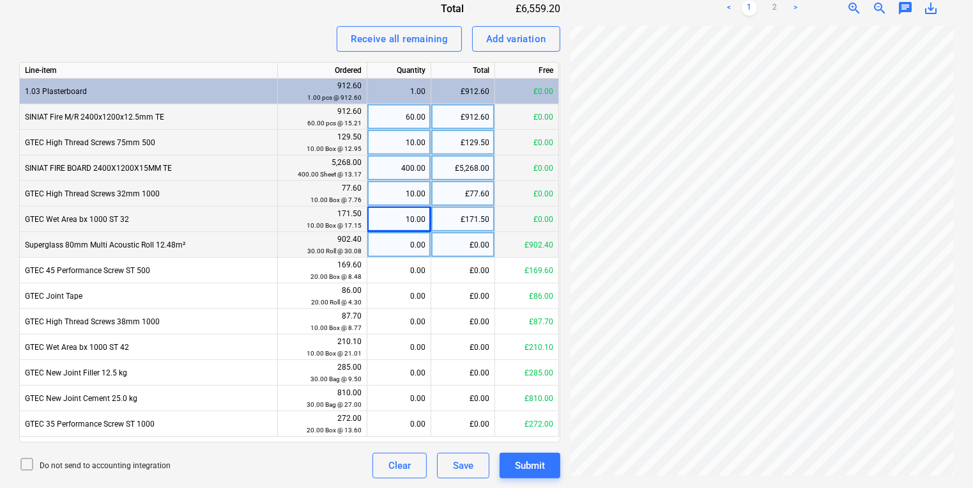
click at [412, 240] on div "0.00" at bounding box center [399, 245] width 53 height 26
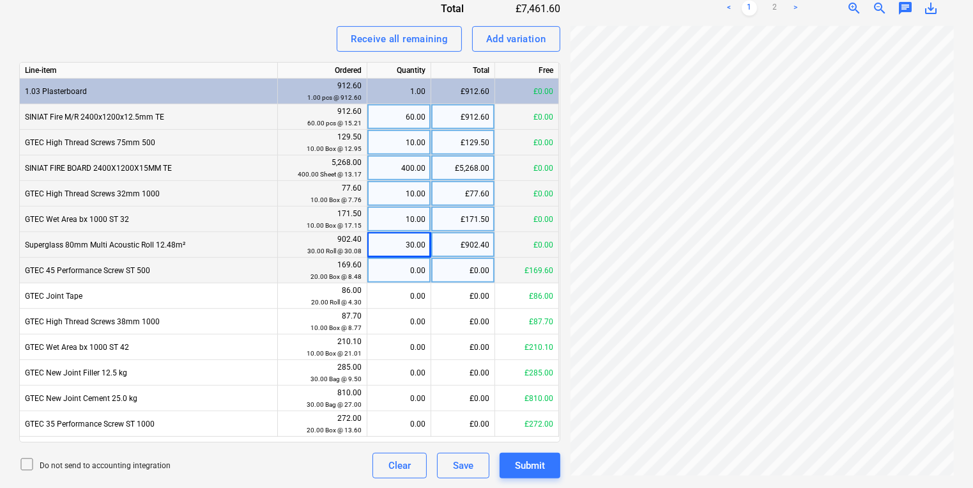
click at [410, 273] on div "0.00" at bounding box center [399, 271] width 53 height 26
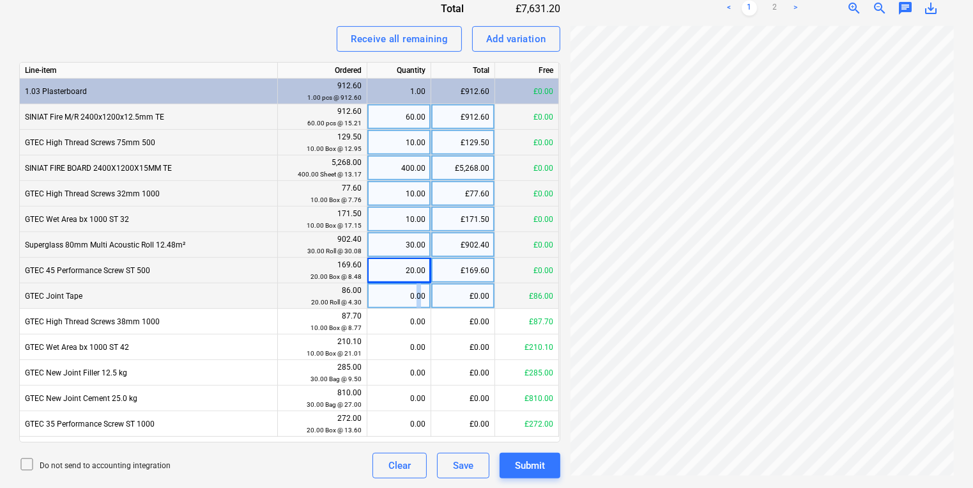
click at [419, 293] on div "0.00" at bounding box center [399, 296] width 53 height 26
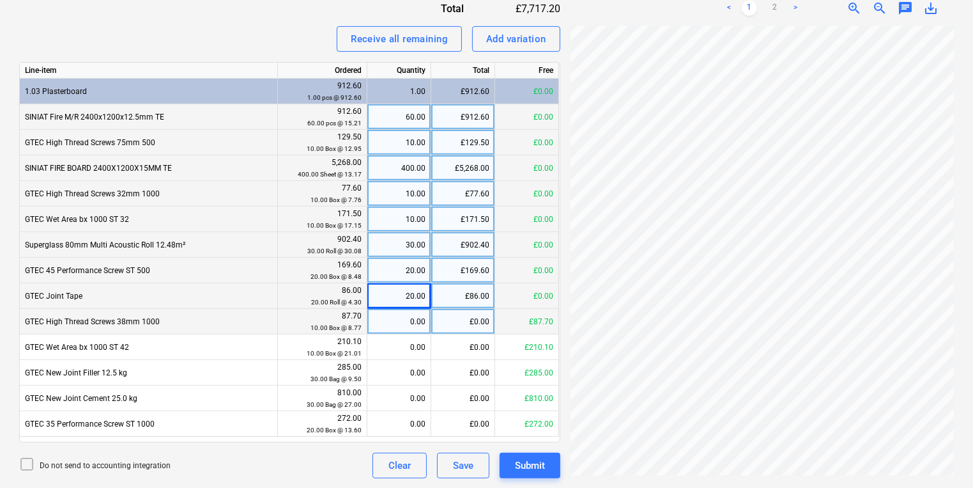
click at [422, 314] on div "0.00" at bounding box center [399, 322] width 53 height 26
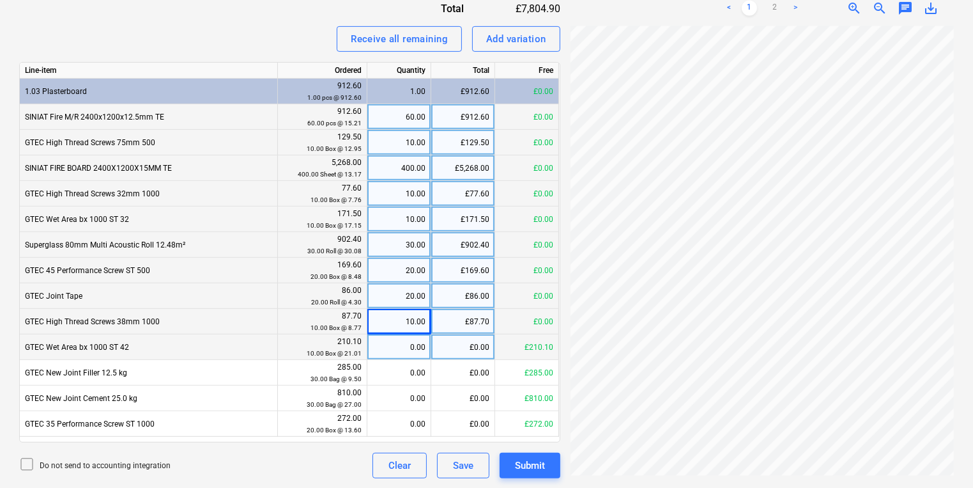
click at [422, 345] on div "0.00" at bounding box center [399, 347] width 53 height 26
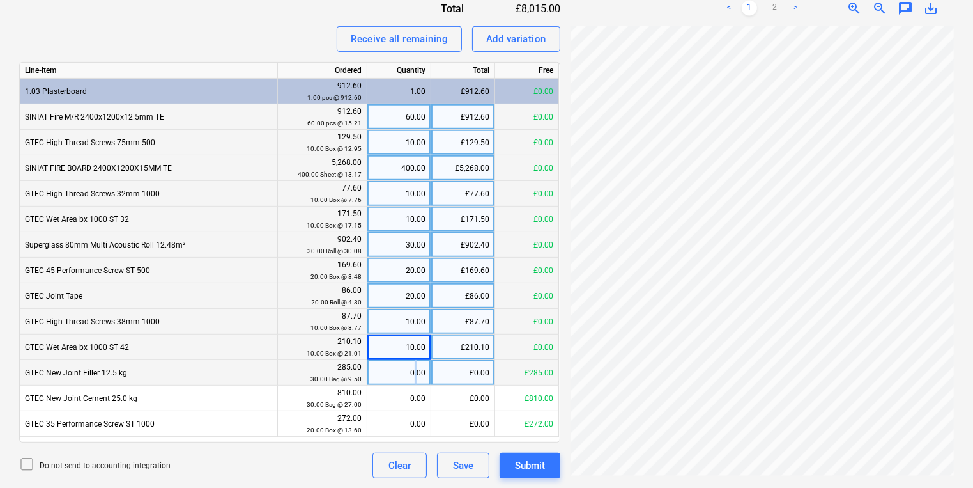
click at [417, 369] on div "0.00" at bounding box center [399, 373] width 53 height 26
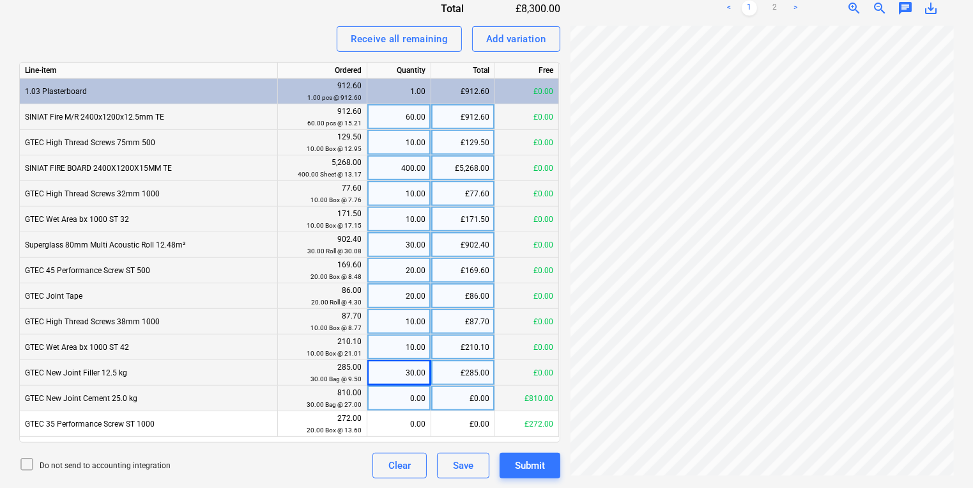
click at [418, 392] on div "0.00" at bounding box center [399, 398] width 53 height 26
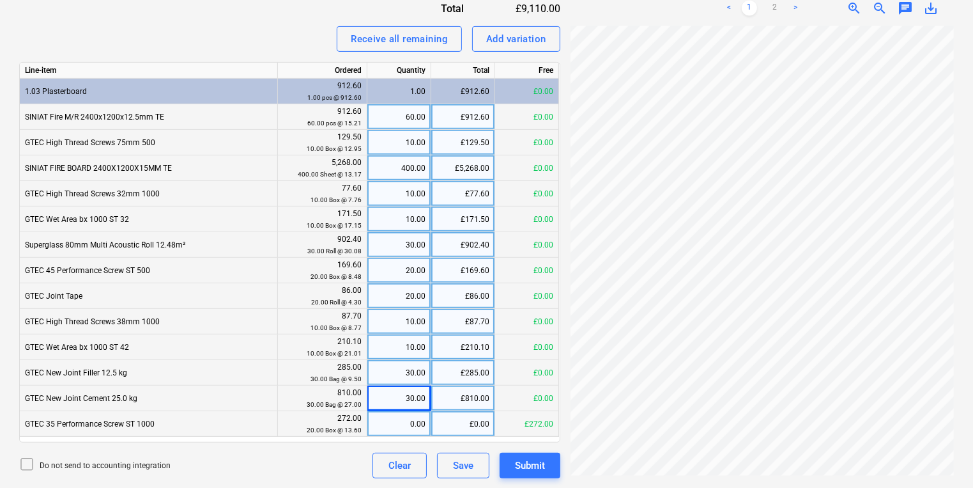
click at [413, 414] on div "0.00" at bounding box center [399, 424] width 53 height 26
click at [774, 8] on link "2" at bounding box center [774, 8] width 15 height 15
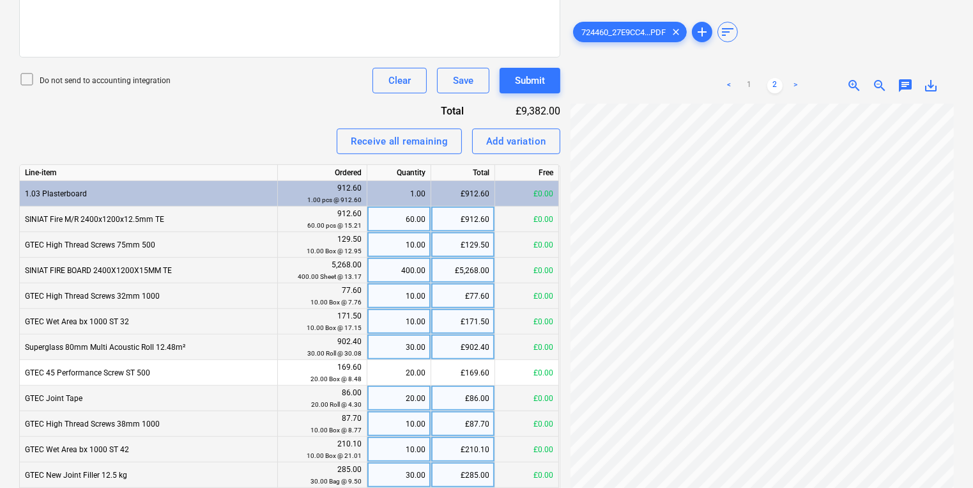
scroll to position [0, 16]
click at [752, 84] on link "1" at bounding box center [749, 85] width 15 height 15
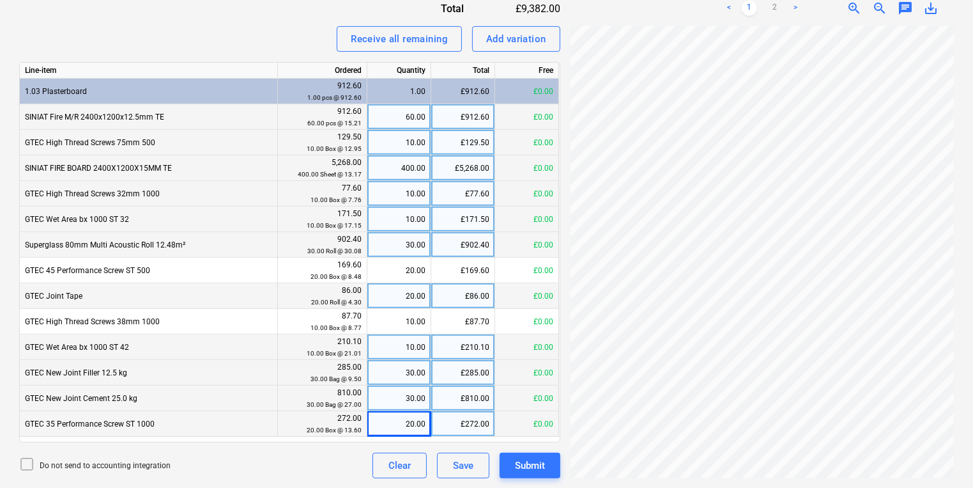
scroll to position [107, 16]
click at [382, 164] on div "400.00" at bounding box center [399, 168] width 53 height 26
click at [404, 141] on div "10.00" at bounding box center [399, 143] width 53 height 26
click at [391, 196] on div "10.00" at bounding box center [399, 194] width 53 height 26
click at [395, 222] on div "10.00" at bounding box center [399, 219] width 53 height 26
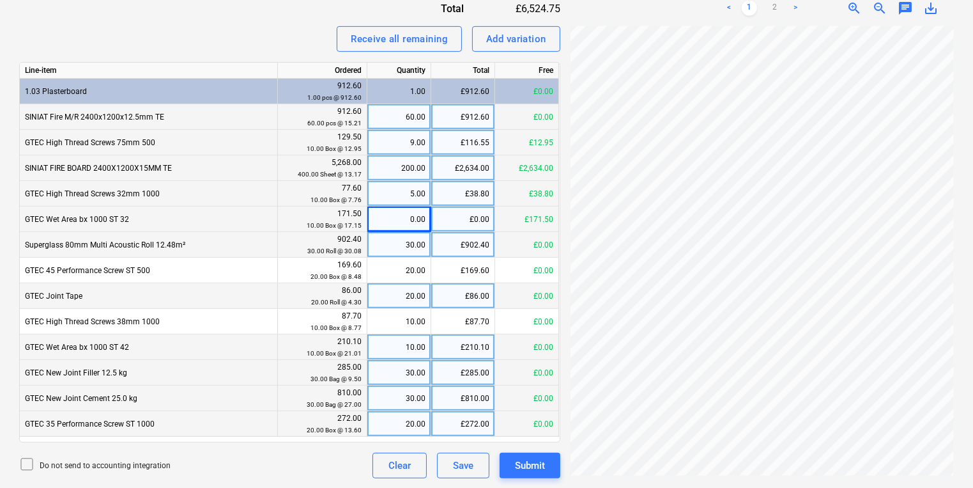
click at [391, 351] on div "10.00" at bounding box center [399, 347] width 53 height 26
click at [394, 286] on div "20.00" at bounding box center [399, 296] width 53 height 26
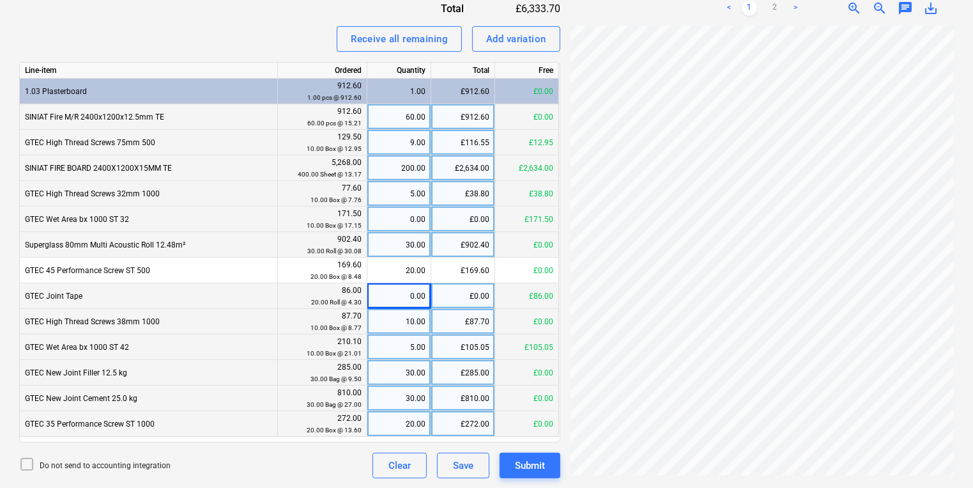
click at [390, 316] on div "10.00" at bounding box center [399, 322] width 53 height 26
click at [390, 423] on div "20.00" at bounding box center [399, 424] width 53 height 26
click at [767, 10] on ul "< 1 2 >" at bounding box center [762, 8] width 121 height 15
click at [782, 6] on link "2" at bounding box center [774, 8] width 15 height 15
click at [855, 10] on span "zoom_in" at bounding box center [854, 8] width 15 height 15
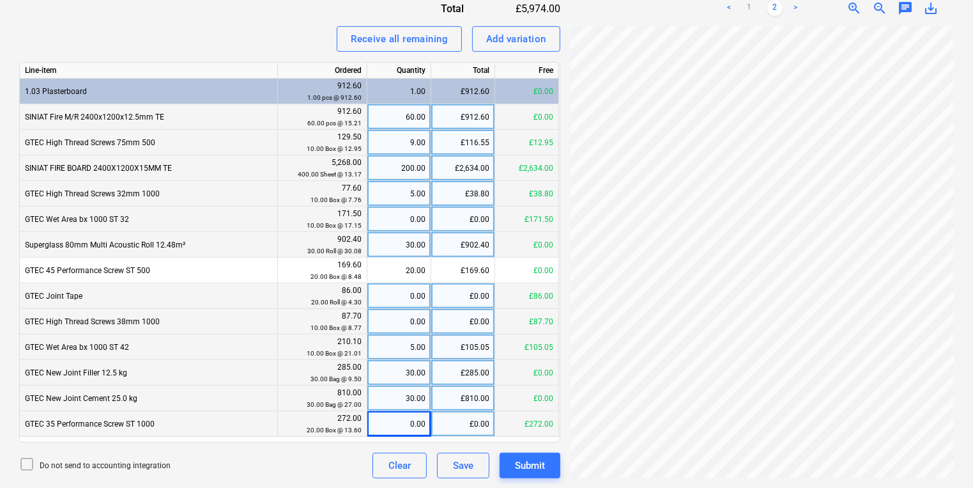
click at [855, 10] on span "zoom_in" at bounding box center [854, 8] width 15 height 15
drag, startPoint x: 749, startPoint y: 478, endPoint x: 803, endPoint y: 475, distance: 54.4
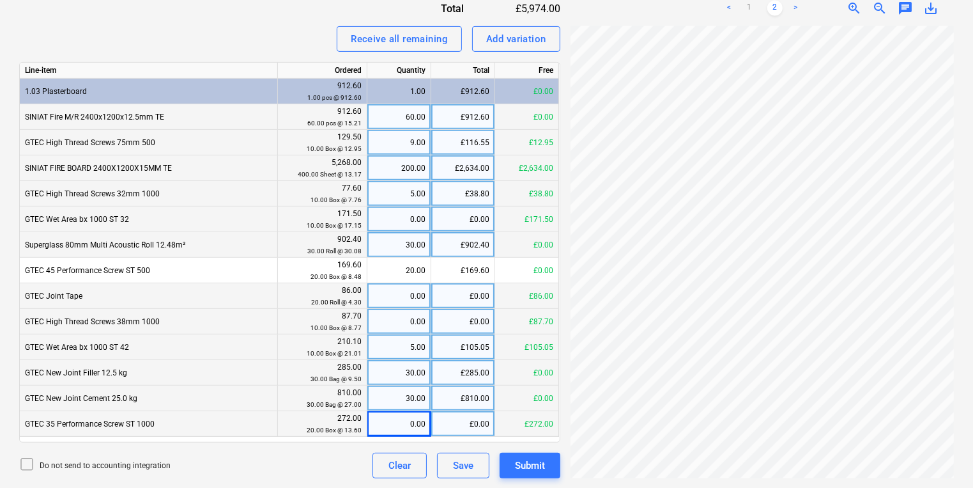
click at [803, 475] on div "724460_27E9CC4...PDF clear add sort < 1 2 > zoom_in zoom_out chat 0 save_alt" at bounding box center [763, 15] width 394 height 936
click at [753, 8] on link "1" at bounding box center [749, 8] width 15 height 15
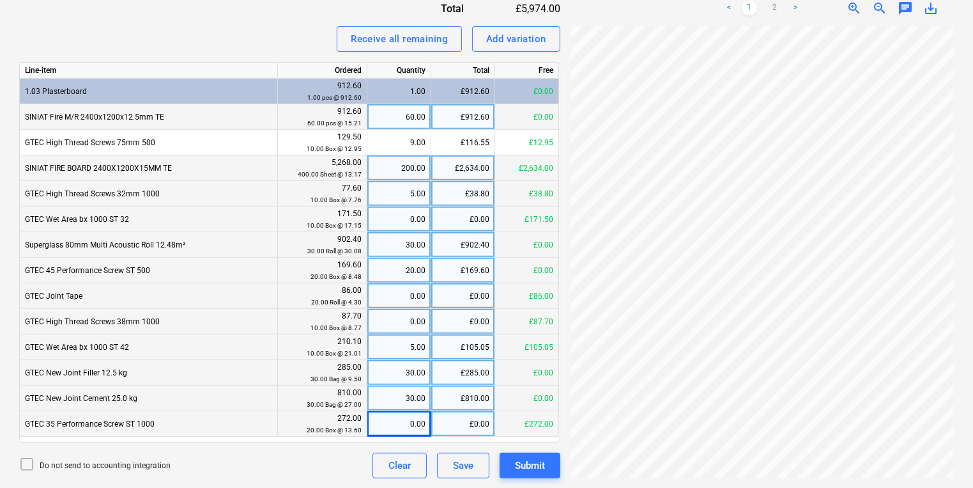
click at [413, 268] on div "20.00" at bounding box center [399, 271] width 53 height 26
click at [474, 222] on div "Create new document Select company NDI - Huws Gray Ltd T/A [PERSON_NAME] Add ne…" at bounding box center [486, 15] width 945 height 936
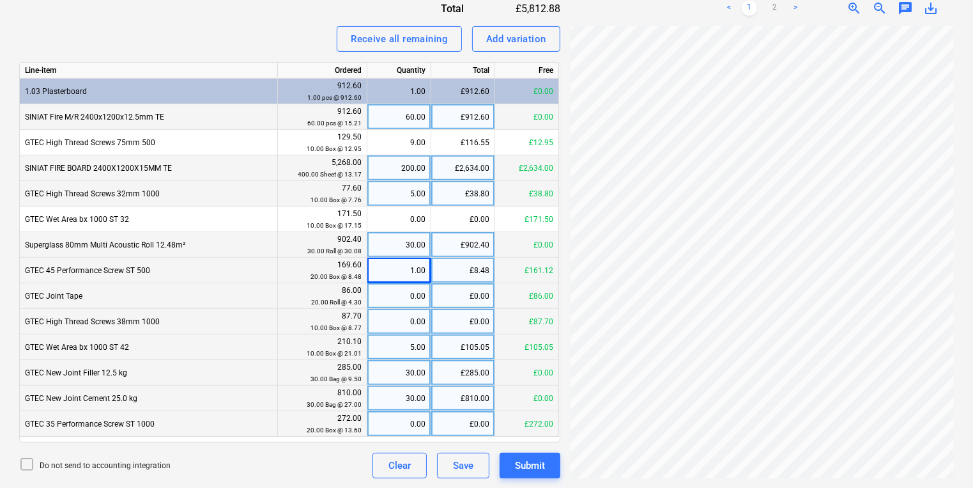
click at [410, 298] on div "0.00" at bounding box center [399, 296] width 53 height 26
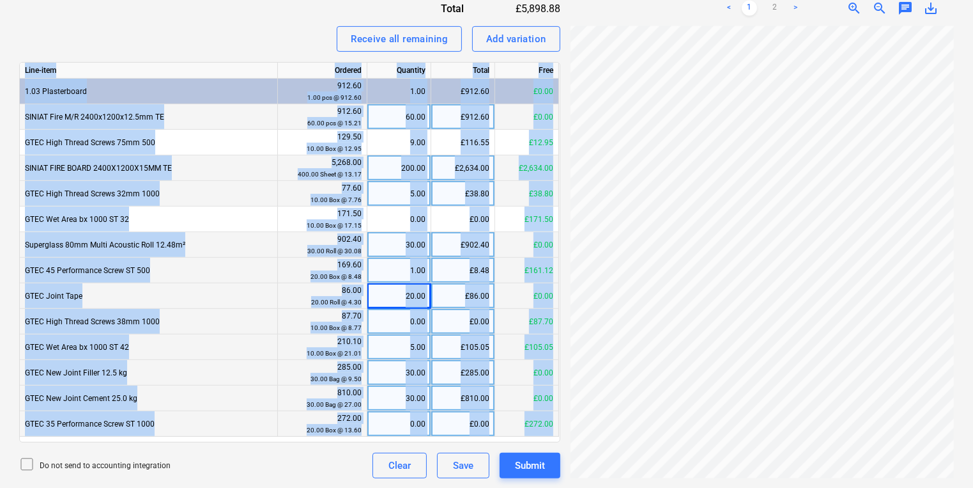
click at [658, 318] on div "Create new document Select company NDI - Huws Gray Ltd T/A [PERSON_NAME] Add ne…" at bounding box center [486, 15] width 945 height 936
click at [562, 320] on div "Create new document Select company NDI - Huws Gray Ltd T/A [PERSON_NAME] Add ne…" at bounding box center [289, 15] width 551 height 936
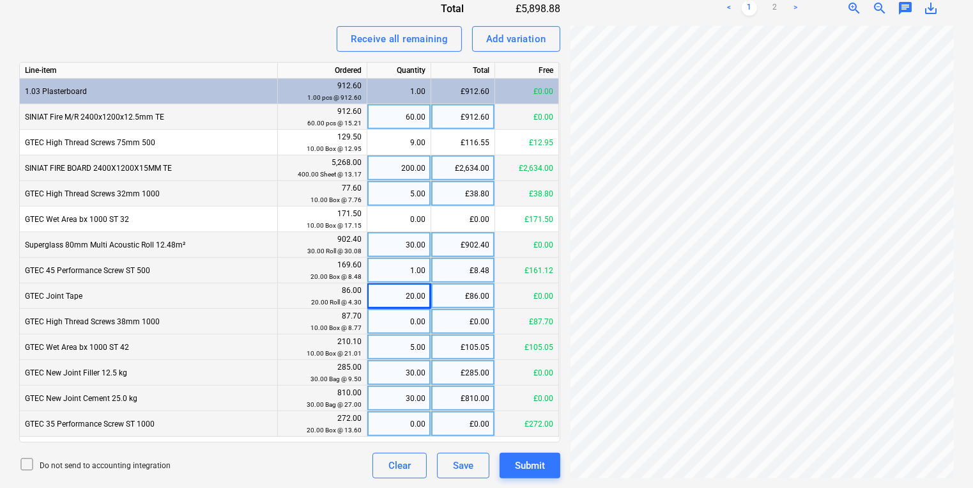
click at [479, 309] on div "Create new document Select company NDI - Huws Gray Ltd T/A [PERSON_NAME] Add ne…" at bounding box center [486, 15] width 945 height 936
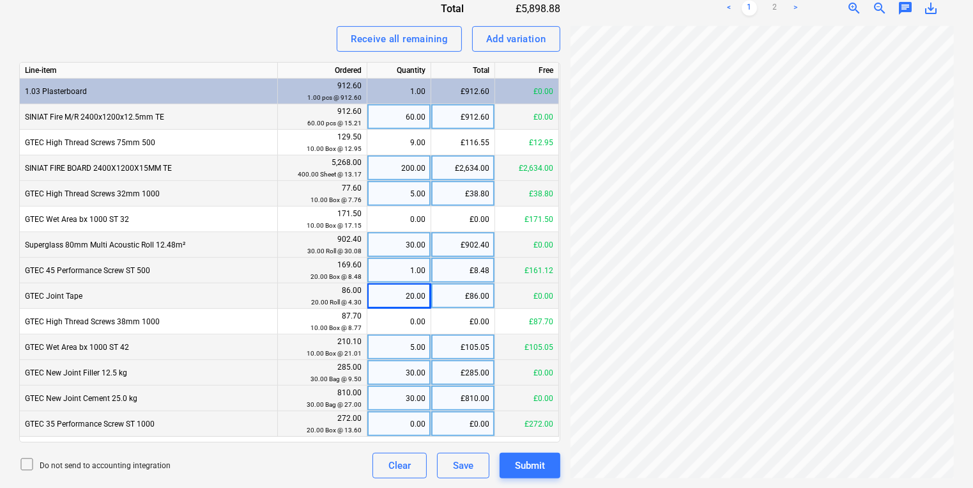
scroll to position [591, 230]
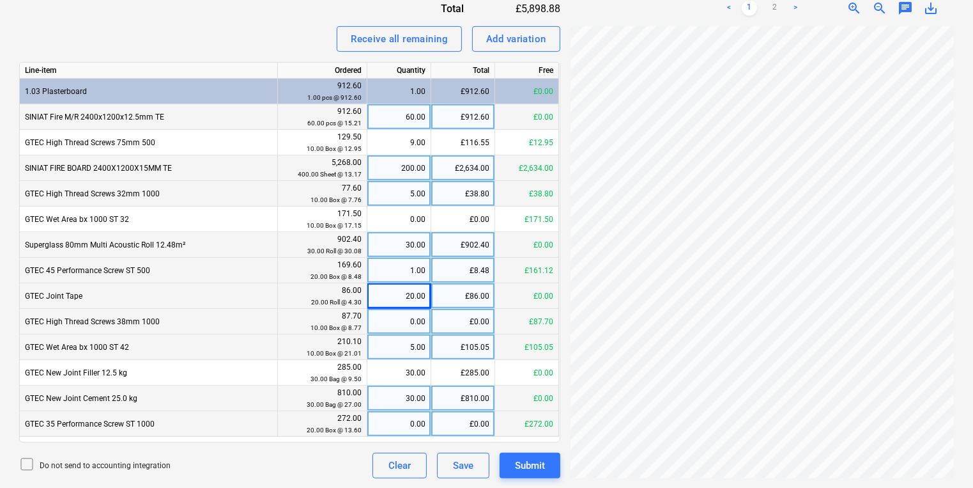
click at [396, 327] on div "0.00" at bounding box center [399, 322] width 53 height 26
click at [424, 341] on div "5.00" at bounding box center [399, 347] width 53 height 26
click at [773, 1] on link "2" at bounding box center [774, 8] width 15 height 15
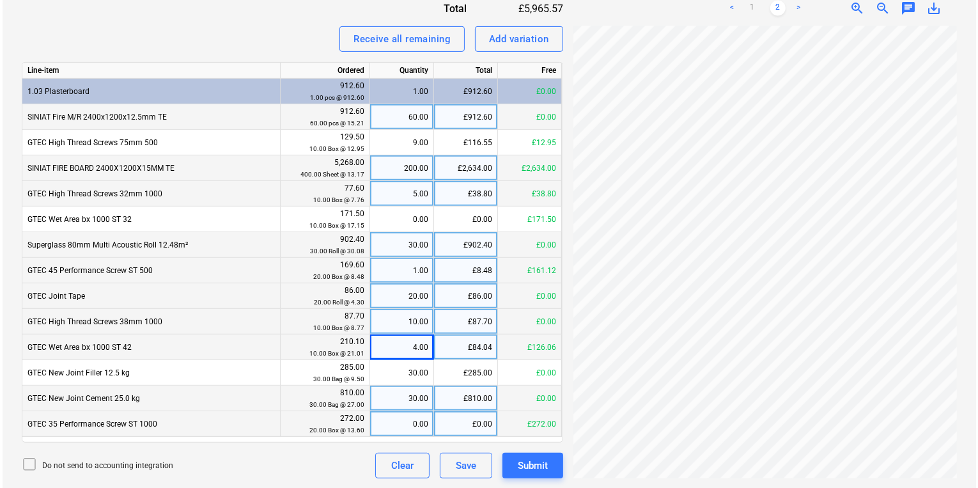
scroll to position [505, 340]
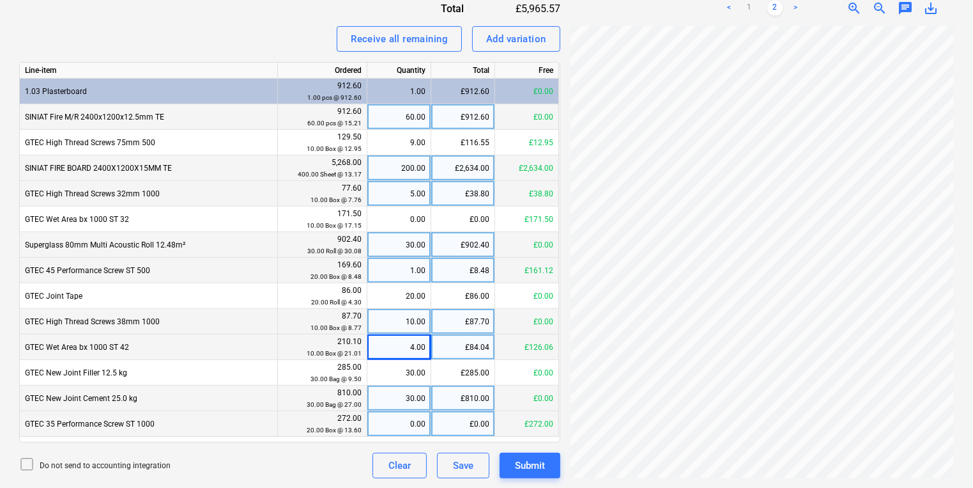
click at [528, 447] on div "Invoice name help 724460 Invoice number (optional) help 724460 Invoice date hel…" at bounding box center [289, 80] width 541 height 796
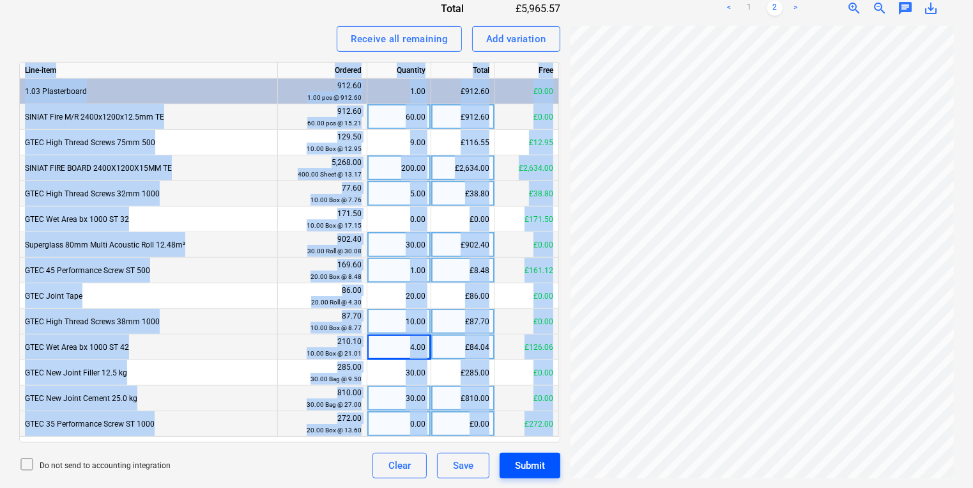
drag, startPoint x: 528, startPoint y: 447, endPoint x: 528, endPoint y: 460, distance: 12.8
click at [528, 460] on div "Submit" at bounding box center [530, 465] width 30 height 17
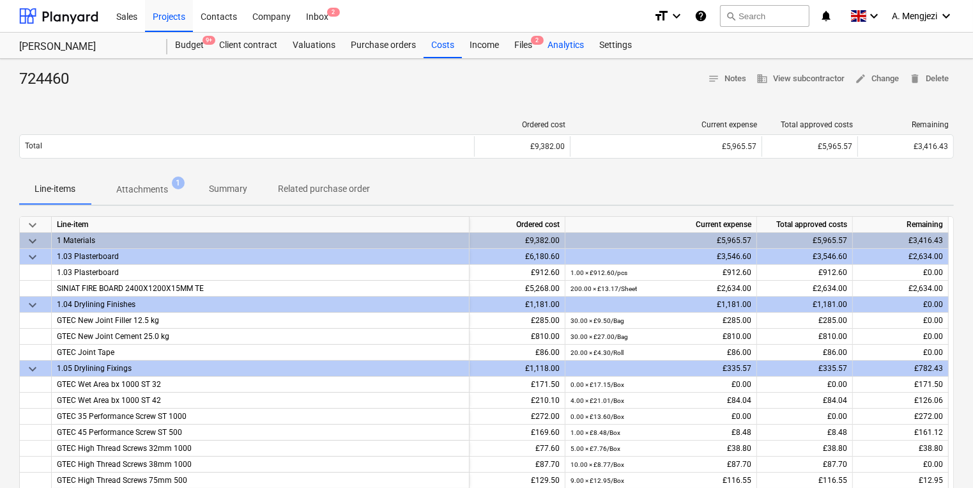
click at [555, 56] on div "Analytics" at bounding box center [566, 46] width 52 height 26
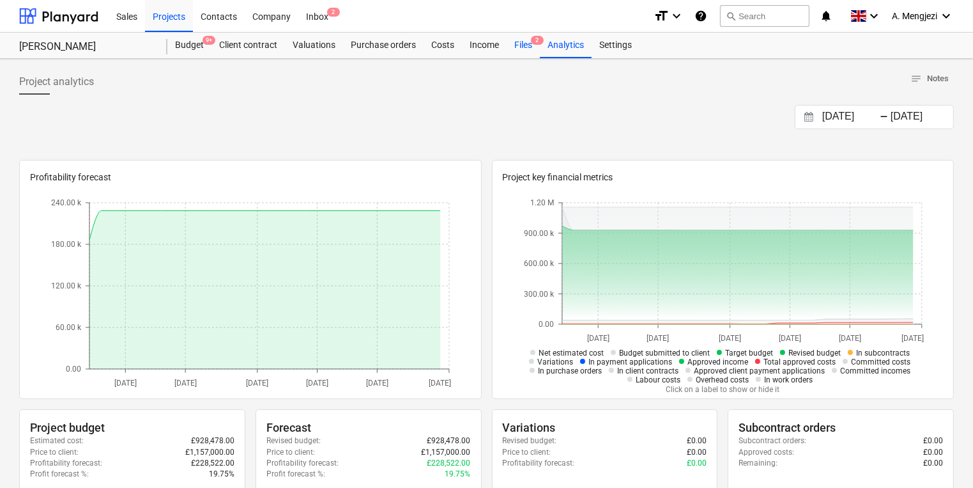
drag, startPoint x: 544, startPoint y: 32, endPoint x: 538, endPoint y: 36, distance: 6.9
click at [544, 32] on div "Sales Projects Contacts Company Inbox 2 format_size keyboard_arrow_down help se…" at bounding box center [486, 16] width 973 height 33
click at [516, 45] on div "Files 2" at bounding box center [523, 46] width 33 height 26
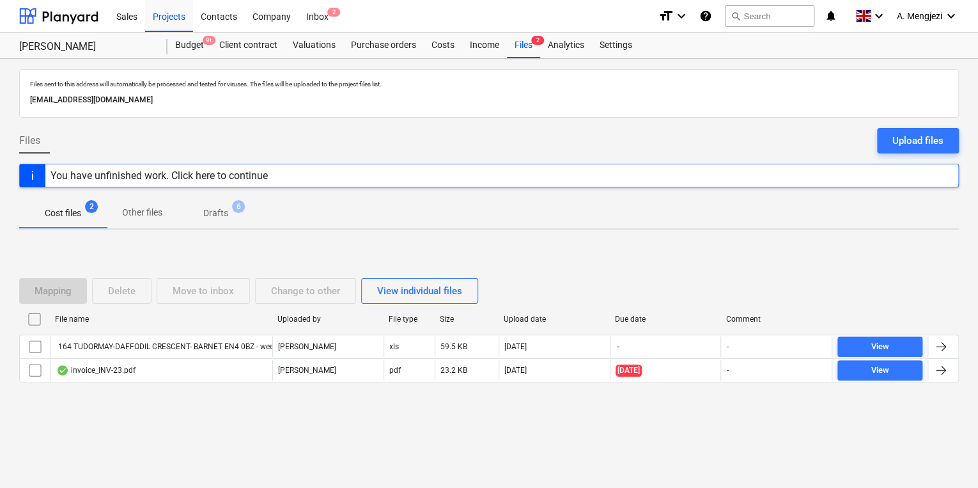
click at [308, 404] on div "Mapping Delete Move to inbox Change to other View individual files File name Up…" at bounding box center [488, 335] width 939 height 145
click at [328, 3] on div "Inbox 2" at bounding box center [317, 15] width 38 height 33
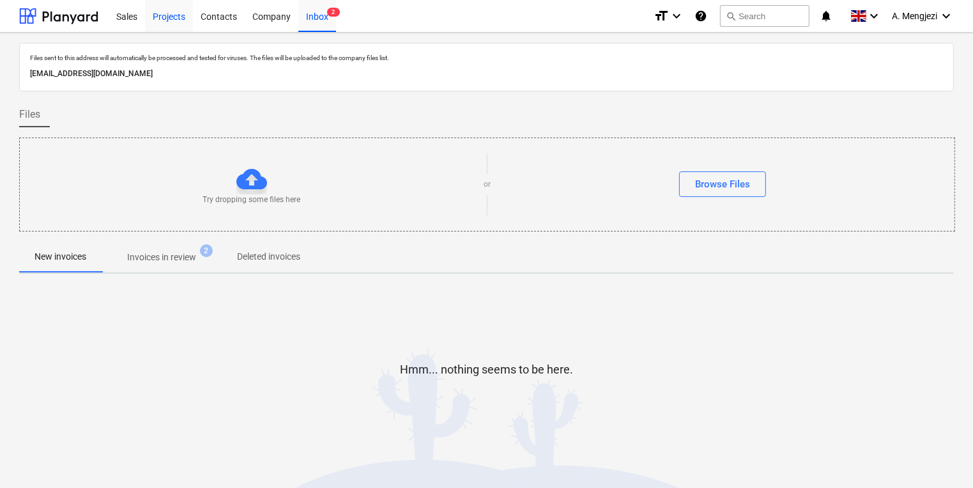
click at [169, 9] on div "Projects" at bounding box center [169, 15] width 48 height 33
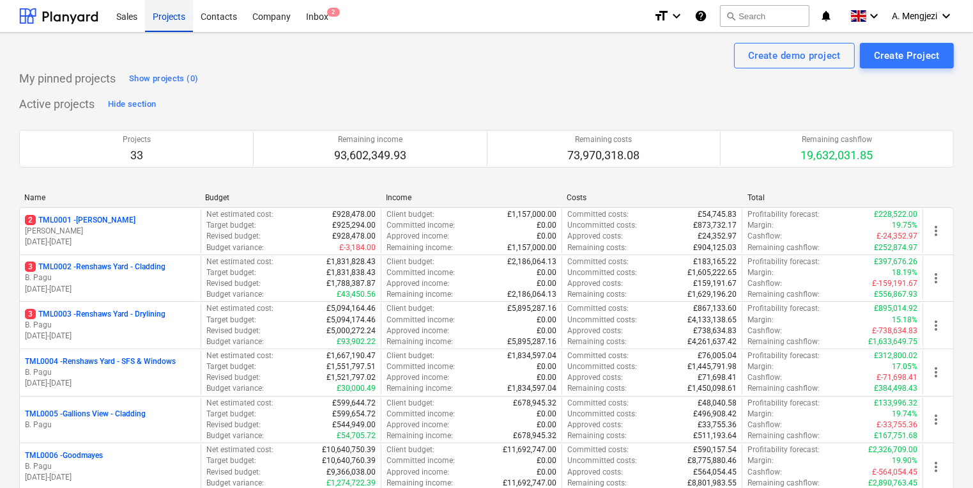
click at [171, 10] on div "Projects" at bounding box center [169, 15] width 48 height 33
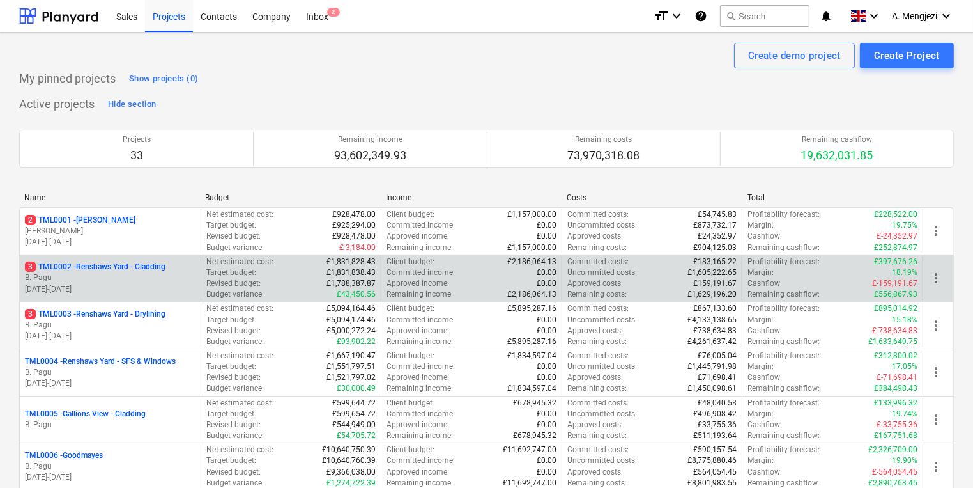
click at [127, 279] on p "B. Pagu" at bounding box center [110, 277] width 171 height 11
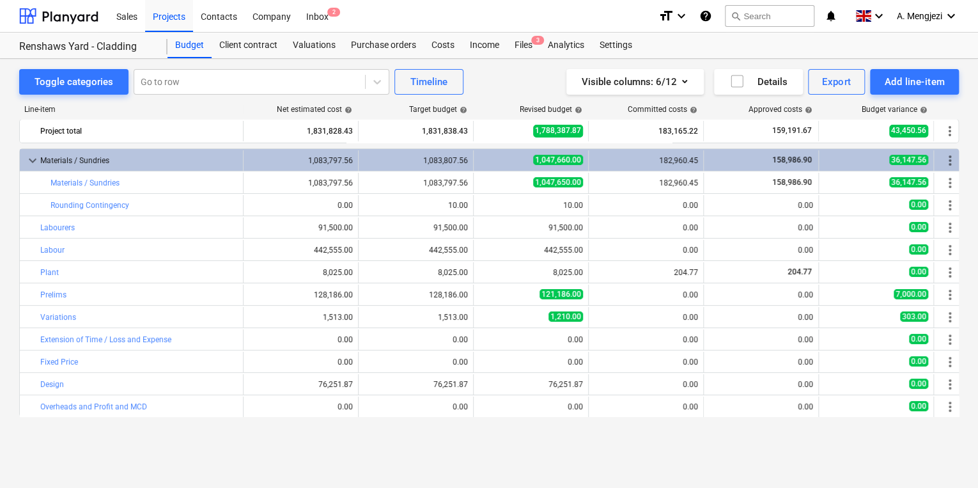
click at [90, 458] on div "Toggle categories Go to row Timeline Visible columns : 6/12 Details Export Add …" at bounding box center [489, 260] width 978 height 402
click at [532, 50] on div "Files 3" at bounding box center [523, 46] width 33 height 26
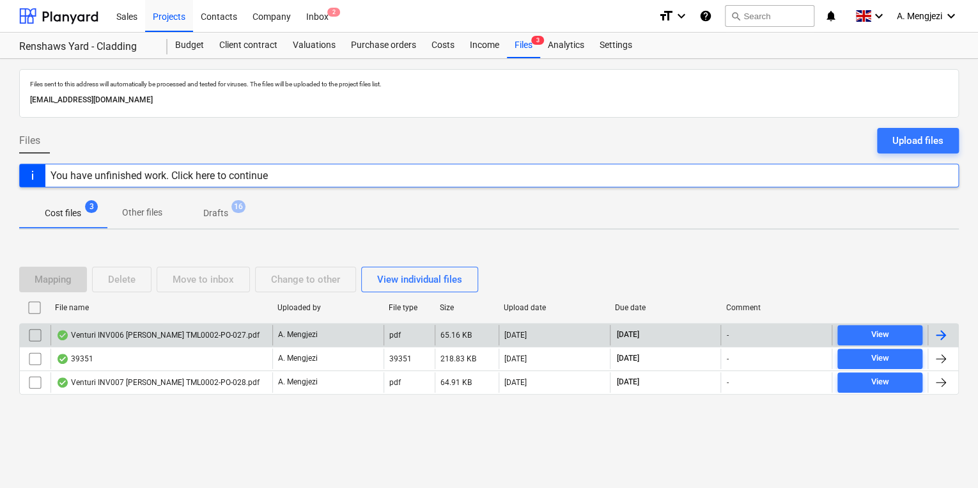
click at [270, 335] on div "Venturi INV006 [PERSON_NAME] TML0002-PO-027.pdf" at bounding box center [161, 335] width 222 height 20
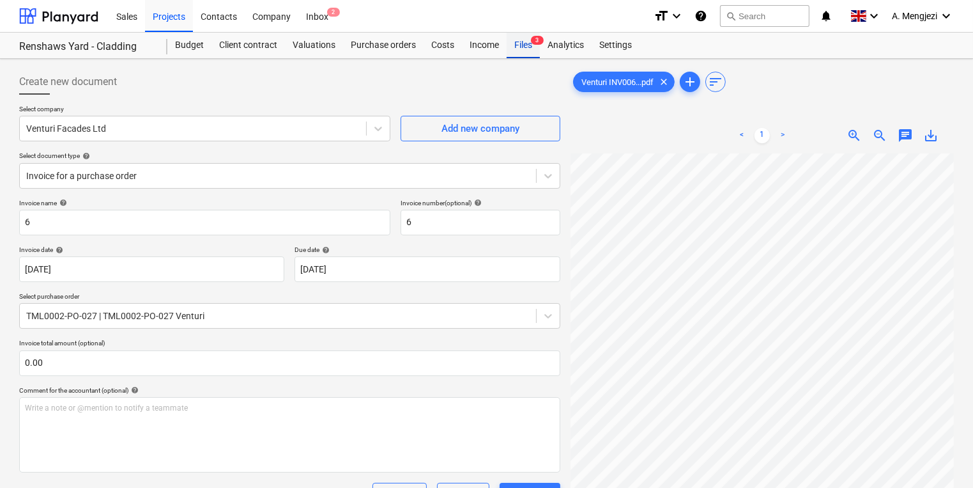
click at [528, 42] on div "Files 3" at bounding box center [523, 46] width 33 height 26
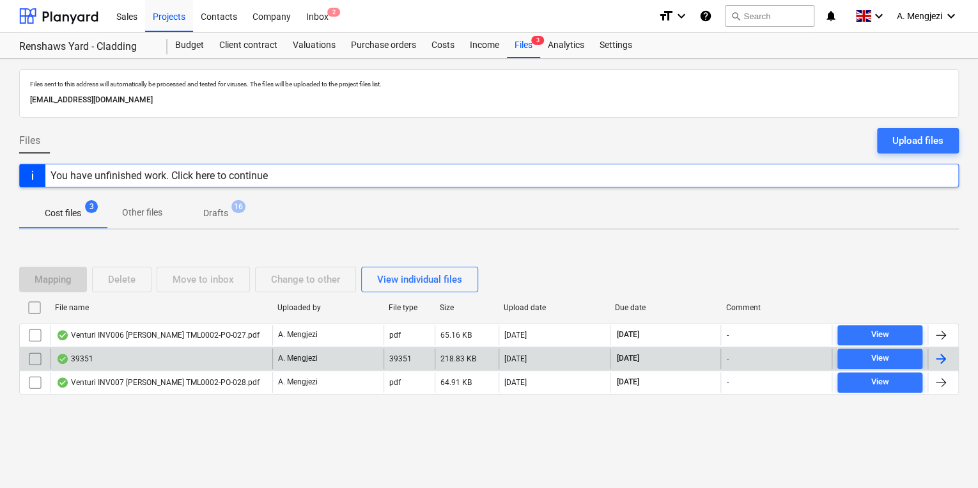
click at [350, 354] on div "A. Mengjezi" at bounding box center [327, 358] width 111 height 20
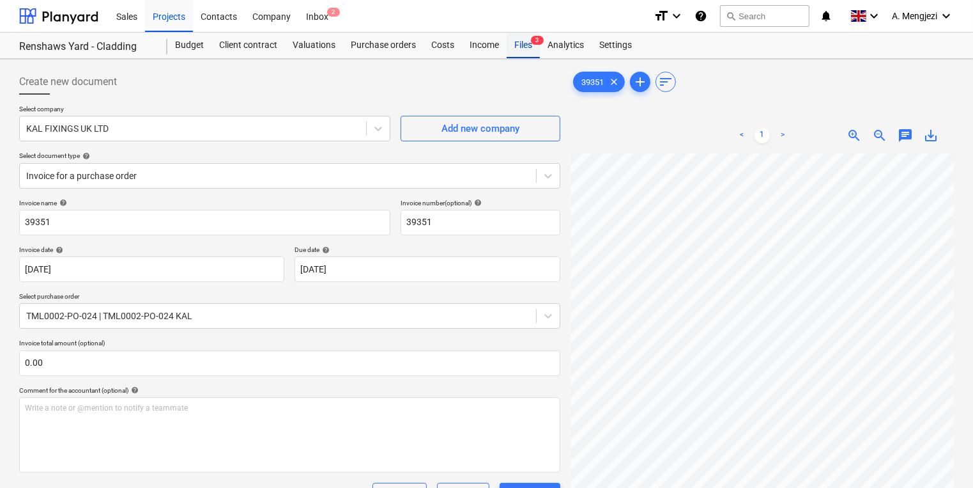
click at [520, 53] on div "Files 3" at bounding box center [523, 46] width 33 height 26
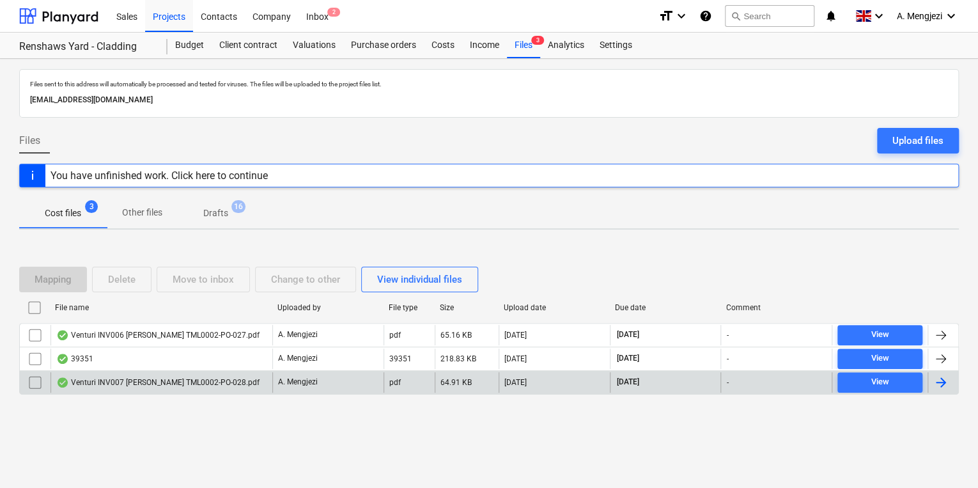
click at [164, 373] on div "Venturi INV007 [PERSON_NAME] TML0002-PO-028.pdf" at bounding box center [161, 382] width 222 height 20
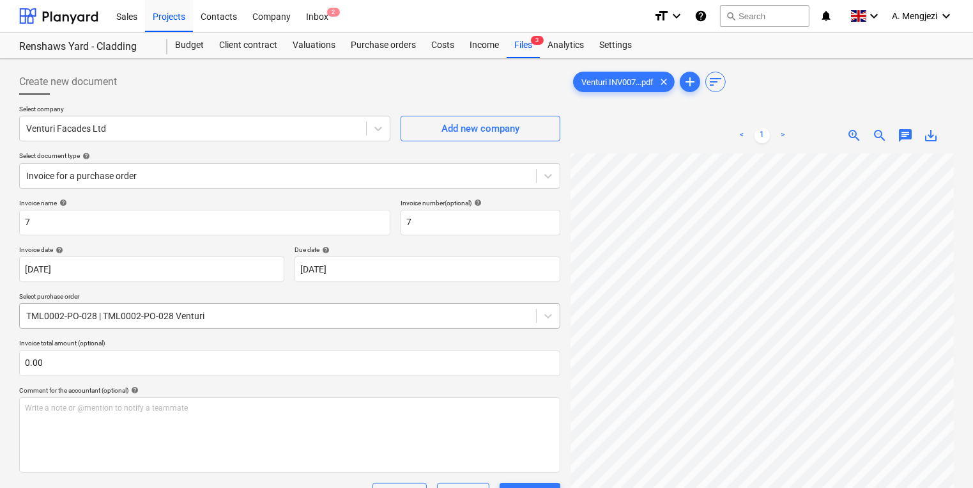
scroll to position [5, 366]
click at [424, 337] on div "Create new document Select company Venturi Facades Ltd Add new company Select d…" at bounding box center [486, 391] width 945 height 655
click at [884, 134] on span "zoom_out" at bounding box center [879, 135] width 15 height 15
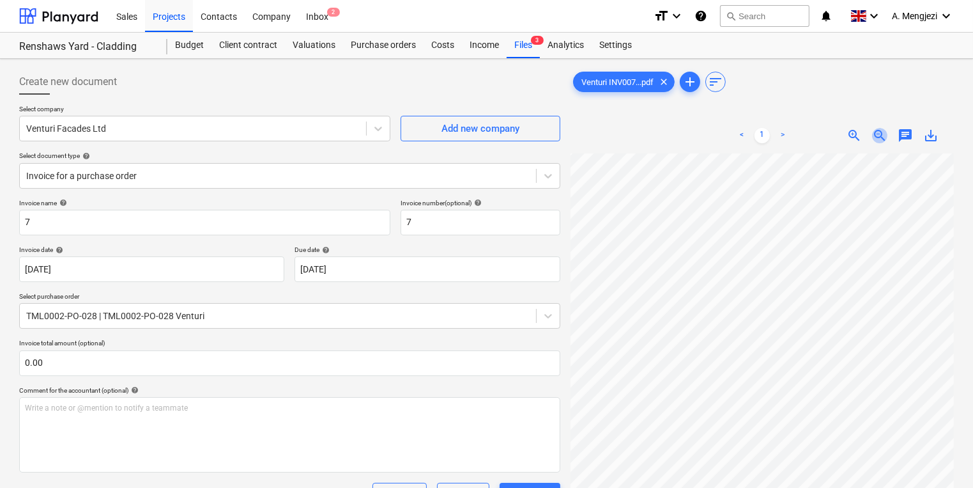
click at [884, 134] on span "zoom_out" at bounding box center [879, 135] width 15 height 15
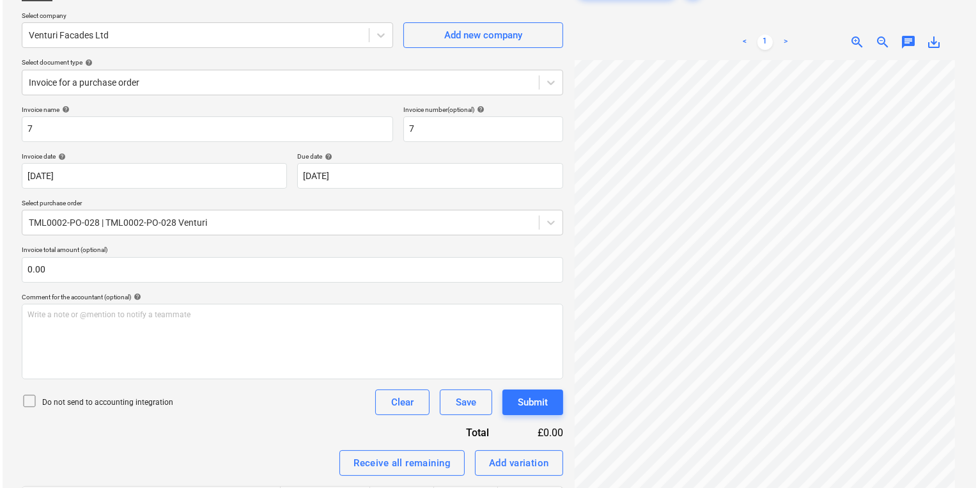
scroll to position [236, 0]
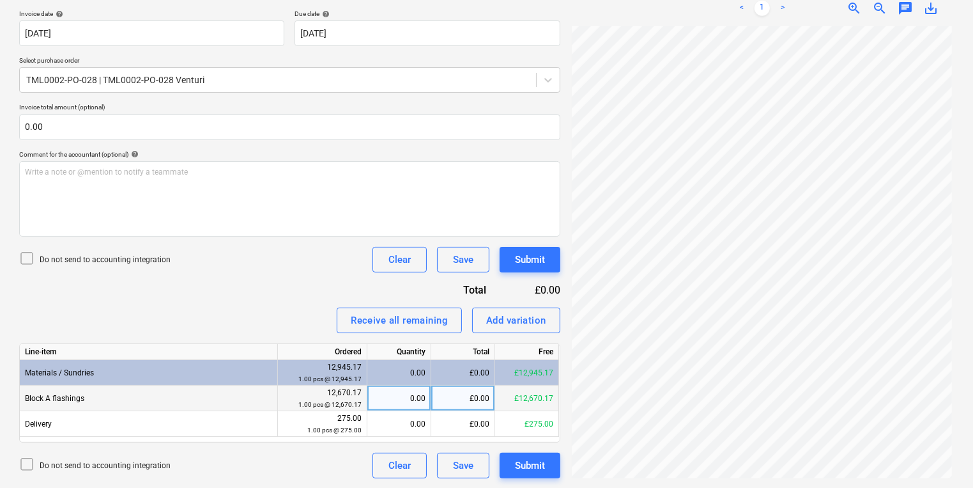
click at [380, 401] on div "0.00" at bounding box center [399, 398] width 53 height 26
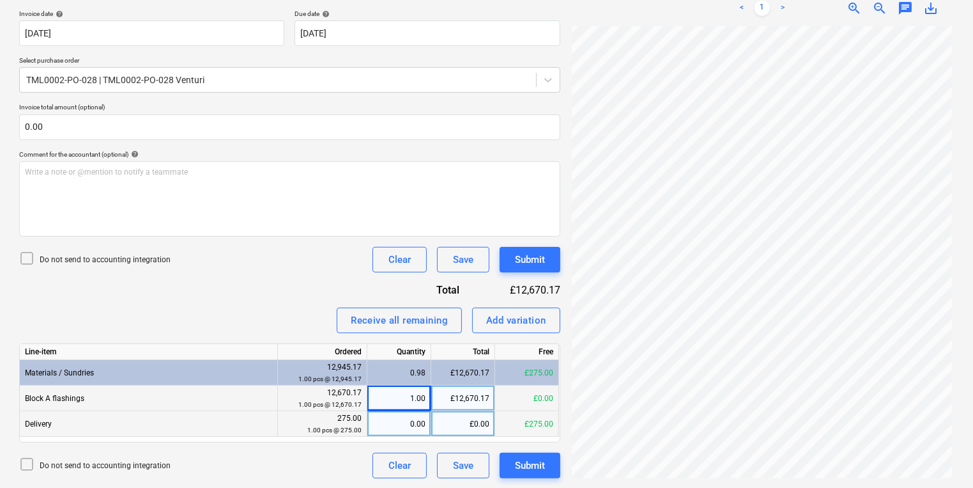
click at [419, 426] on div "0.00" at bounding box center [399, 424] width 53 height 26
click at [529, 465] on div "Submit" at bounding box center [530, 465] width 30 height 17
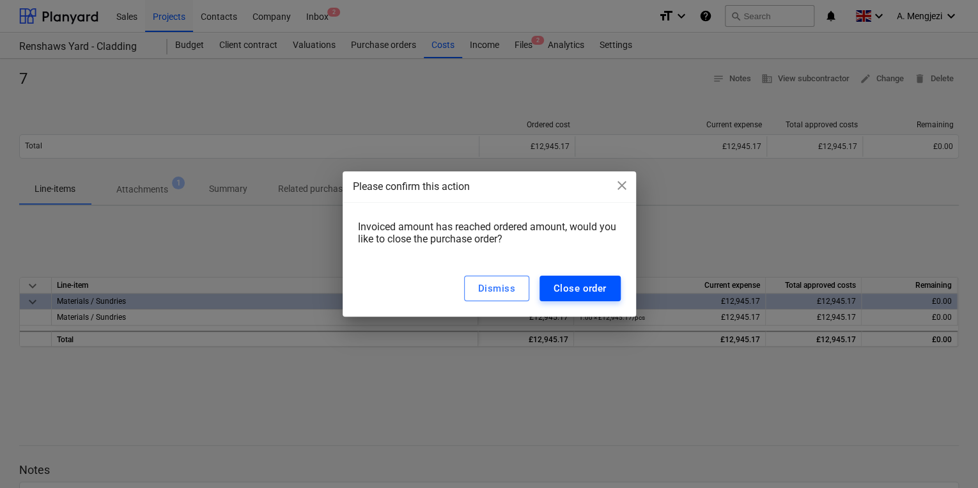
click at [568, 298] on button "Close order" at bounding box center [579, 288] width 81 height 26
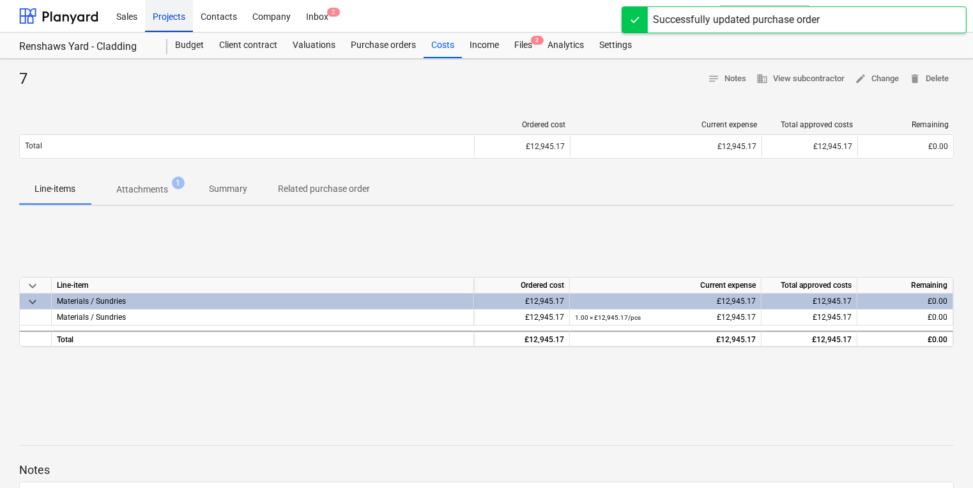
click at [167, 13] on div "Projects" at bounding box center [169, 15] width 48 height 33
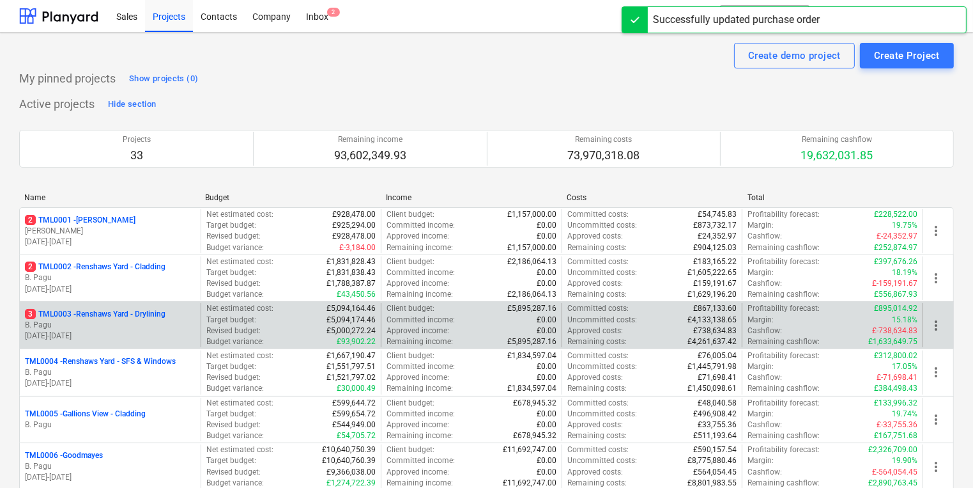
click at [164, 321] on p "B. Pagu" at bounding box center [110, 325] width 171 height 11
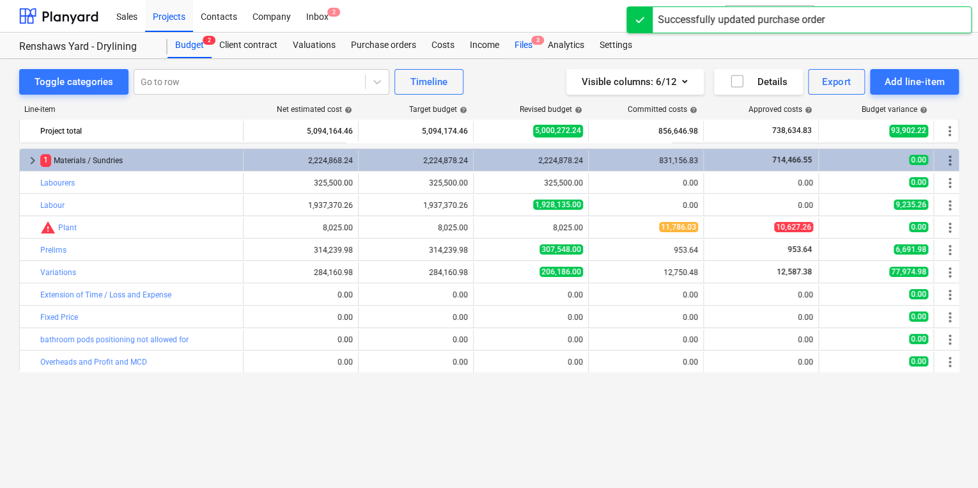
click at [527, 40] on div "Files 3" at bounding box center [523, 46] width 33 height 26
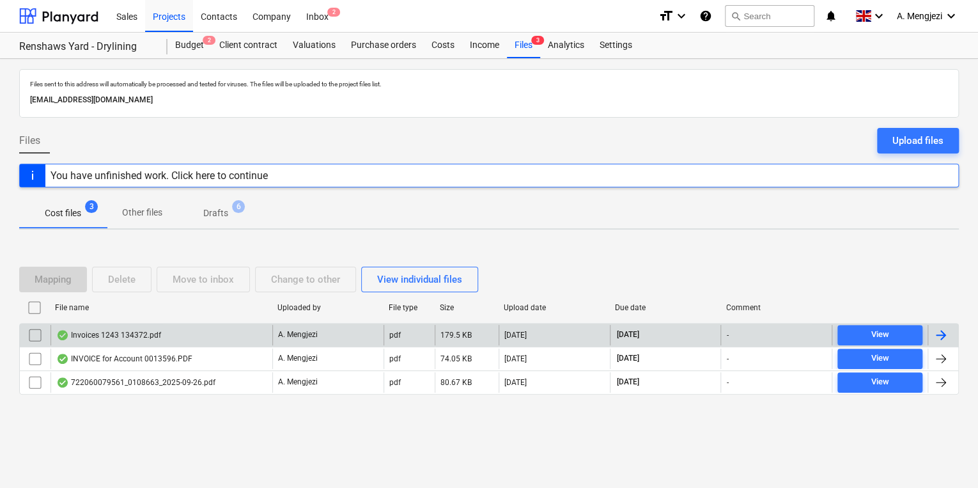
click at [302, 338] on p "A. Mengjezi" at bounding box center [298, 334] width 40 height 11
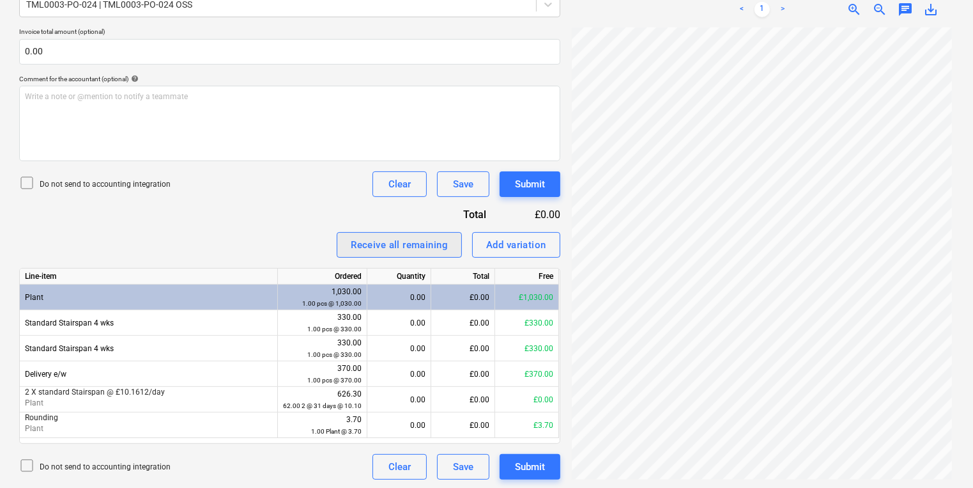
scroll to position [312, 0]
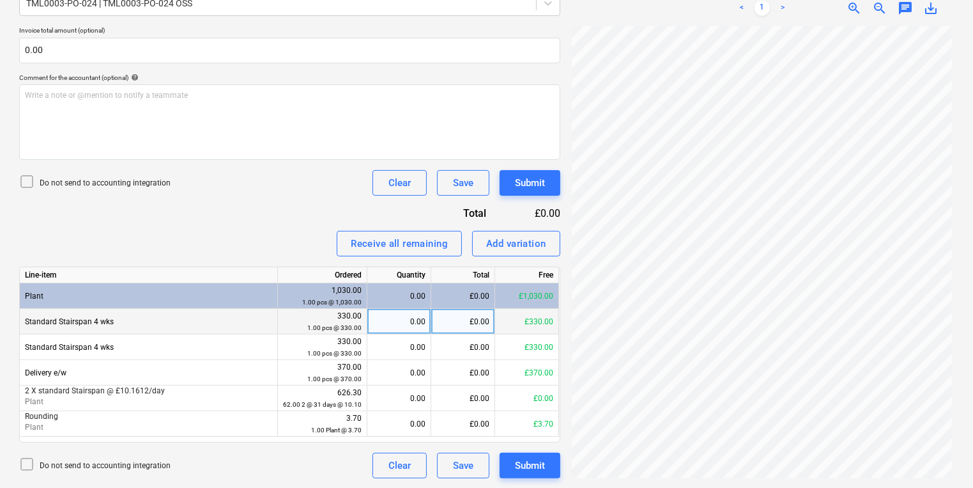
click at [381, 326] on div "0.00" at bounding box center [399, 322] width 53 height 26
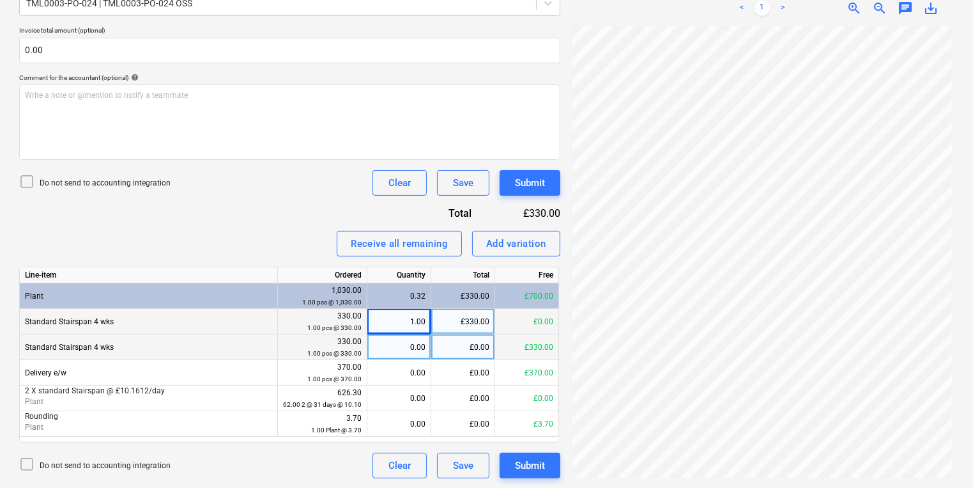
click at [403, 341] on div "0.00" at bounding box center [399, 347] width 53 height 26
click at [537, 460] on div "Submit" at bounding box center [530, 465] width 30 height 17
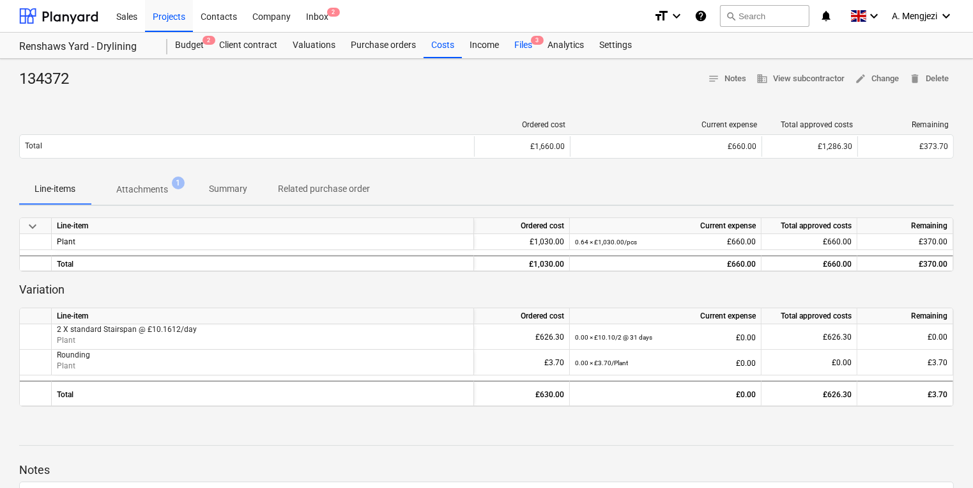
click at [525, 49] on div "Files 3" at bounding box center [523, 46] width 33 height 26
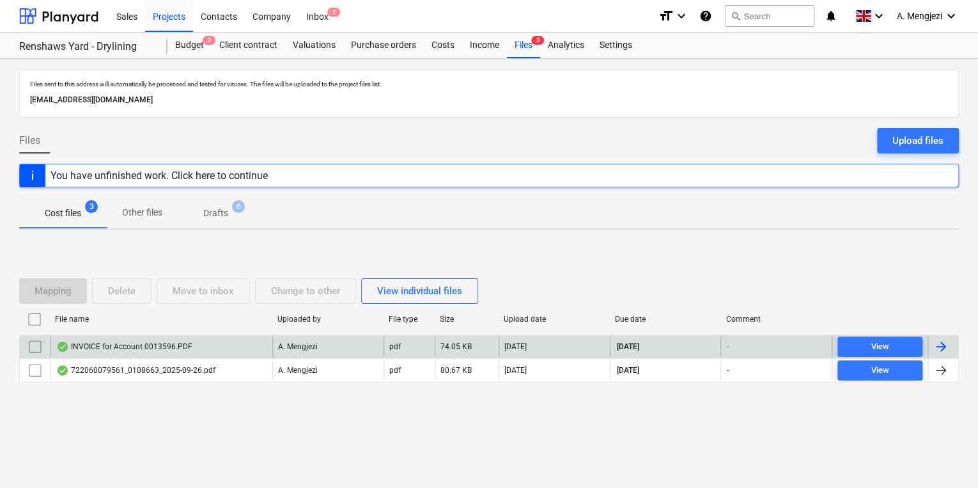
click at [206, 344] on div "INVOICE for Account 0013596.PDF" at bounding box center [161, 346] width 222 height 20
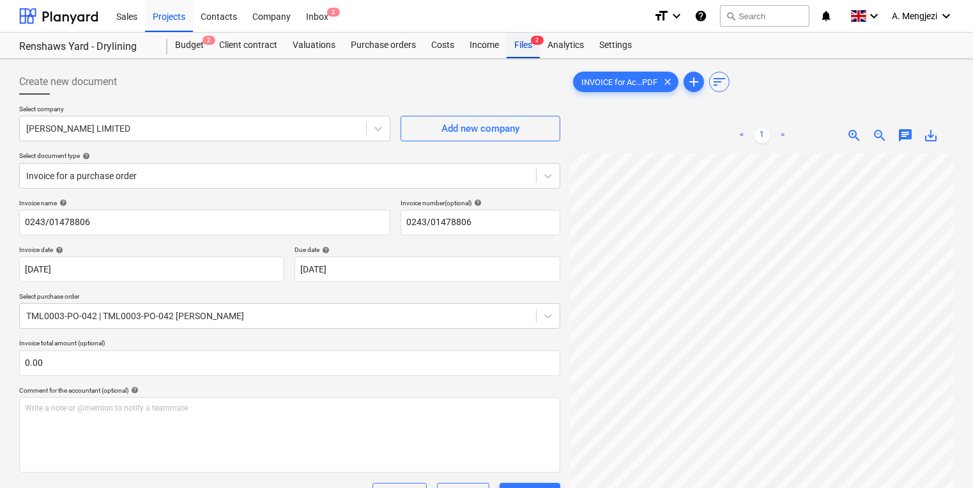
click at [527, 36] on div "Files 2" at bounding box center [523, 46] width 33 height 26
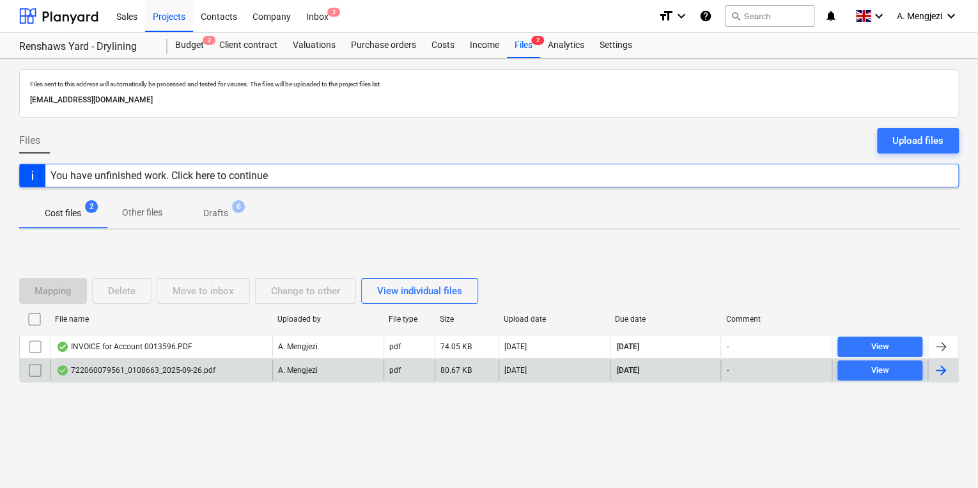
click at [488, 361] on div "80.67 KB" at bounding box center [467, 370] width 64 height 20
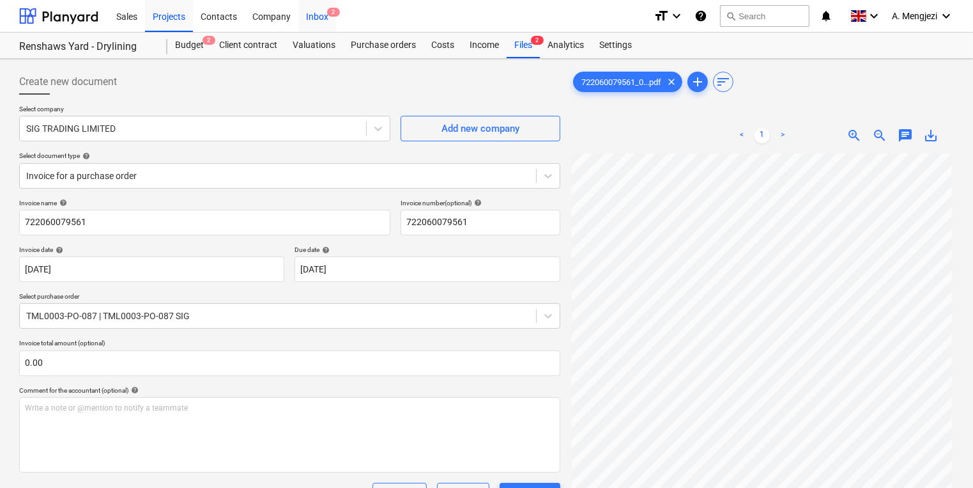
click at [330, 12] on span "2" at bounding box center [333, 12] width 13 height 9
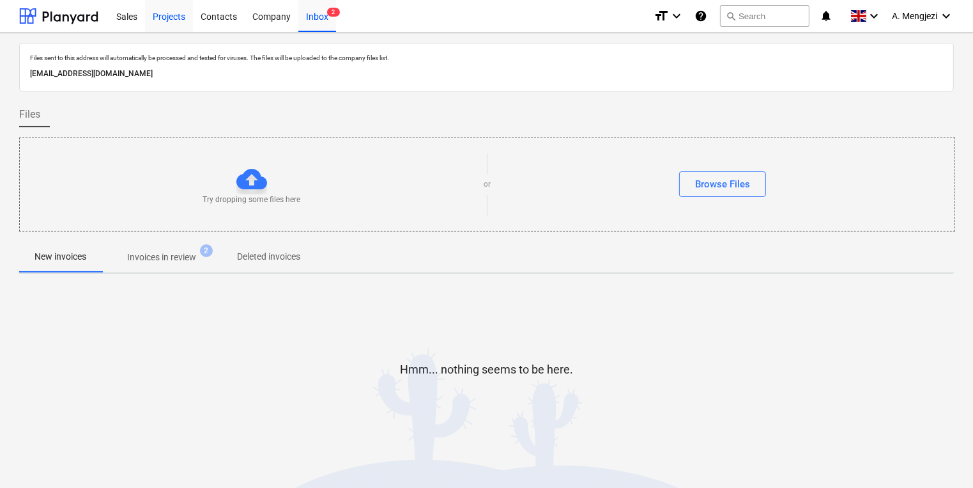
click at [165, 18] on div "Projects" at bounding box center [169, 15] width 48 height 33
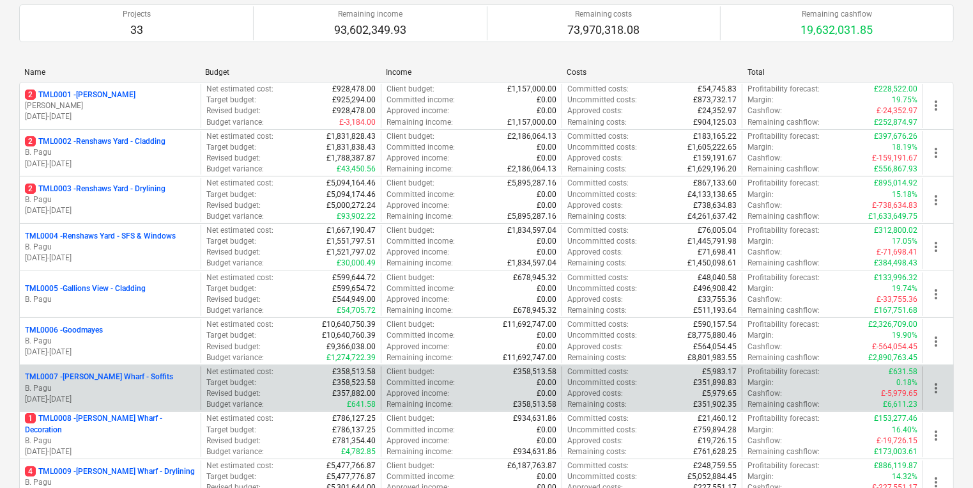
scroll to position [256, 0]
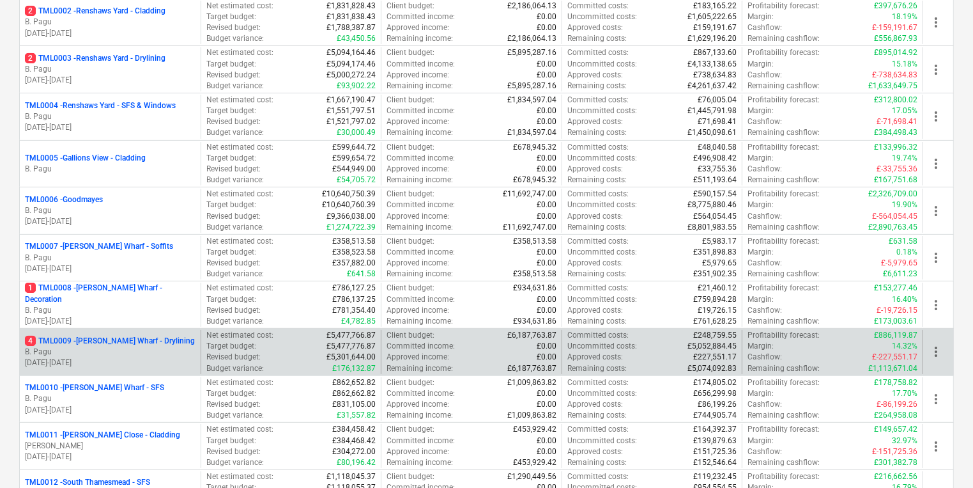
click at [130, 362] on p "[DATE] - [DATE]" at bounding box center [110, 362] width 171 height 11
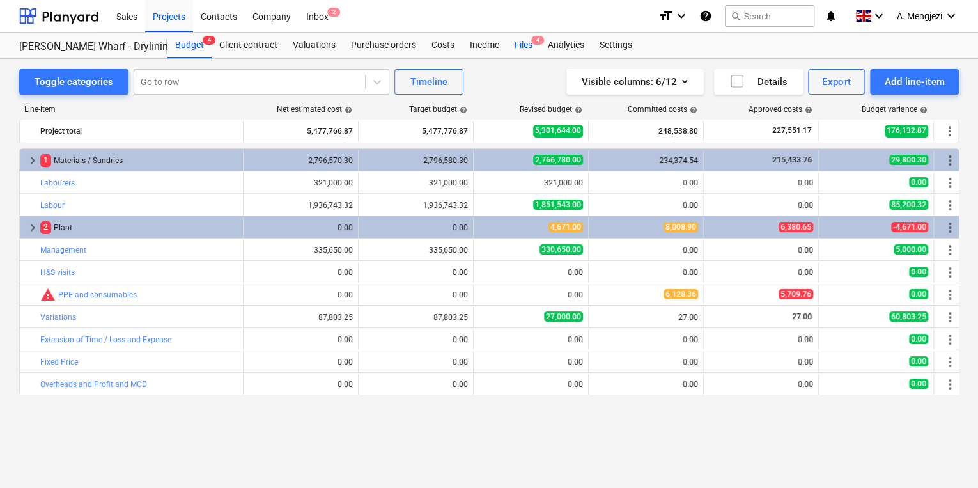
click at [528, 46] on div "Files 4" at bounding box center [523, 46] width 33 height 26
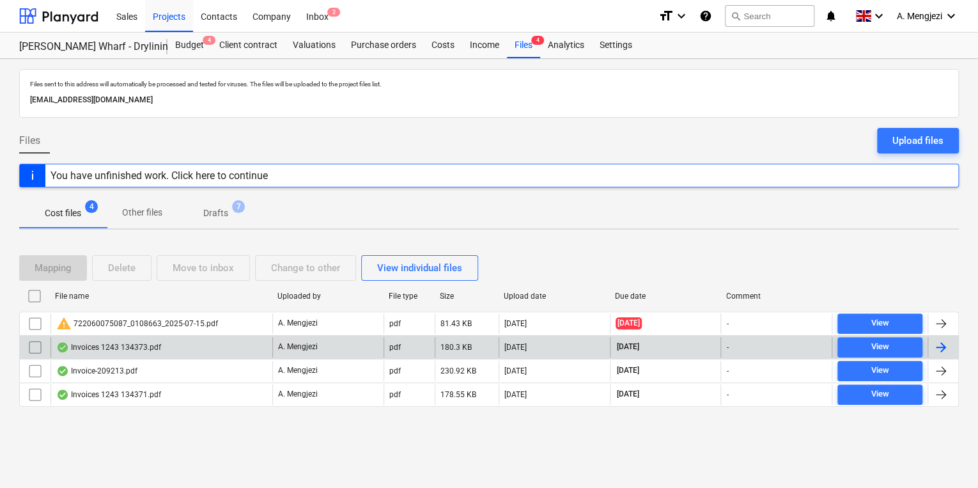
click at [119, 337] on div "Invoices 1243 134373.pdf" at bounding box center [161, 347] width 222 height 20
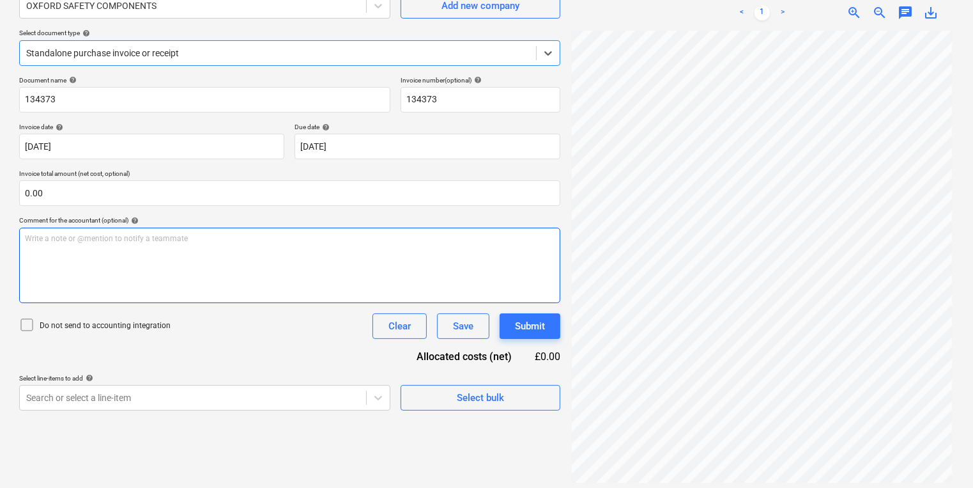
scroll to position [128, 0]
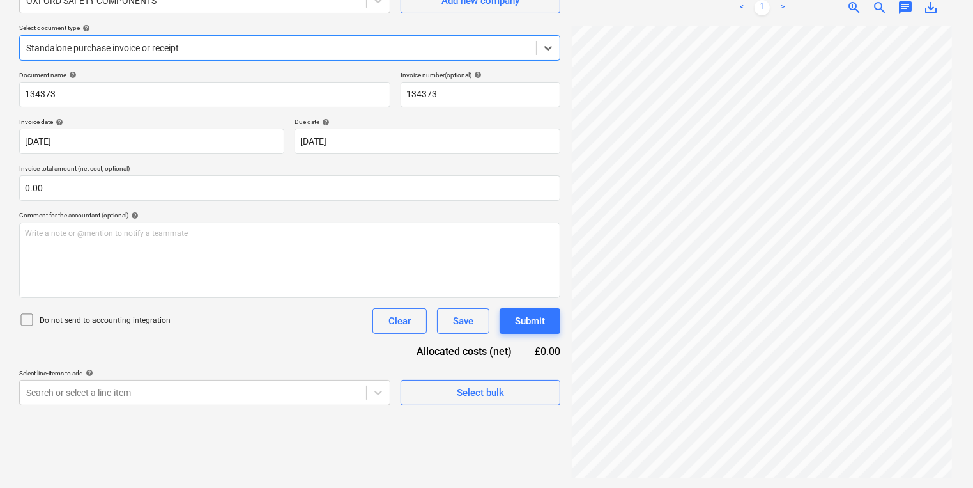
click at [240, 51] on div at bounding box center [278, 48] width 504 height 13
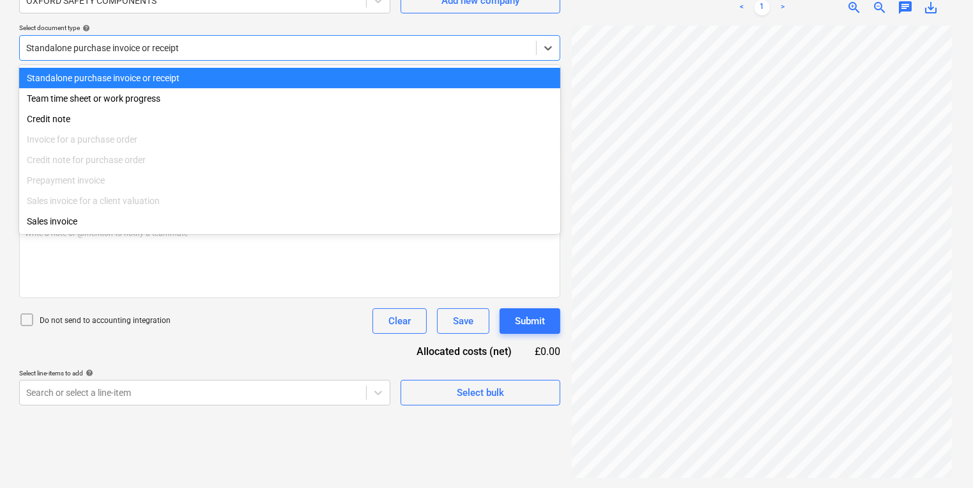
click at [345, 51] on div at bounding box center [278, 48] width 504 height 13
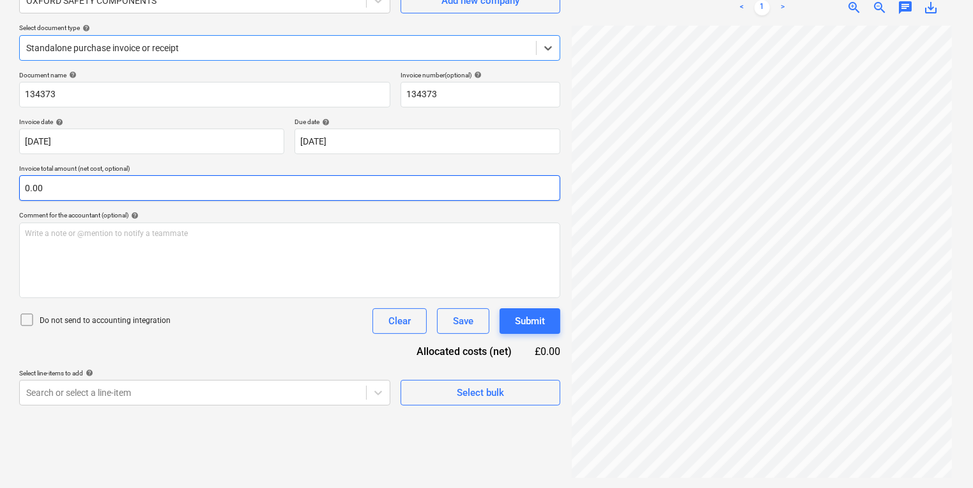
scroll to position [0, 0]
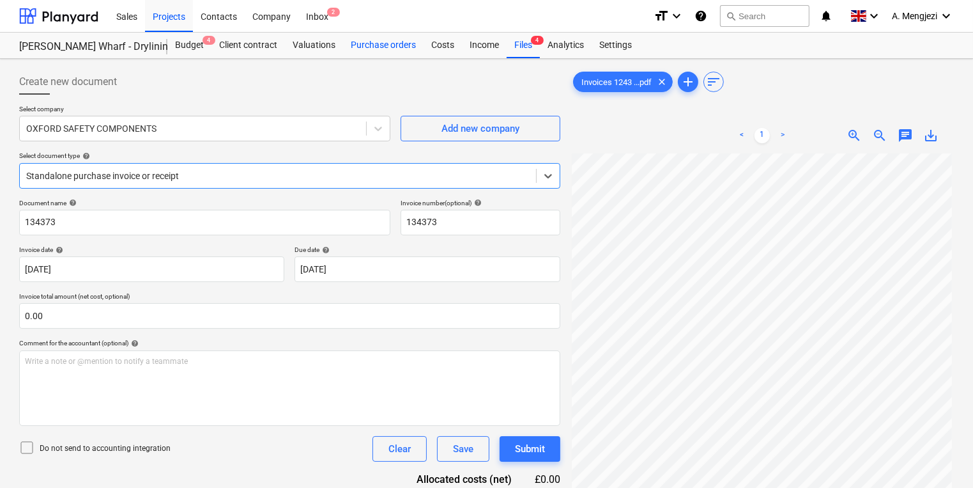
click at [369, 52] on div "Purchase orders" at bounding box center [383, 46] width 81 height 26
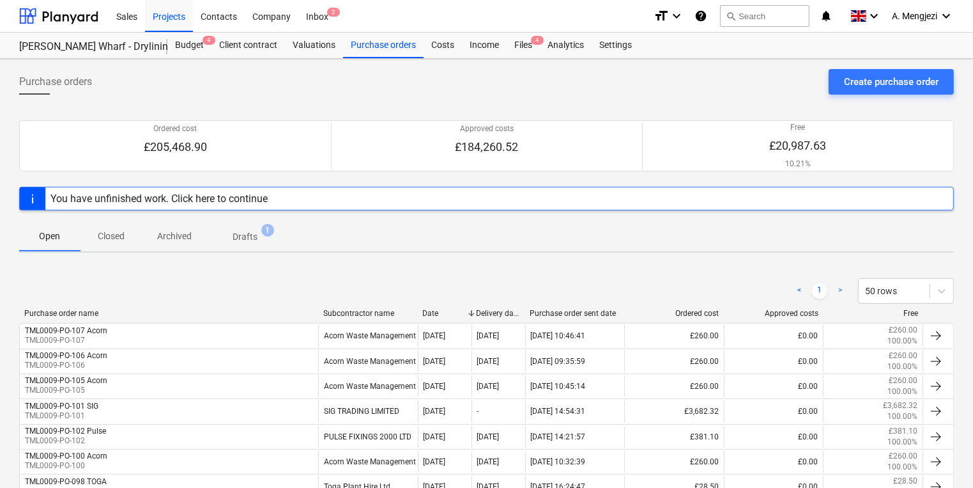
click at [130, 237] on span "Closed" at bounding box center [111, 236] width 61 height 21
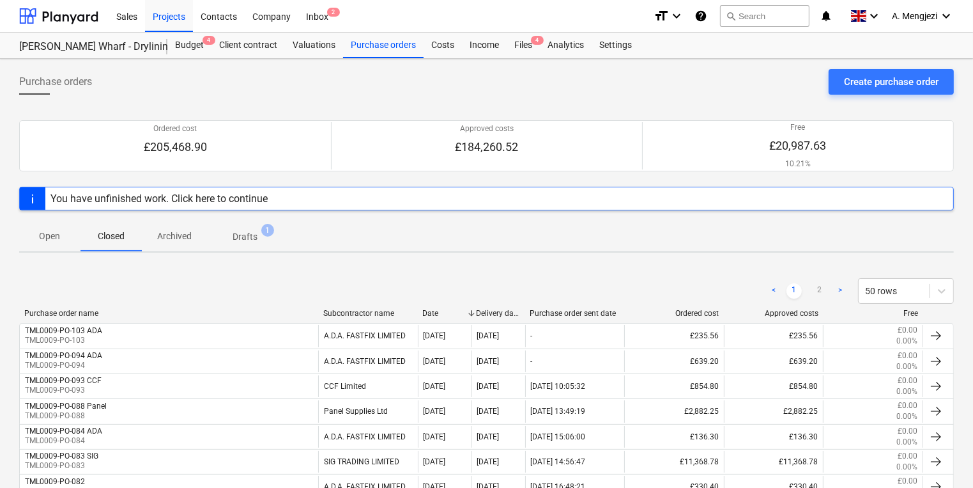
click at [57, 235] on p "Open" at bounding box center [50, 235] width 31 height 13
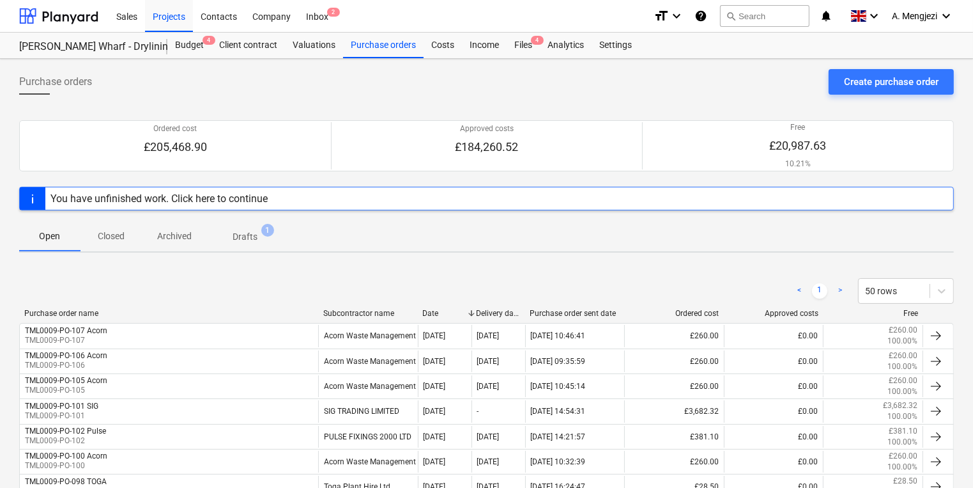
click at [291, 237] on div "Open Closed Archived Drafts 1" at bounding box center [486, 235] width 935 height 31
drag, startPoint x: 241, startPoint y: 229, endPoint x: 229, endPoint y: 235, distance: 12.6
click at [238, 230] on p "Drafts" at bounding box center [245, 236] width 25 height 13
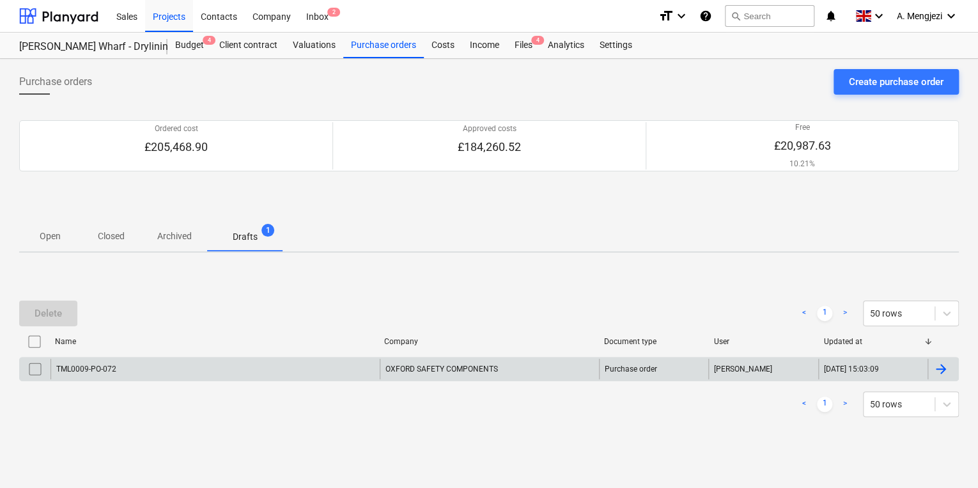
click at [144, 367] on div "TML0009-PO-072" at bounding box center [214, 368] width 329 height 20
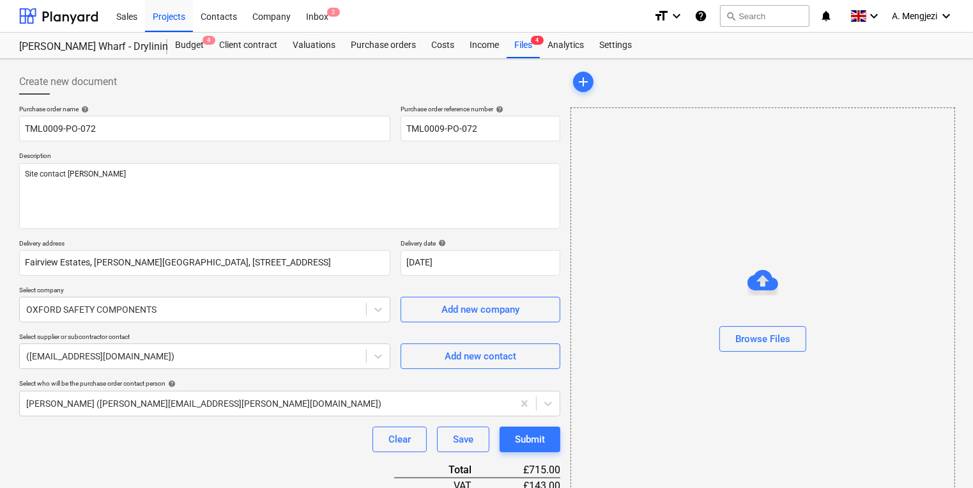
click at [343, 28] on div "Sales Projects Contacts Company Inbox 2" at bounding box center [376, 16] width 535 height 32
click at [319, 9] on div "Inbox 2" at bounding box center [317, 15] width 38 height 33
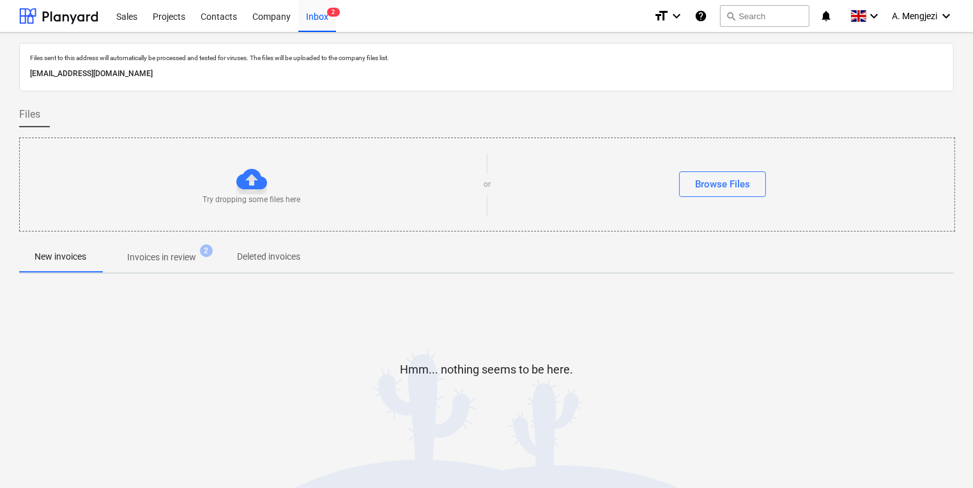
click at [168, 253] on p "Invoices in review" at bounding box center [161, 256] width 69 height 13
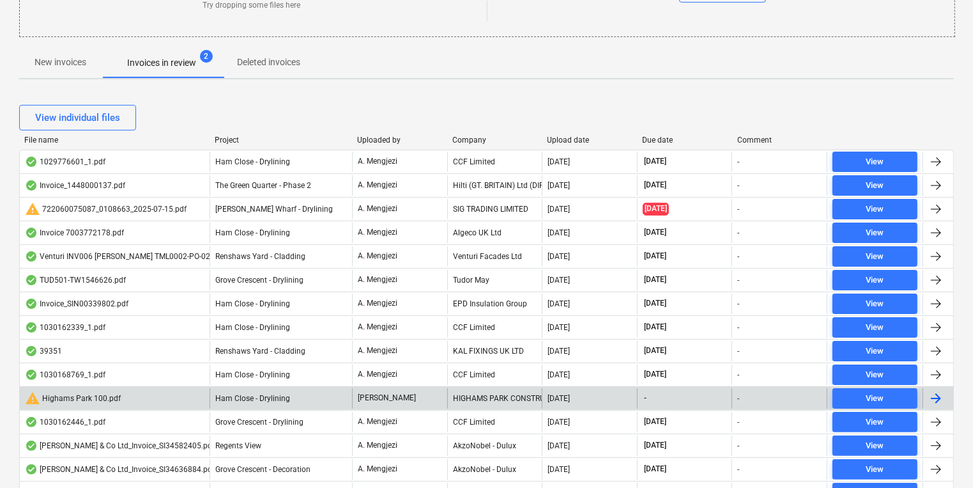
scroll to position [193, 0]
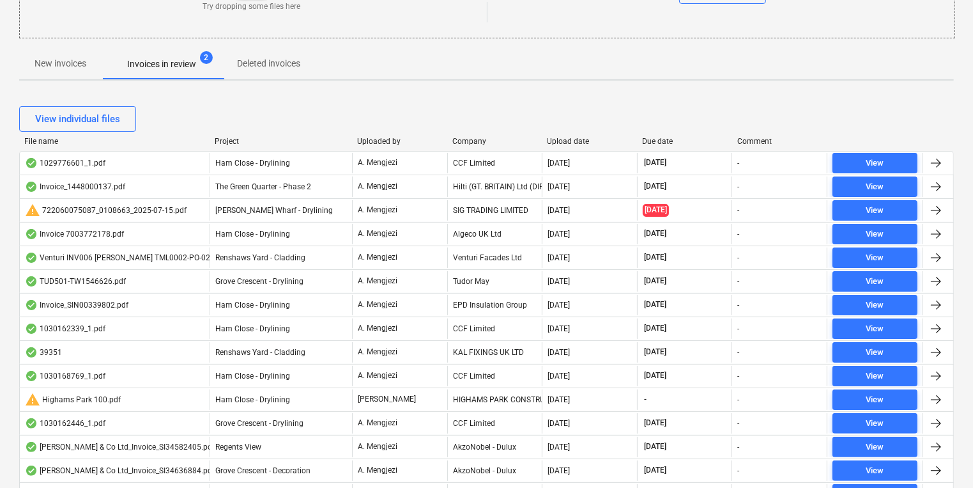
click at [226, 139] on div "Project" at bounding box center [281, 141] width 132 height 9
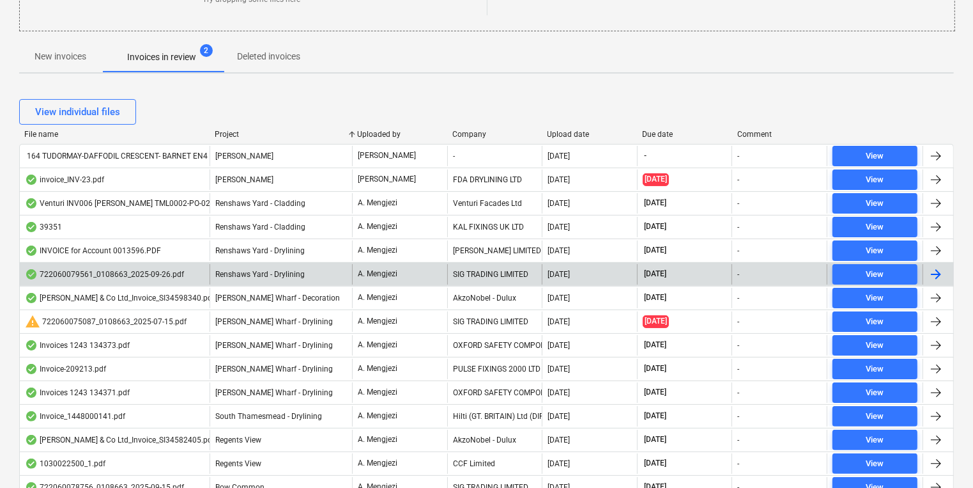
scroll to position [295, 0]
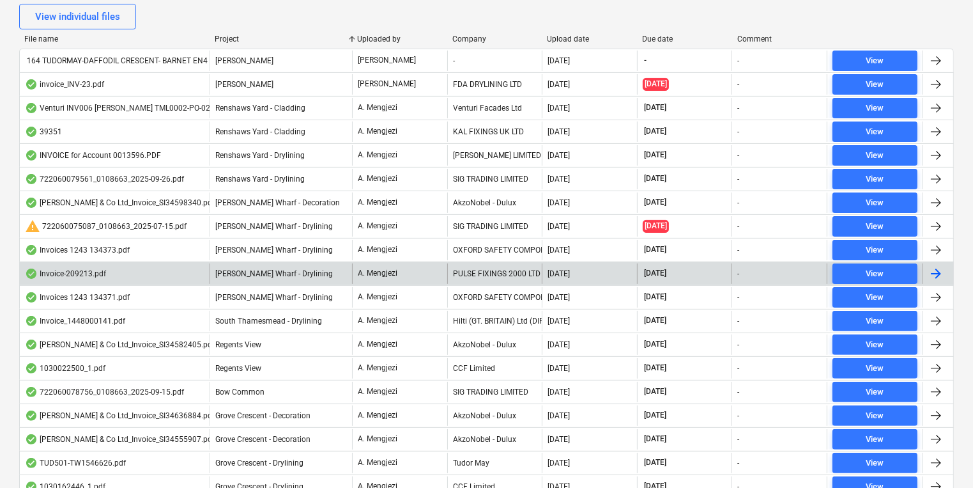
click at [323, 277] on div "[PERSON_NAME] Wharf - Drylining" at bounding box center [281, 273] width 142 height 20
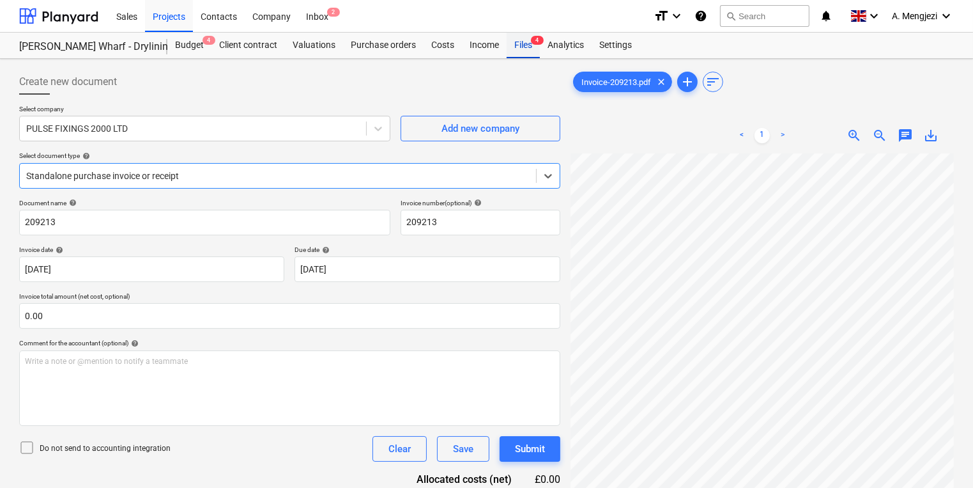
click at [521, 42] on div "Files 4" at bounding box center [523, 46] width 33 height 26
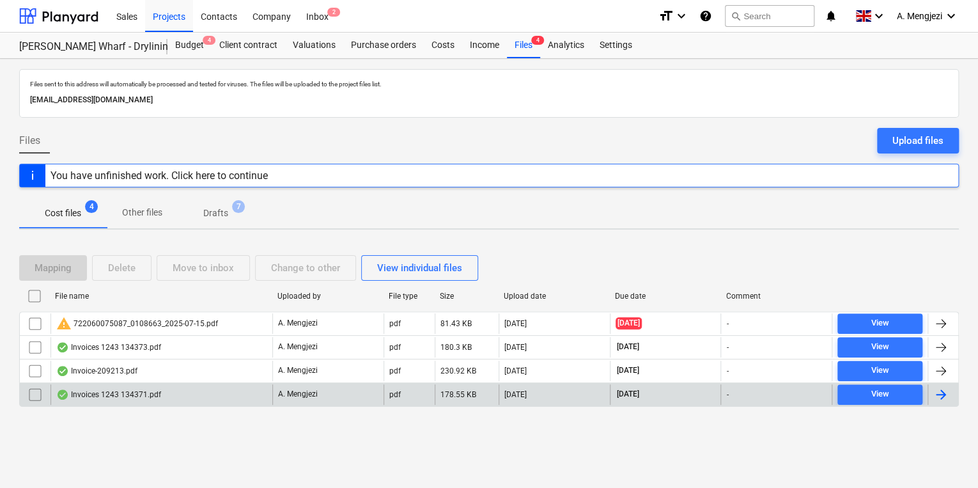
click at [169, 393] on div "Invoices 1243 134371.pdf" at bounding box center [161, 394] width 222 height 20
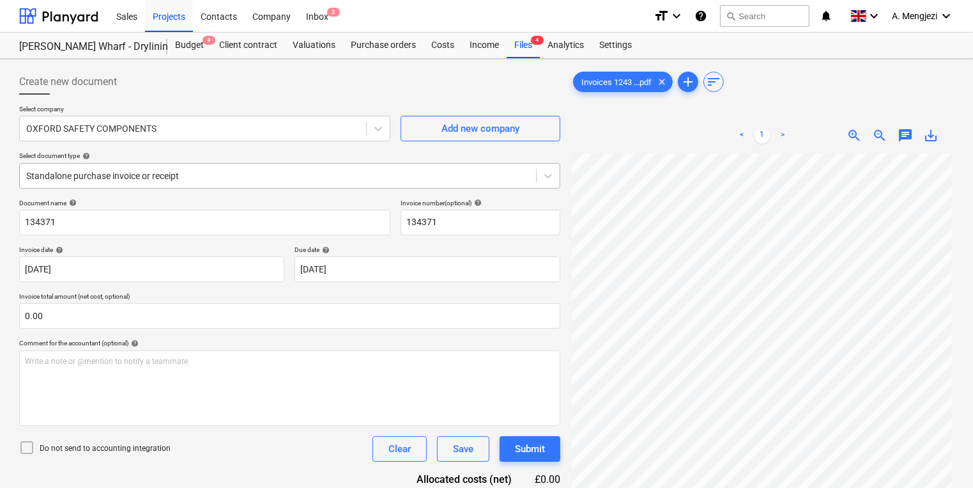
click at [164, 183] on div "Standalone purchase invoice or receipt" at bounding box center [278, 176] width 516 height 18
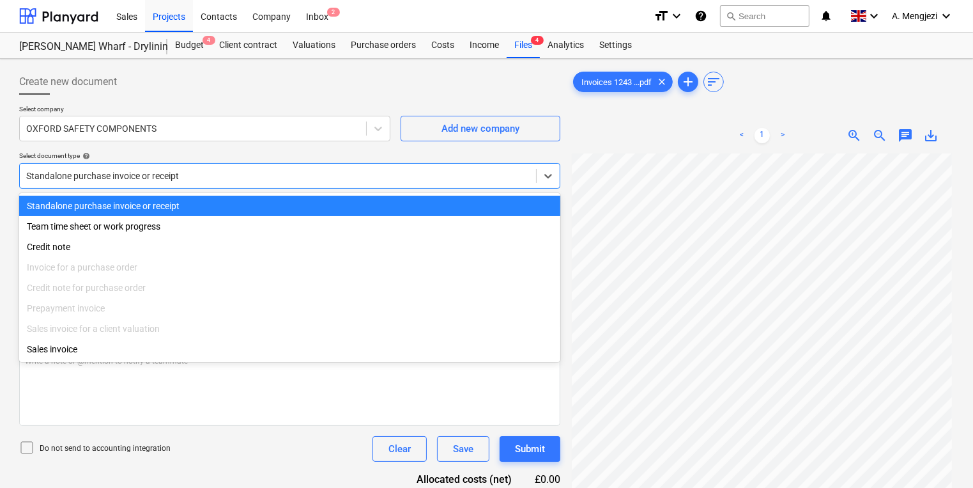
click at [167, 183] on div "Standalone purchase invoice or receipt" at bounding box center [278, 176] width 516 height 18
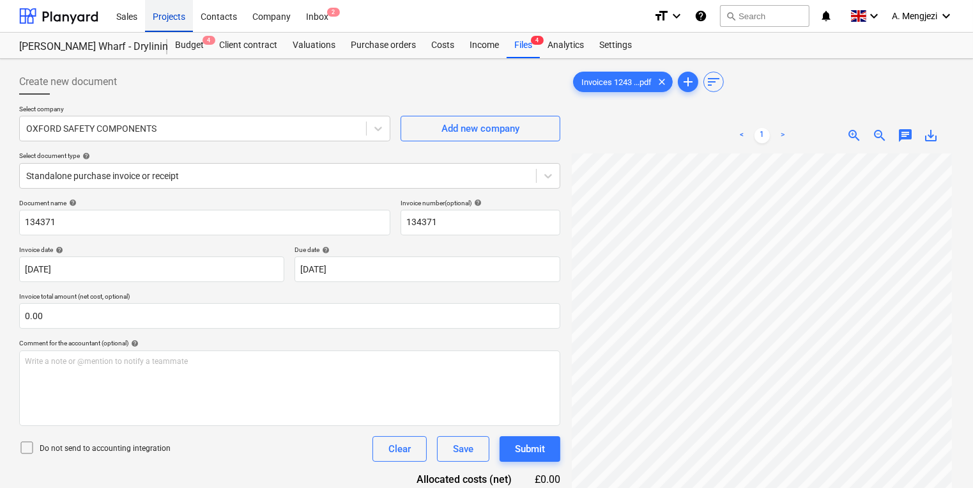
click at [174, 24] on div "Projects" at bounding box center [169, 15] width 48 height 33
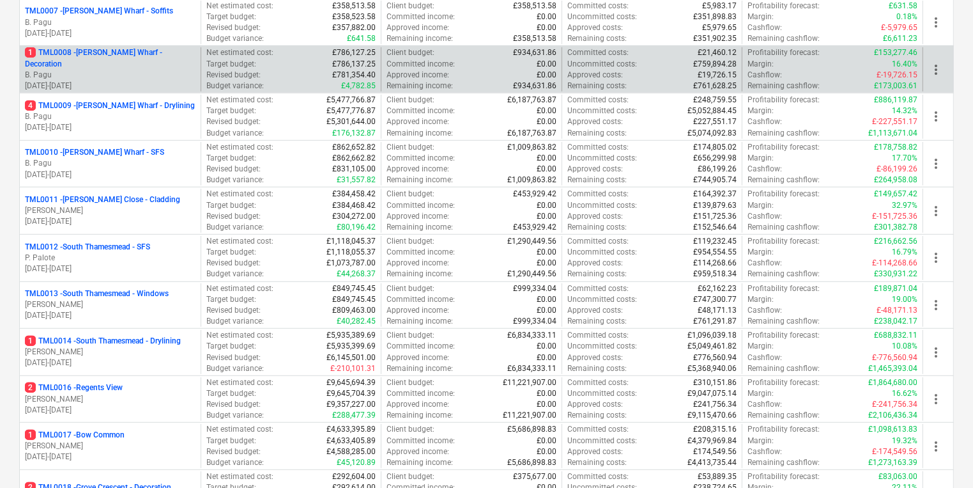
scroll to position [654, 0]
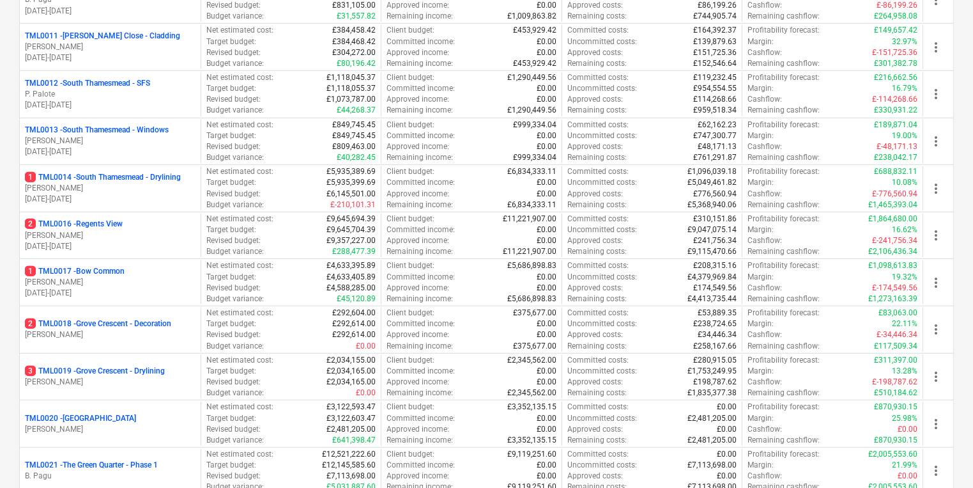
click at [126, 178] on p "1 TML0014 - [GEOGRAPHIC_DATA] - Drylining" at bounding box center [103, 177] width 156 height 11
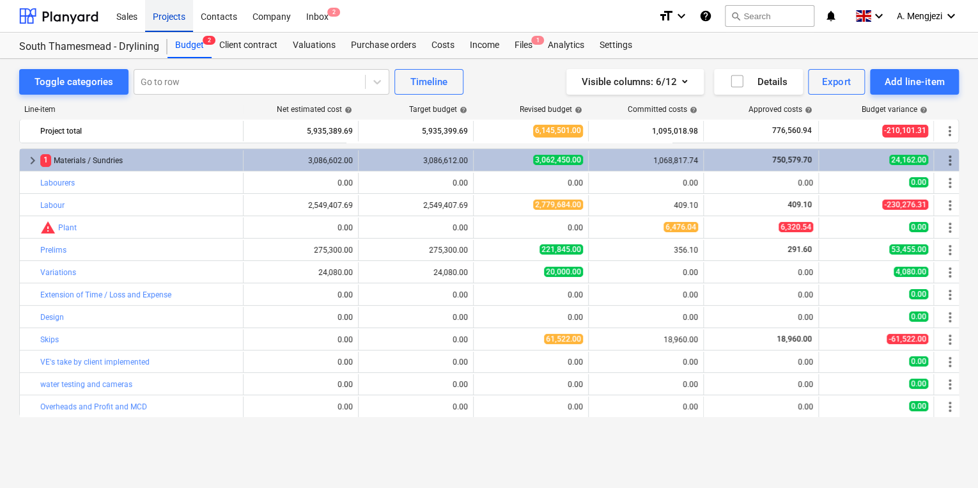
click at [185, 11] on div "Projects" at bounding box center [169, 15] width 48 height 33
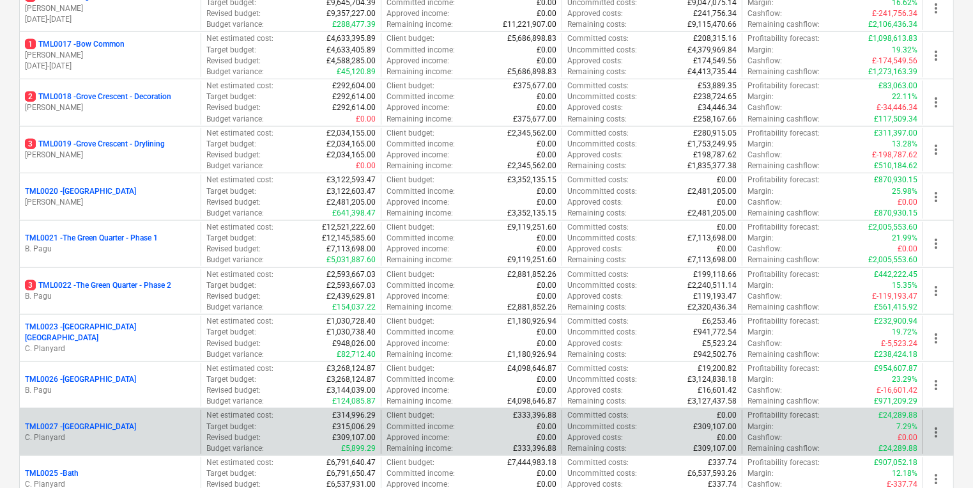
scroll to position [716, 0]
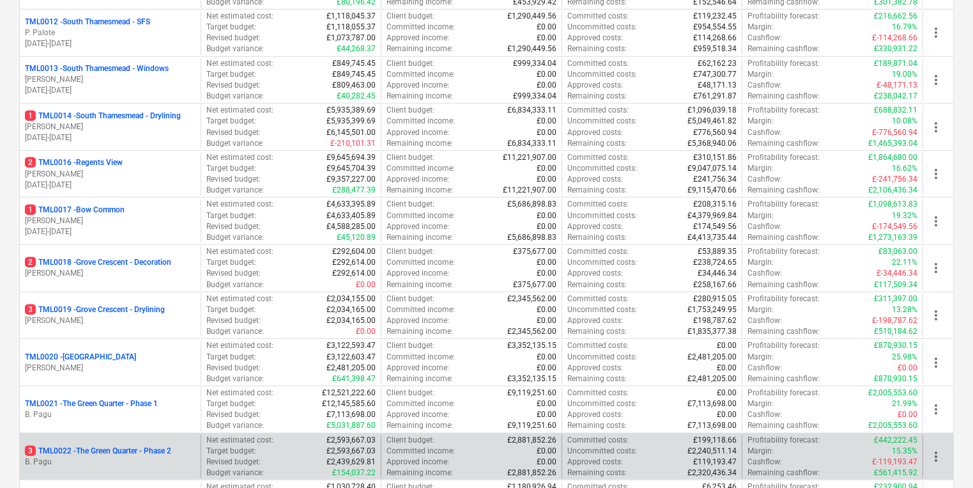
click at [154, 448] on p "3 TML0022 - The Green Quarter - Phase 2" at bounding box center [98, 450] width 146 height 11
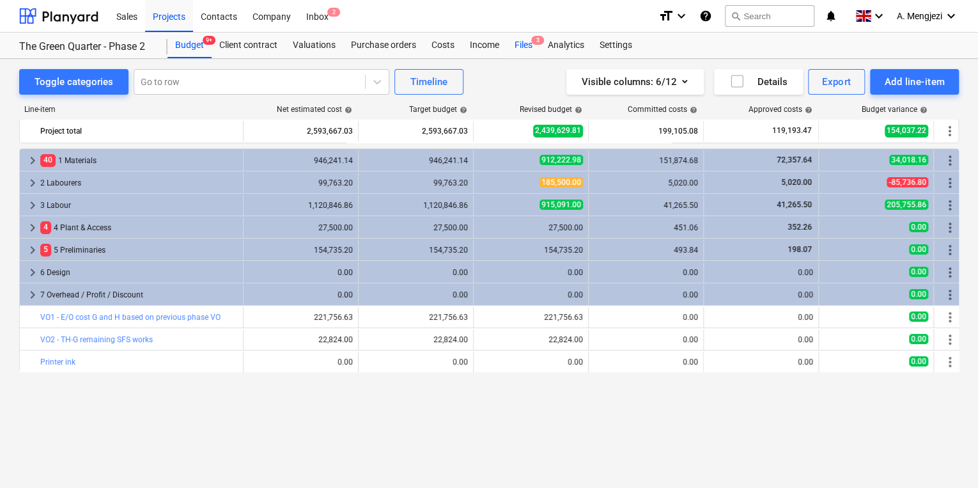
click at [541, 38] on span "3" at bounding box center [537, 40] width 13 height 9
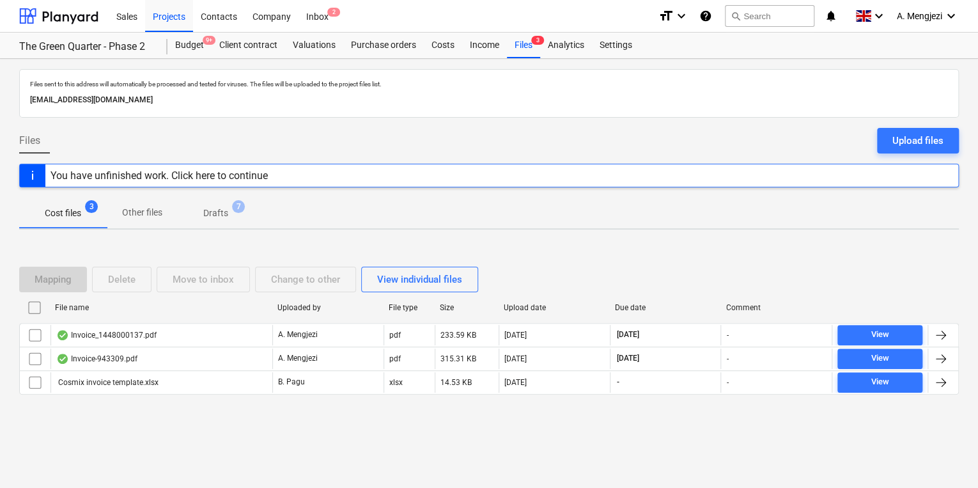
click at [709, 204] on div "Cost files 3 Other files Drafts 7" at bounding box center [488, 212] width 939 height 31
click at [629, 248] on div "Mapping Delete Move to inbox Change to other View individual files File name Up…" at bounding box center [488, 336] width 939 height 192
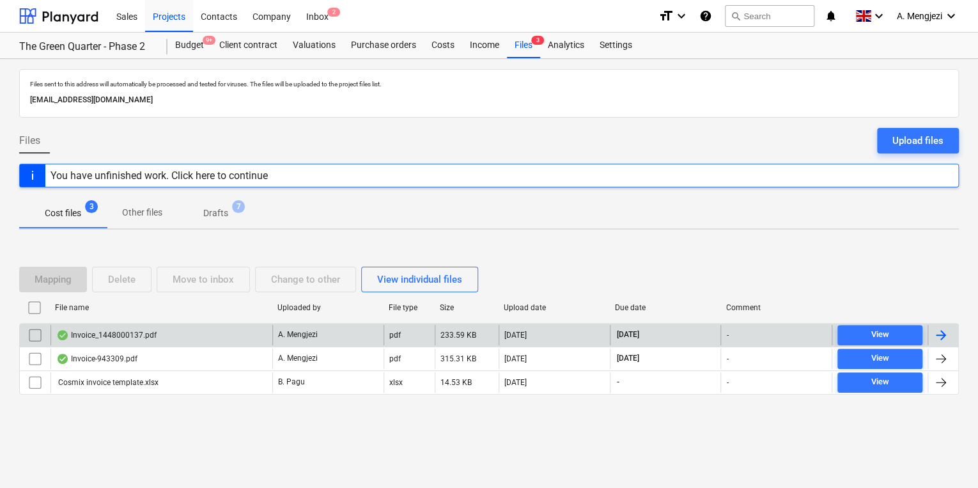
click at [111, 327] on div "Invoice_1448000137.pdf" at bounding box center [161, 335] width 222 height 20
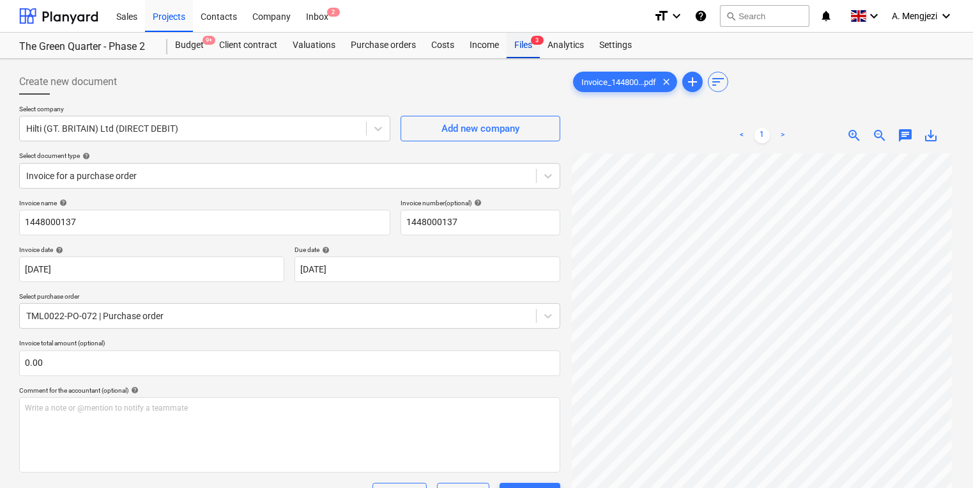
click at [539, 54] on div "Files 3" at bounding box center [523, 46] width 33 height 26
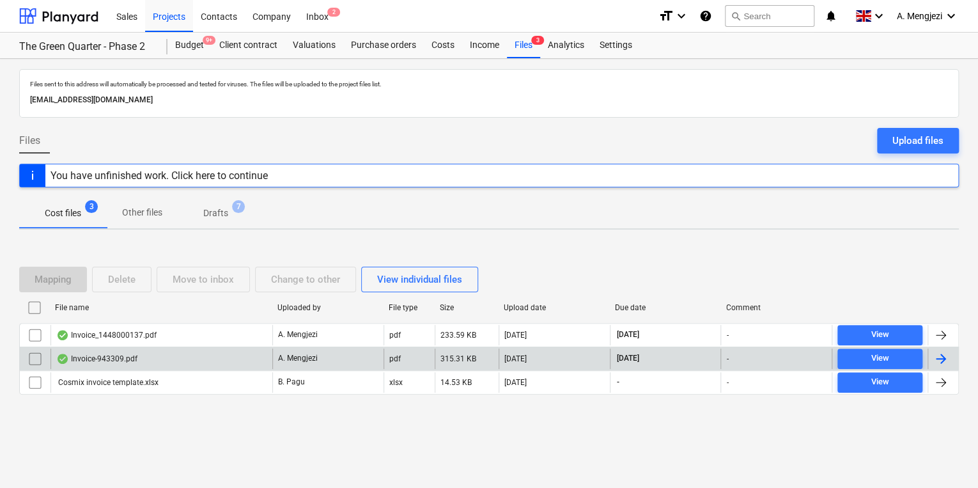
click at [225, 360] on div "Invoice-943309.pdf" at bounding box center [161, 358] width 222 height 20
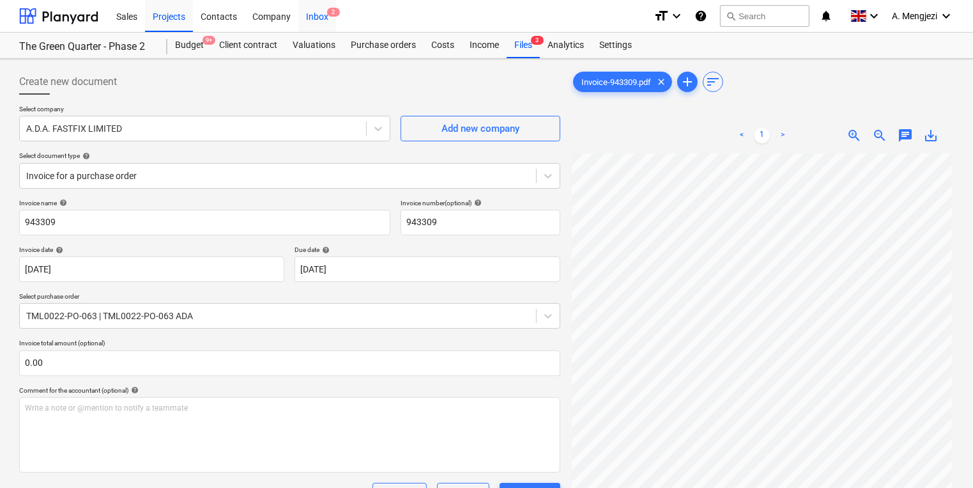
click at [335, 13] on span "2" at bounding box center [333, 12] width 13 height 9
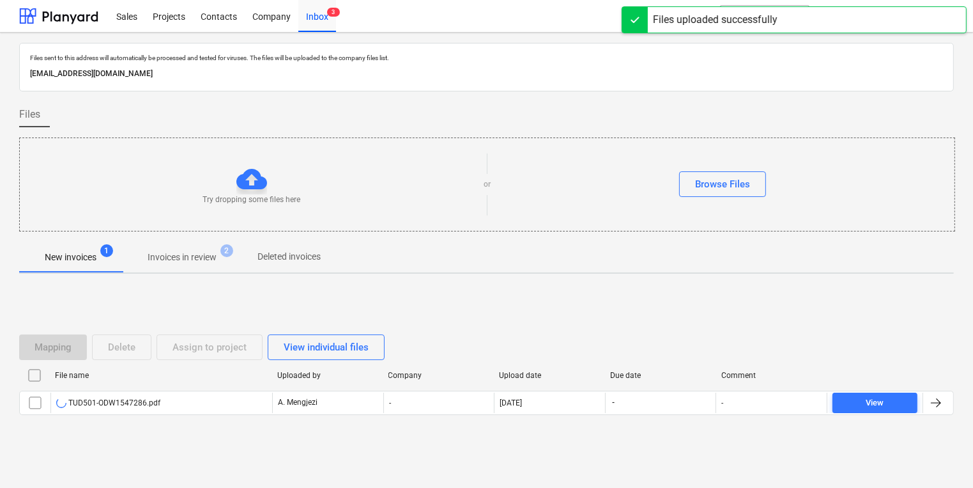
drag, startPoint x: 51, startPoint y: 153, endPoint x: 97, endPoint y: 174, distance: 50.9
click at [97, 174] on div "Try dropping some files here or Browse Files" at bounding box center [487, 184] width 936 height 94
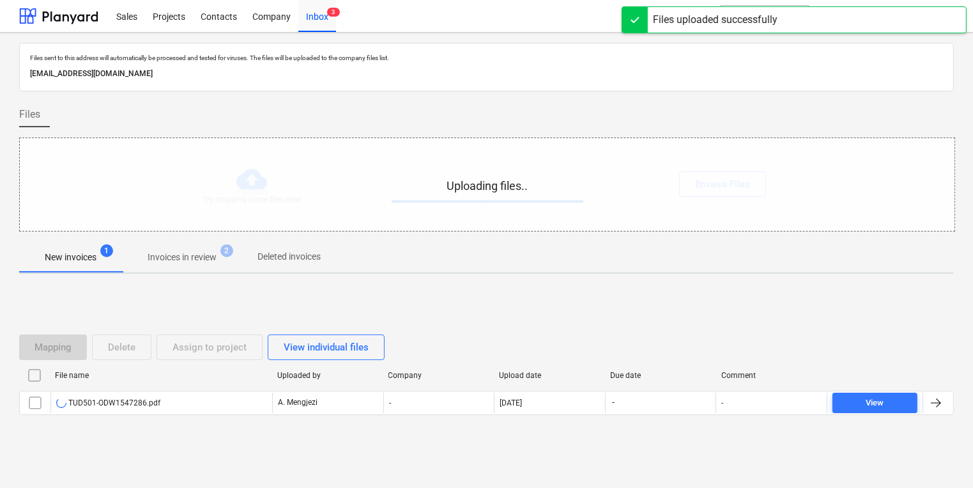
click at [295, 189] on div "Uploading files.." at bounding box center [487, 184] width 935 height 93
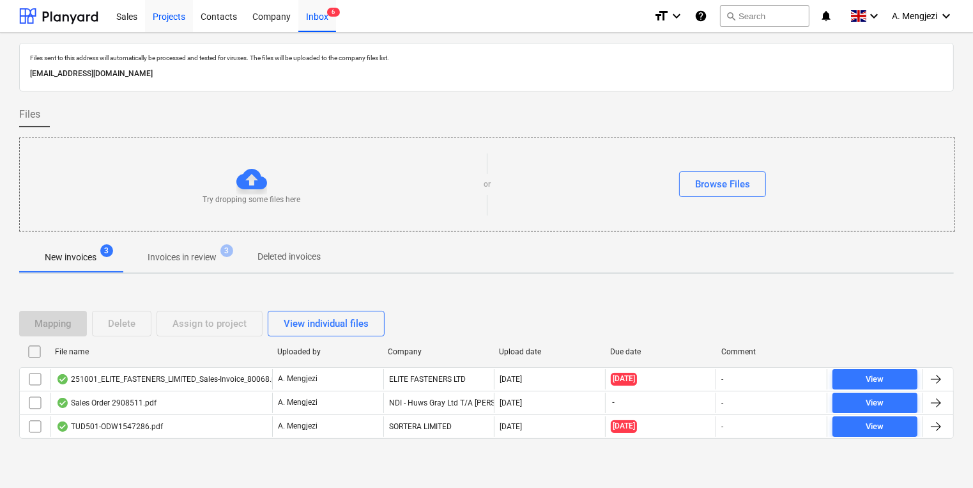
click at [176, 23] on div "Projects" at bounding box center [169, 15] width 48 height 33
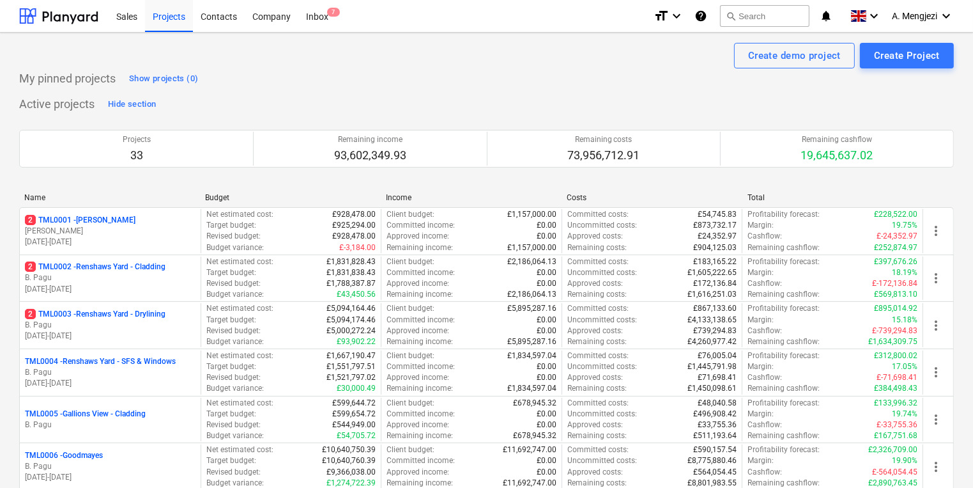
click at [338, 18] on div "Sales Projects Contacts Company Inbox 7" at bounding box center [376, 16] width 535 height 32
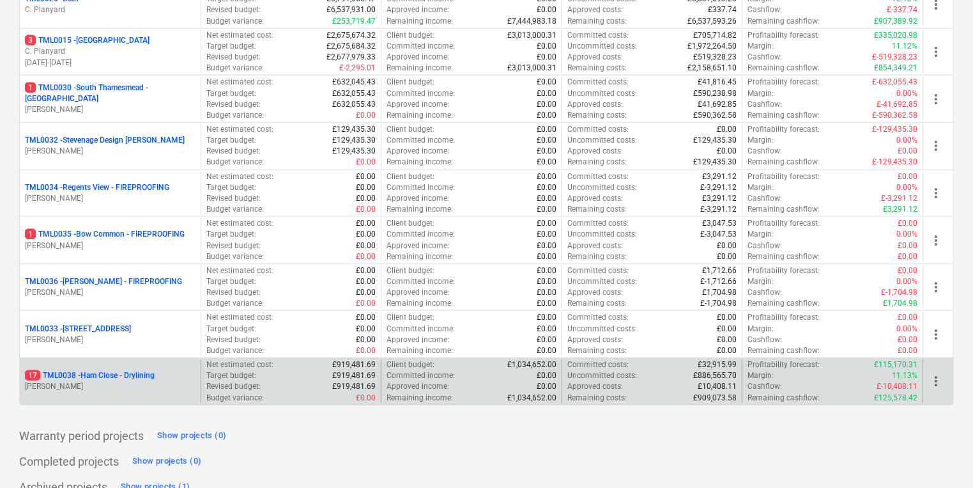
scroll to position [1370, 0]
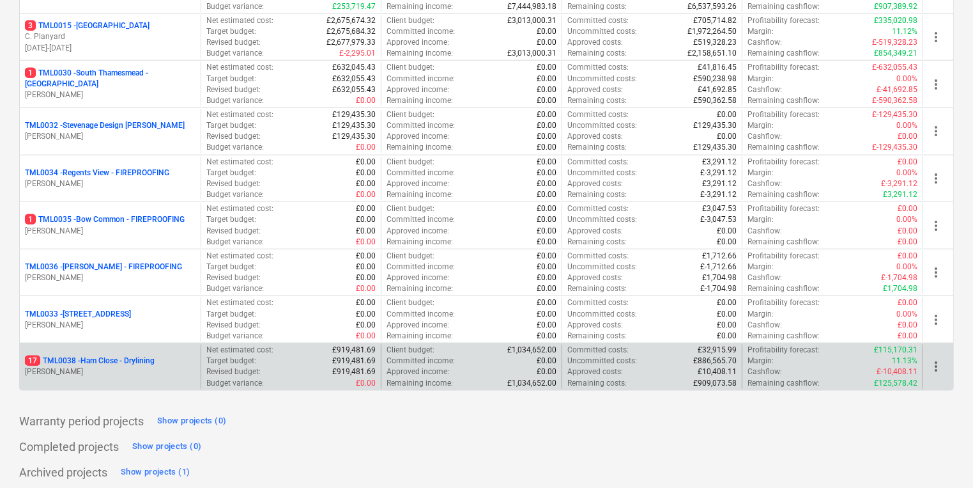
click at [161, 357] on div "17 TML0038 - Ham Close - Drylining" at bounding box center [110, 360] width 171 height 11
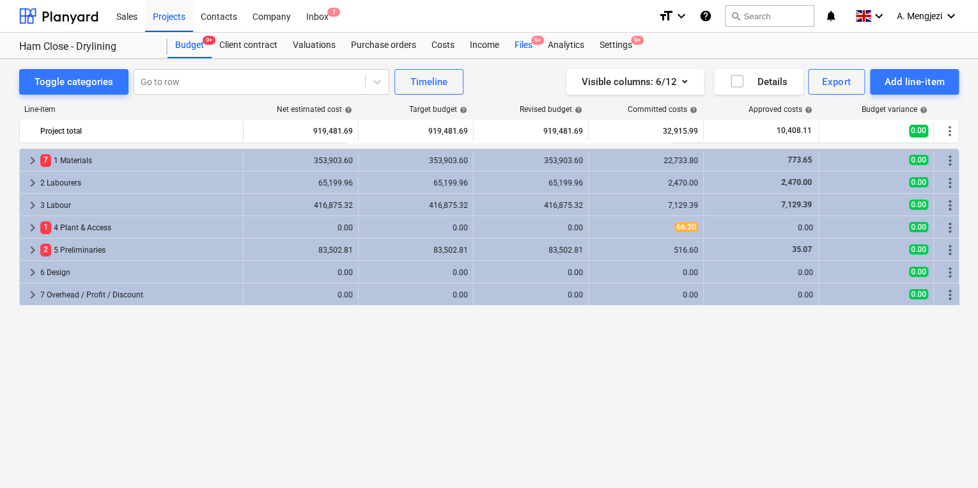
click at [521, 47] on div "Files 9+" at bounding box center [523, 46] width 33 height 26
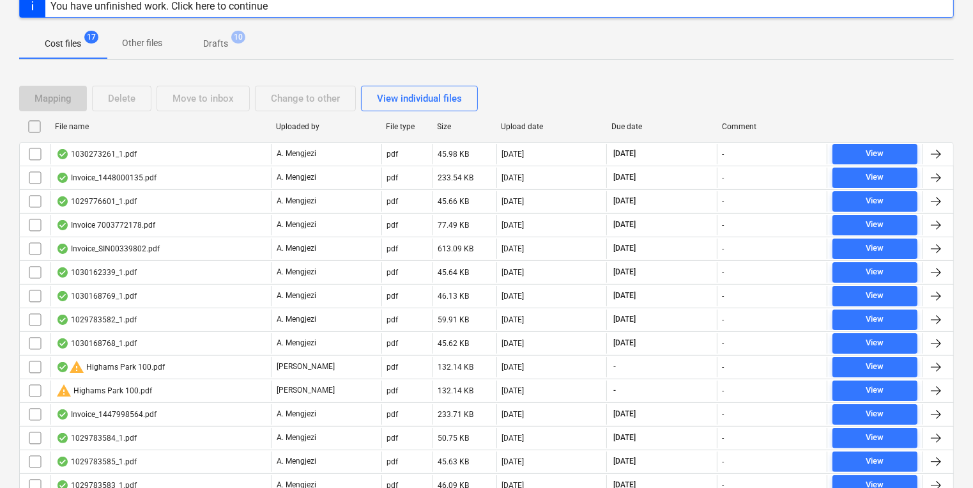
scroll to position [64, 0]
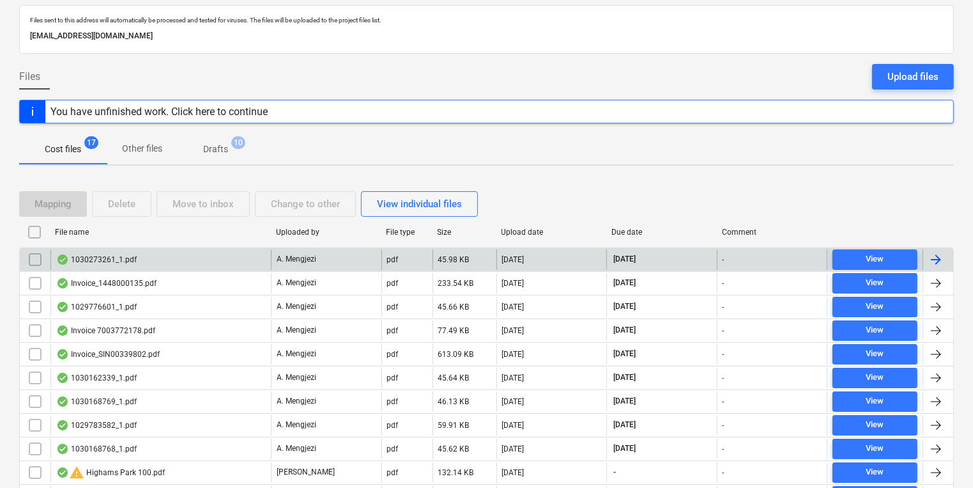
click at [204, 255] on div "1030273261_1.pdf" at bounding box center [160, 259] width 220 height 20
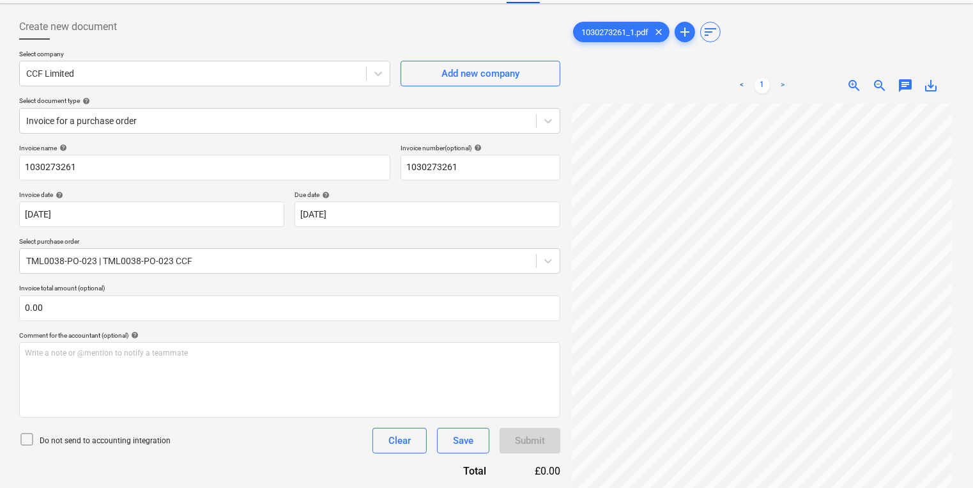
scroll to position [3, 3]
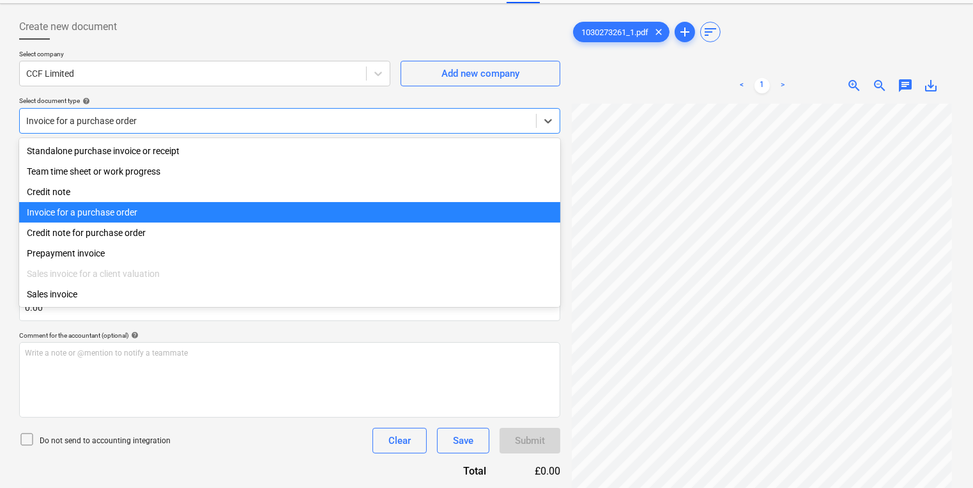
click at [452, 115] on div at bounding box center [278, 120] width 504 height 13
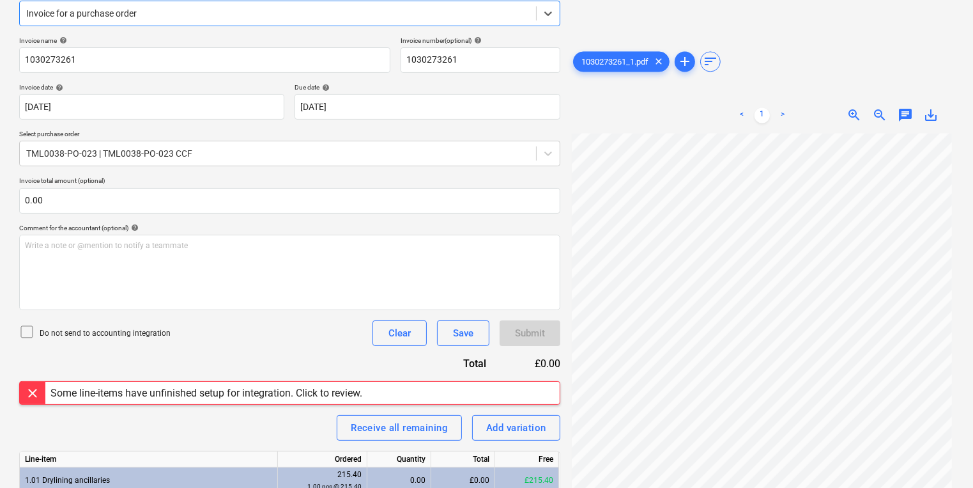
scroll to position [270, 0]
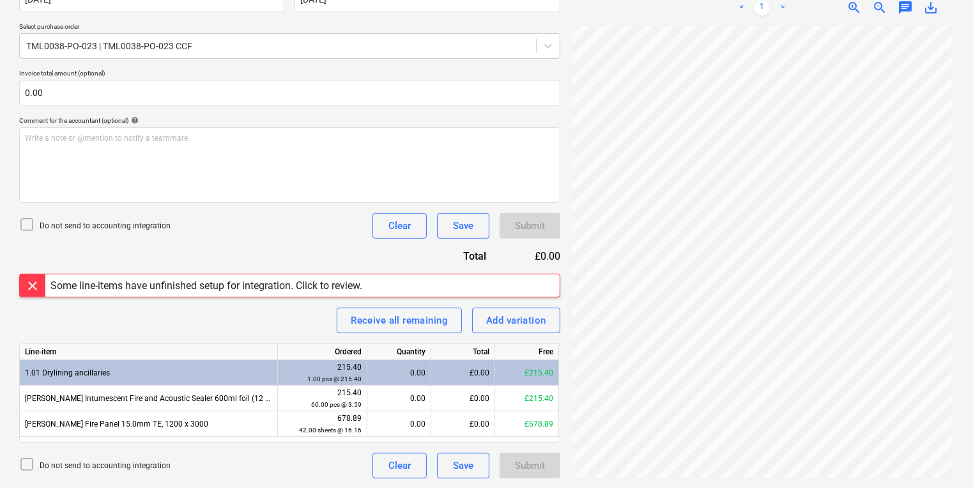
click at [212, 284] on div "Some line-items have unfinished setup for integration. Click to review." at bounding box center [206, 285] width 312 height 12
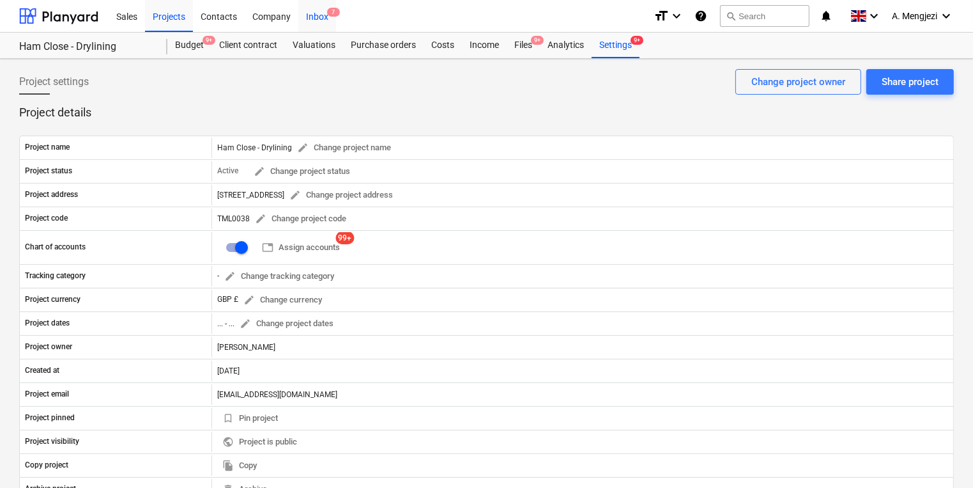
click at [324, 22] on div "Inbox 7" at bounding box center [317, 15] width 38 height 33
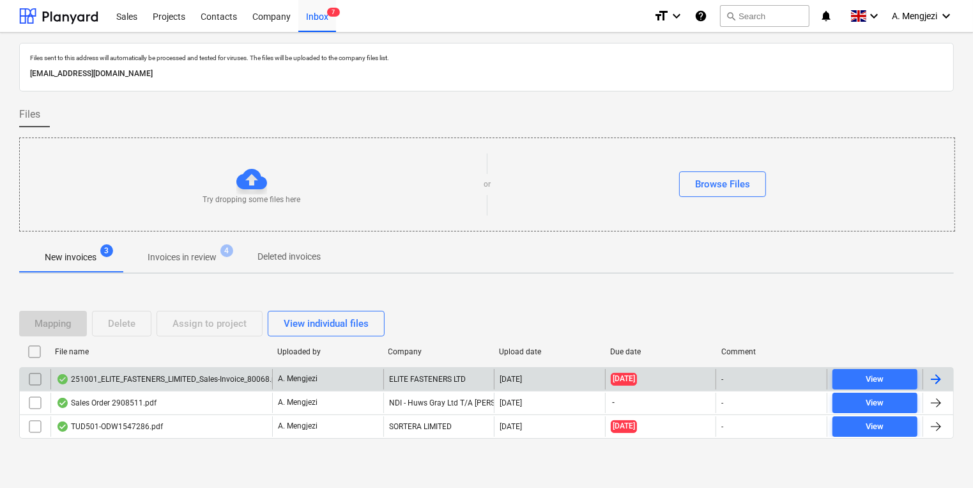
click at [144, 386] on div "251001_ELITE_FASTENERS_LIMITED_Sales-Invoice_80068.pdf" at bounding box center [161, 379] width 222 height 20
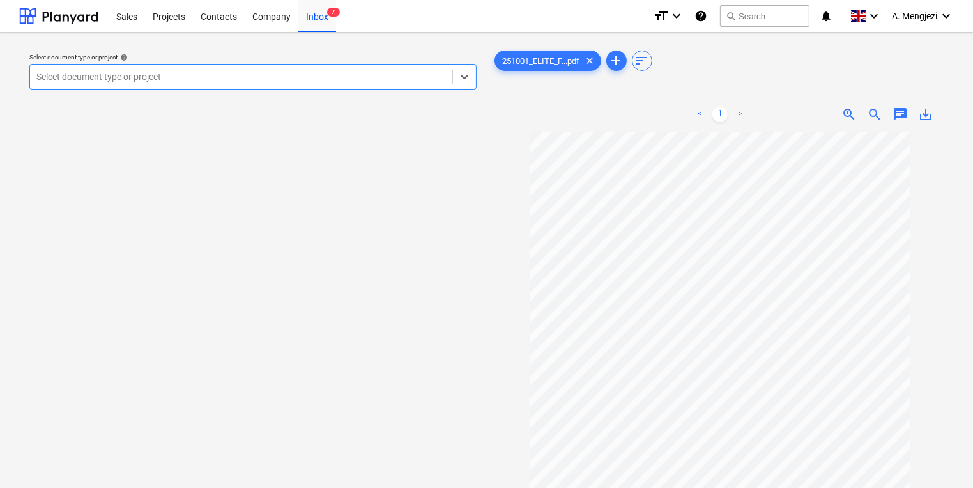
click at [339, 69] on div "Select document type or project" at bounding box center [241, 77] width 422 height 18
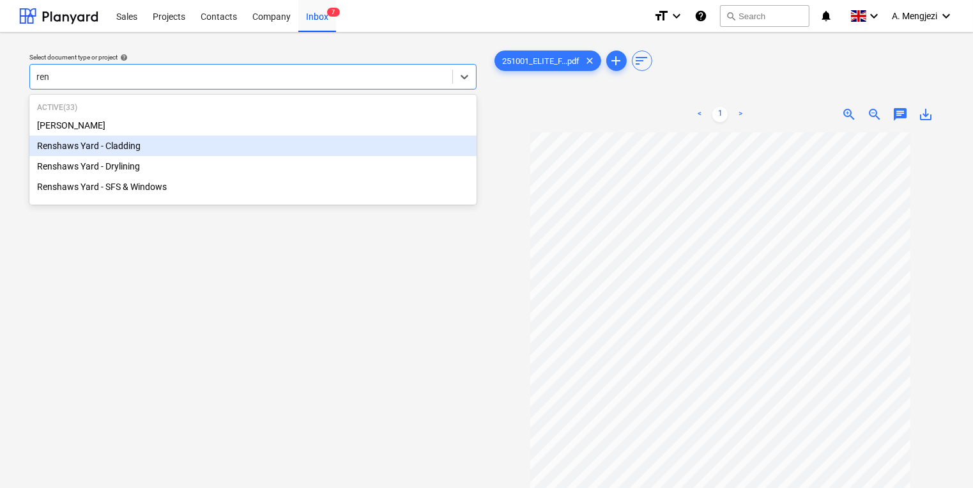
click at [309, 148] on div "Renshaws Yard - Cladding" at bounding box center [252, 145] width 447 height 20
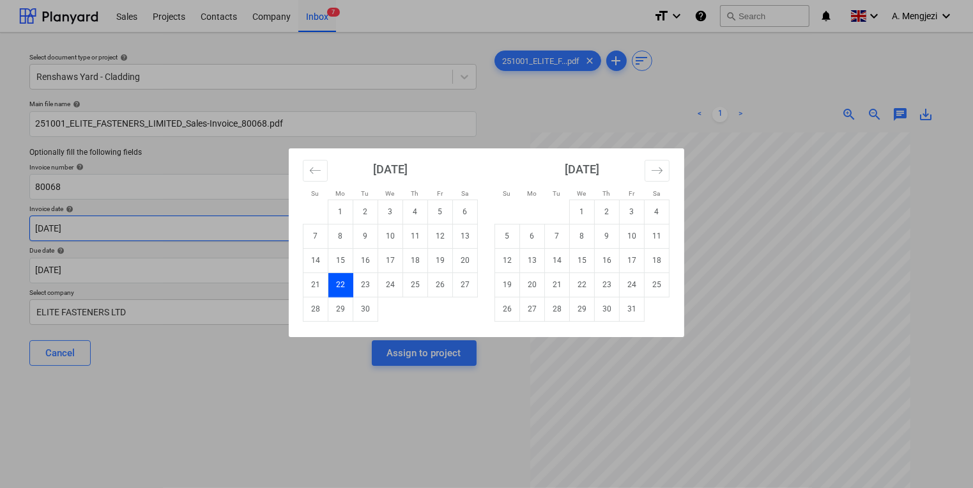
click at [242, 225] on body "Sales Projects Contacts Company Inbox 7 format_size keyboard_arrow_down help se…" at bounding box center [486, 244] width 973 height 488
click at [355, 309] on td "30" at bounding box center [365, 308] width 25 height 24
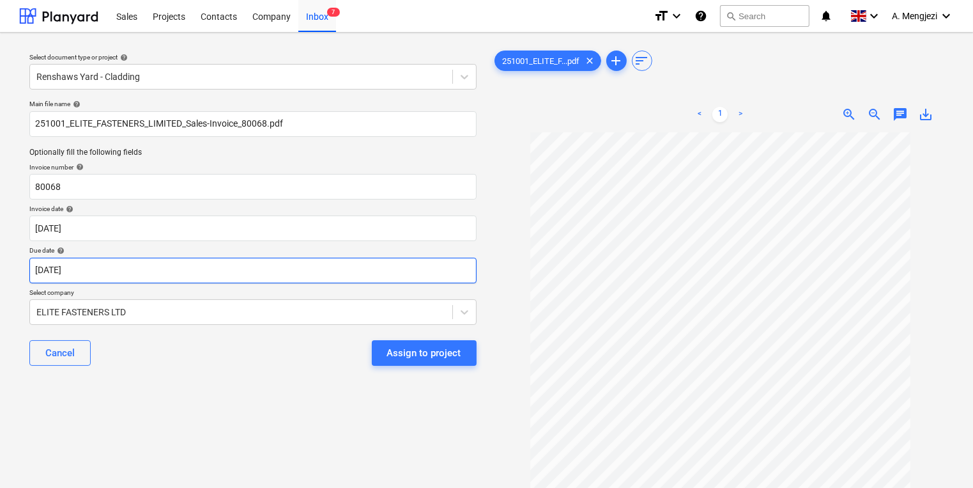
click at [367, 275] on body "Sales Projects Contacts Company Inbox 7 format_size keyboard_arrow_down help se…" at bounding box center [486, 244] width 973 height 488
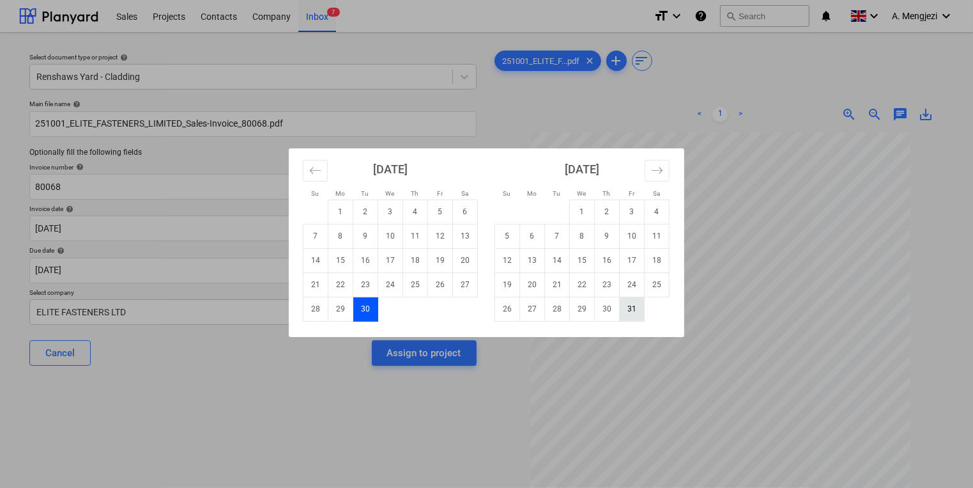
click at [636, 307] on td "31" at bounding box center [632, 308] width 25 height 24
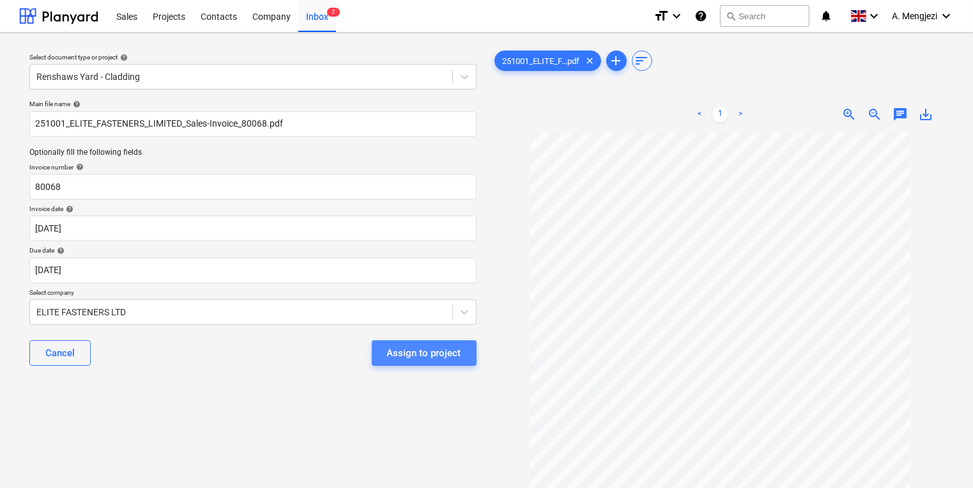
click at [460, 353] on button "Assign to project" at bounding box center [424, 353] width 105 height 26
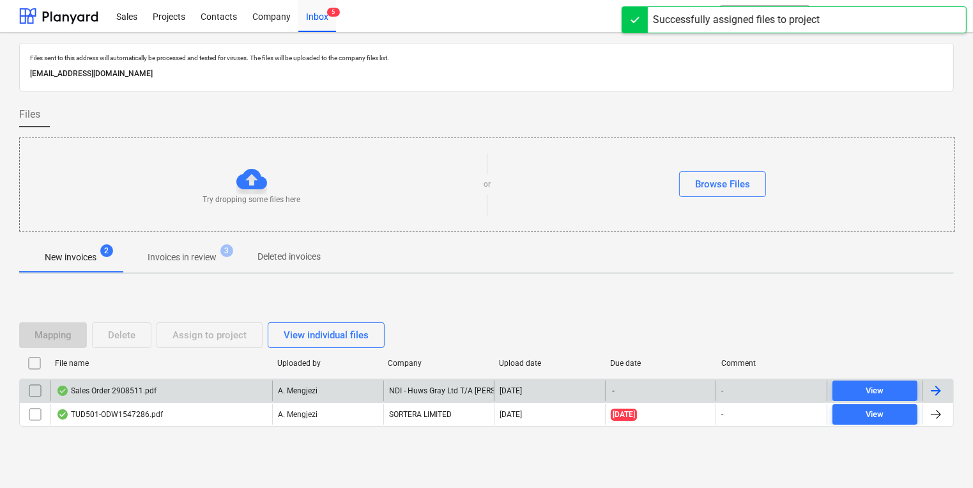
click at [296, 381] on div "A. Mengjezi" at bounding box center [327, 390] width 111 height 20
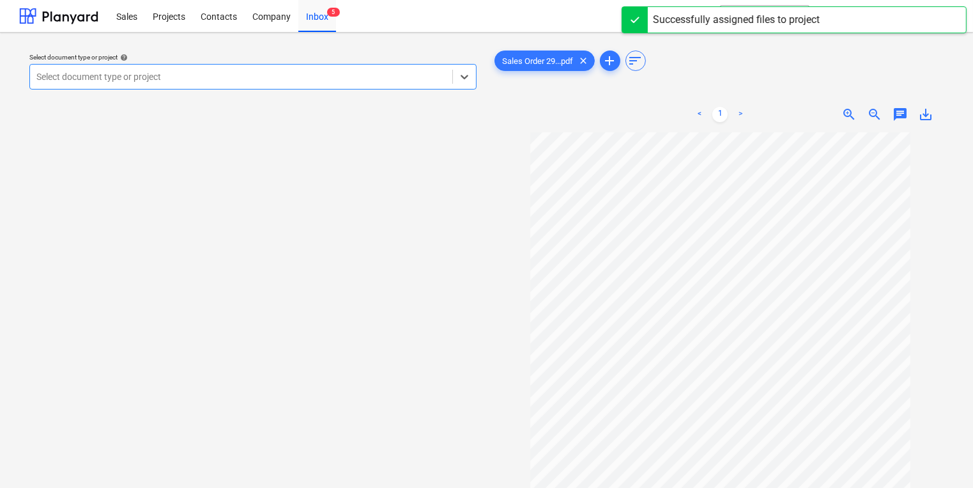
click at [309, 74] on div at bounding box center [241, 76] width 410 height 13
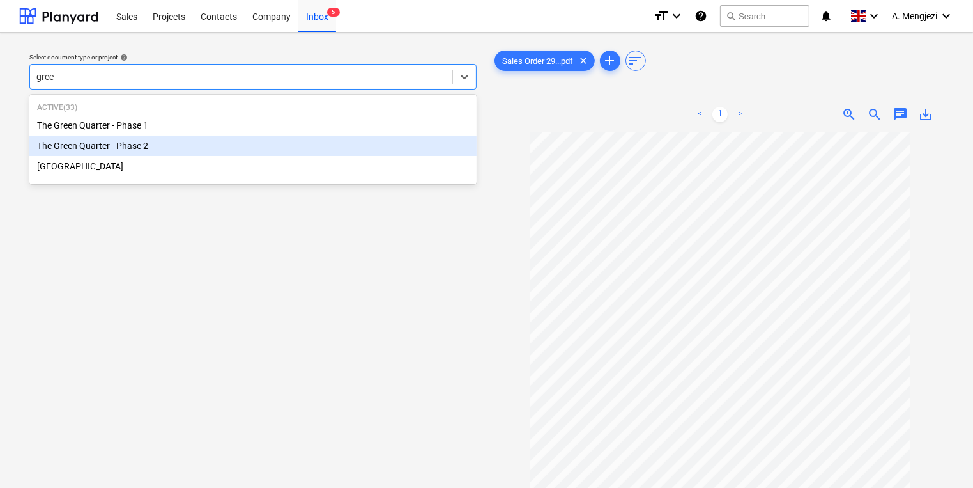
click at [307, 143] on div "The Green Quarter - Phase 2" at bounding box center [252, 145] width 447 height 20
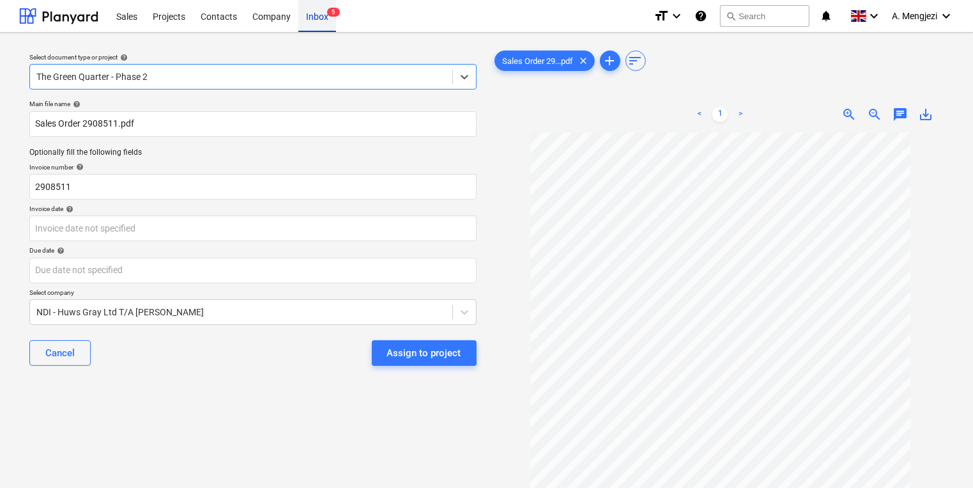
click at [311, 29] on div "Inbox 5" at bounding box center [317, 15] width 38 height 33
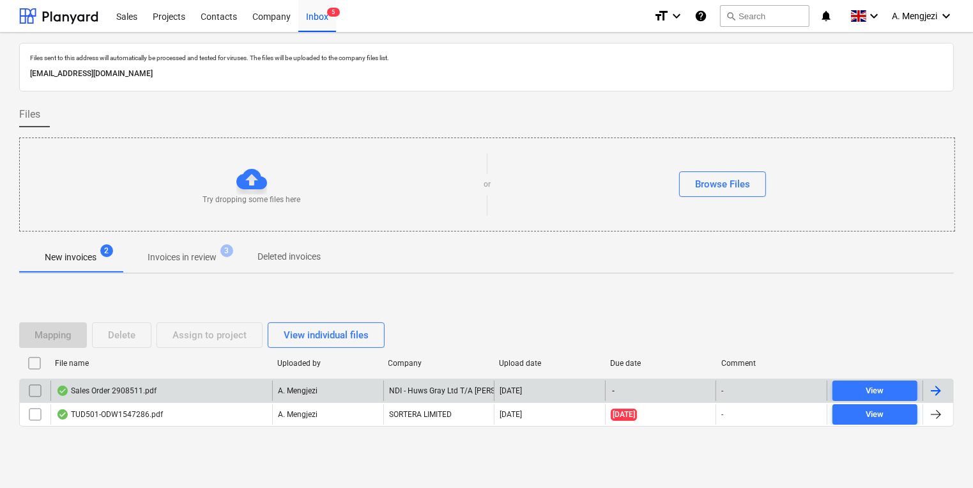
click at [35, 399] on input "checkbox" at bounding box center [35, 390] width 20 height 20
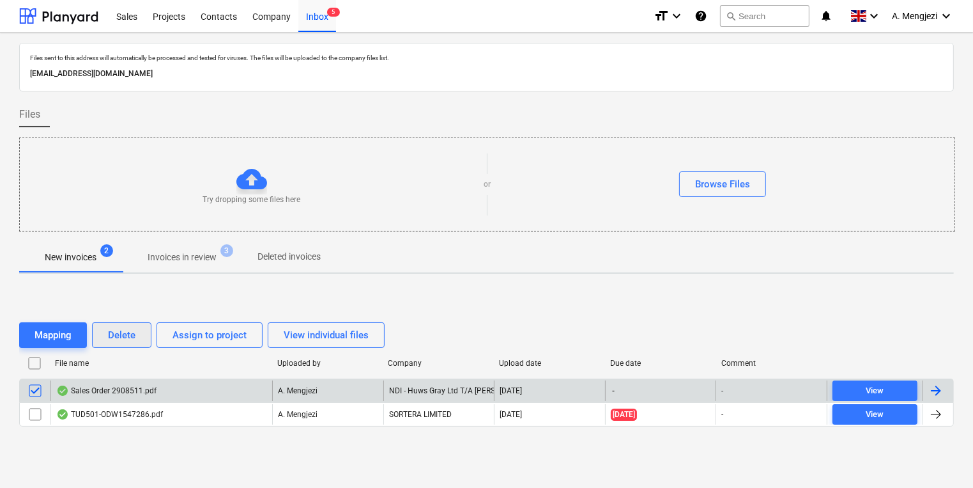
click at [118, 339] on div "Delete" at bounding box center [121, 335] width 27 height 17
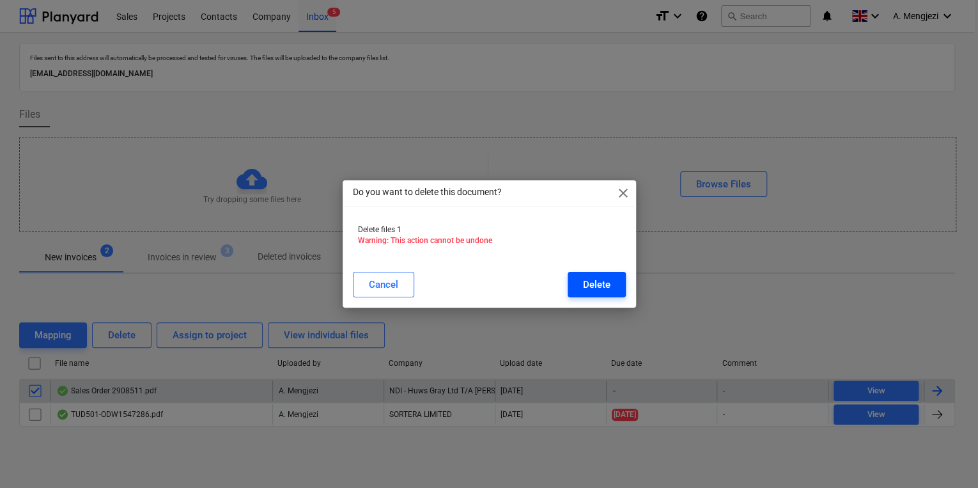
click at [580, 286] on button "Delete" at bounding box center [596, 285] width 58 height 26
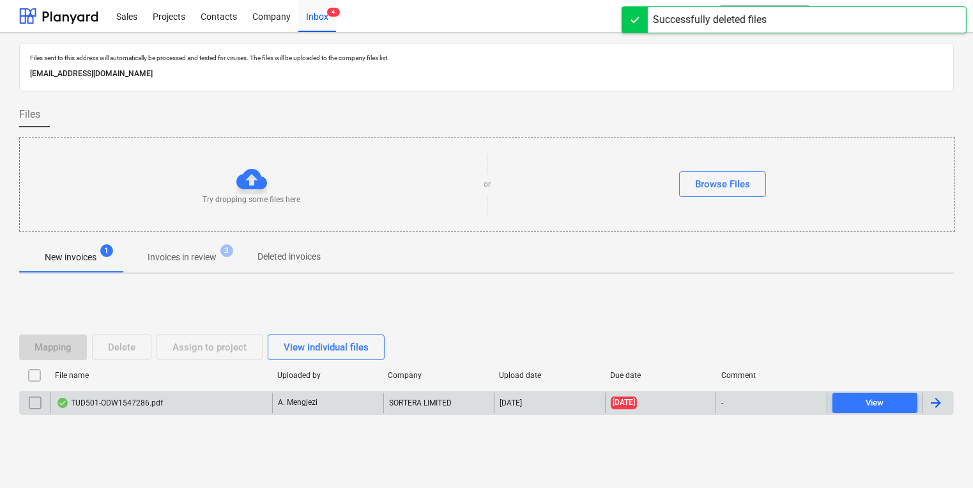
click at [291, 407] on div "A. Mengjezi" at bounding box center [327, 402] width 111 height 20
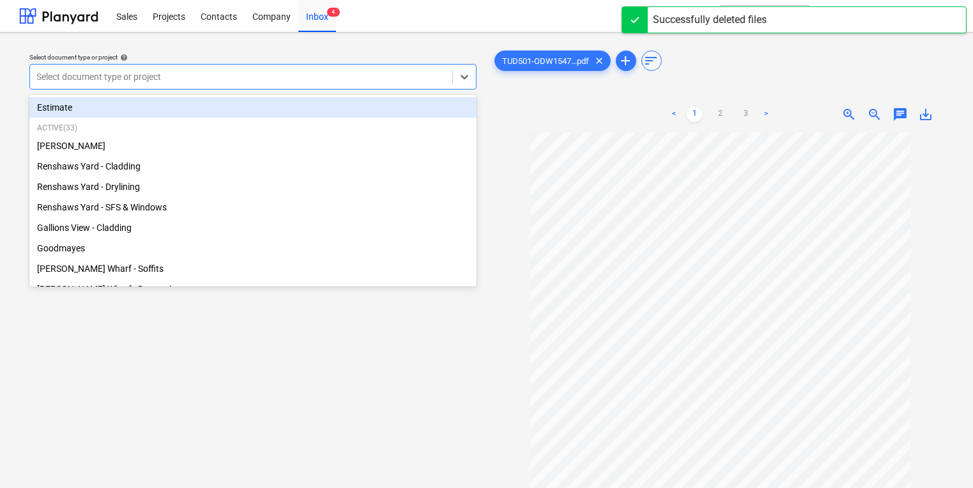
click at [312, 91] on div "Select document type or project help option Estimate focused, 1 of 34. 34 resul…" at bounding box center [253, 71] width 458 height 47
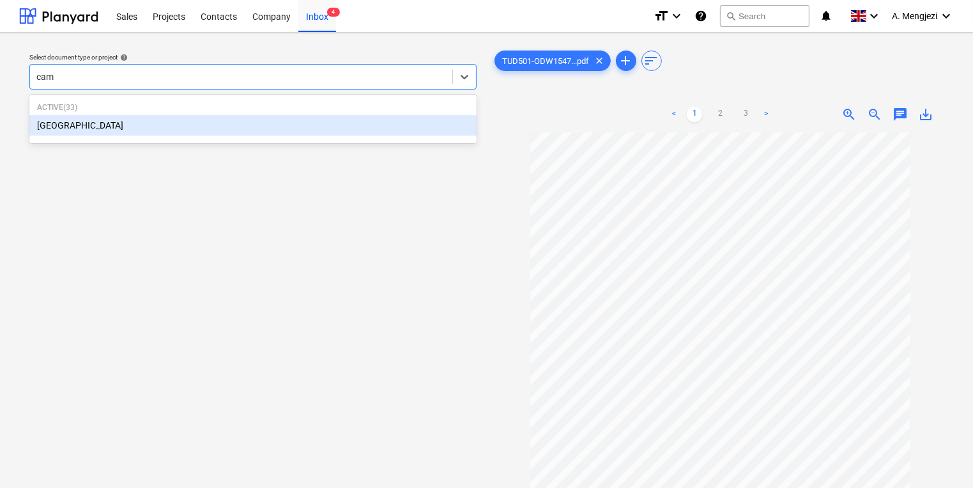
click at [252, 116] on div "[GEOGRAPHIC_DATA]" at bounding box center [252, 125] width 447 height 20
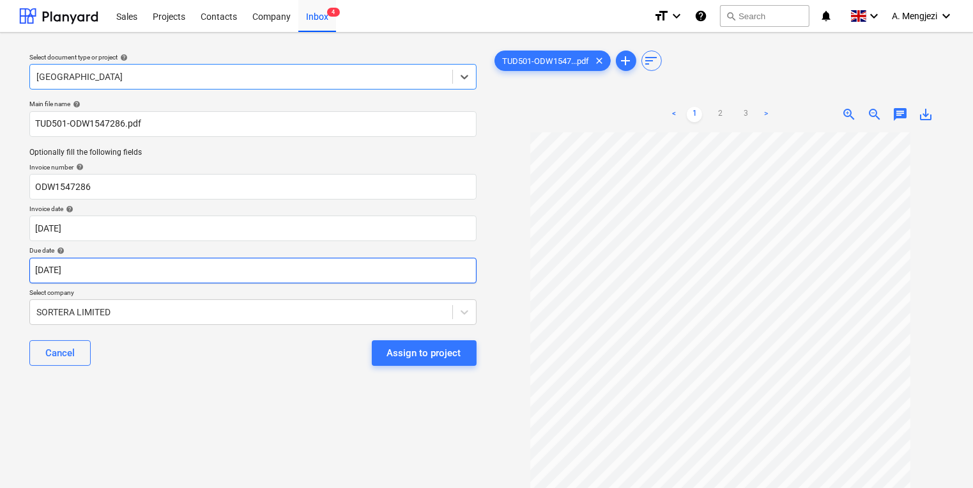
click at [271, 266] on body "Sales Projects Contacts Company Inbox 4 format_size keyboard_arrow_down help se…" at bounding box center [486, 244] width 973 height 488
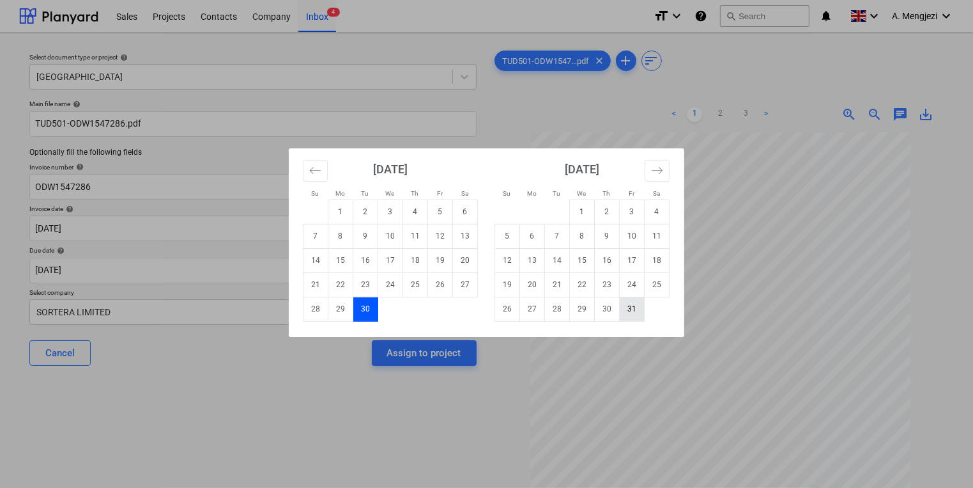
click at [623, 305] on td "31" at bounding box center [632, 308] width 25 height 24
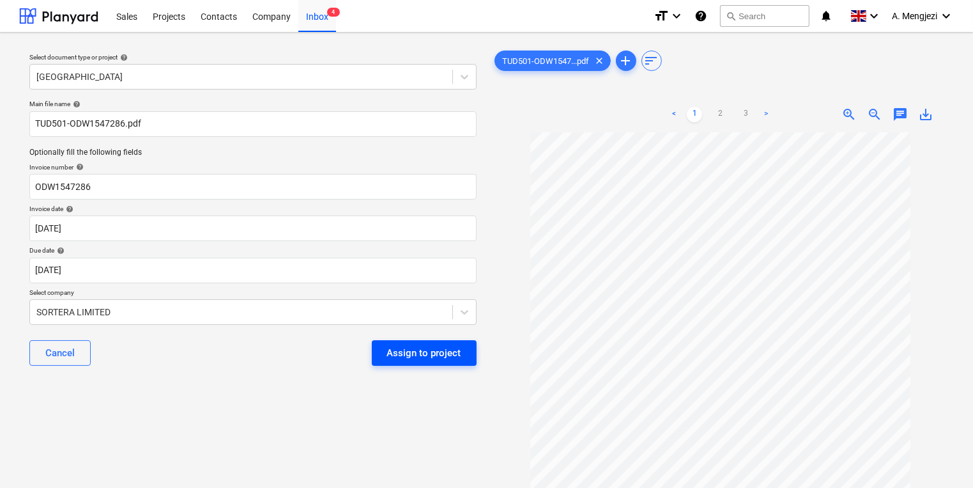
click at [407, 363] on button "Assign to project" at bounding box center [424, 353] width 105 height 26
click at [404, 355] on div "Assign to project" at bounding box center [424, 353] width 105 height 26
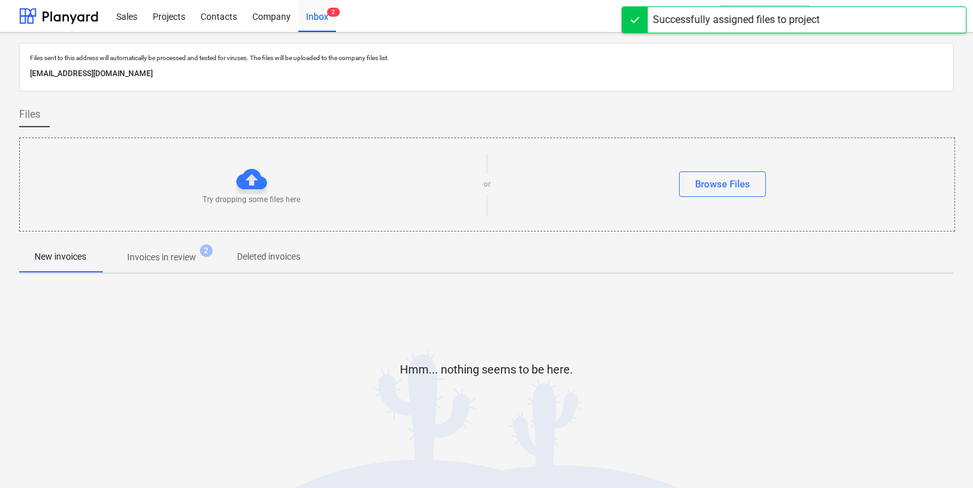
click at [173, 254] on p "Invoices in review" at bounding box center [161, 256] width 69 height 13
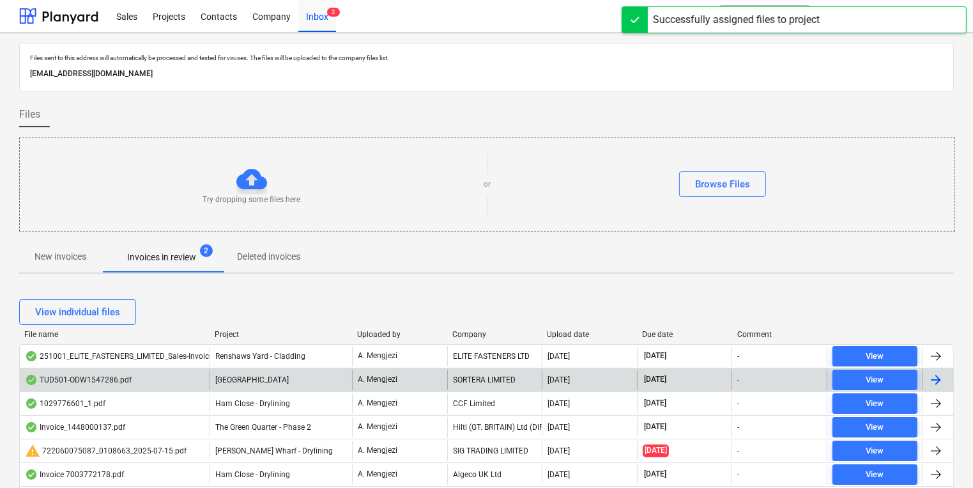
click at [214, 383] on div "[GEOGRAPHIC_DATA]" at bounding box center [281, 379] width 142 height 20
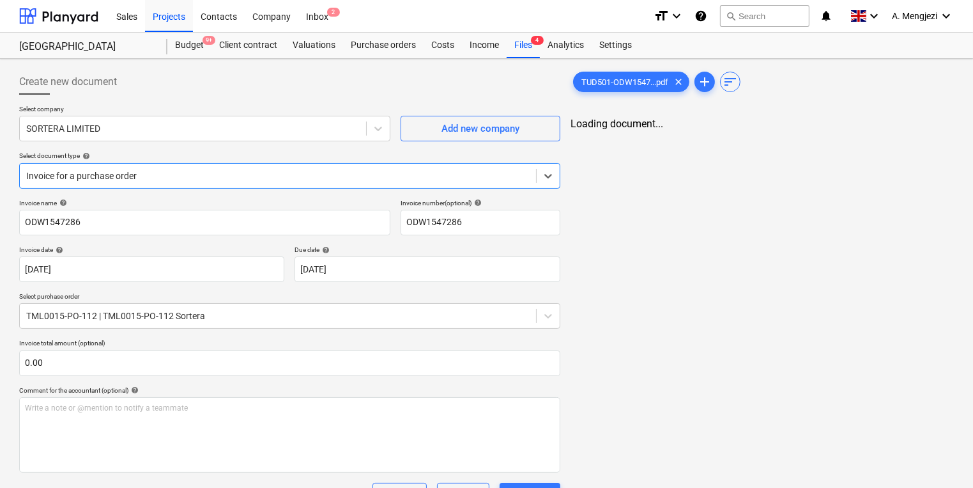
scroll to position [51, 0]
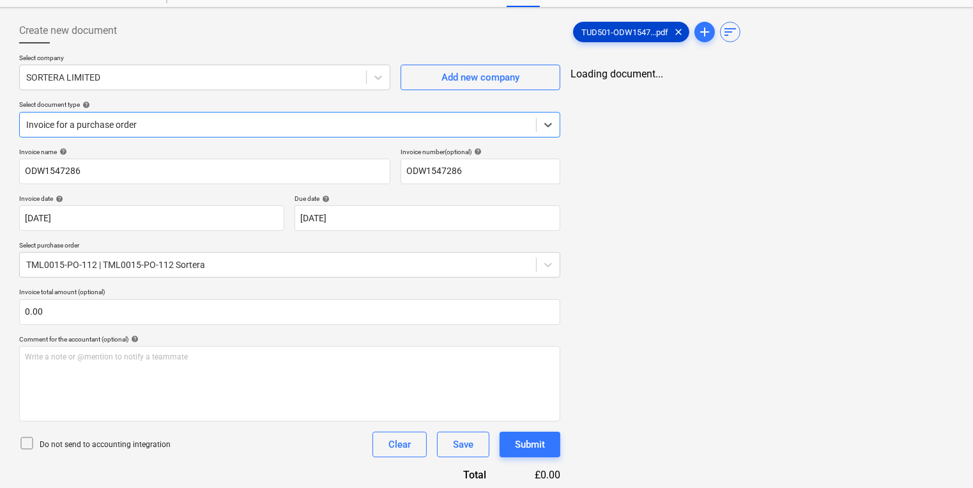
click at [605, 31] on span "TUD501-ODW1547...pdf" at bounding box center [625, 32] width 102 height 10
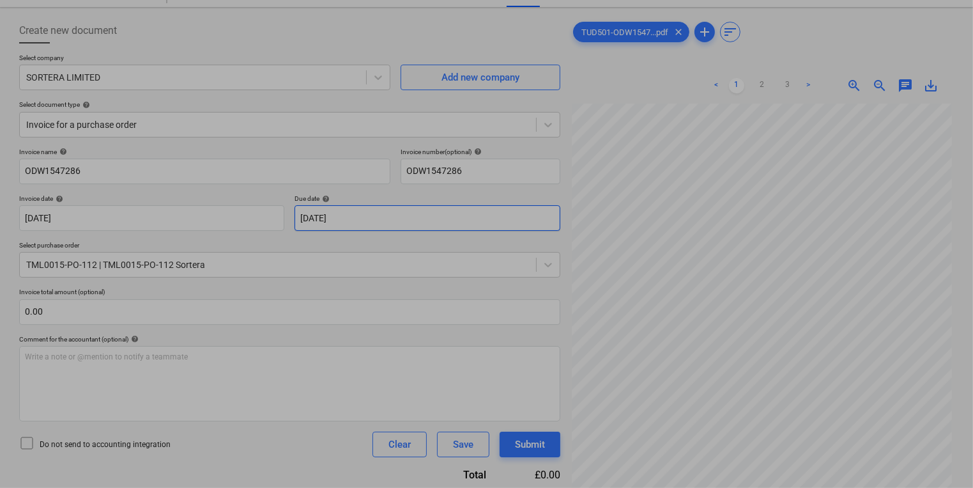
click at [501, 217] on body "Sales Projects Contacts Company Inbox 2 format_size keyboard_arrow_down help se…" at bounding box center [486, 193] width 973 height 488
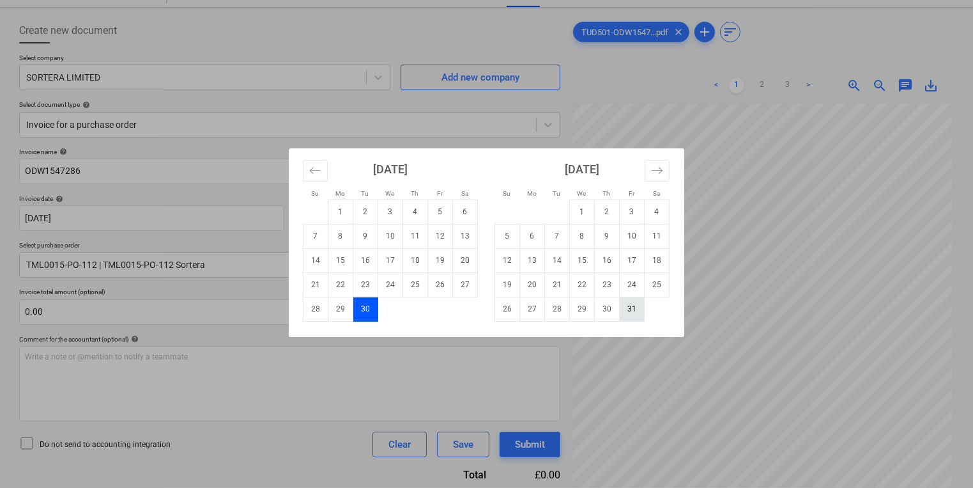
click at [625, 312] on td "31" at bounding box center [632, 308] width 25 height 24
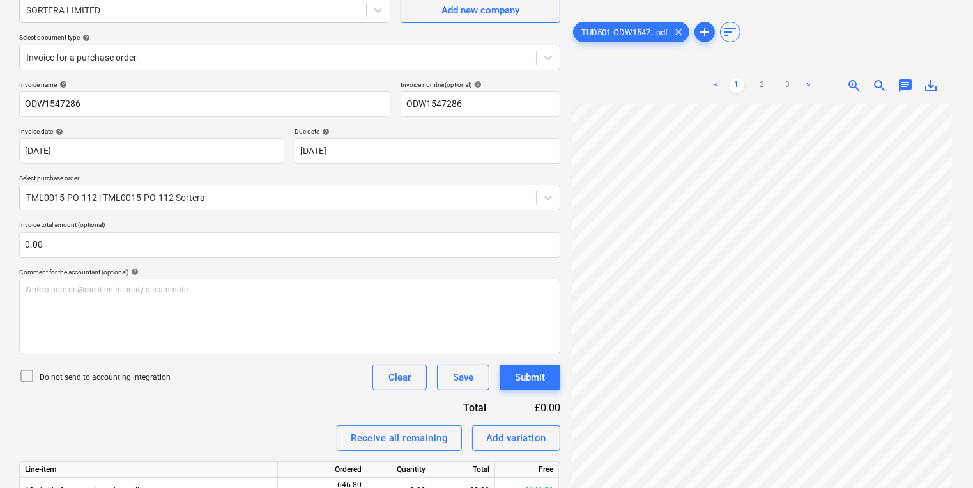
scroll to position [185, 0]
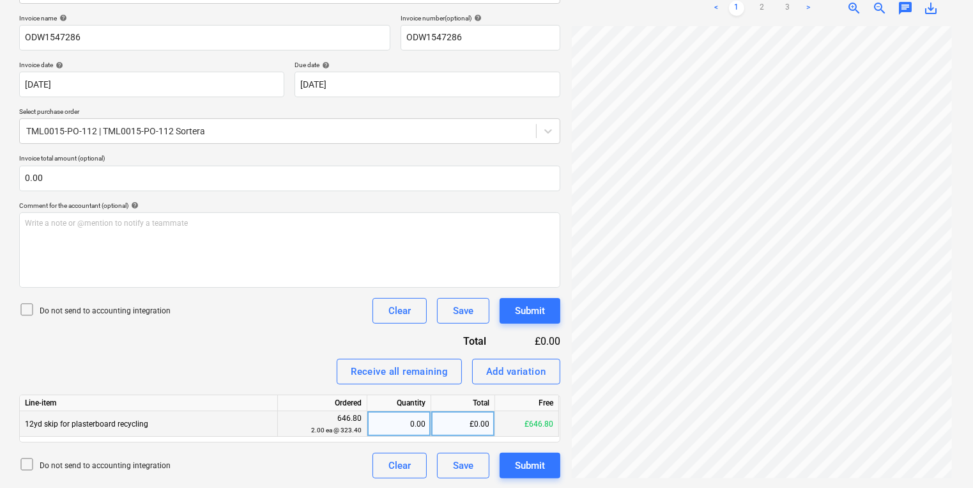
click at [390, 417] on div "0.00" at bounding box center [399, 424] width 53 height 26
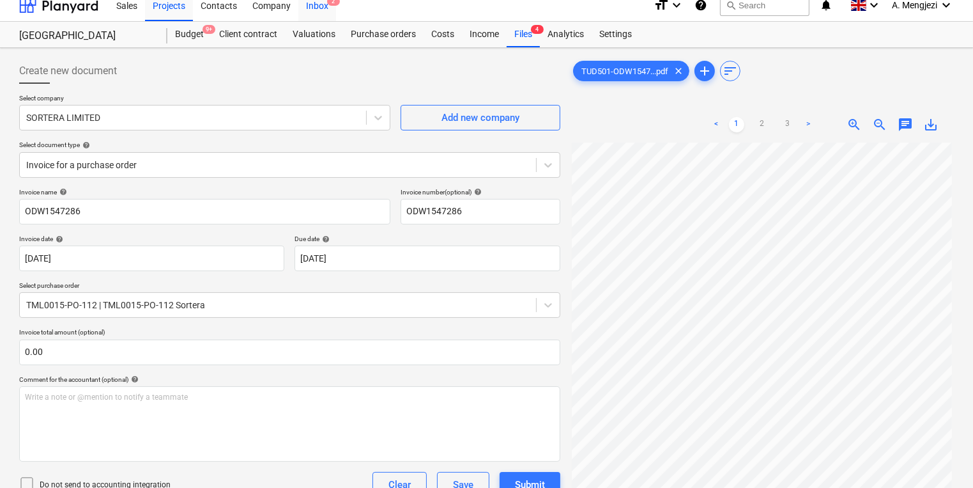
scroll to position [0, 0]
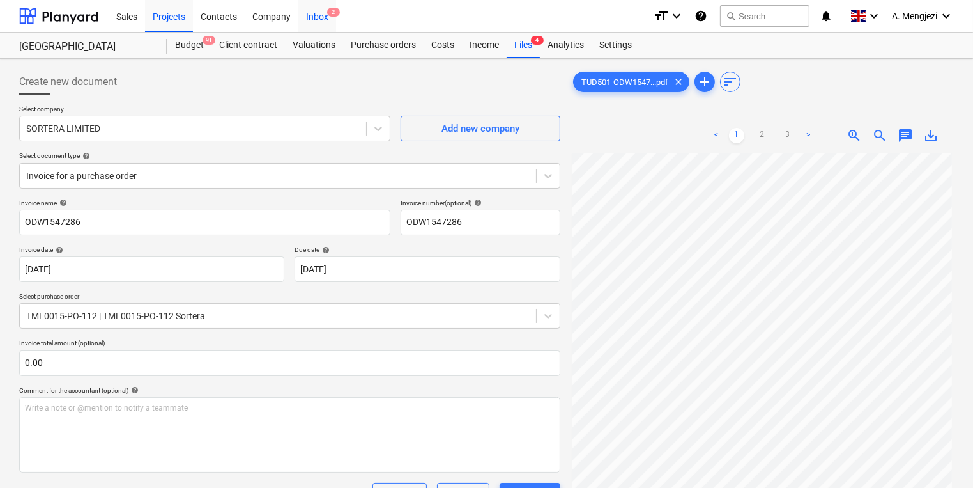
click at [301, 27] on div "Inbox 2" at bounding box center [317, 15] width 38 height 33
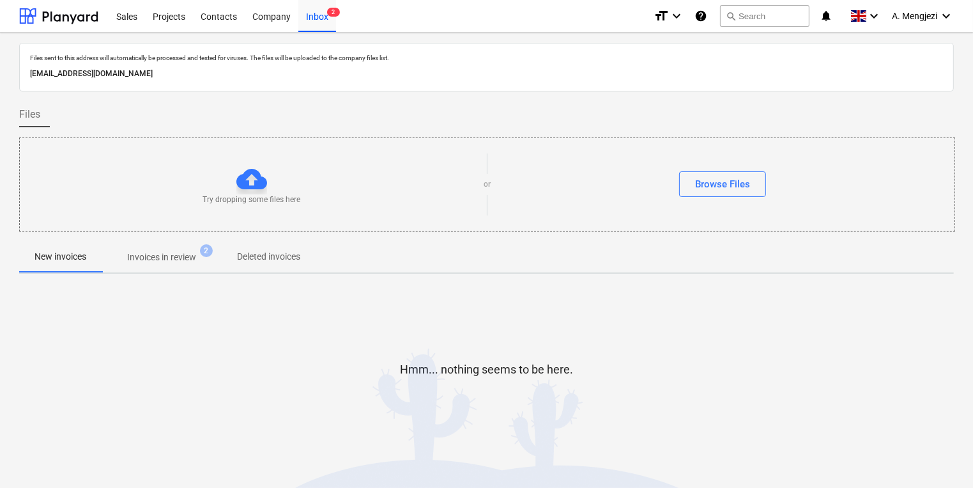
click at [190, 257] on p "Invoices in review" at bounding box center [161, 256] width 69 height 13
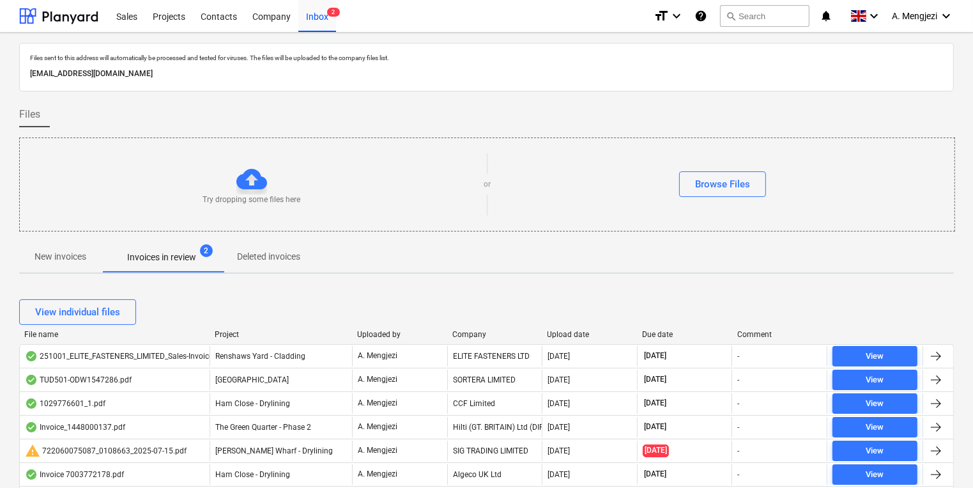
click at [183, 299] on div "View individual files" at bounding box center [486, 312] width 935 height 26
click at [681, 138] on div "Try dropping some files here or Browse Files" at bounding box center [487, 184] width 936 height 94
click at [81, 249] on span "New invoices" at bounding box center [60, 256] width 82 height 21
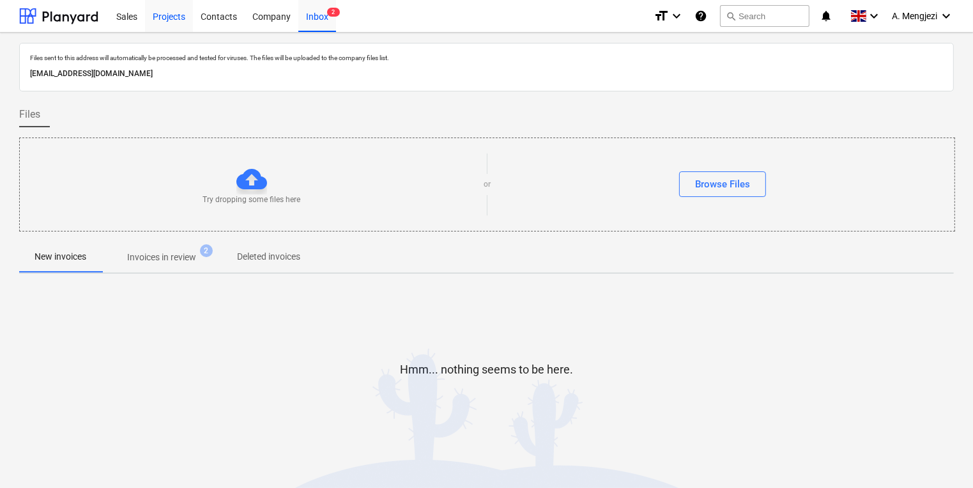
click at [171, 13] on div "Projects" at bounding box center [169, 15] width 48 height 33
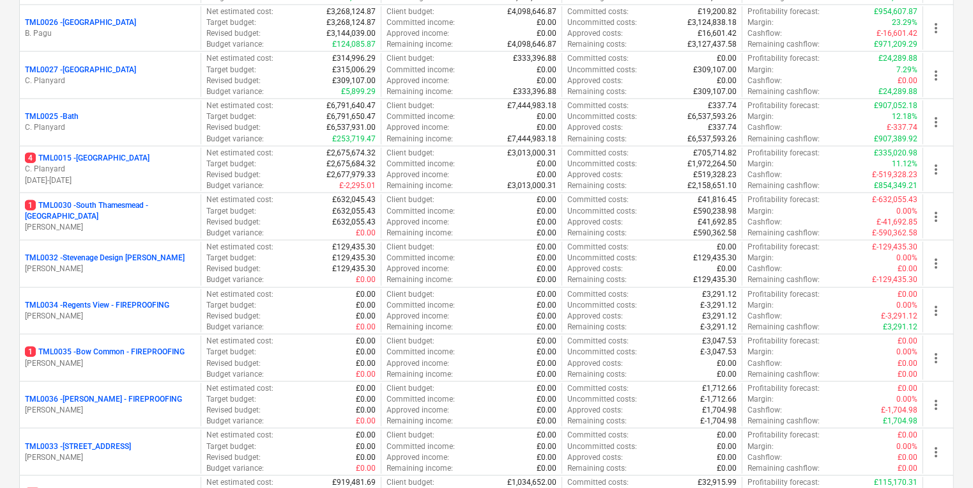
scroll to position [1370, 0]
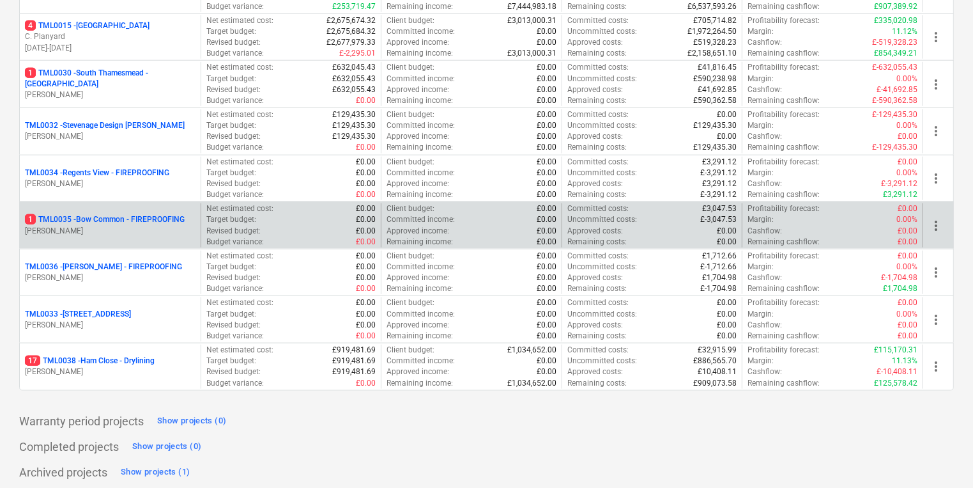
click at [258, 236] on p "Budget variance :" at bounding box center [235, 241] width 58 height 11
click at [157, 214] on p "1 TML0035 - Bow Common - FIREPROOFING" at bounding box center [105, 219] width 160 height 11
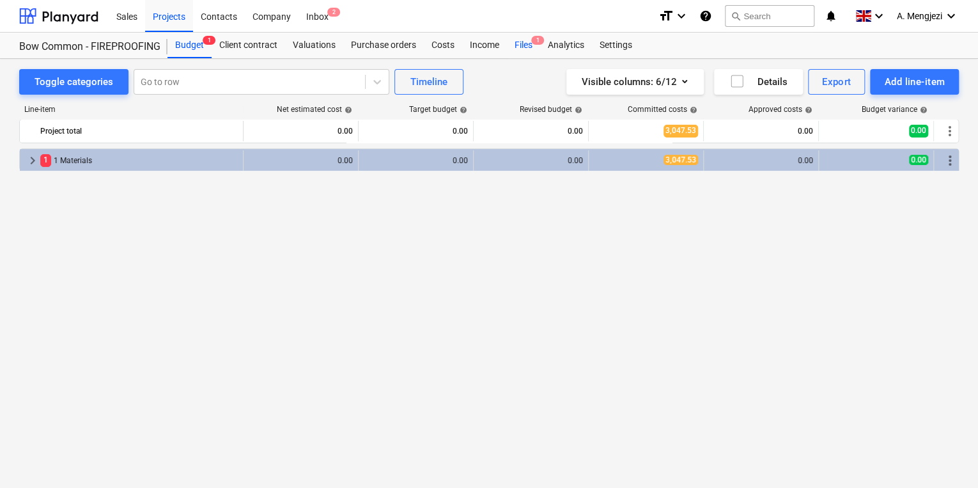
click at [525, 40] on div "Files 1" at bounding box center [523, 46] width 33 height 26
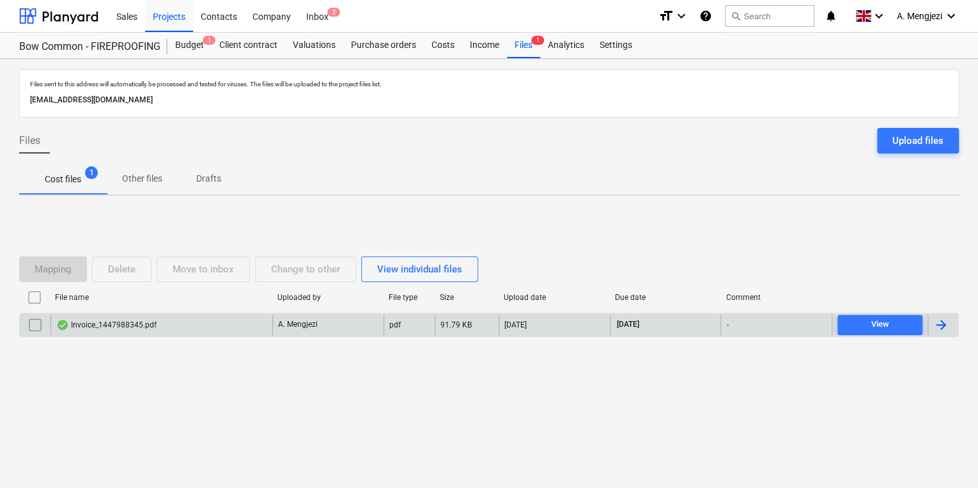
click at [192, 321] on div "Invoice_1447988345.pdf" at bounding box center [161, 324] width 222 height 20
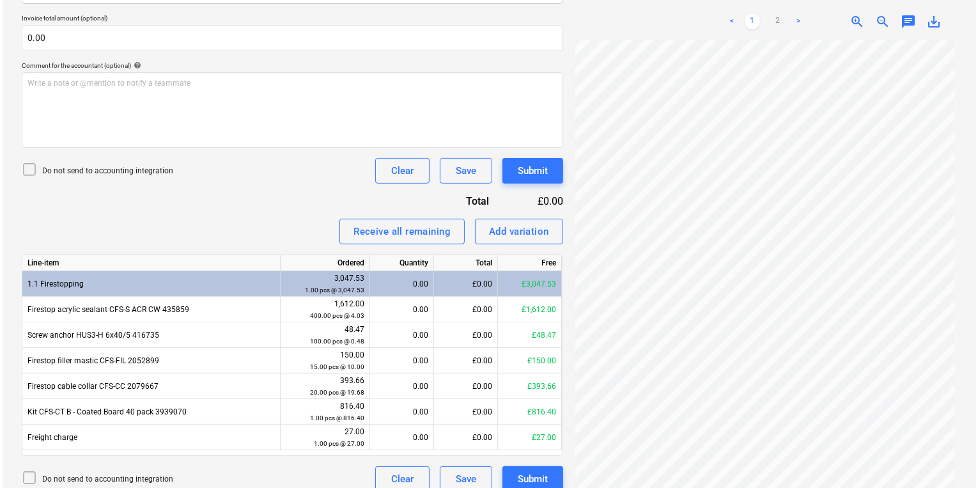
scroll to position [338, 0]
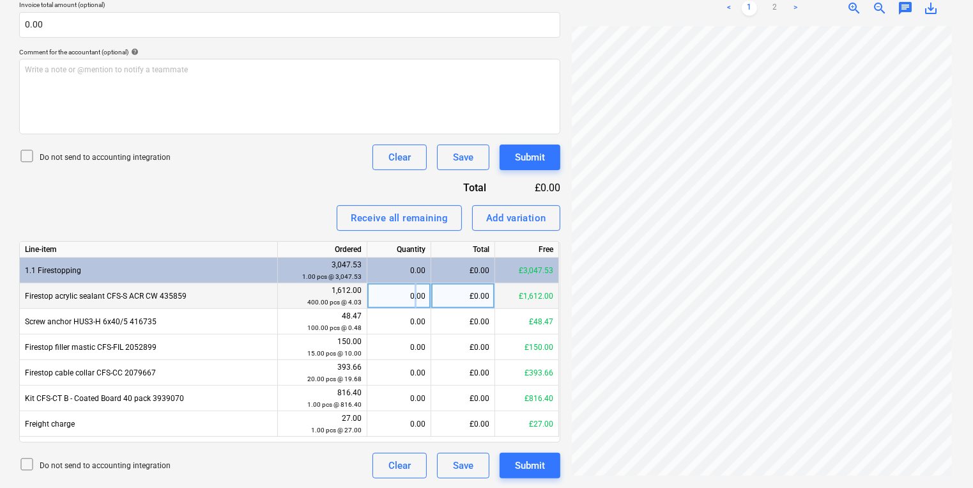
click at [420, 295] on div "0.00" at bounding box center [399, 296] width 53 height 26
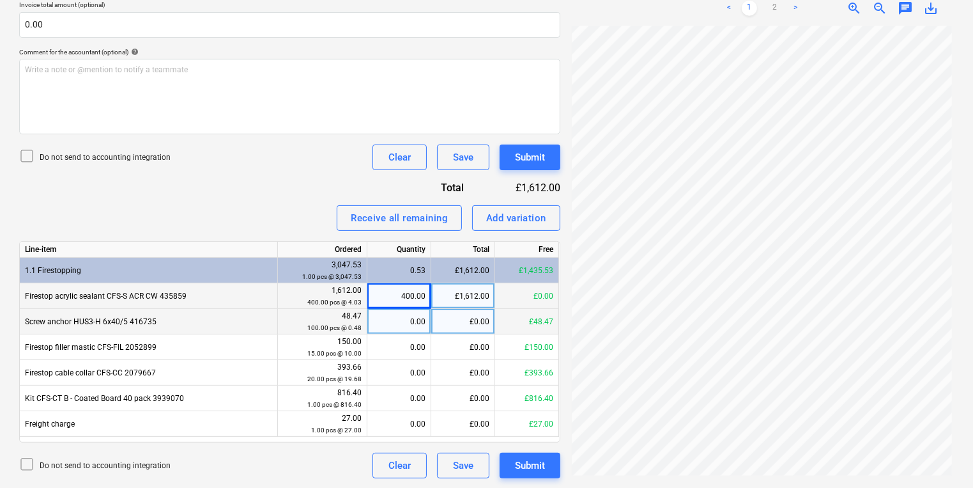
click at [371, 326] on div "0.00" at bounding box center [399, 322] width 64 height 26
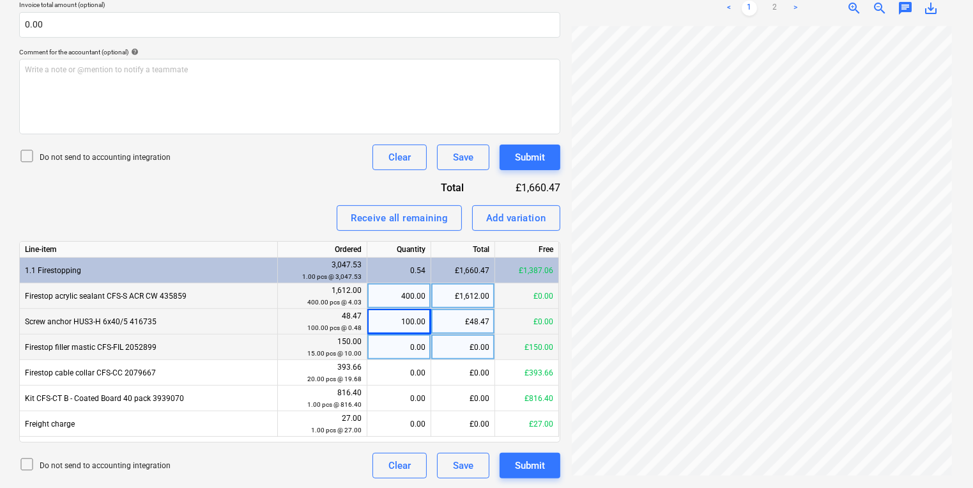
click at [377, 344] on div "0.00" at bounding box center [399, 347] width 53 height 26
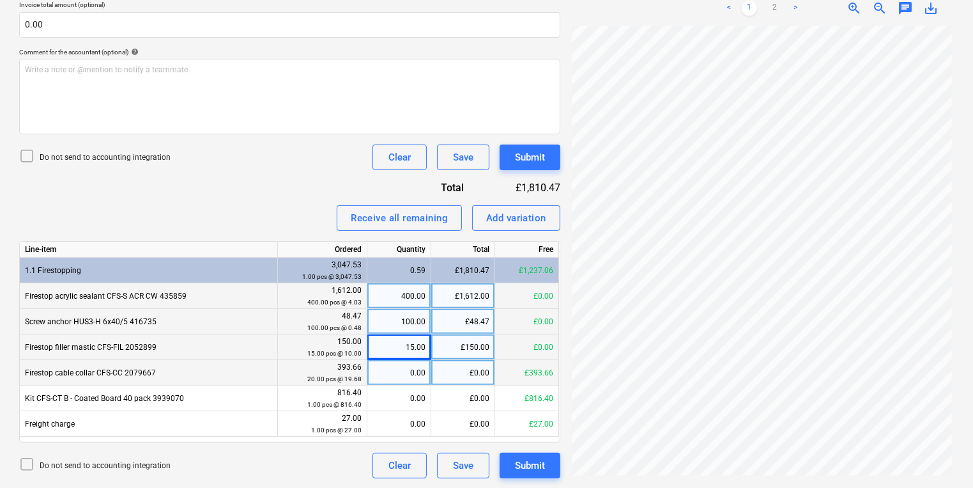
click at [376, 366] on div "0.00" at bounding box center [399, 373] width 53 height 26
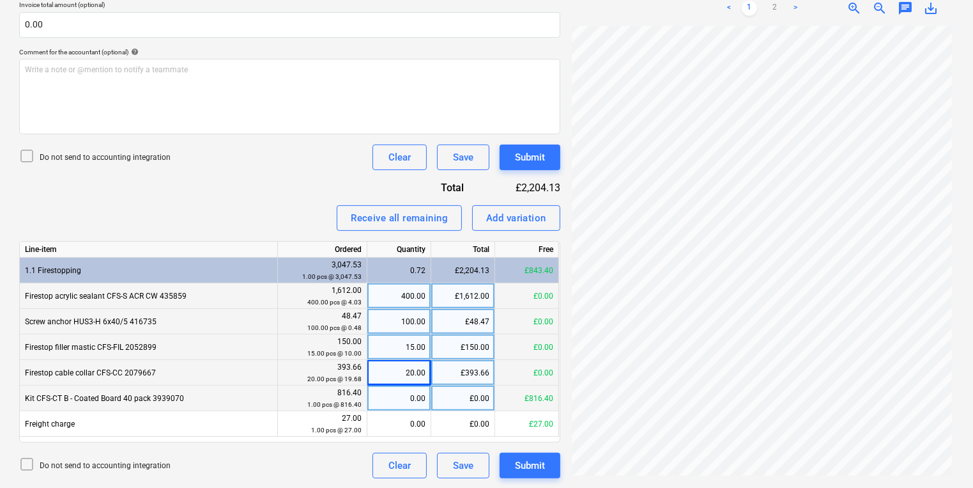
click at [374, 409] on div "0.00" at bounding box center [399, 398] width 53 height 26
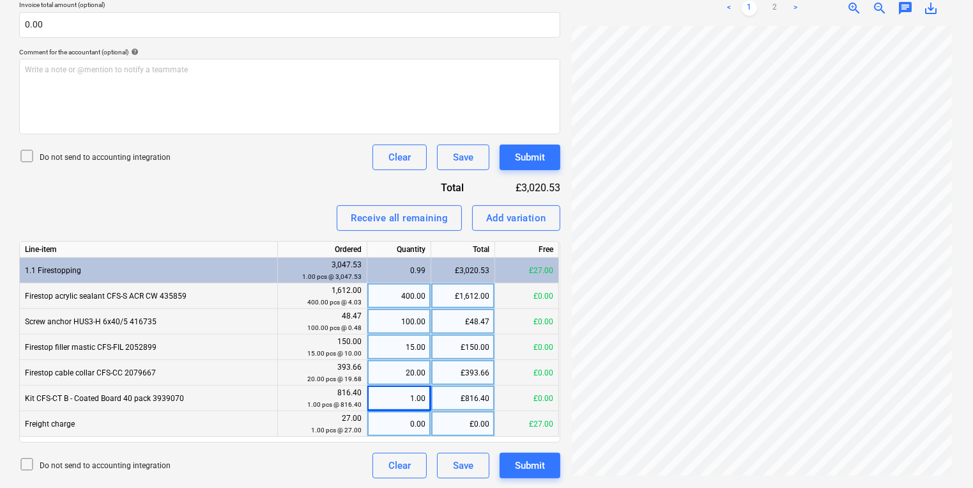
click at [386, 413] on div "0.00" at bounding box center [399, 424] width 53 height 26
click at [516, 460] on div "Submit" at bounding box center [530, 465] width 30 height 17
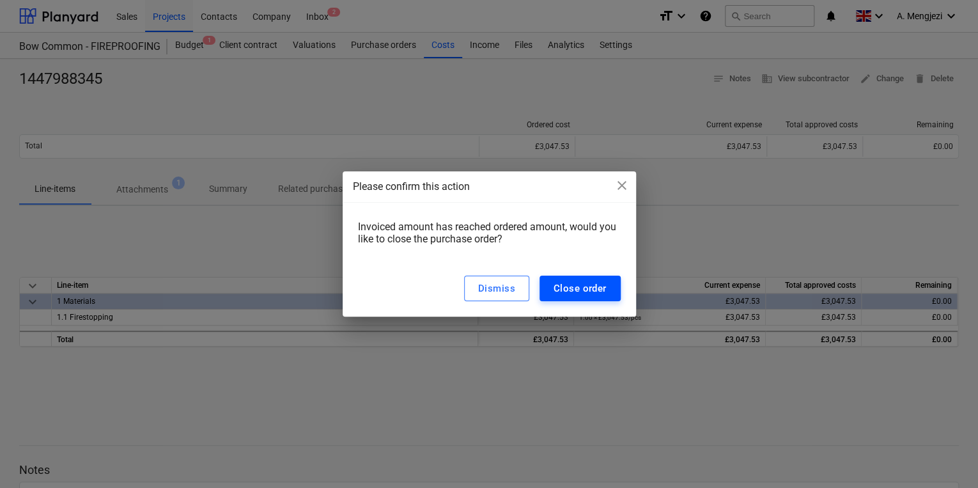
click at [567, 290] on div "Close order" at bounding box center [579, 288] width 53 height 17
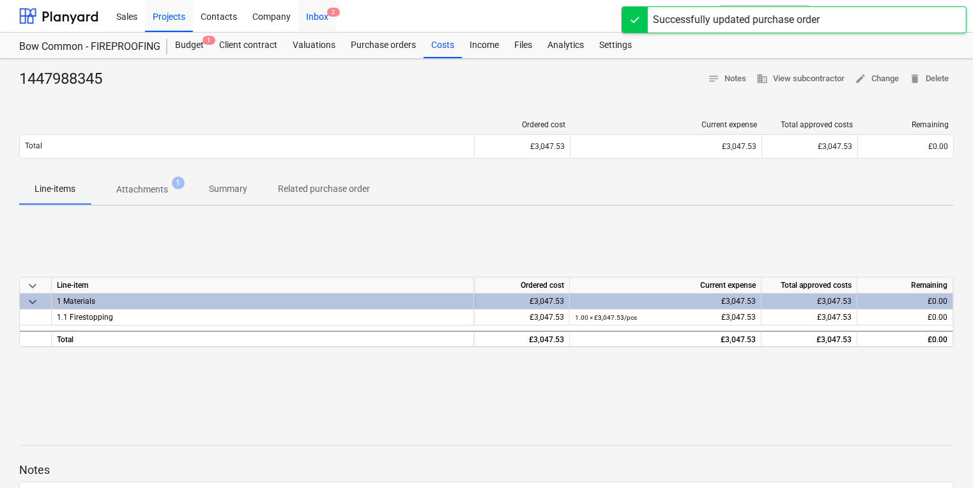
click at [310, 19] on div "Inbox 2" at bounding box center [317, 15] width 38 height 33
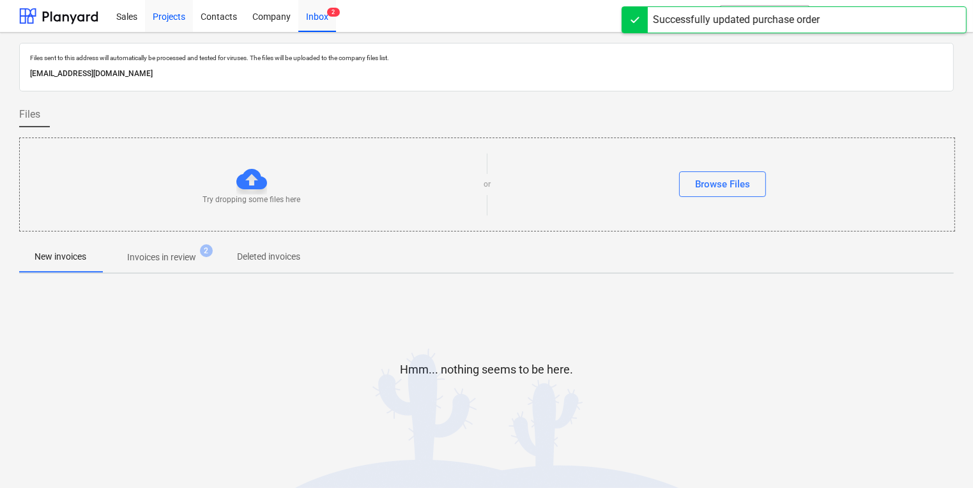
click at [171, 13] on div "Projects" at bounding box center [169, 15] width 48 height 33
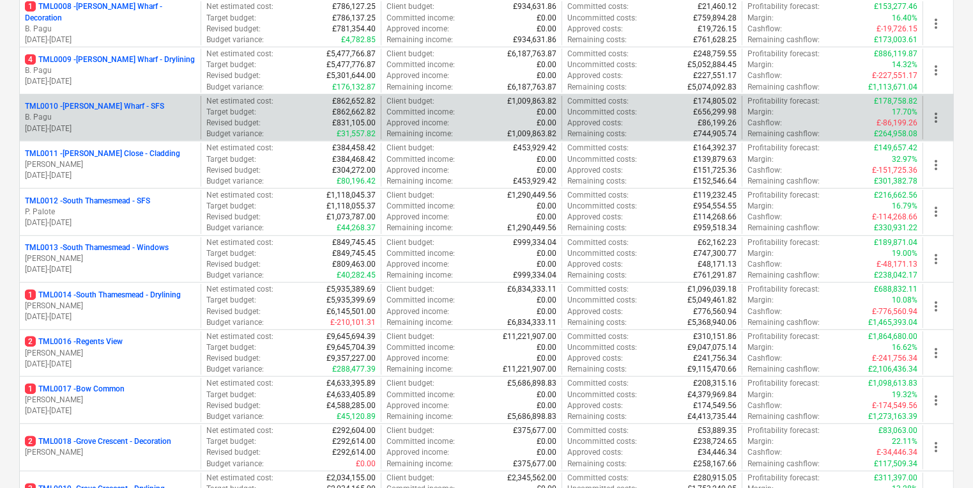
scroll to position [562, 0]
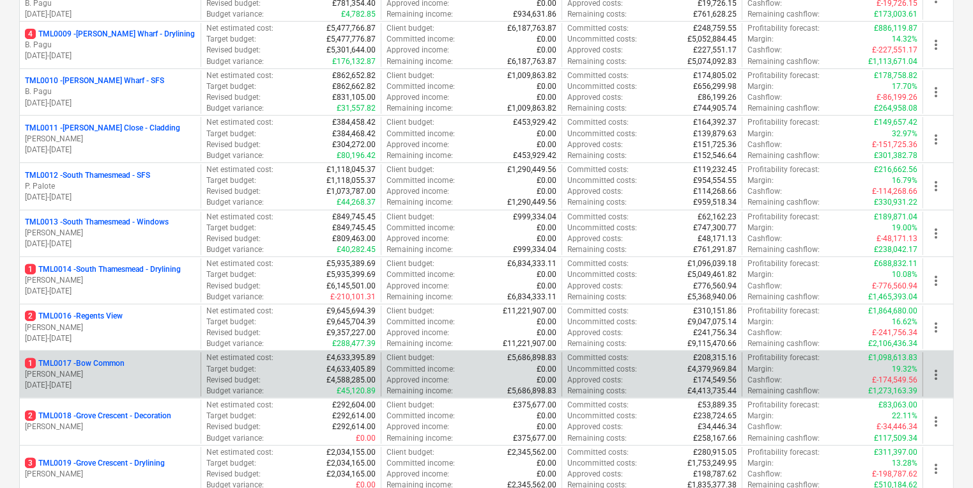
click at [169, 355] on div "1 TML0017 - Bow Common [PERSON_NAME] [DATE] - [DATE]" at bounding box center [110, 374] width 181 height 44
click at [168, 353] on div "1 TML0017 - Bow Common [PERSON_NAME] [DATE] - [DATE]" at bounding box center [110, 374] width 181 height 44
click at [158, 375] on p "[PERSON_NAME]" at bounding box center [110, 374] width 171 height 11
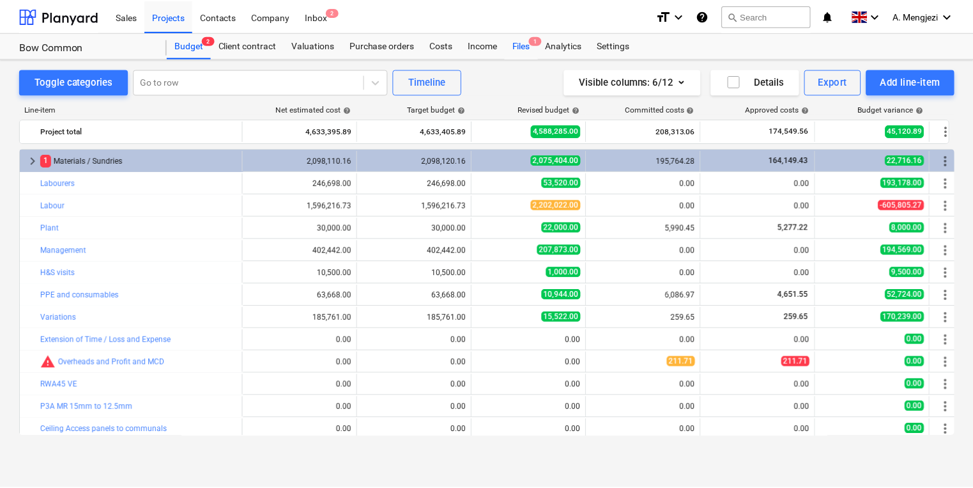
scroll to position [49, 0]
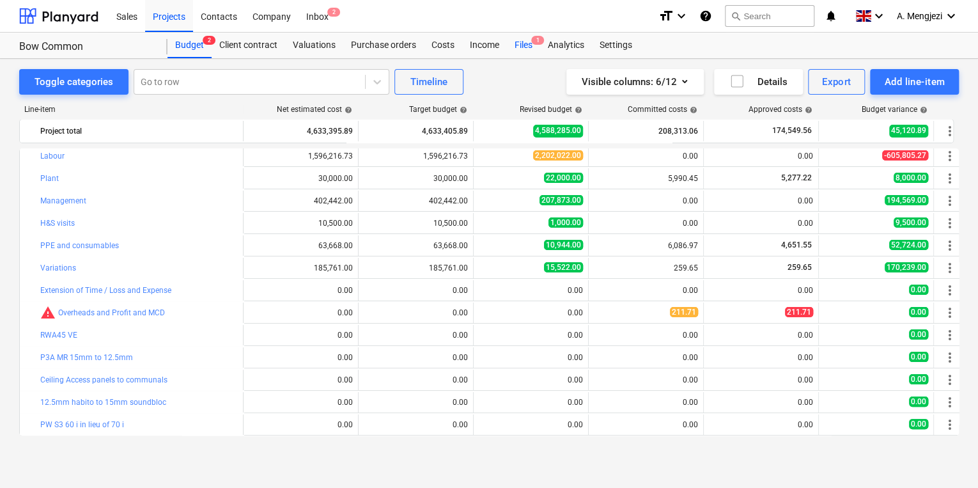
click at [523, 45] on div "Files 1" at bounding box center [523, 46] width 33 height 26
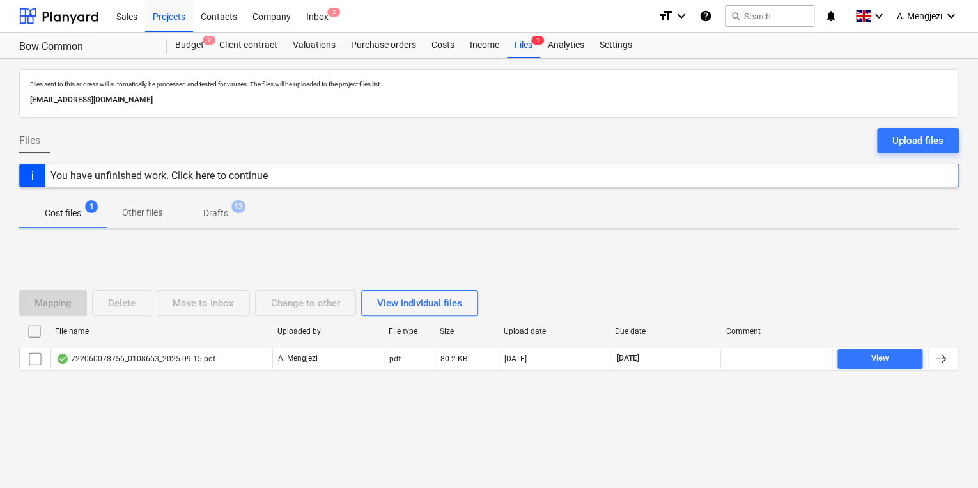
click at [125, 341] on div "File name Uploaded by File type Size Upload date Due date Comment" at bounding box center [488, 334] width 939 height 26
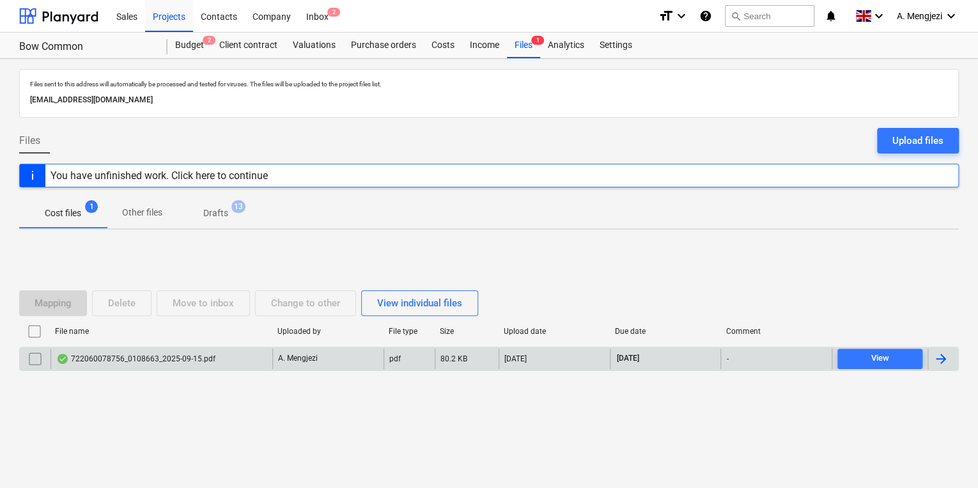
click at [128, 345] on div "File name Uploaded by File type Size Upload date Due date Comment 722060078756_…" at bounding box center [488, 348] width 939 height 55
click at [130, 348] on div "722060078756_0108663_2025-09-15.pdf A. Mengjezi pdf 80.2 KB [DATE] [DATE] - View" at bounding box center [488, 358] width 939 height 24
click at [131, 360] on div "722060078756_0108663_2025-09-15.pdf" at bounding box center [135, 358] width 159 height 10
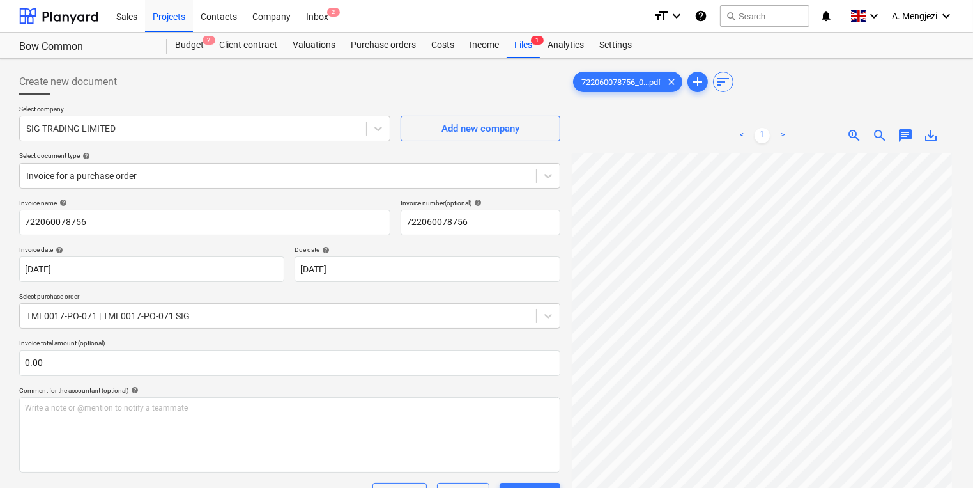
click at [340, 11] on div "Sales Projects Contacts Company Inbox 2" at bounding box center [376, 16] width 535 height 32
click at [342, 11] on div "Sales Projects Contacts Company Inbox 2" at bounding box center [376, 16] width 535 height 32
click at [309, 9] on div "Inbox 2" at bounding box center [317, 15] width 38 height 33
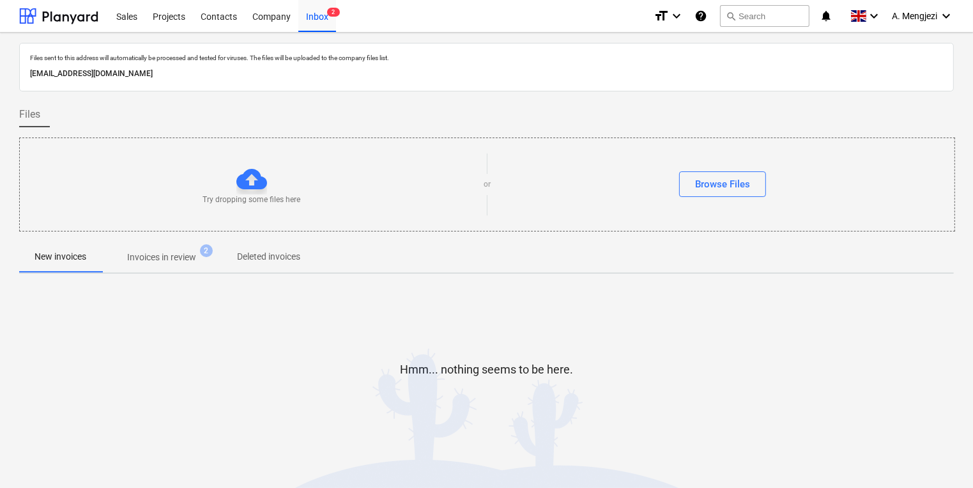
click at [179, 235] on div at bounding box center [486, 236] width 935 height 10
click at [176, 256] on p "Invoices in review" at bounding box center [161, 256] width 69 height 13
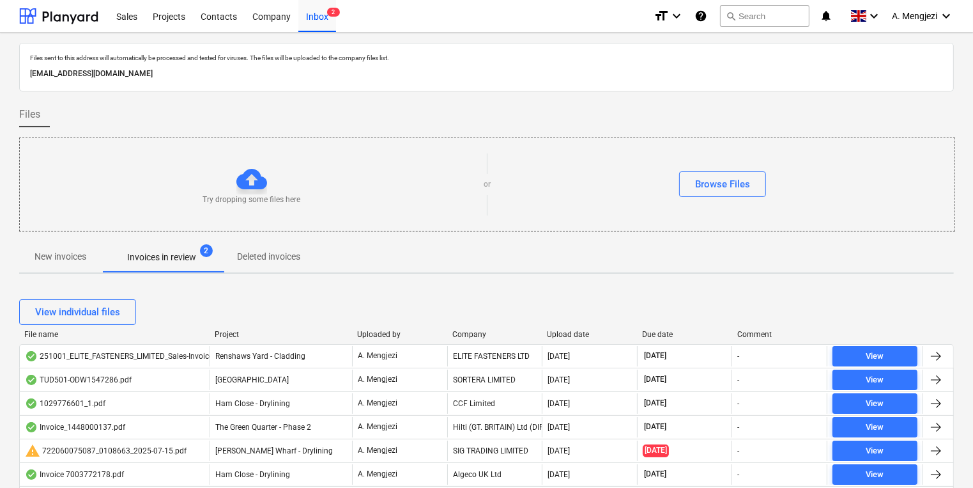
click at [231, 330] on div "Project" at bounding box center [281, 334] width 132 height 9
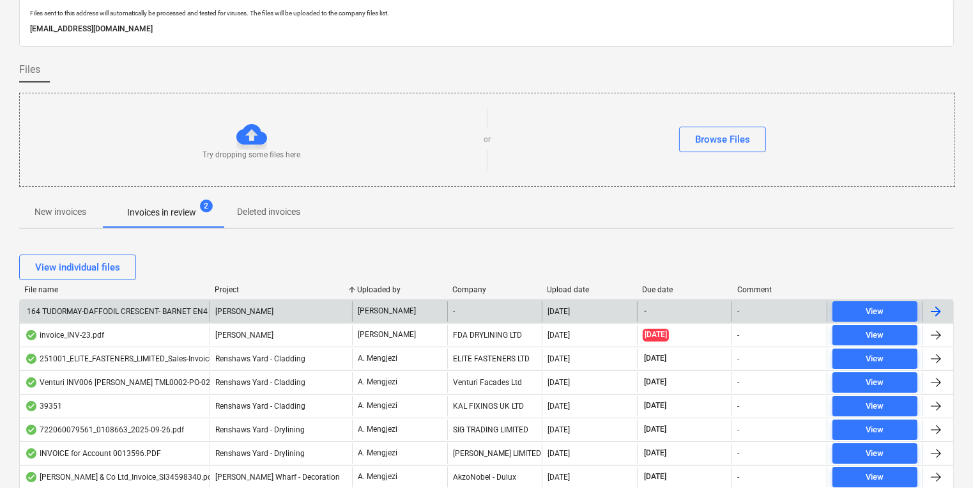
scroll to position [28, 0]
